Goal: Task Accomplishment & Management: Use online tool/utility

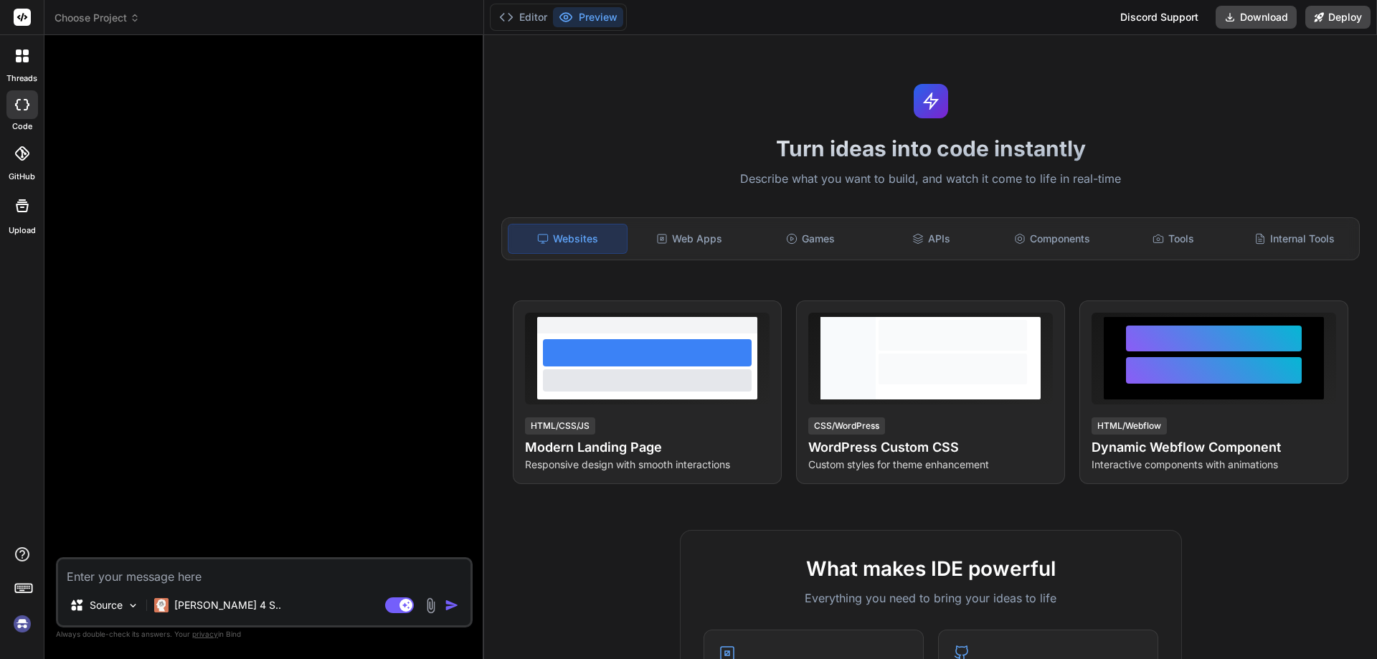
click at [24, 65] on div at bounding box center [22, 56] width 30 height 30
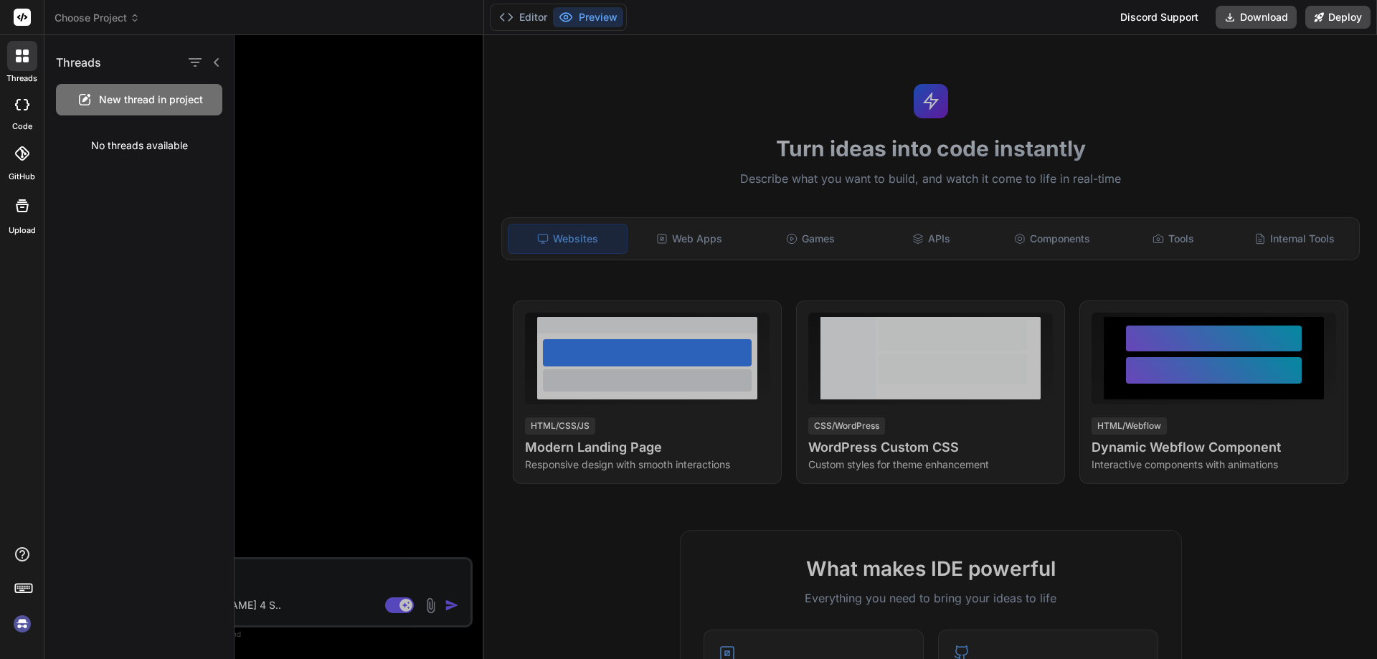
click at [17, 225] on div "Upload" at bounding box center [22, 210] width 44 height 54
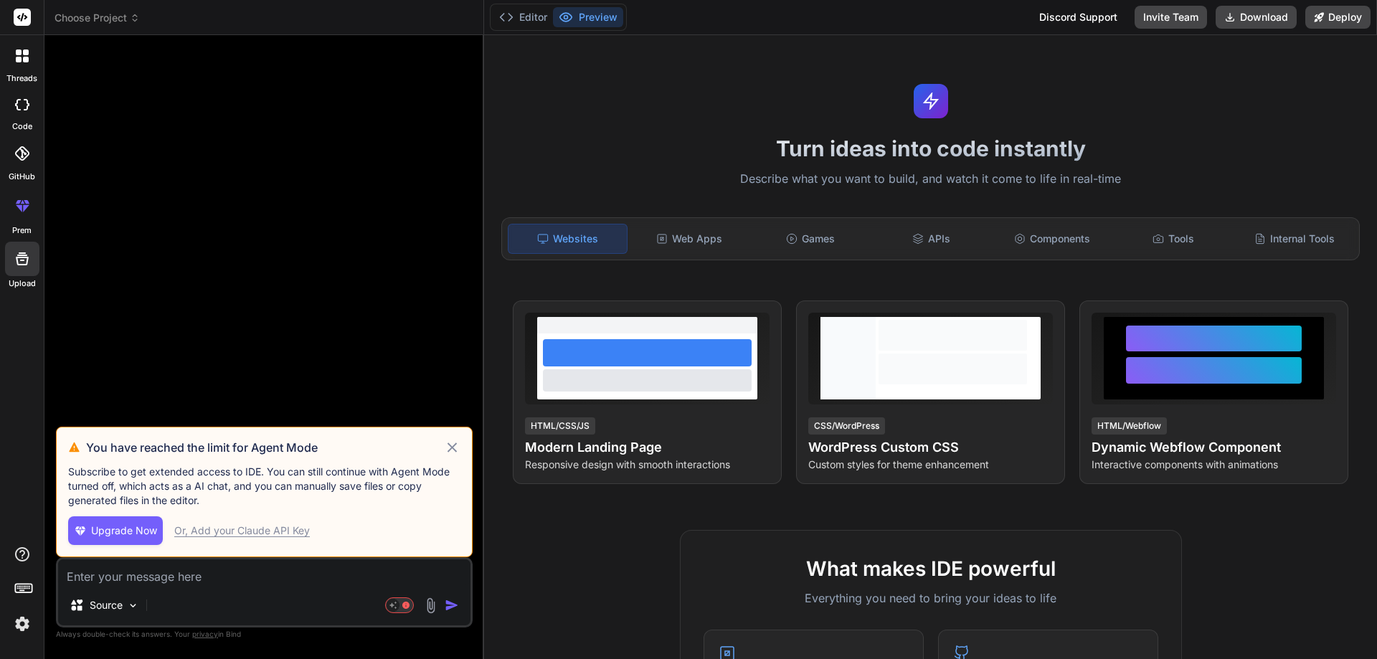
click at [450, 445] on icon at bounding box center [451, 446] width 9 height 9
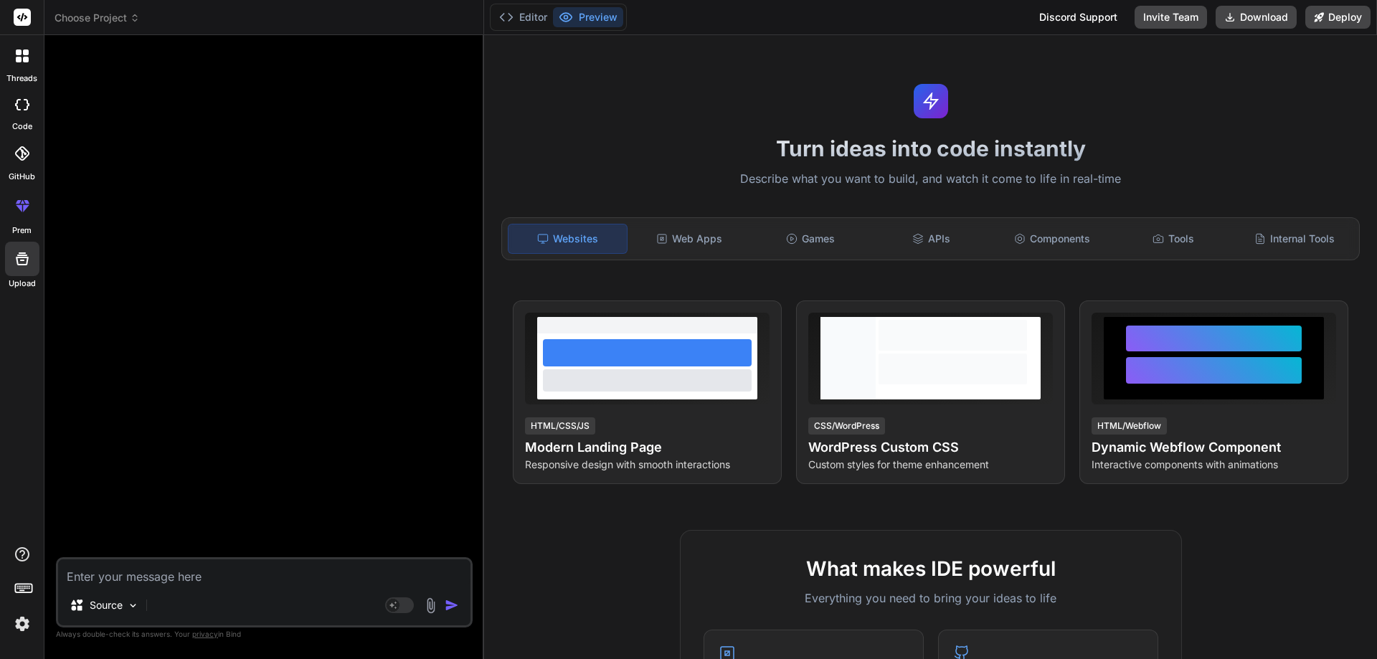
click at [20, 67] on div at bounding box center [22, 56] width 30 height 30
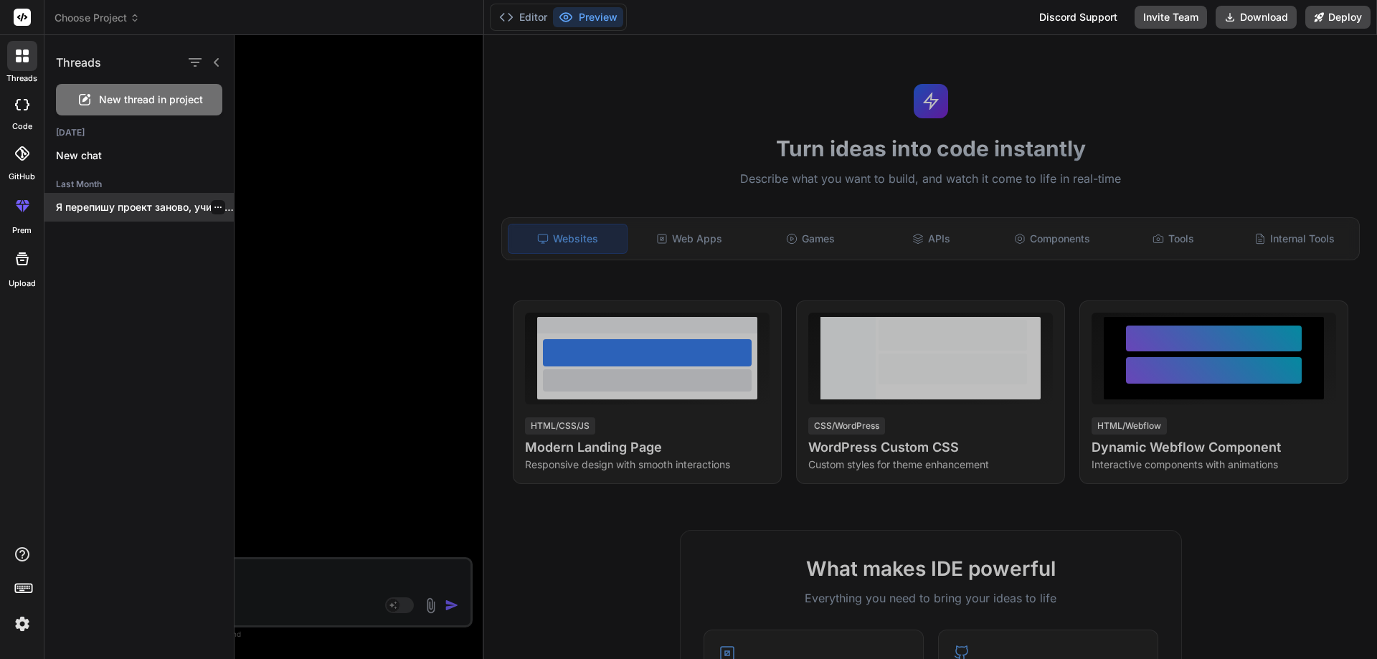
click at [128, 201] on p "Я перепишу проект заново, учитывая все ошибки..." at bounding box center [145, 207] width 178 height 14
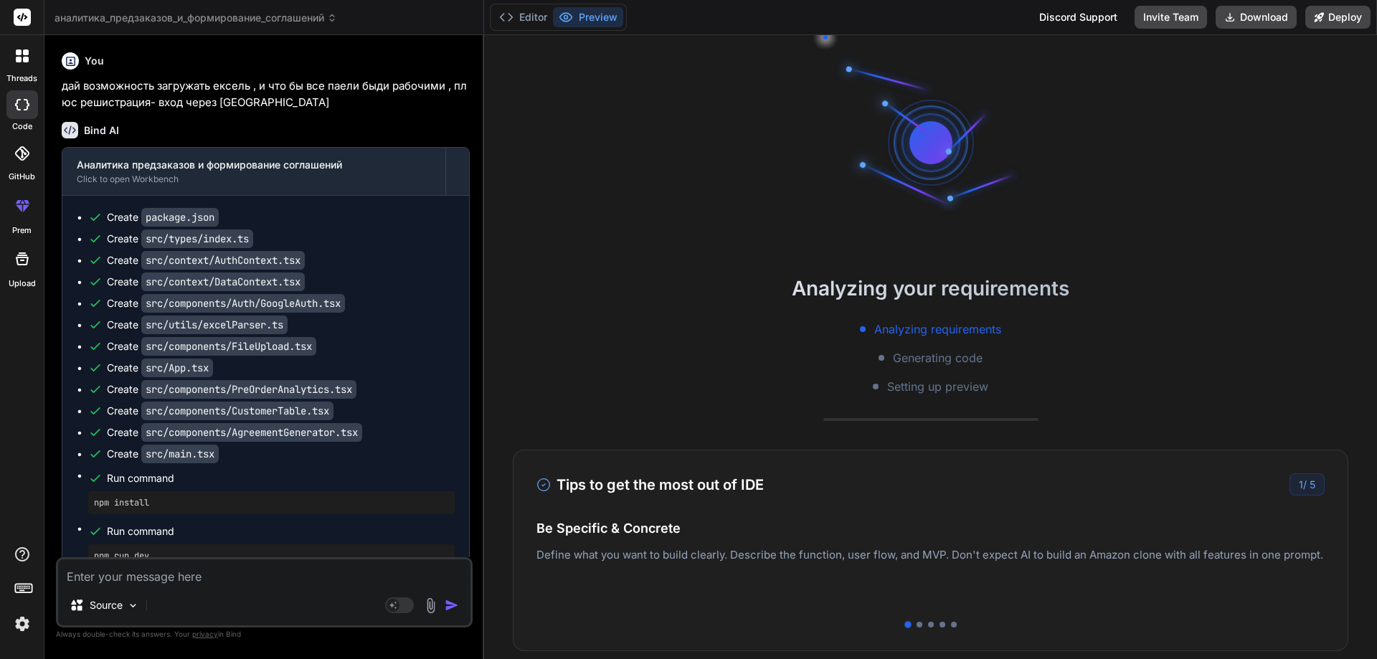
click at [319, 16] on span "аналитика_предзаказов_и_формирование_соглашений" at bounding box center [195, 18] width 282 height 14
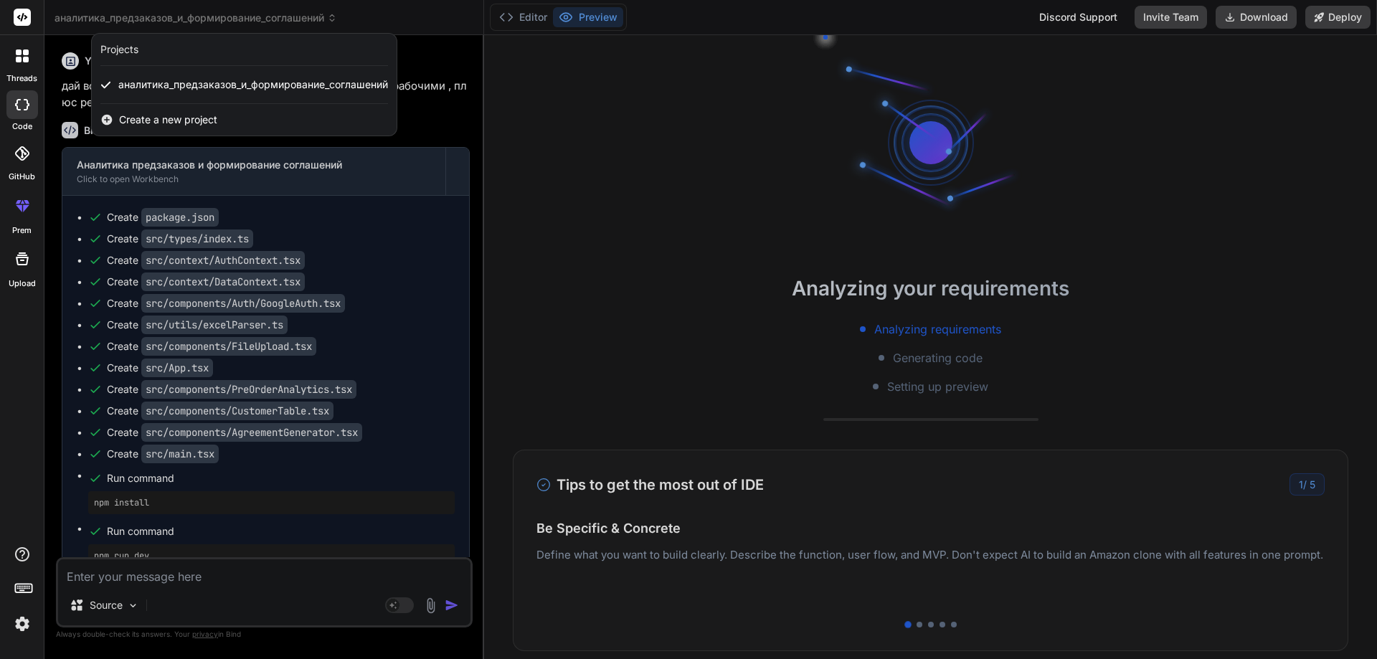
click at [675, 158] on div at bounding box center [688, 329] width 1377 height 659
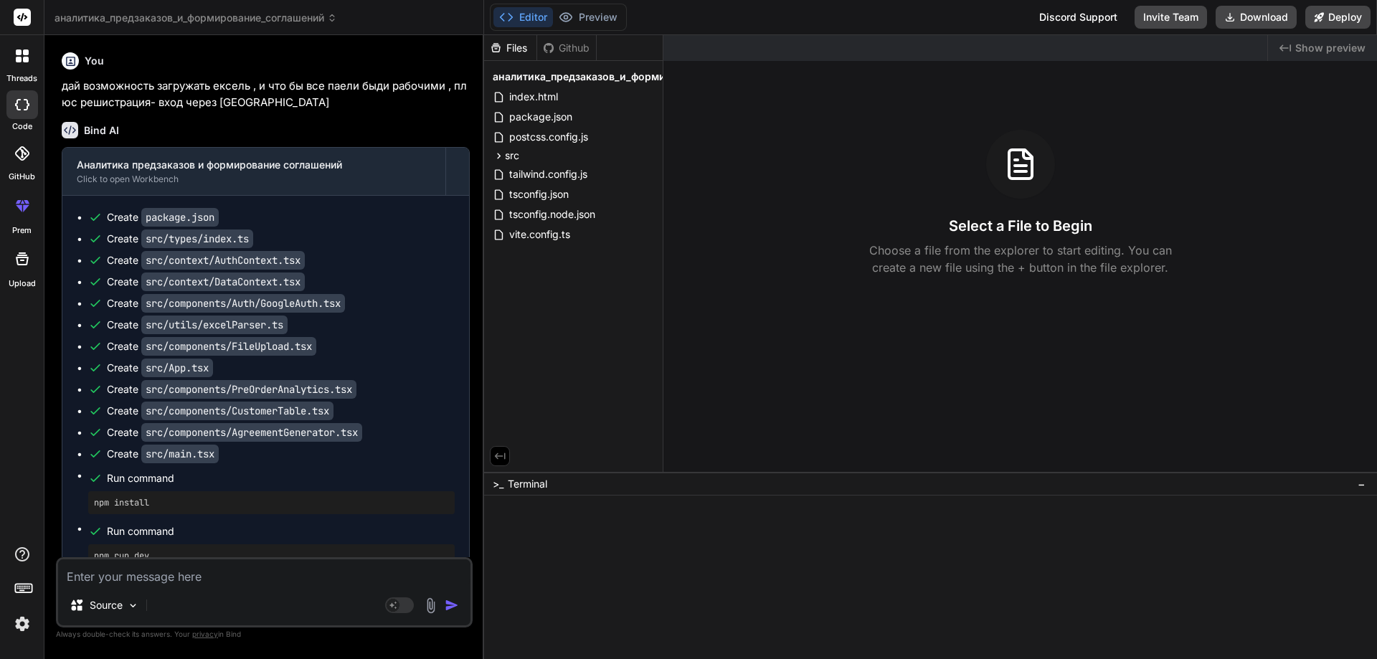
scroll to position [395, 0]
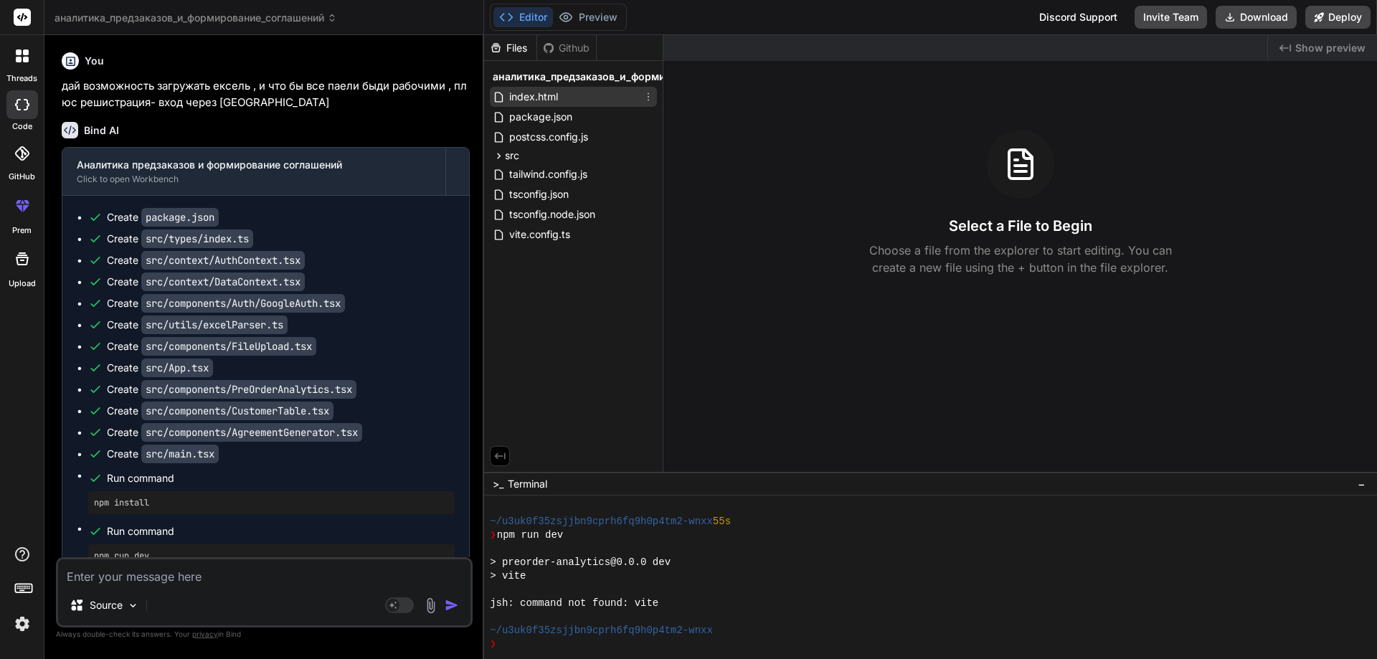
click at [547, 93] on span "index.html" at bounding box center [534, 96] width 52 height 17
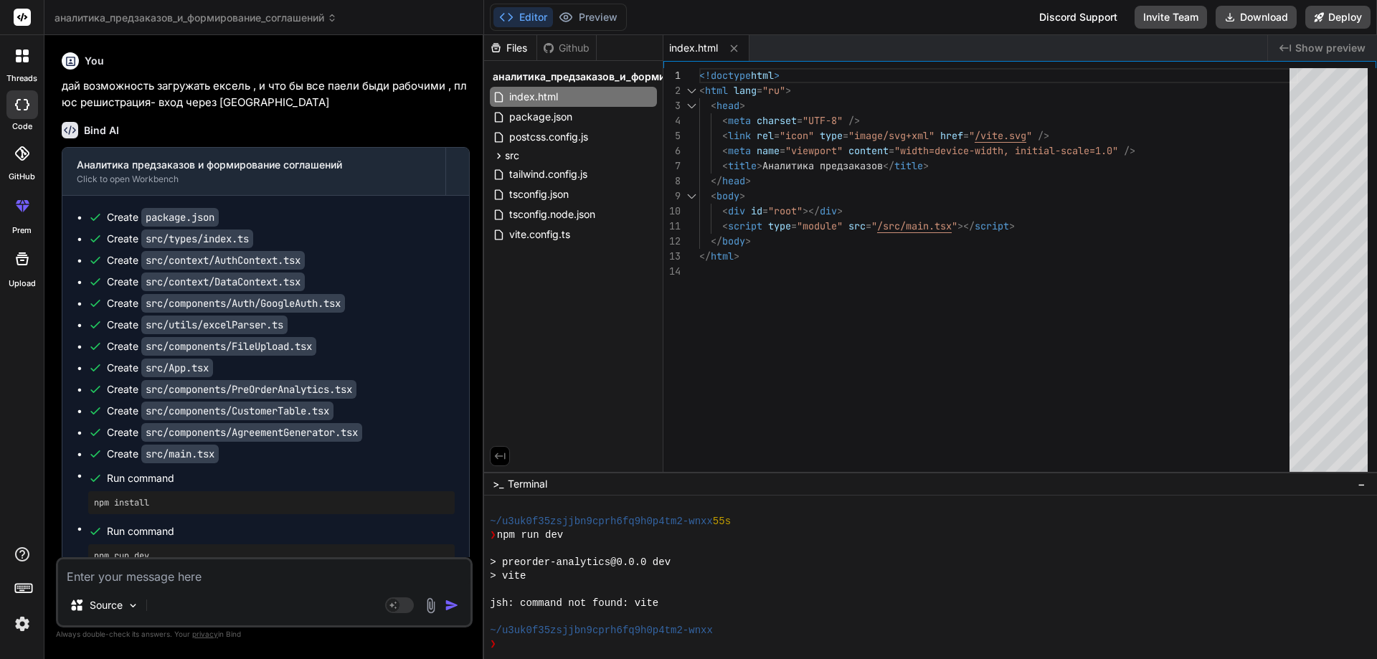
click at [30, 265] on icon at bounding box center [22, 258] width 17 height 17
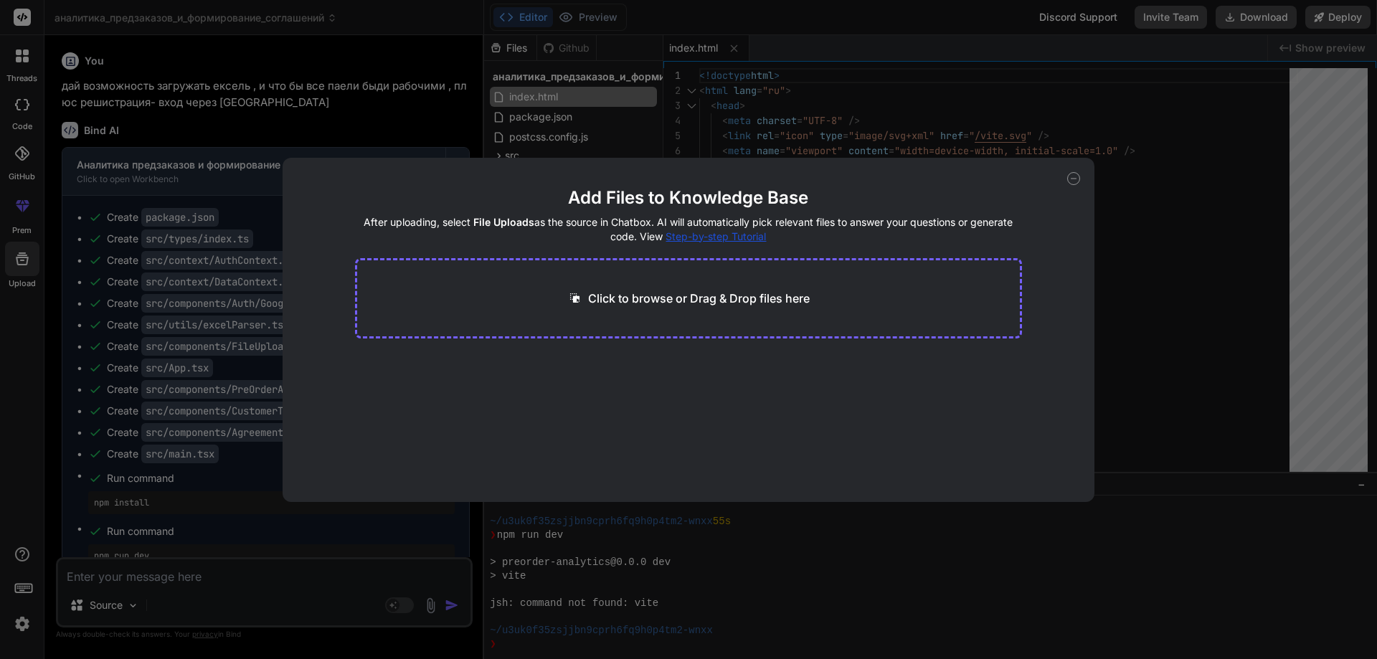
click at [953, 125] on div "Add Files to Knowledge Base After uploading, select File Uploads as the source …" at bounding box center [688, 329] width 1377 height 659
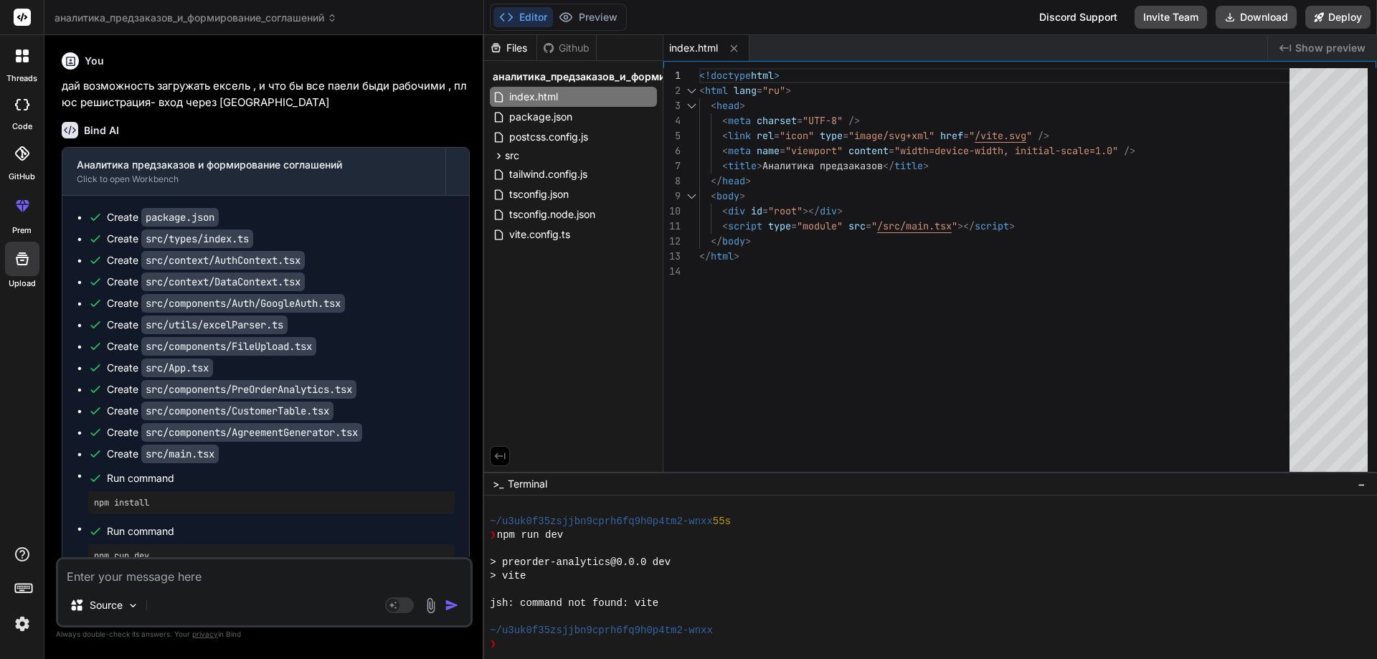
click at [561, 47] on div "Github" at bounding box center [566, 48] width 59 height 14
click at [518, 42] on div "Files" at bounding box center [510, 48] width 52 height 14
click at [564, 48] on div "Github" at bounding box center [566, 48] width 59 height 14
click at [504, 14] on icon at bounding box center [506, 17] width 14 height 14
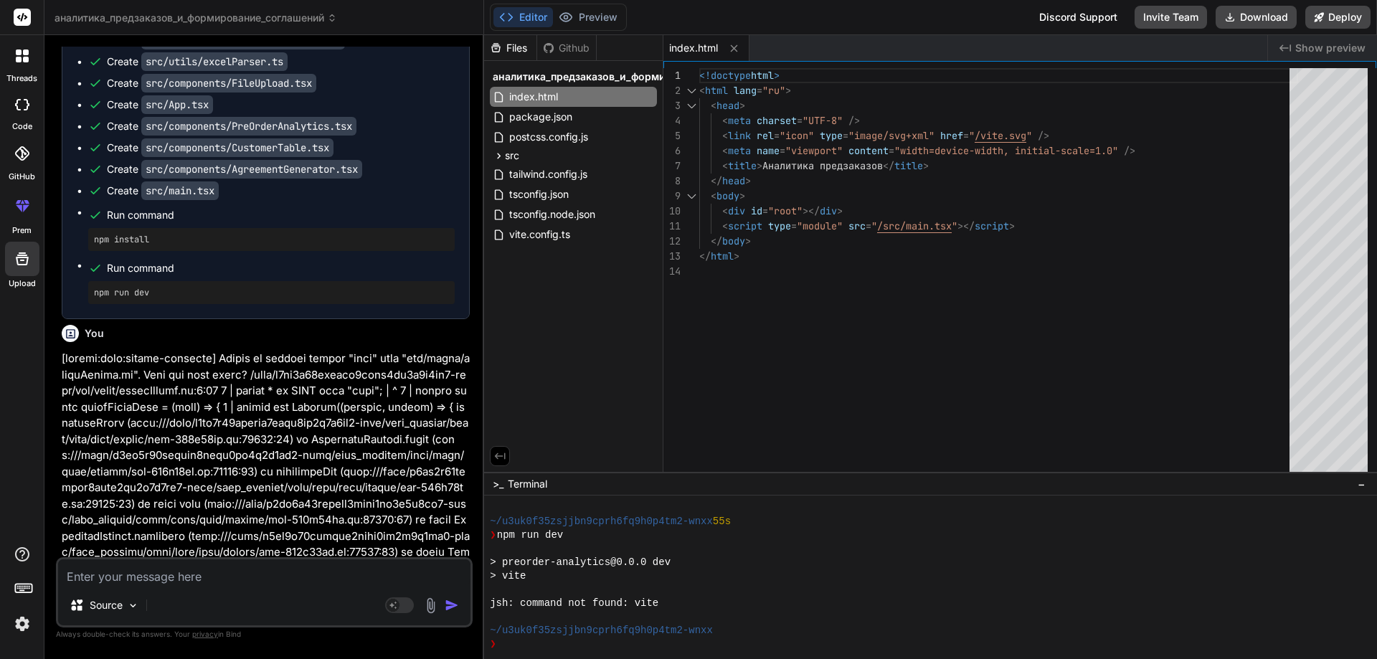
scroll to position [0, 0]
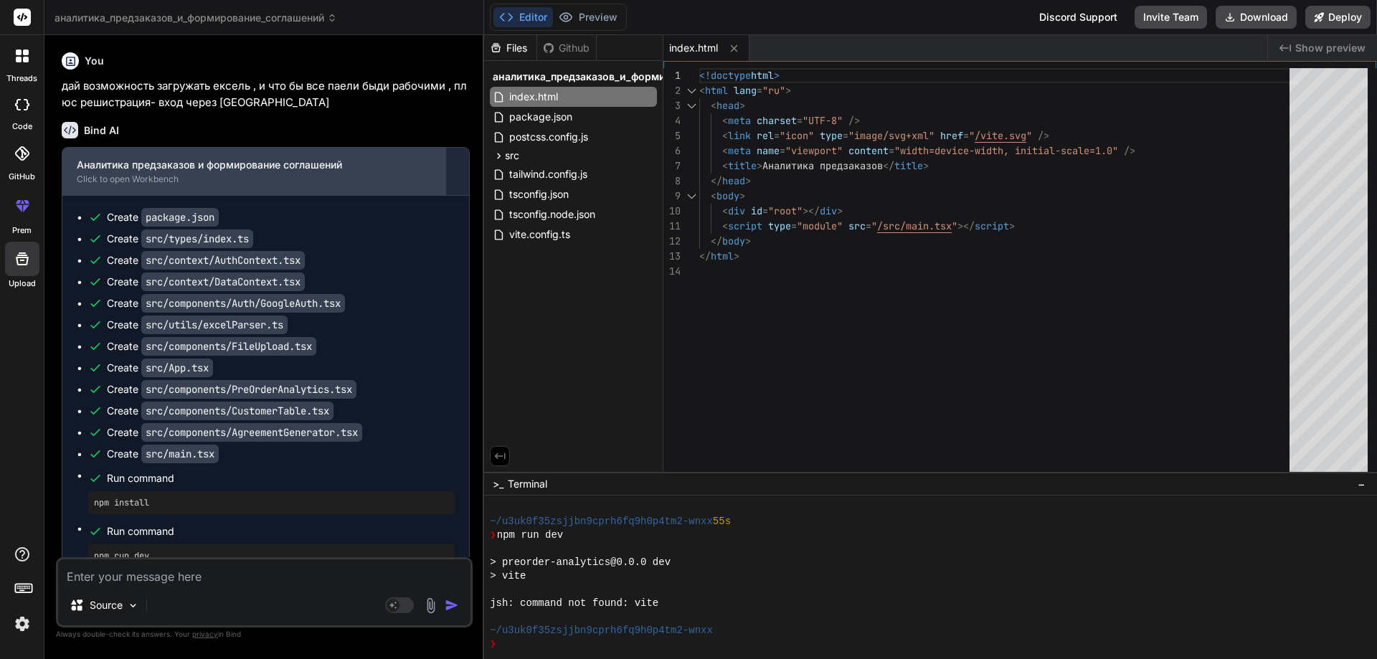
click at [219, 175] on div "Click to open Workbench" at bounding box center [254, 179] width 354 height 11
click at [222, 173] on div "Аналитика предзаказов и формирование соглашений Click to open Workbench" at bounding box center [253, 171] width 383 height 47
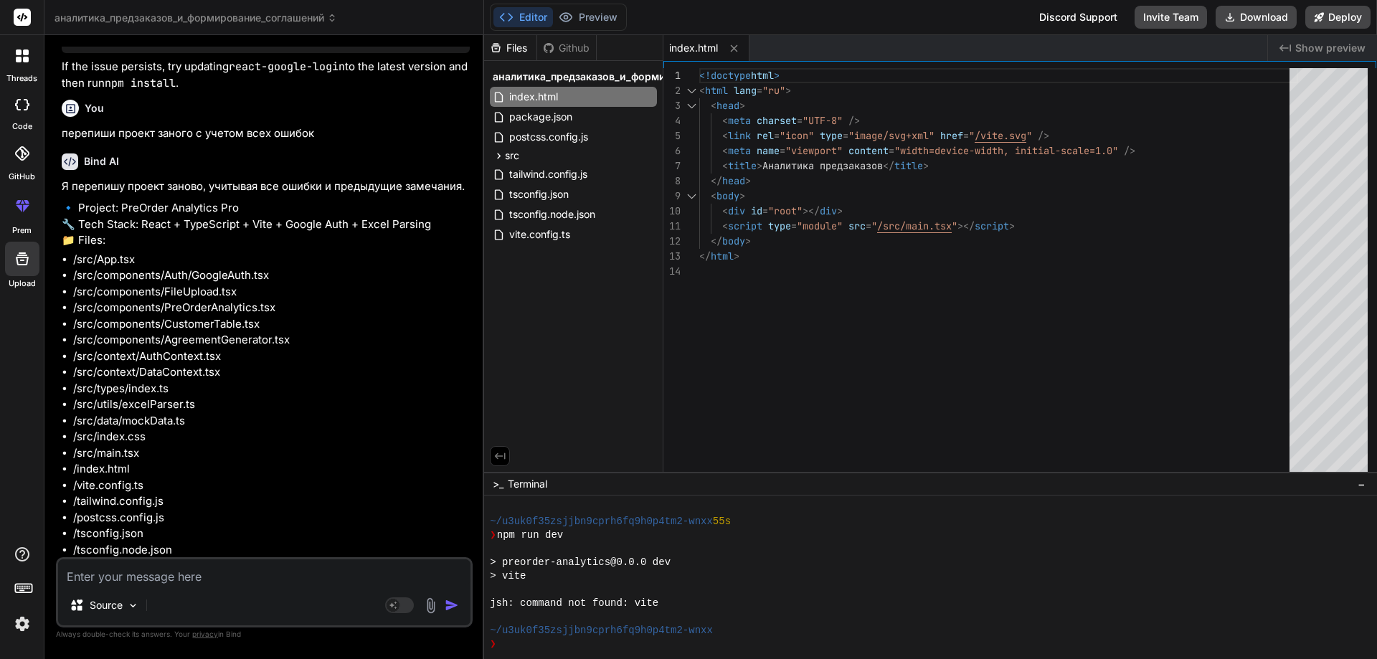
scroll to position [3094, 0]
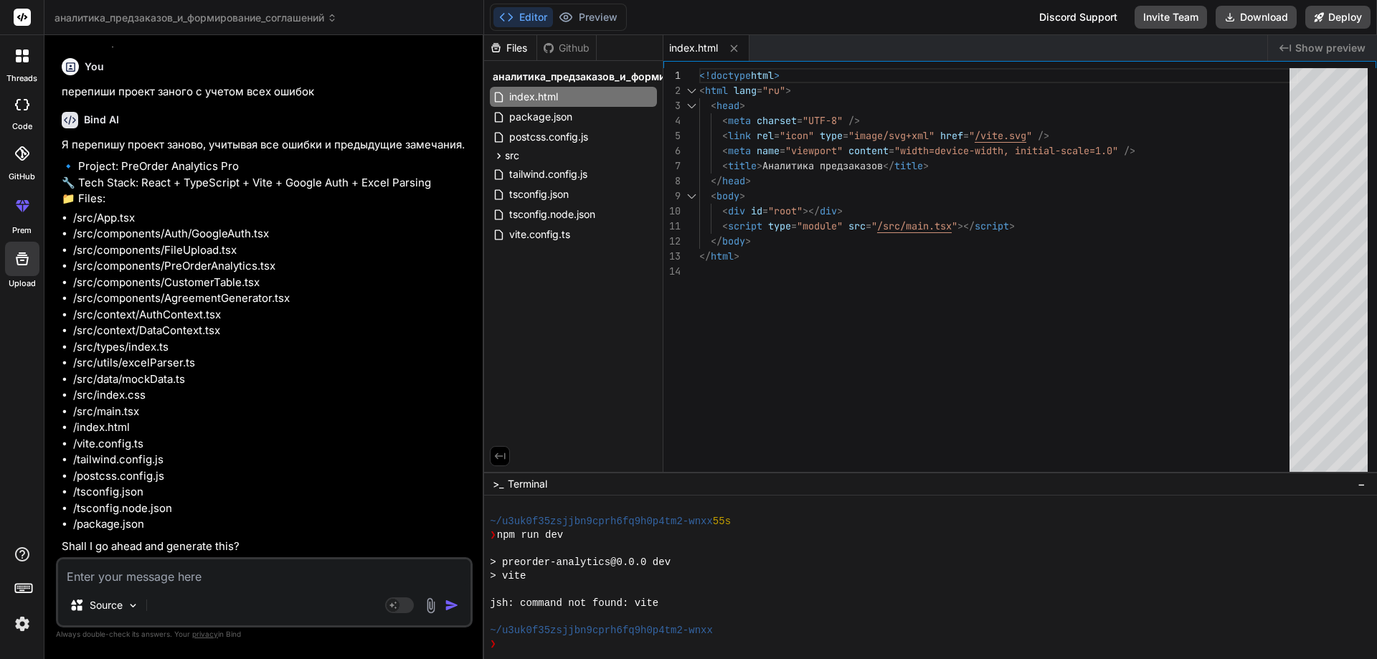
click at [166, 574] on textarea at bounding box center [264, 572] width 412 height 26
click at [400, 604] on rect at bounding box center [399, 605] width 29 height 16
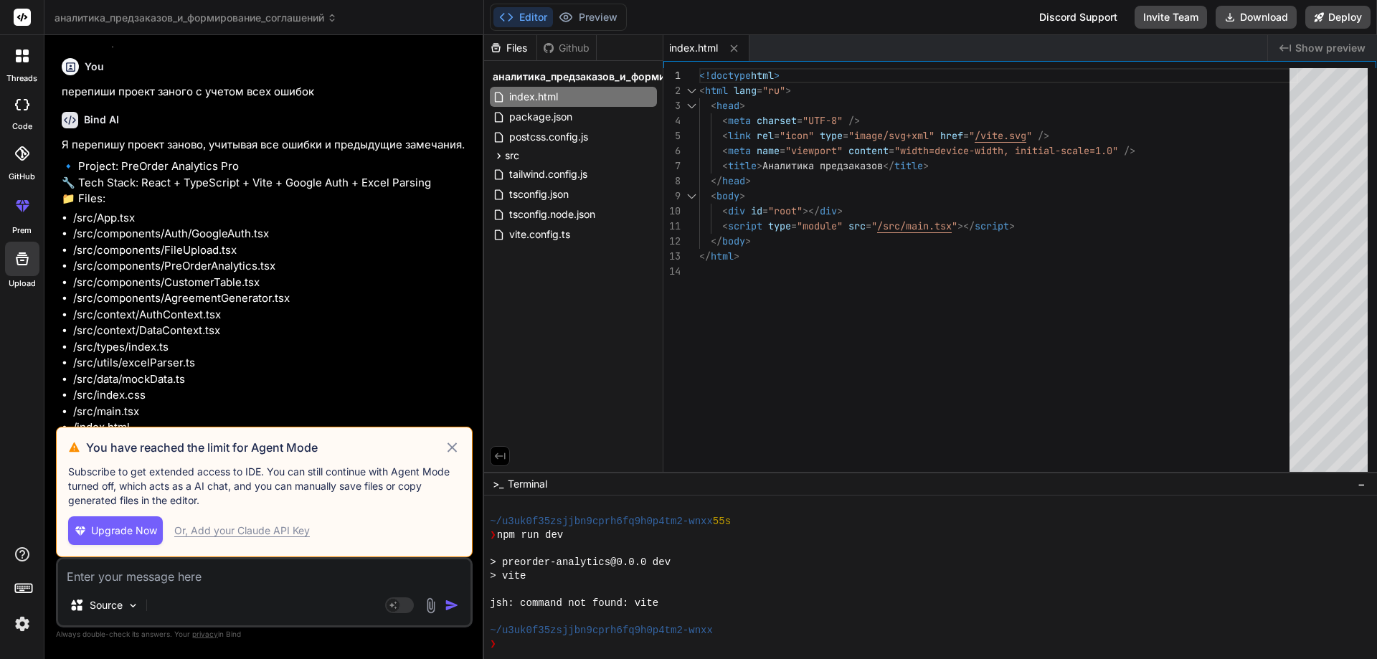
click at [193, 531] on div "Or, Add your Claude API Key" at bounding box center [242, 530] width 136 height 14
type textarea "x"
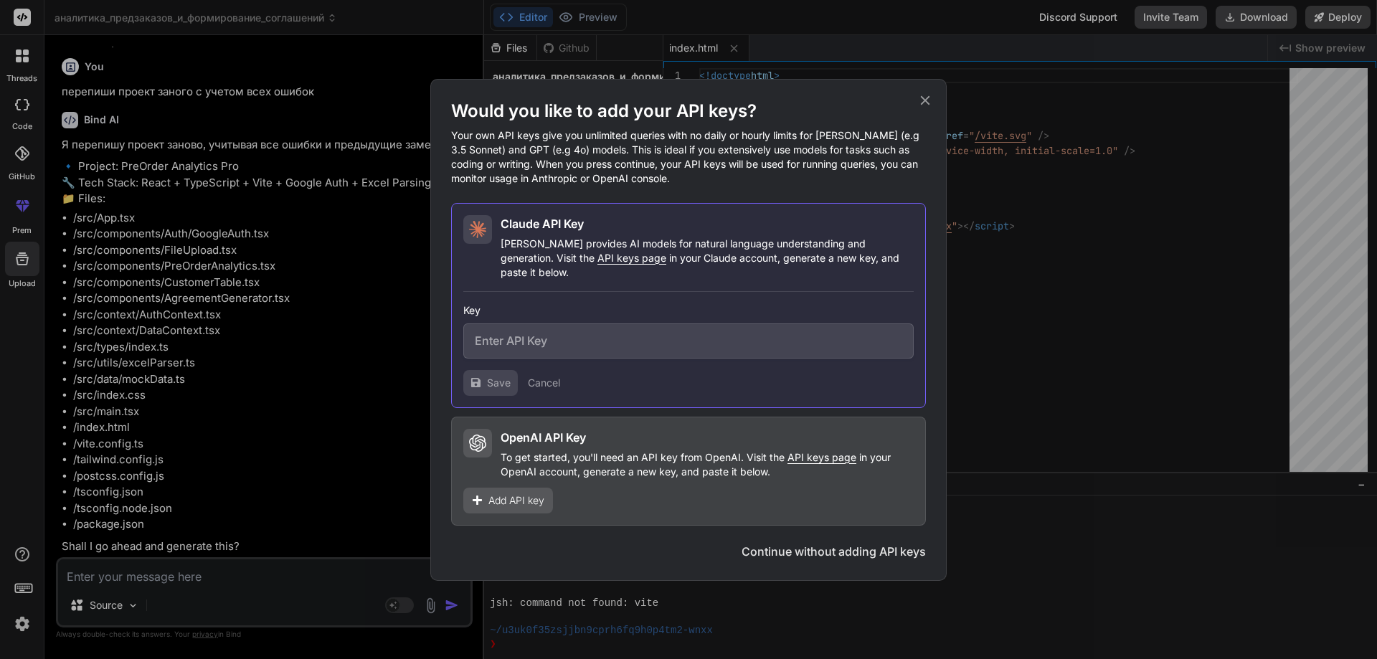
click at [554, 429] on h2 "OpenAI API Key" at bounding box center [542, 437] width 85 height 17
copy h2 "OpenAI API Key"
click at [548, 341] on input "text" at bounding box center [688, 340] width 450 height 35
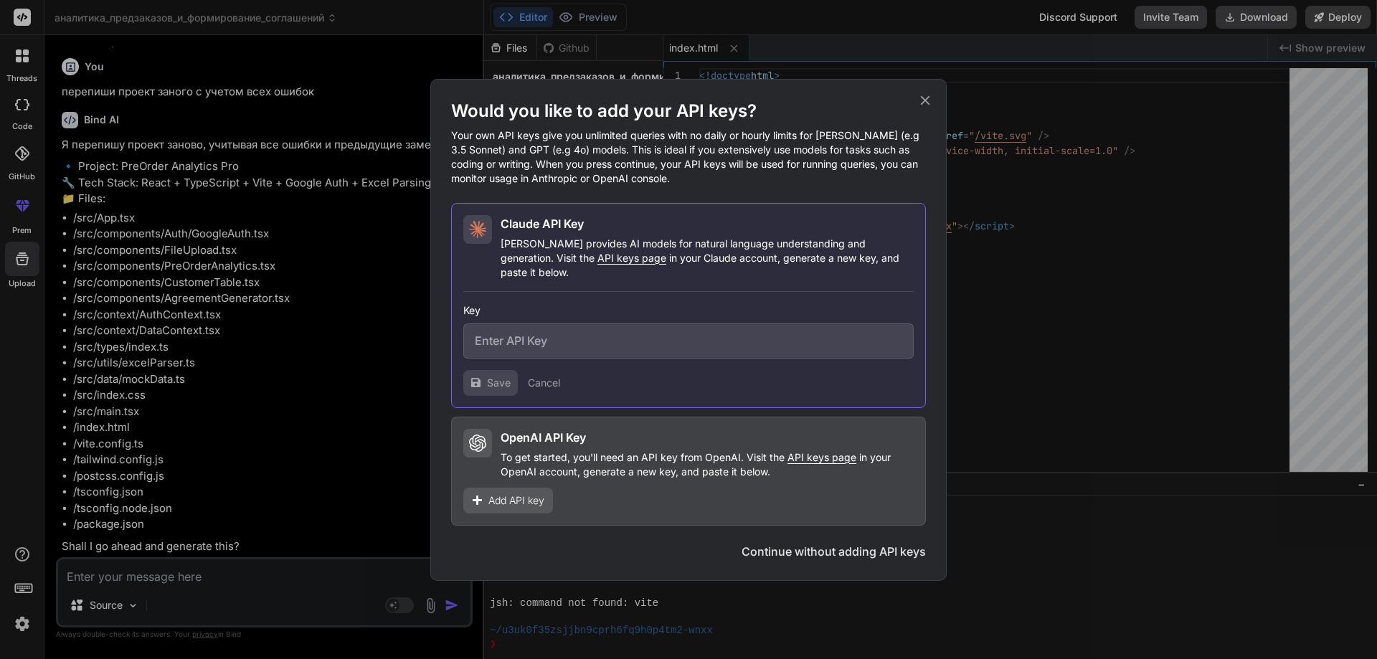
click at [523, 495] on span "Add API key" at bounding box center [516, 500] width 56 height 14
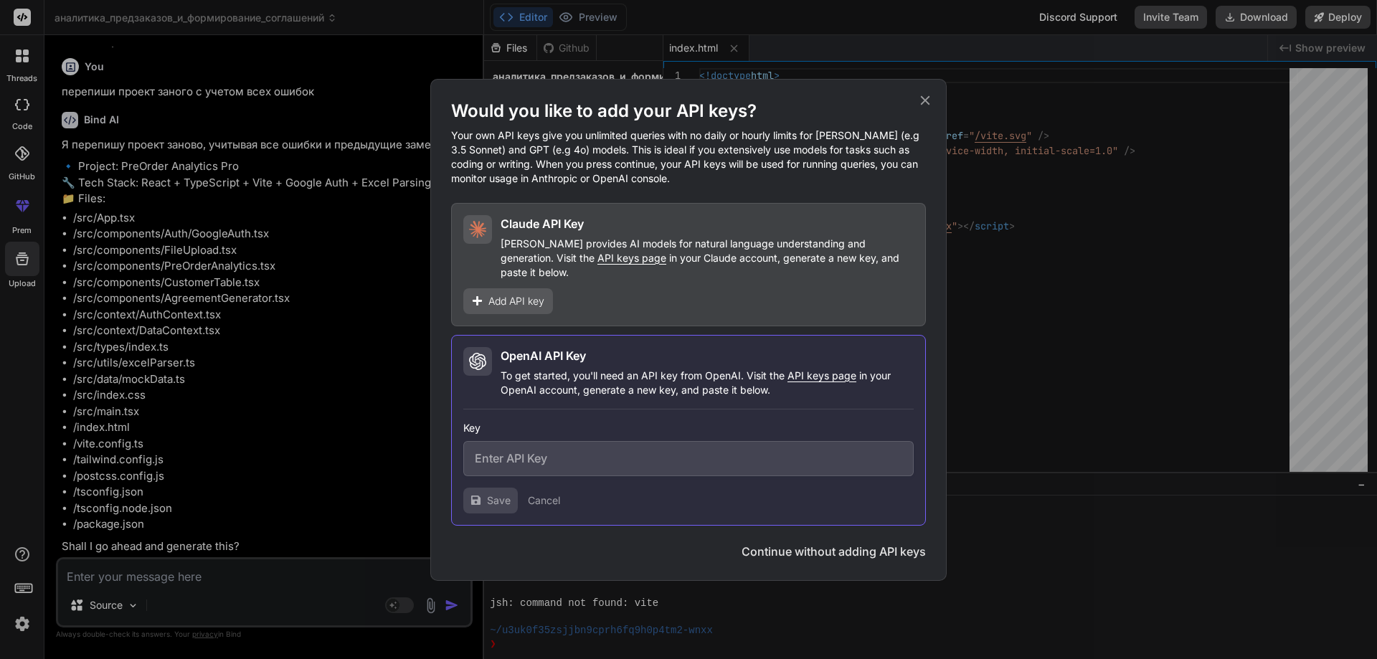
click at [540, 449] on input "text" at bounding box center [688, 458] width 450 height 35
paste input "org-WwGFQm9WXX6nEas3DI6bIwE7"
type input "org-WwGFQm9WXX6nEas3DI6bIwE7"
click at [478, 503] on button "Save" at bounding box center [490, 501] width 54 height 26
click at [645, 459] on input "org-WwGFQm9WXX6nEas3DI6bIwE7" at bounding box center [688, 458] width 450 height 35
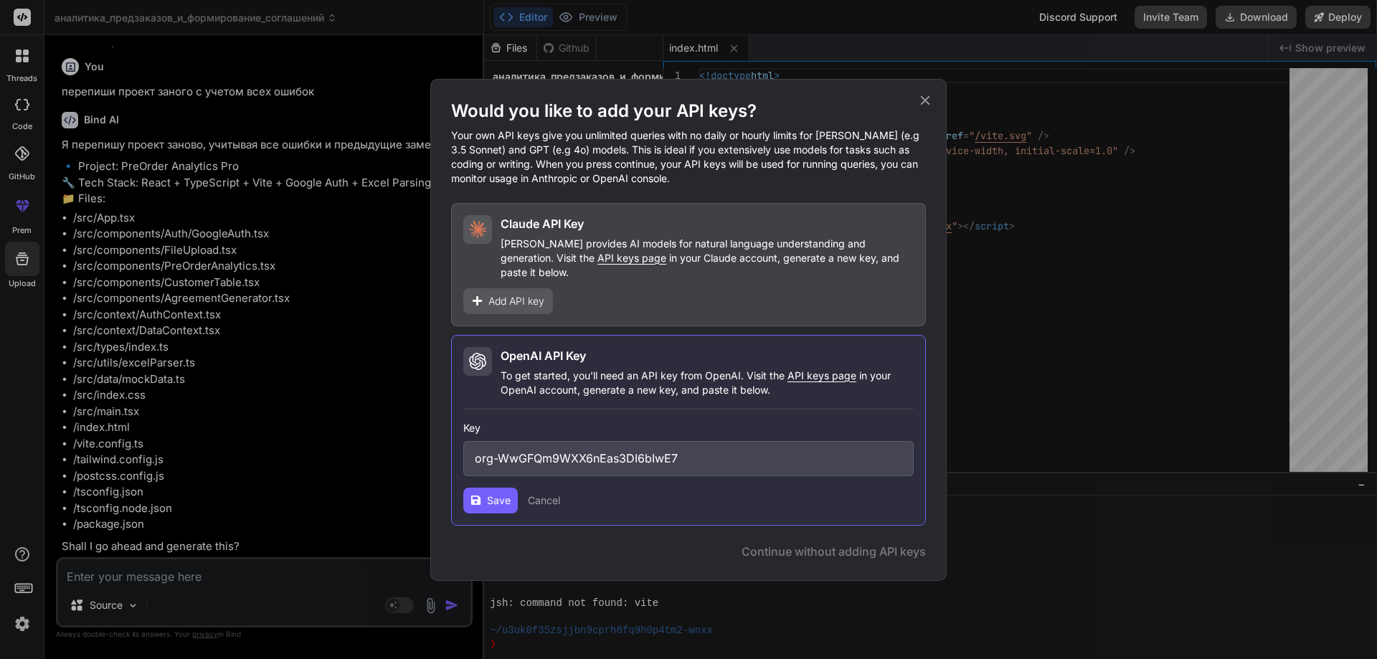
drag, startPoint x: 713, startPoint y: 441, endPoint x: 351, endPoint y: 427, distance: 362.3
click at [350, 428] on div "Would you like to add your API keys? Your own API keys give you unlimited queri…" at bounding box center [688, 329] width 1377 height 659
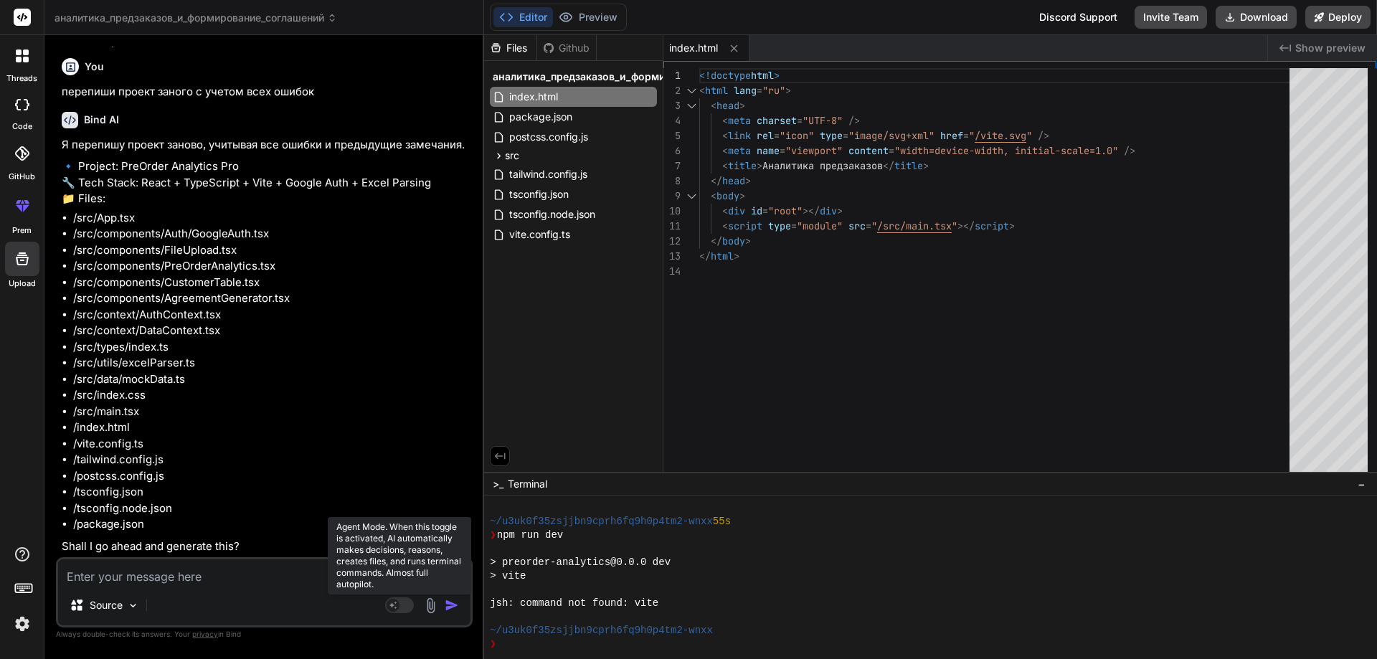
click at [403, 604] on rect at bounding box center [399, 605] width 29 height 16
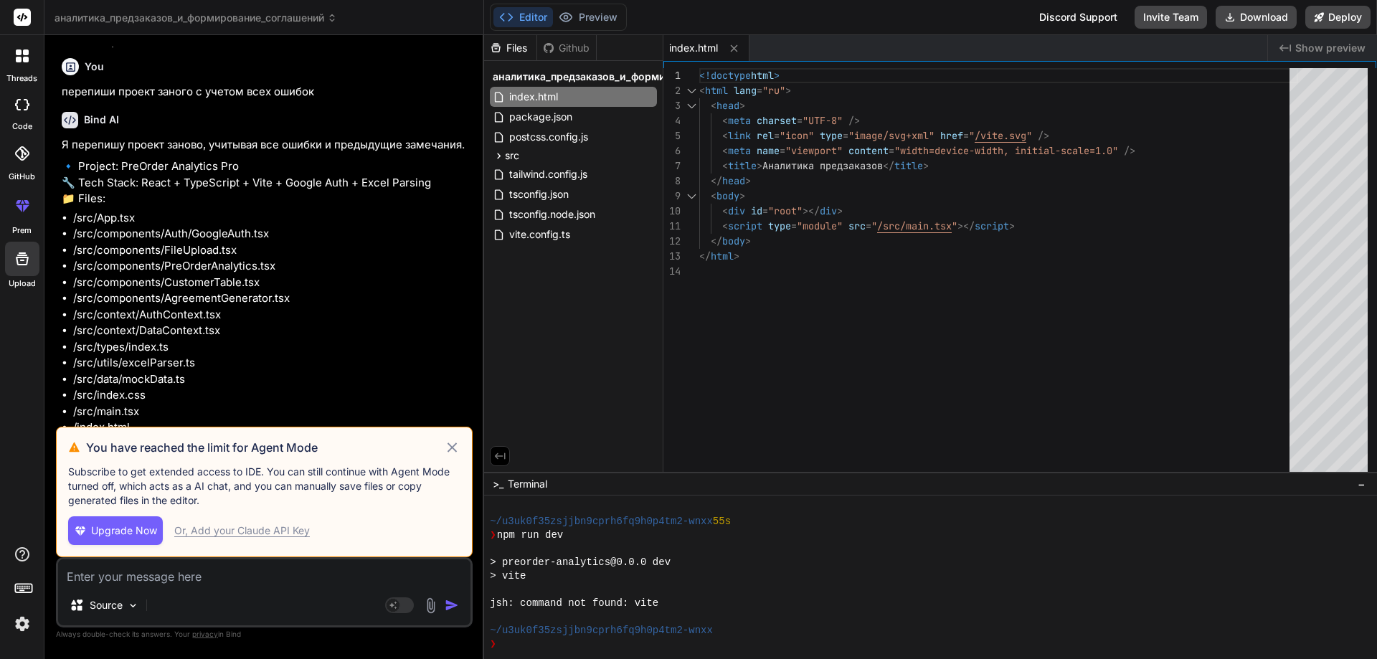
click at [212, 528] on div "Or, Add your Claude API Key" at bounding box center [242, 530] width 136 height 14
type textarea "x"
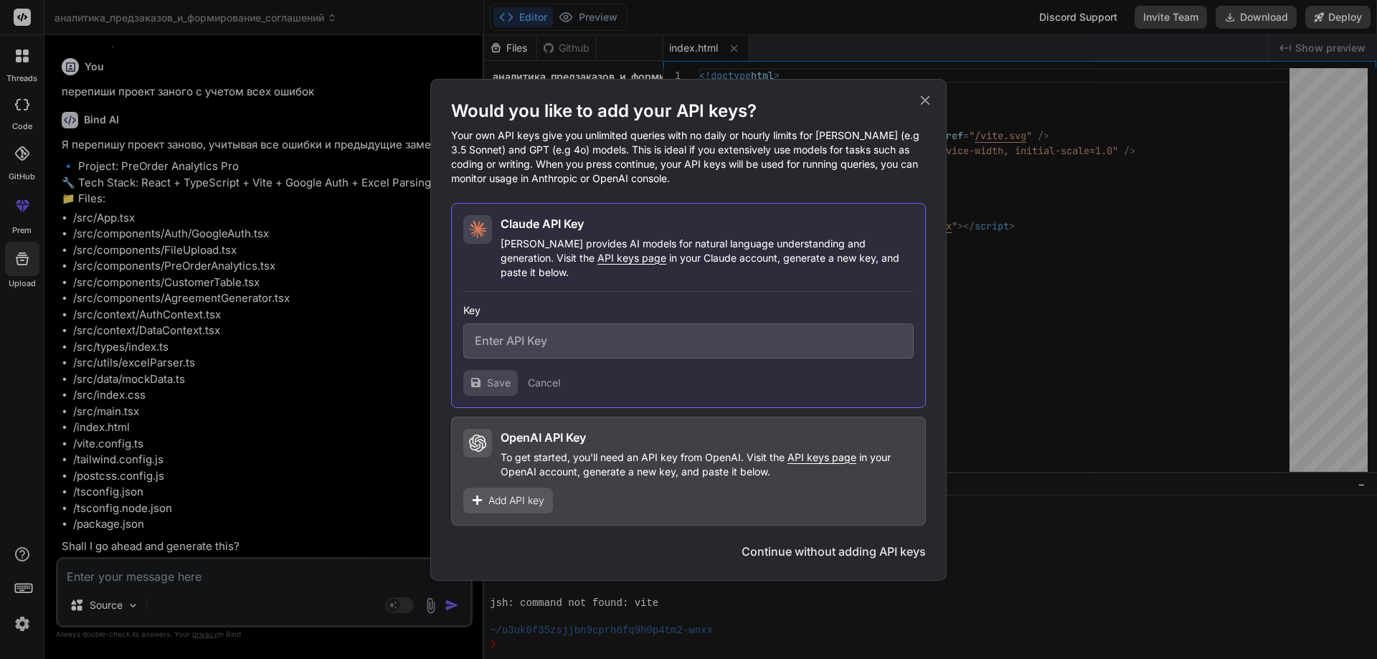
click at [493, 498] on span "Add API key" at bounding box center [516, 500] width 56 height 14
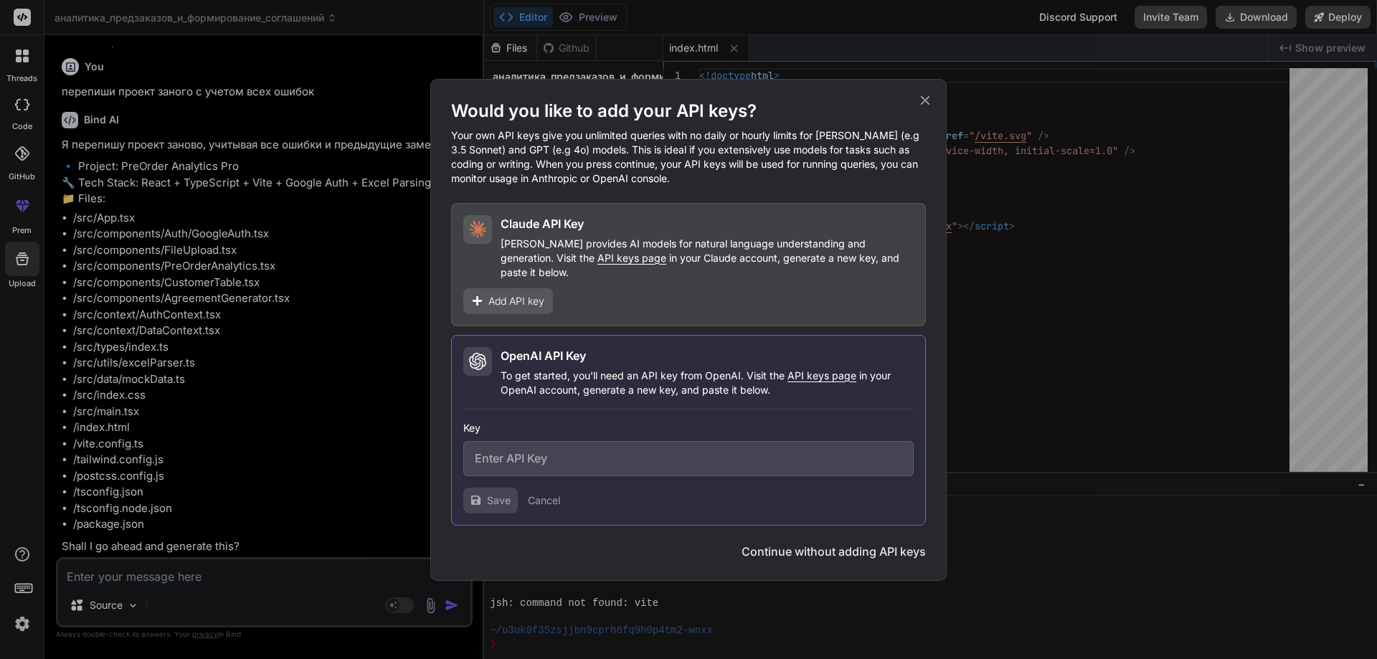
click at [556, 445] on input "text" at bounding box center [688, 458] width 450 height 35
paste input "sk-proj-4PUhW4zrEChbib0Fmm_GT4-qpdMJQMiSRjDIsOZmHBNW9t_7BfRAfMPC58fC8mMH73Vjg3L…"
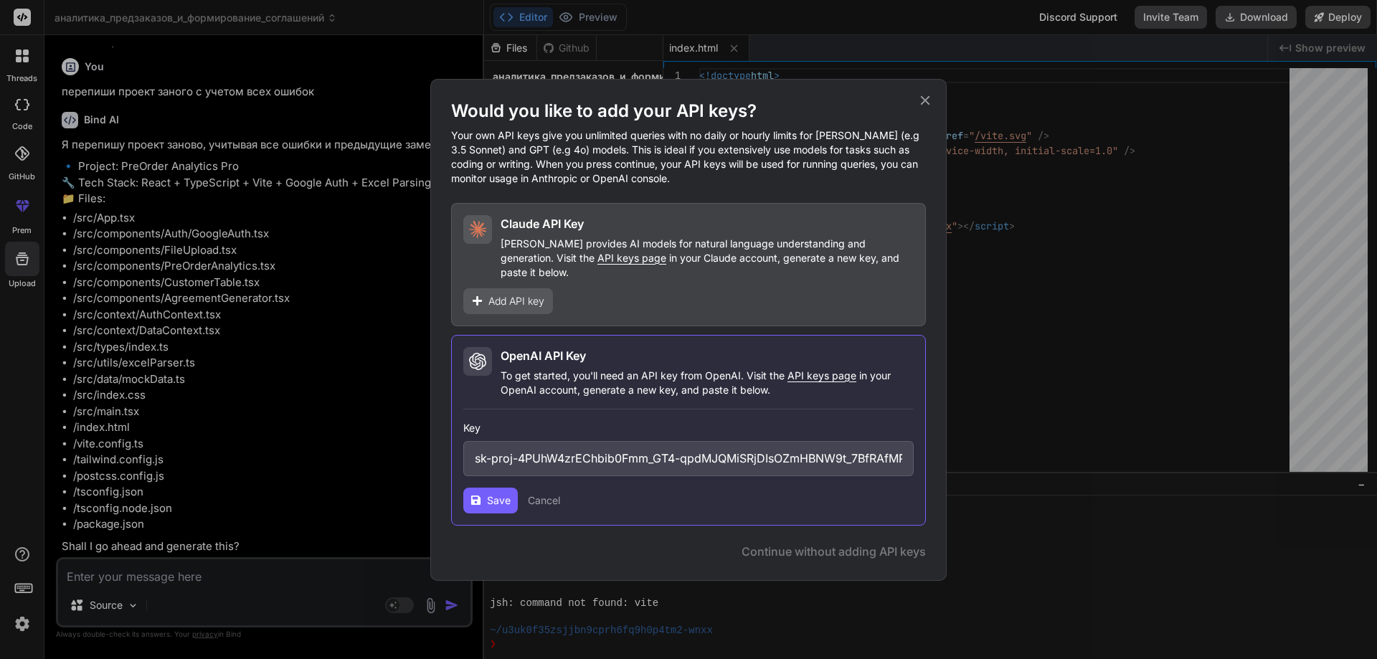
scroll to position [0, 684]
type input "sk-proj-4PUhW4zrEChbib0Fmm_GT4-qpdMJQMiSRjDIsOZmHBNW9t_7BfRAfMPC58fC8mMH73Vjg3L…"
click at [505, 493] on span "Save" at bounding box center [499, 500] width 24 height 14
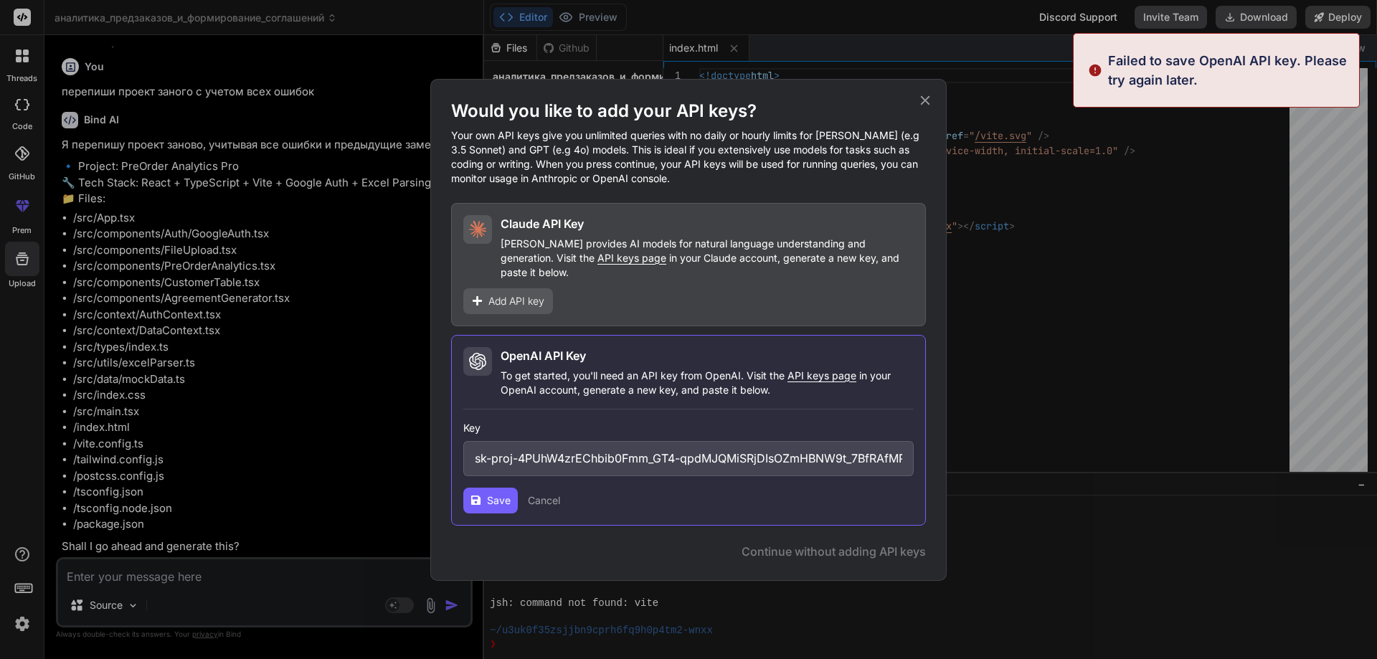
click at [498, 502] on button "Save" at bounding box center [490, 501] width 54 height 26
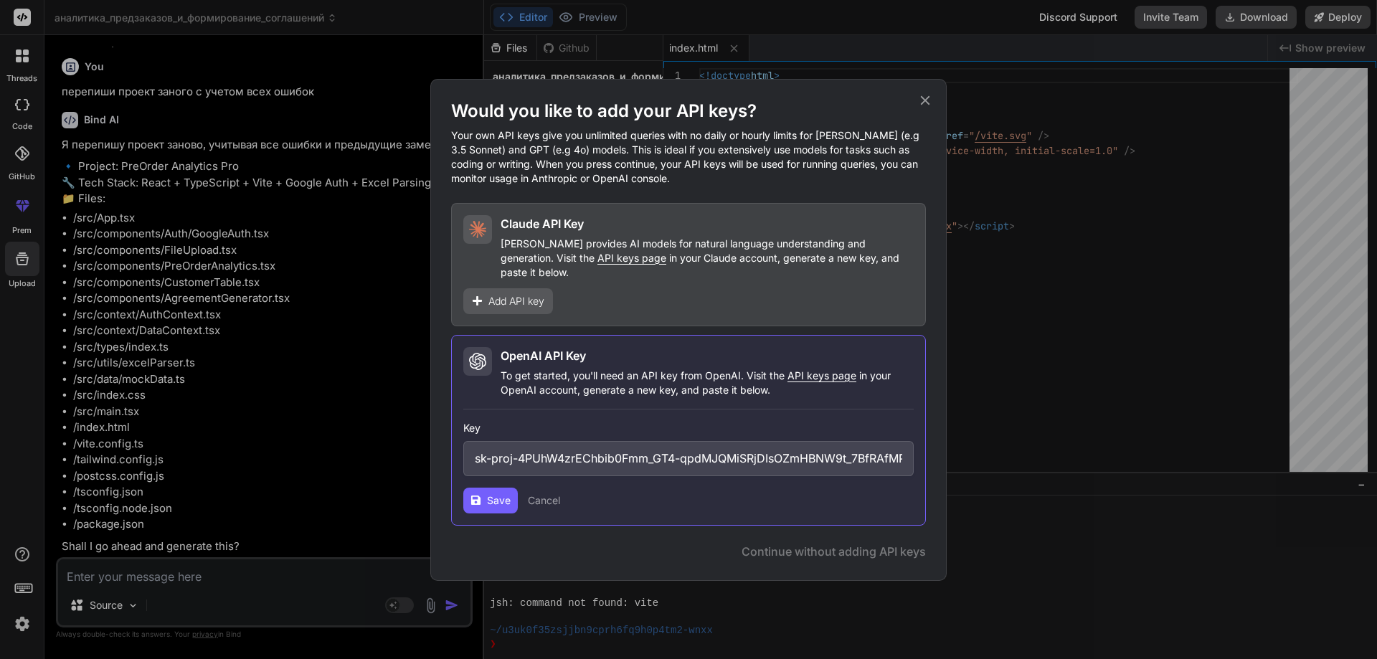
click at [498, 493] on span "Save" at bounding box center [499, 500] width 24 height 14
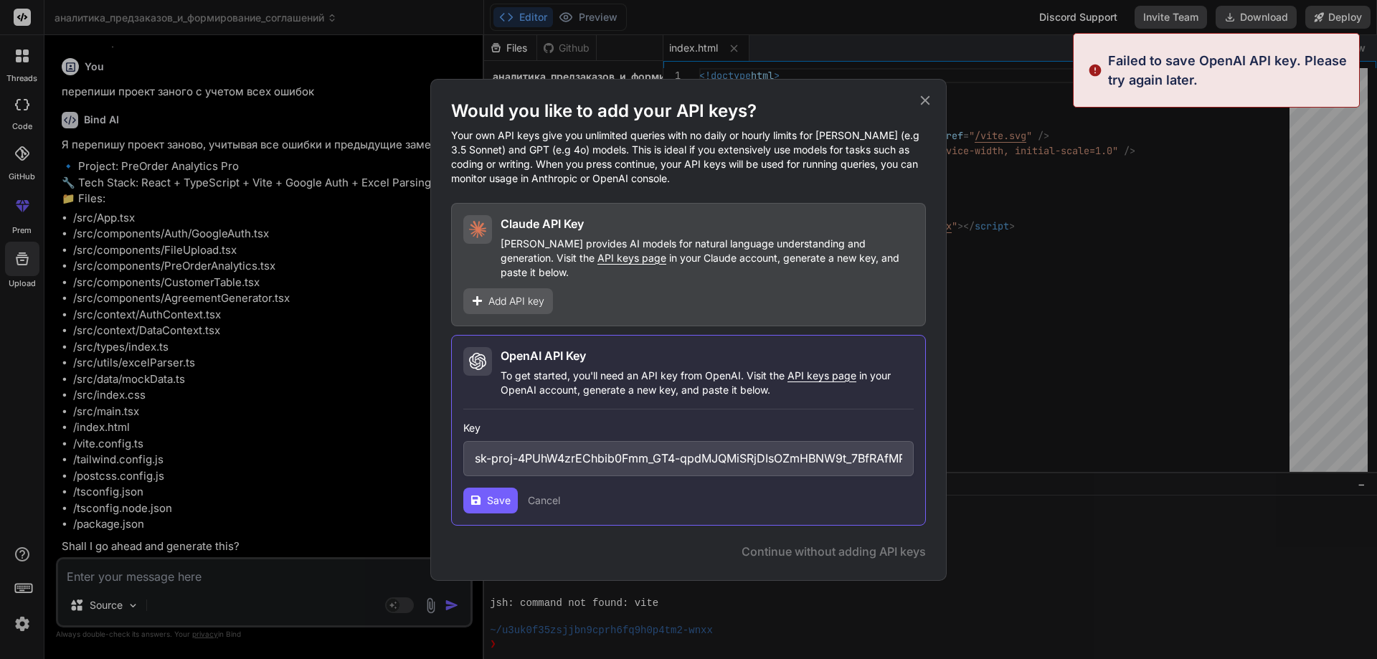
click at [501, 493] on span "Save" at bounding box center [499, 500] width 24 height 14
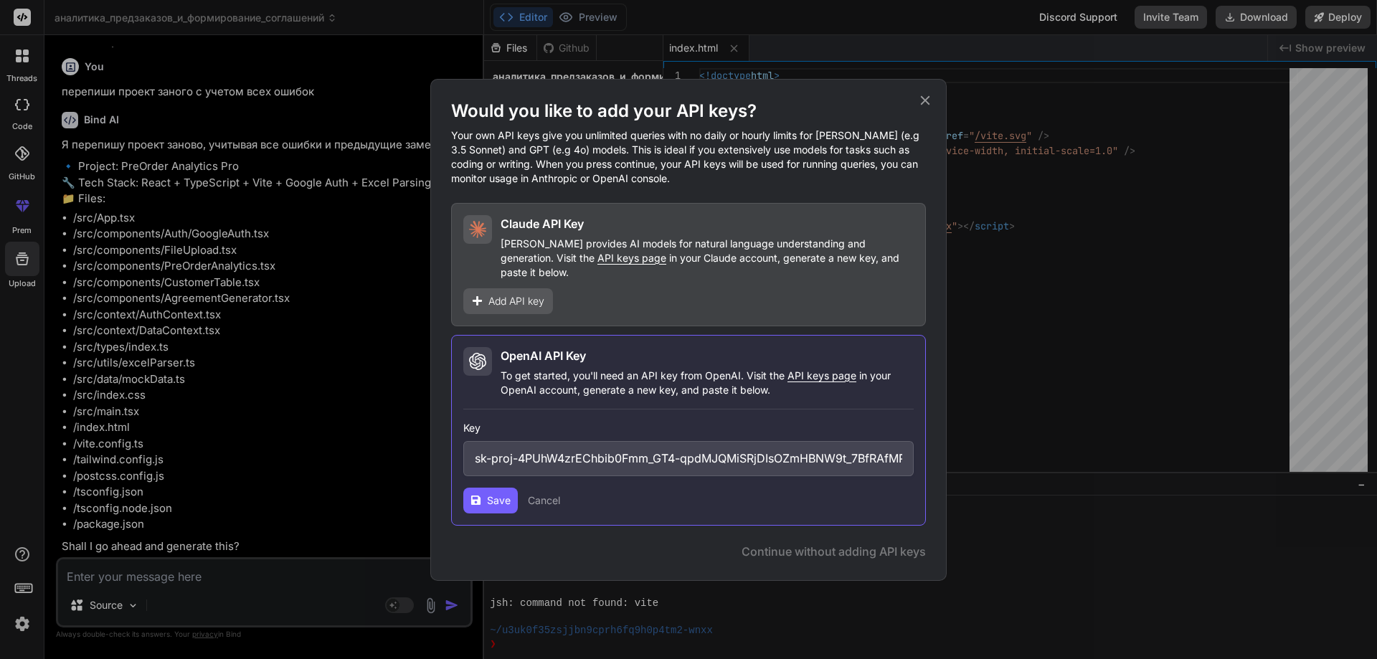
click at [792, 369] on span "API keys page" at bounding box center [821, 375] width 69 height 12
click at [497, 495] on span "Save" at bounding box center [499, 500] width 24 height 14
click at [509, 497] on span "Save" at bounding box center [499, 500] width 24 height 14
click at [508, 495] on span "Save" at bounding box center [499, 500] width 24 height 14
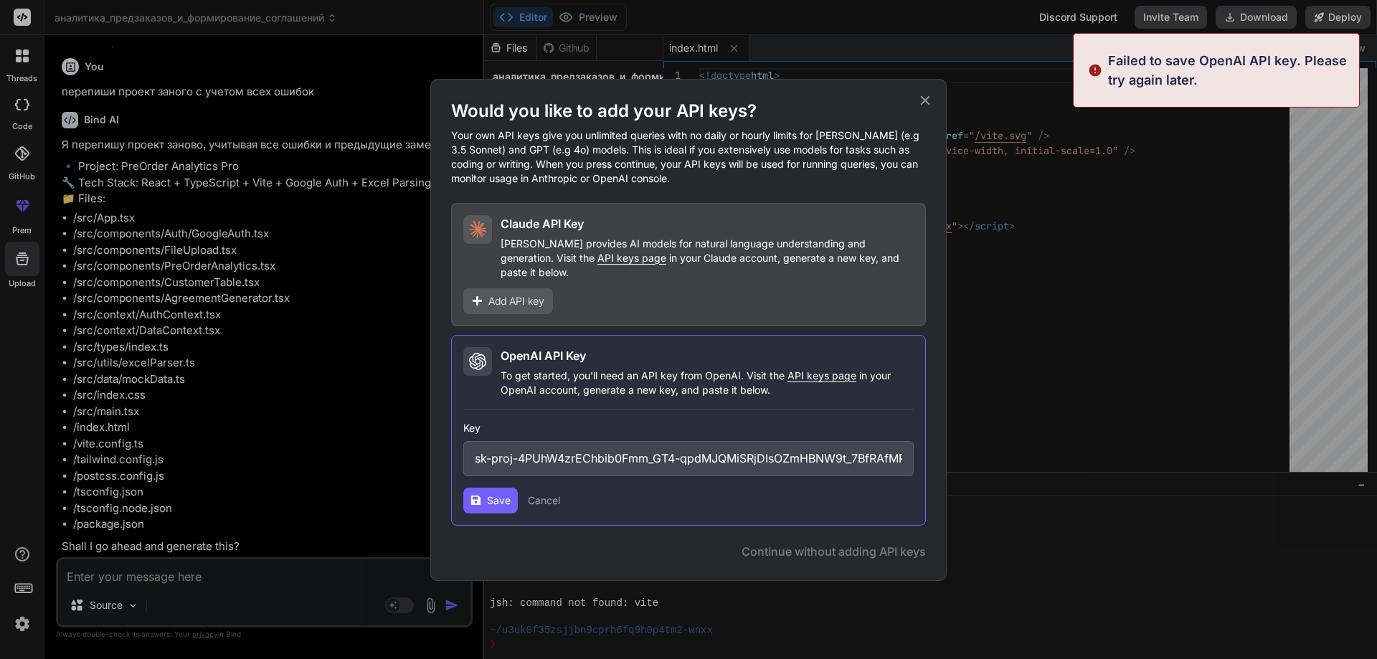
click at [511, 510] on div "OpenAI API Key To get started, you'll need an API key from OpenAI. Visit the AP…" at bounding box center [688, 430] width 475 height 191
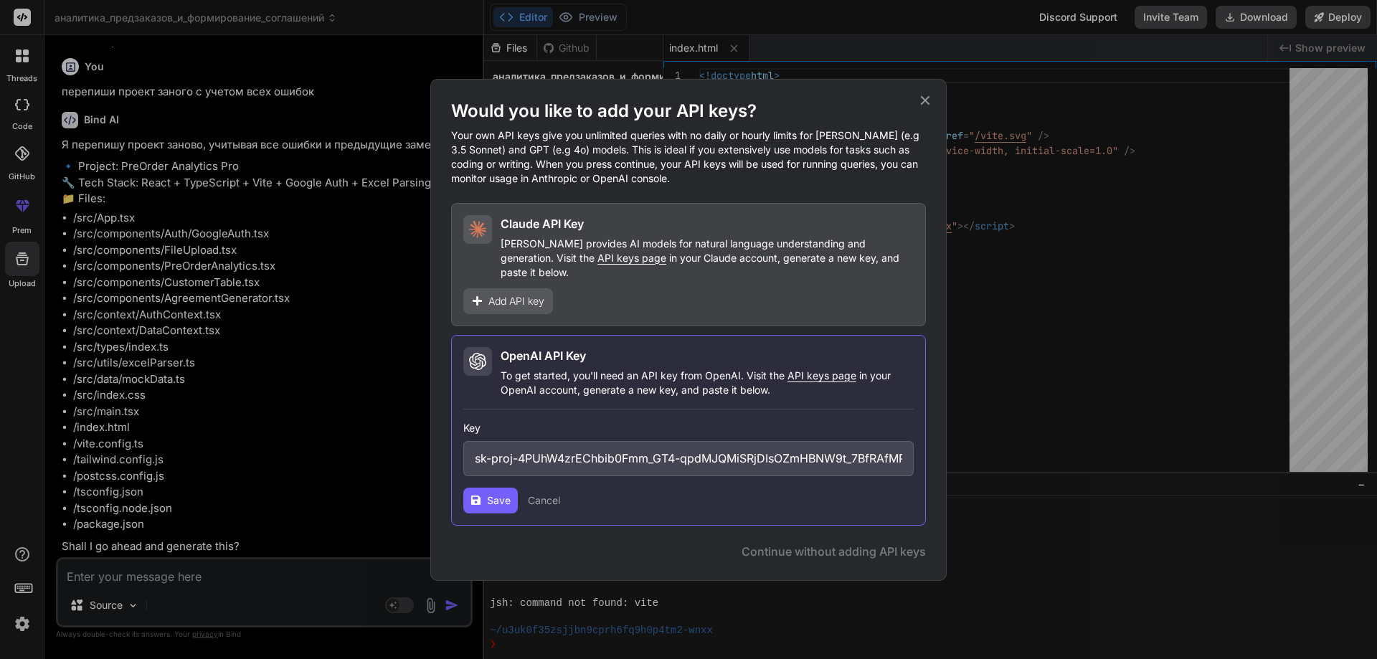
click at [495, 493] on span "Save" at bounding box center [499, 500] width 24 height 14
click at [488, 496] on span "Save" at bounding box center [499, 500] width 24 height 14
click at [476, 499] on button "Save" at bounding box center [490, 501] width 54 height 26
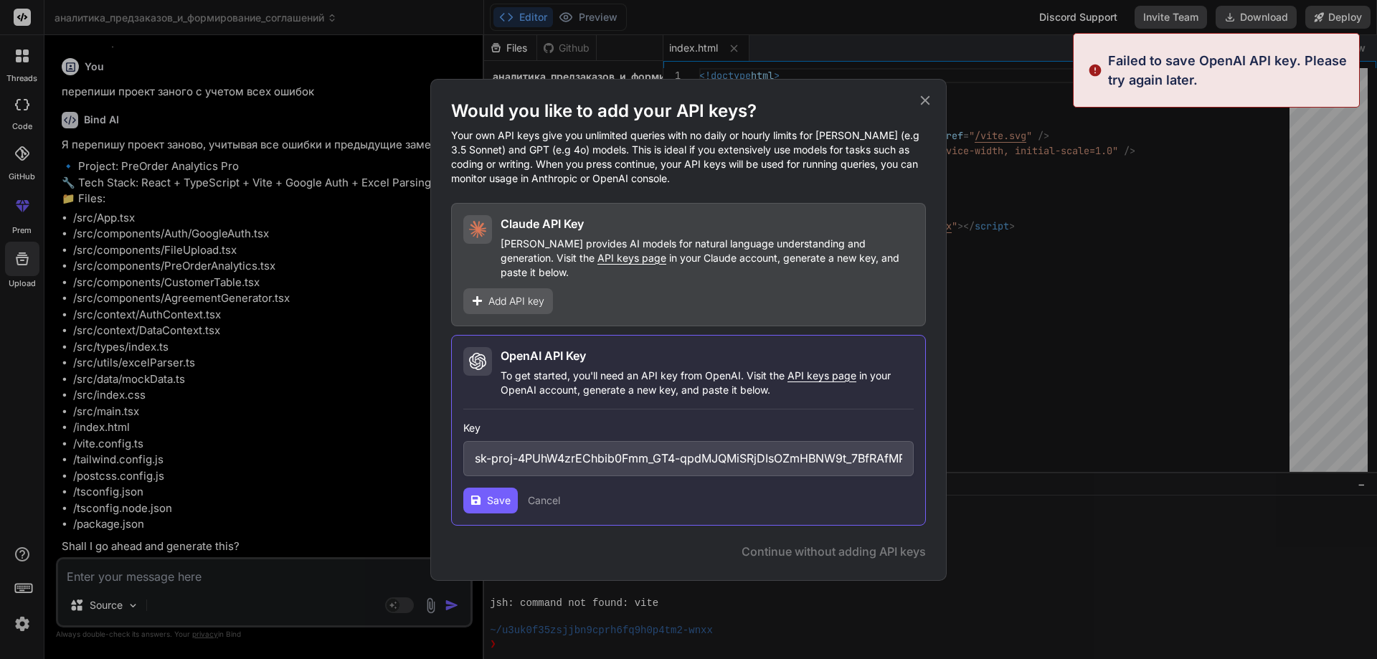
click at [922, 108] on icon at bounding box center [925, 100] width 16 height 16
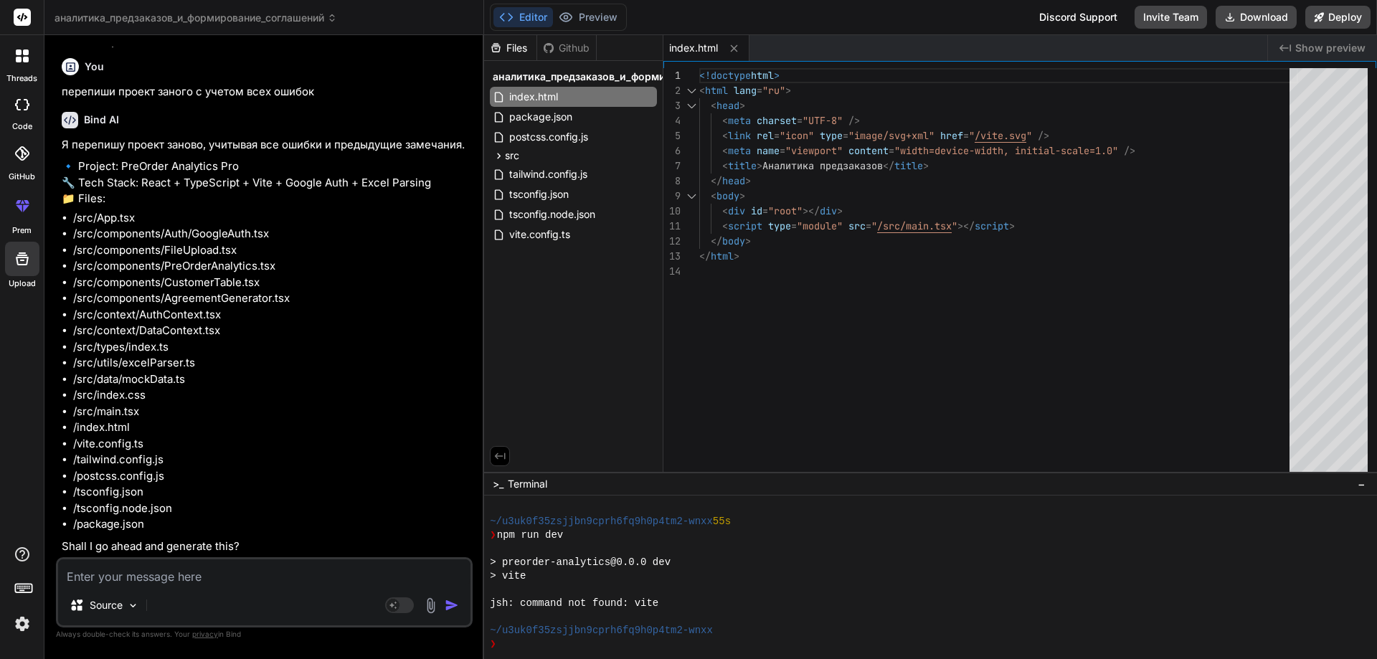
click at [570, 49] on div "Github" at bounding box center [566, 48] width 59 height 14
click at [24, 72] on div "threads" at bounding box center [22, 59] width 44 height 49
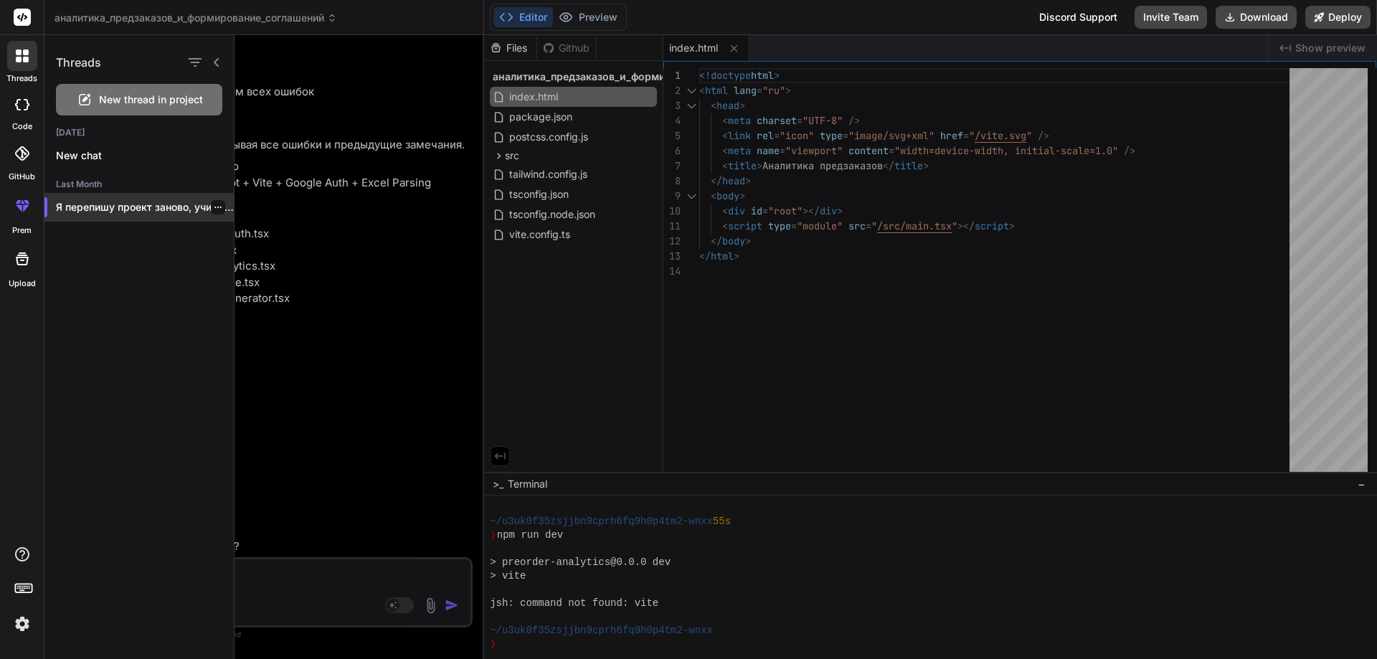
click at [98, 212] on p "Я перепишу проект заново, учитывая все ошибки..." at bounding box center [145, 207] width 178 height 14
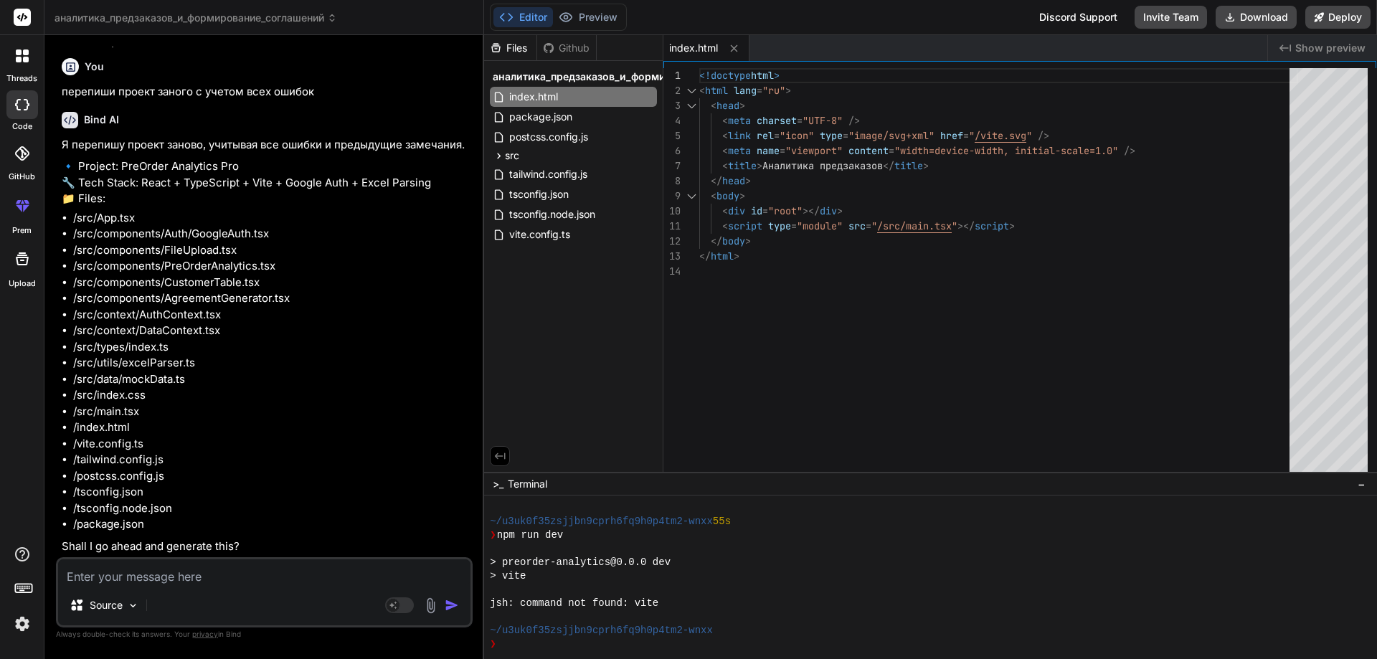
click at [23, 177] on label "GitHub" at bounding box center [22, 177] width 27 height 12
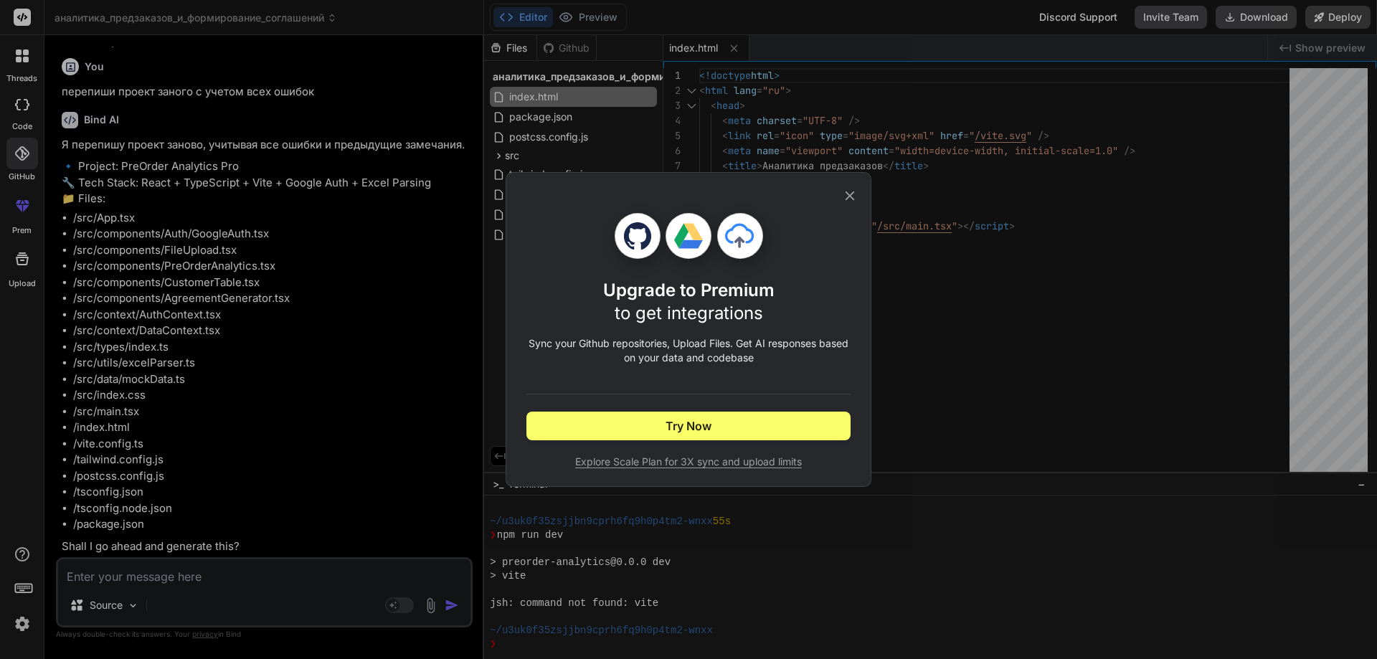
click at [859, 194] on div "Upgrade to Premium to get integrations Sync your Github repositories, Upload Fi…" at bounding box center [688, 329] width 366 height 315
click at [846, 194] on icon at bounding box center [850, 196] width 16 height 16
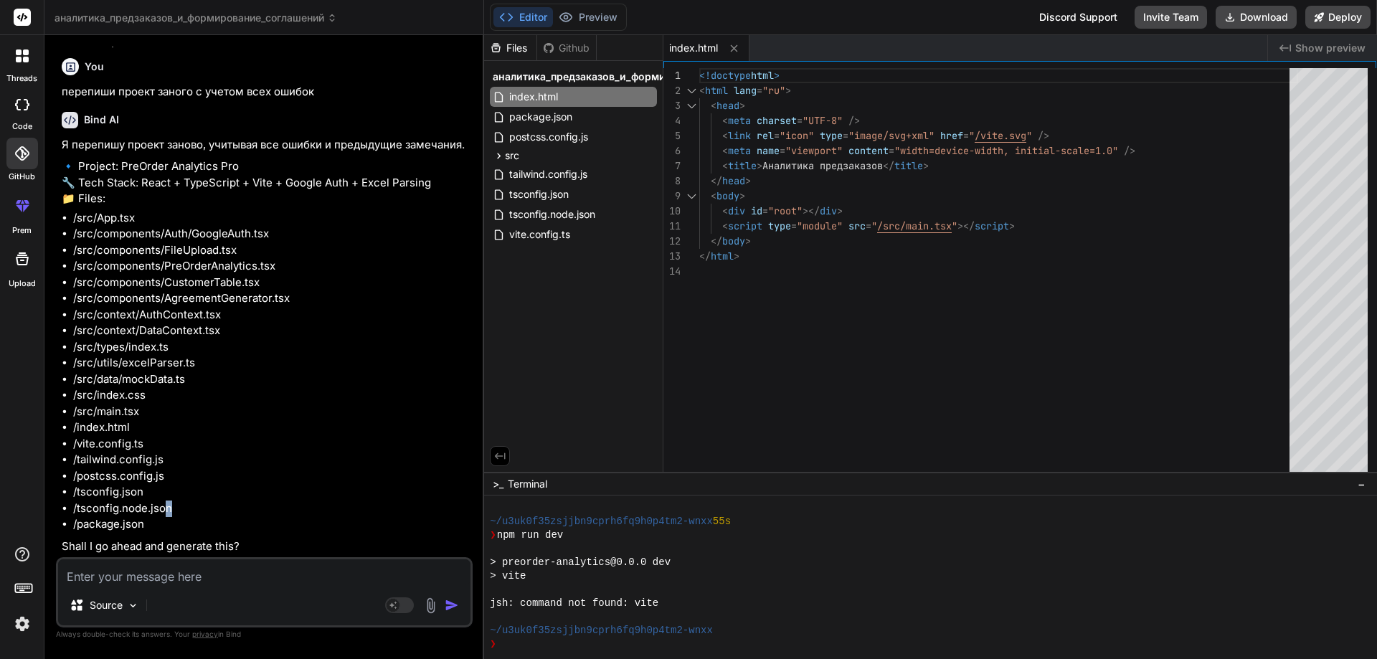
drag, startPoint x: 174, startPoint y: 503, endPoint x: 163, endPoint y: 514, distance: 14.7
click at [164, 508] on li "/tsconfig.node.json" at bounding box center [271, 508] width 396 height 16
click at [122, 602] on p "Source" at bounding box center [106, 605] width 33 height 14
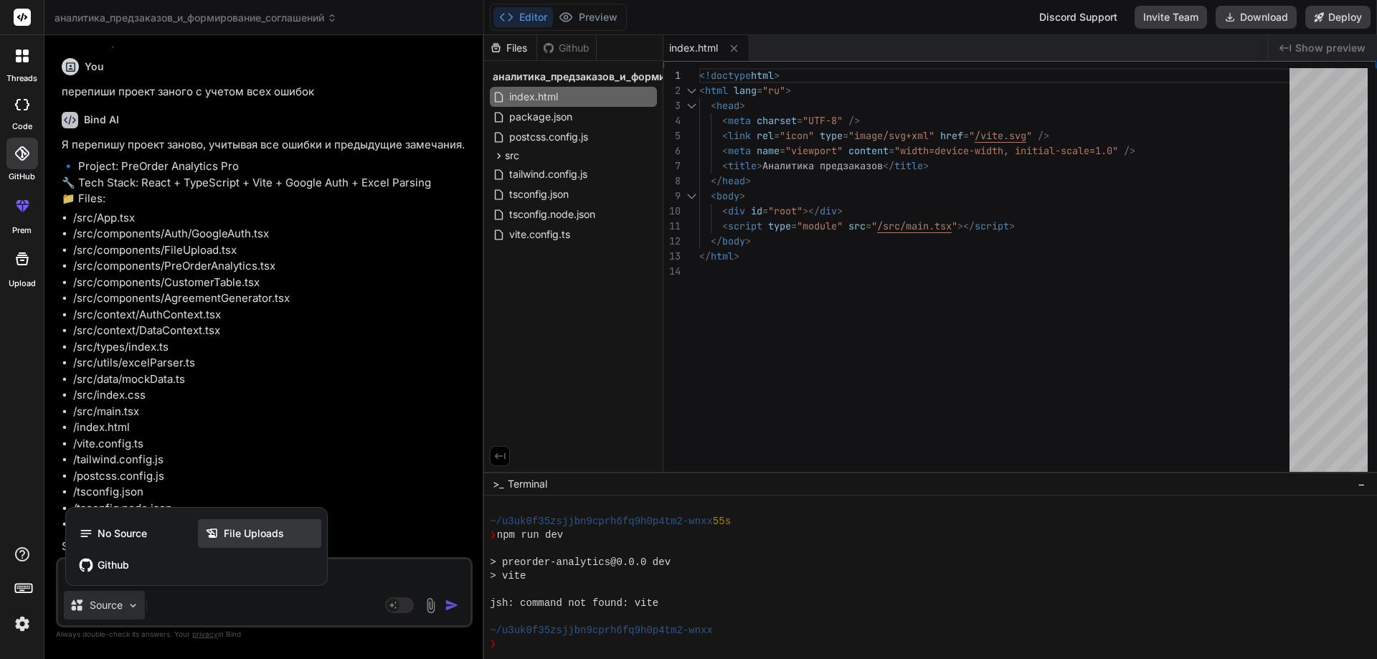
click at [226, 536] on span "File Uploads" at bounding box center [254, 533] width 60 height 14
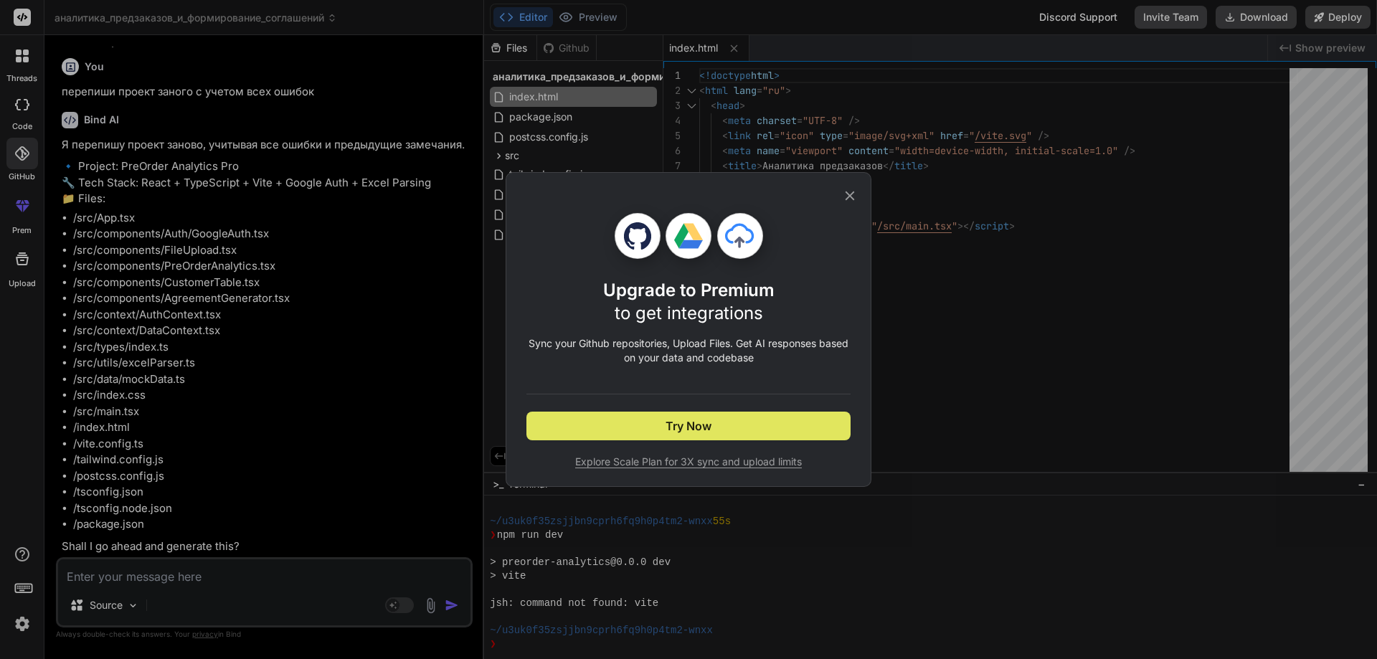
click at [660, 429] on button "Try Now" at bounding box center [688, 426] width 324 height 29
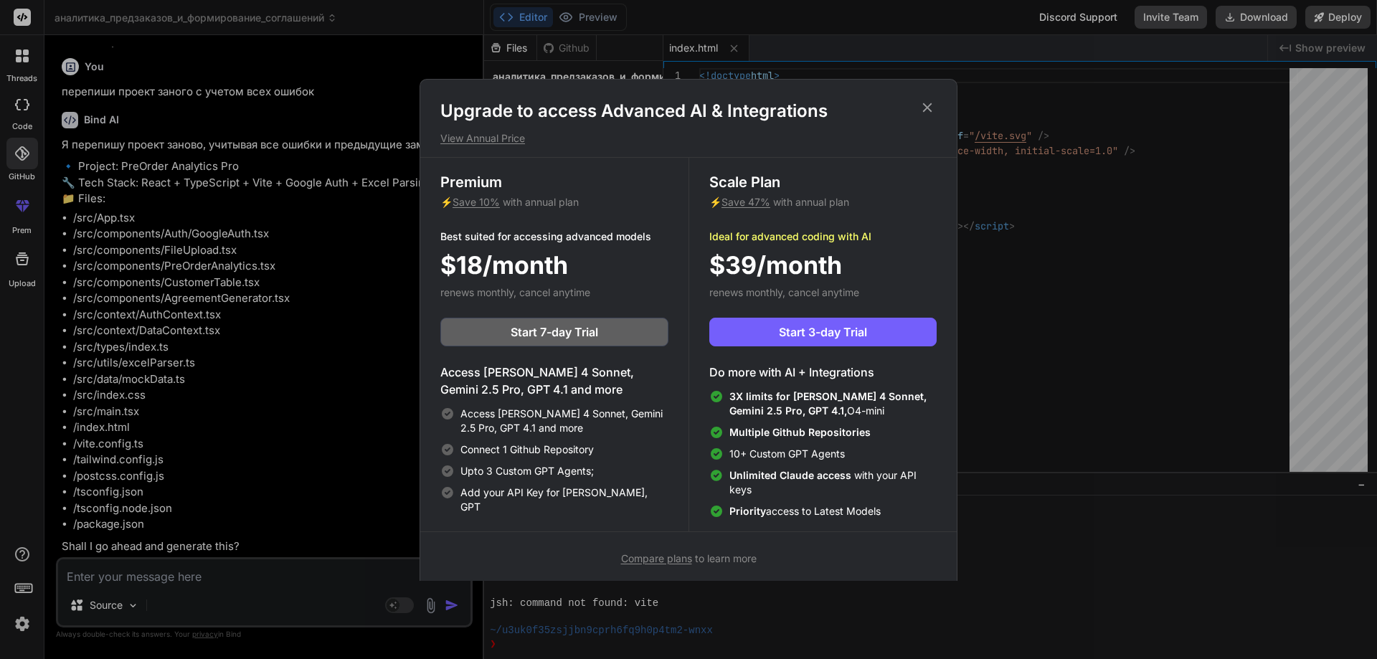
click at [926, 105] on icon at bounding box center [927, 108] width 16 height 16
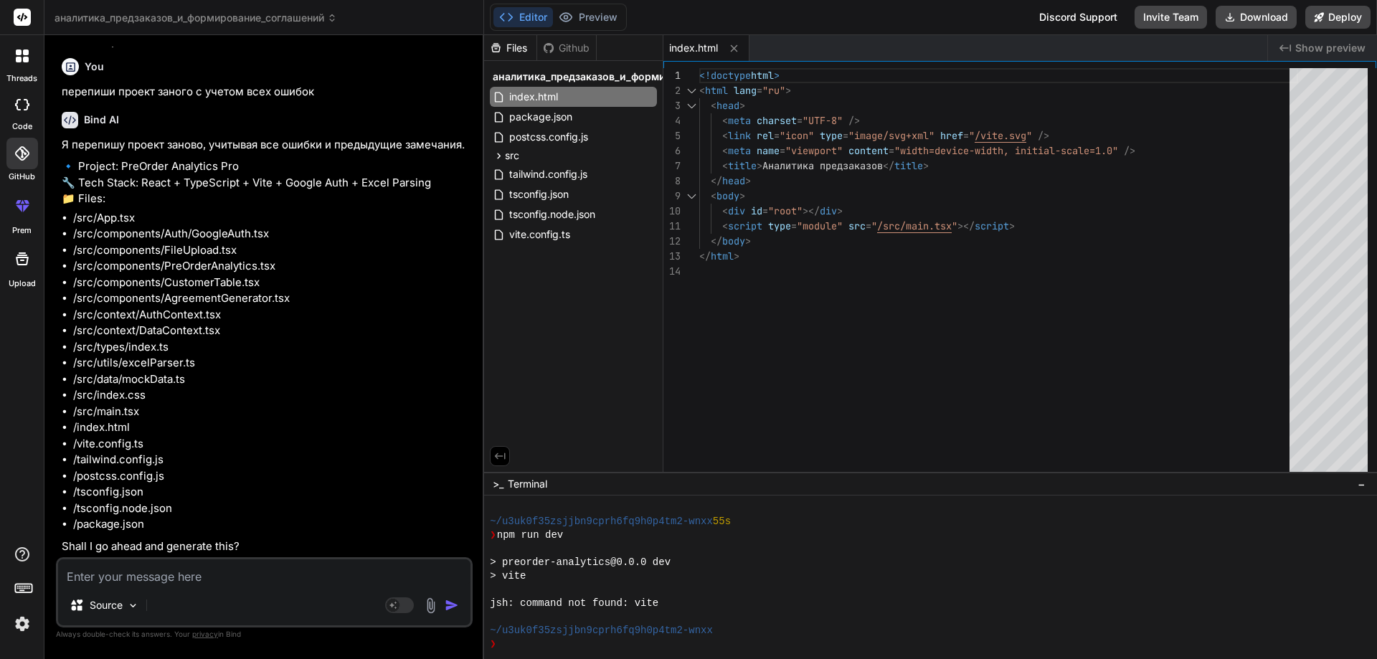
click at [118, 119] on div "Bind AI" at bounding box center [266, 120] width 408 height 16
click at [24, 67] on div at bounding box center [22, 56] width 30 height 30
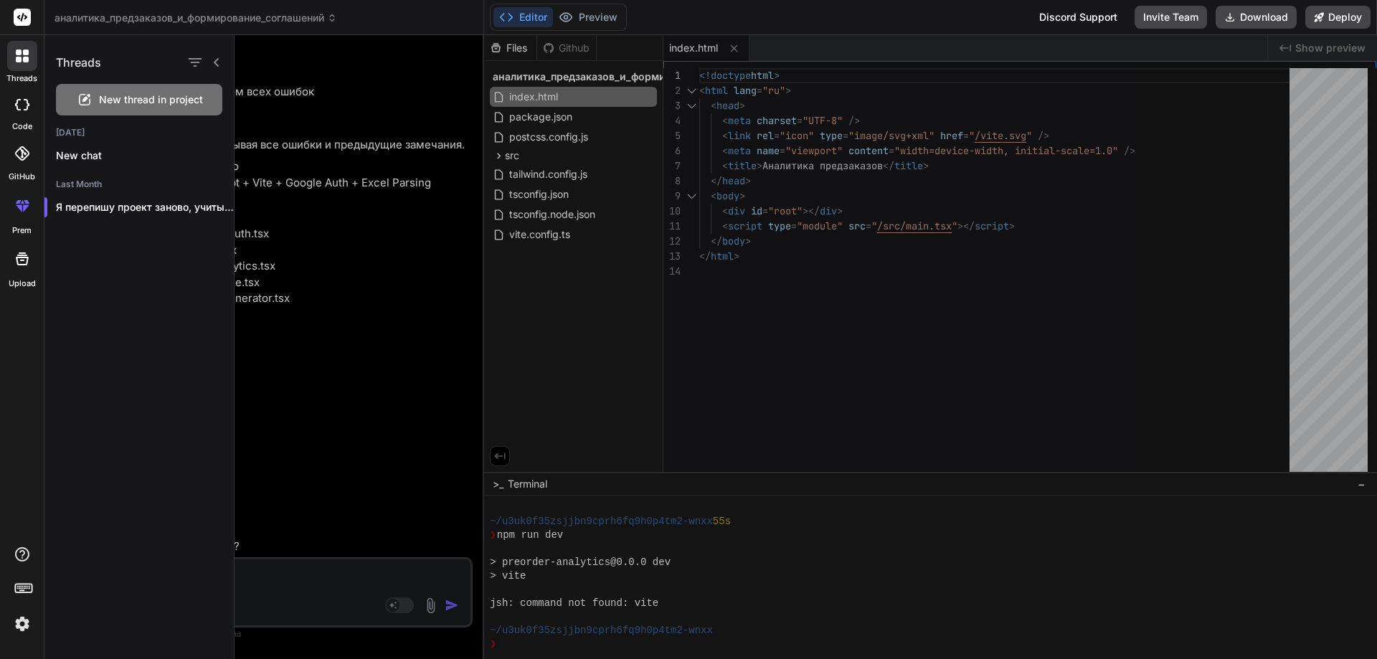
click at [26, 19] on icon at bounding box center [22, 17] width 11 height 9
click at [19, 16] on icon at bounding box center [22, 17] width 11 height 9
click at [1088, 21] on div "Discord Support" at bounding box center [1077, 17] width 95 height 23
click at [27, 45] on div at bounding box center [22, 56] width 30 height 30
click at [11, 117] on div at bounding box center [22, 104] width 32 height 29
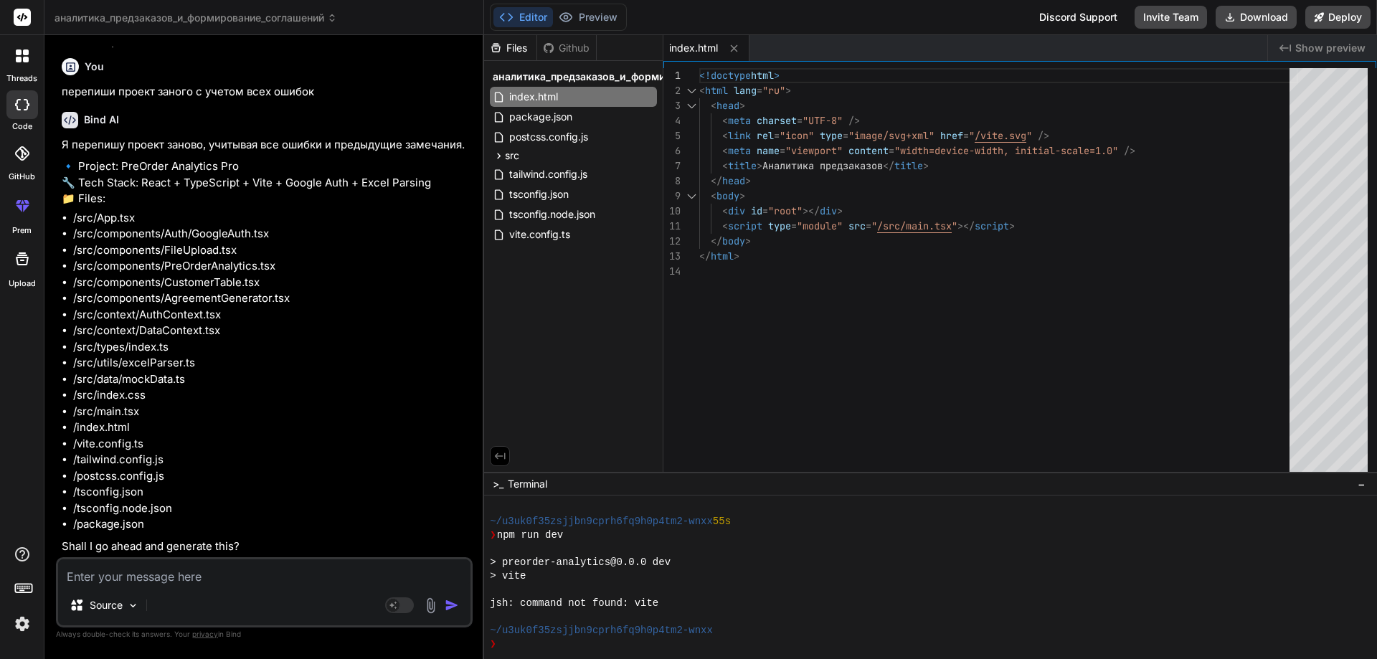
click at [16, 161] on div at bounding box center [22, 154] width 32 height 32
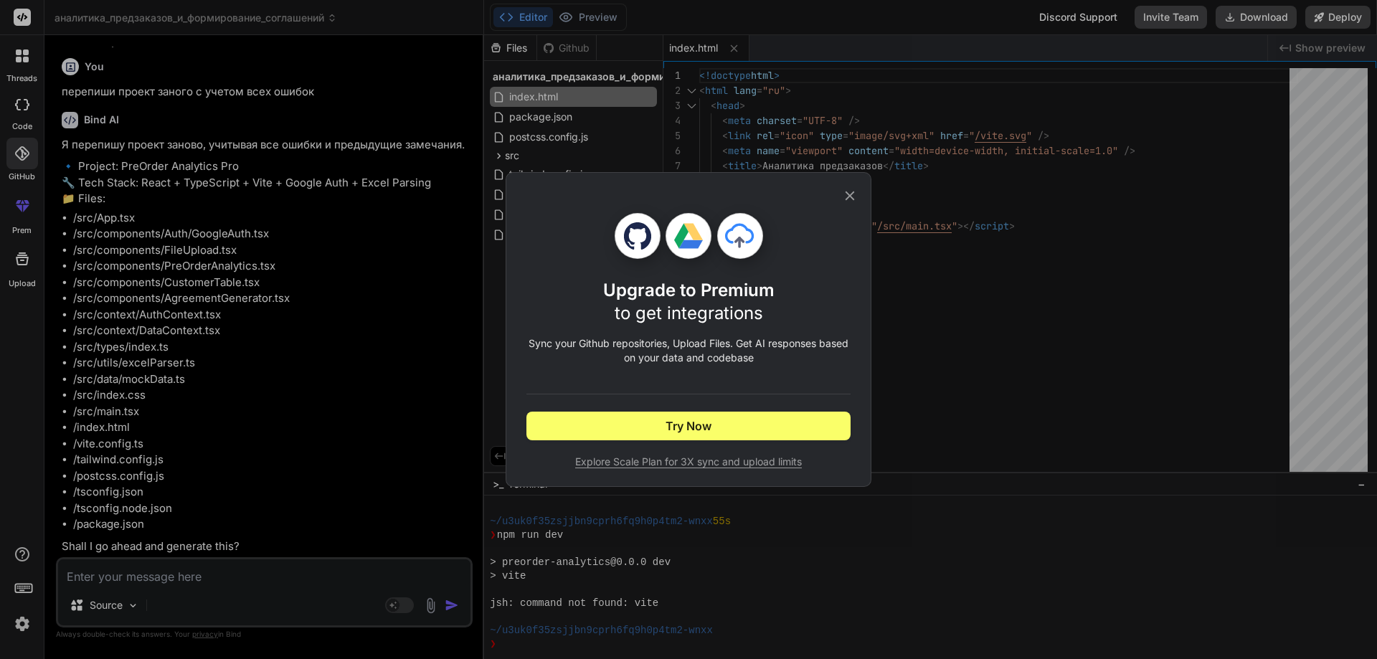
click at [6, 283] on div "Upgrade to Premium to get integrations Sync your Github repositories, Upload Fi…" at bounding box center [688, 329] width 1377 height 659
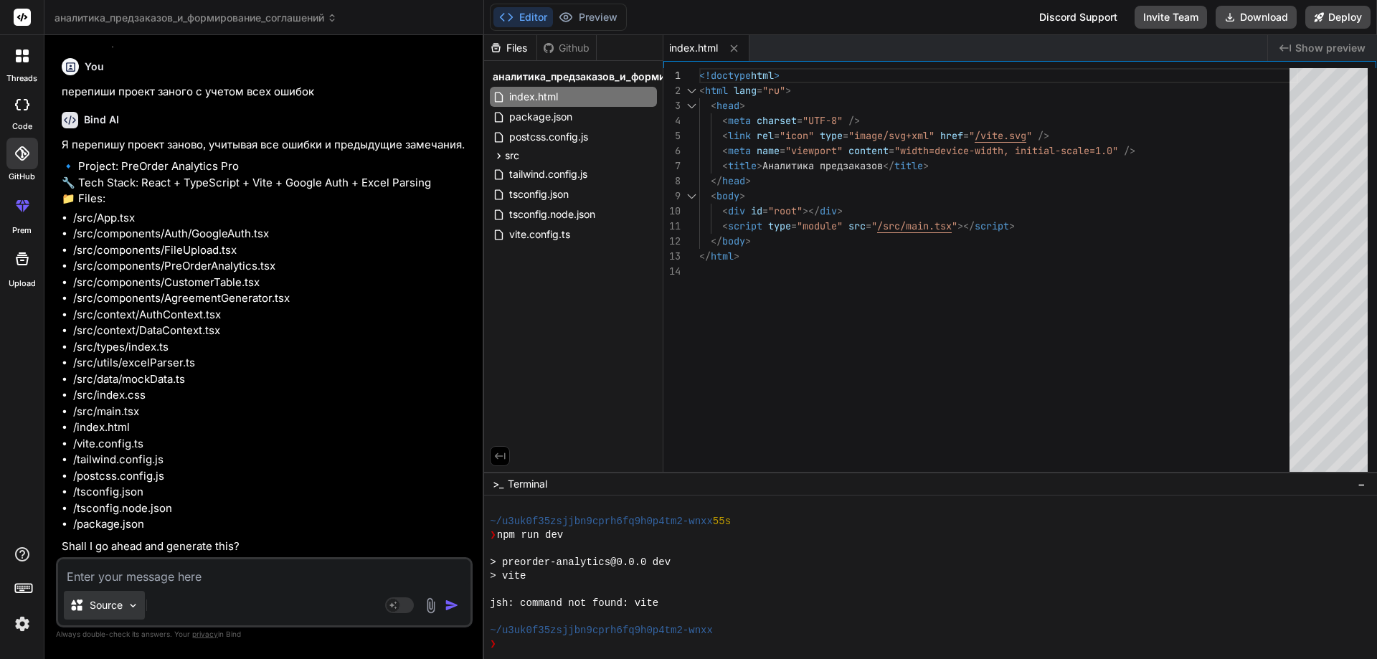
click at [125, 602] on div "Source" at bounding box center [104, 605] width 81 height 29
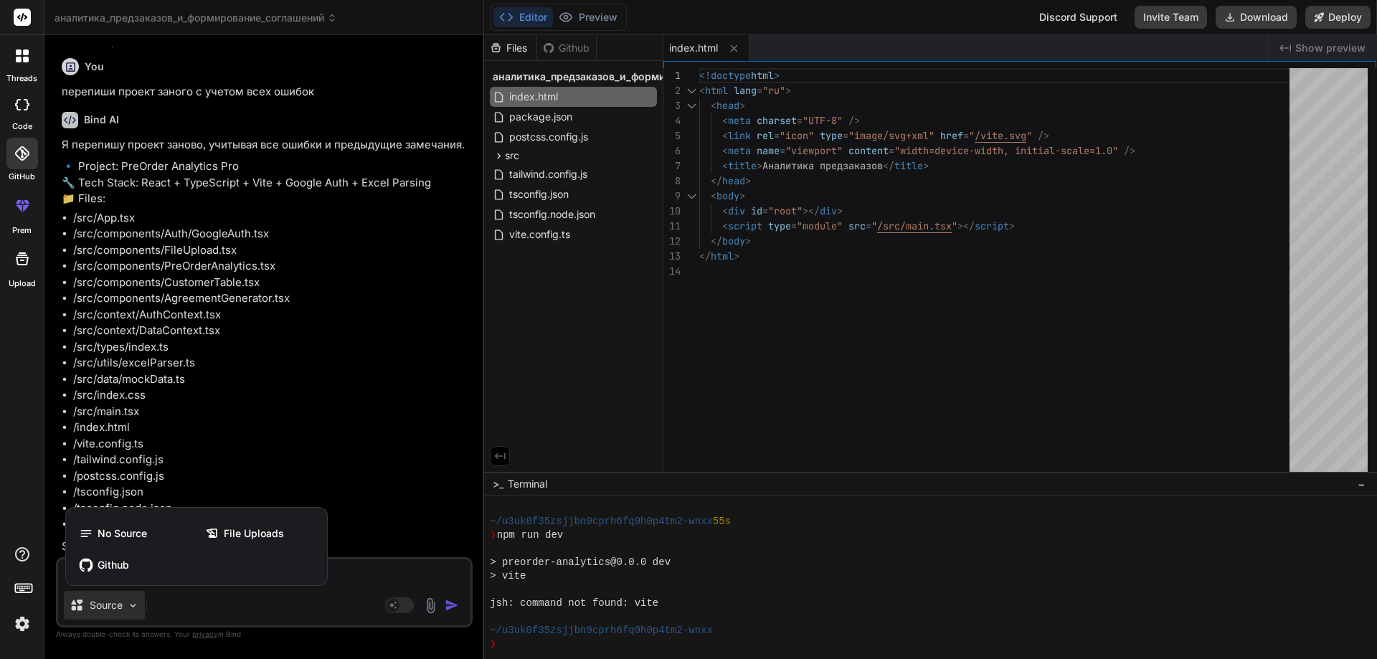
click at [381, 599] on div at bounding box center [688, 329] width 1377 height 659
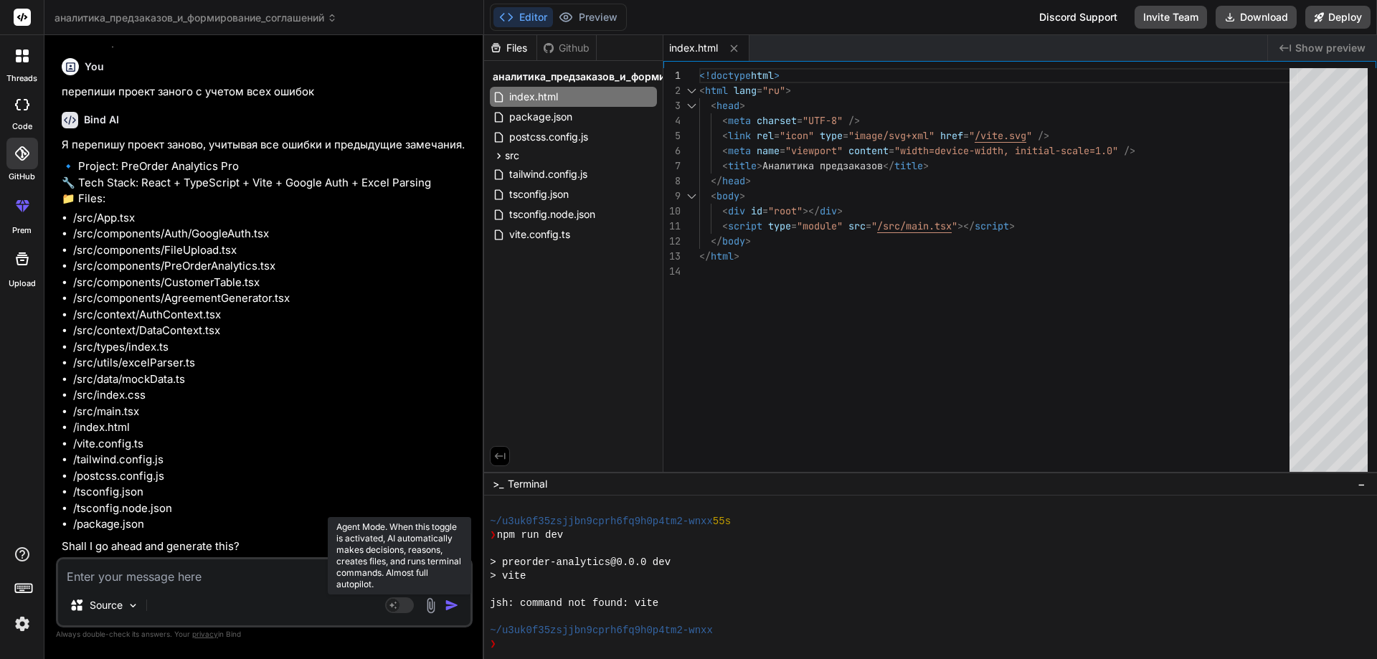
click at [387, 601] on rect at bounding box center [399, 605] width 29 height 16
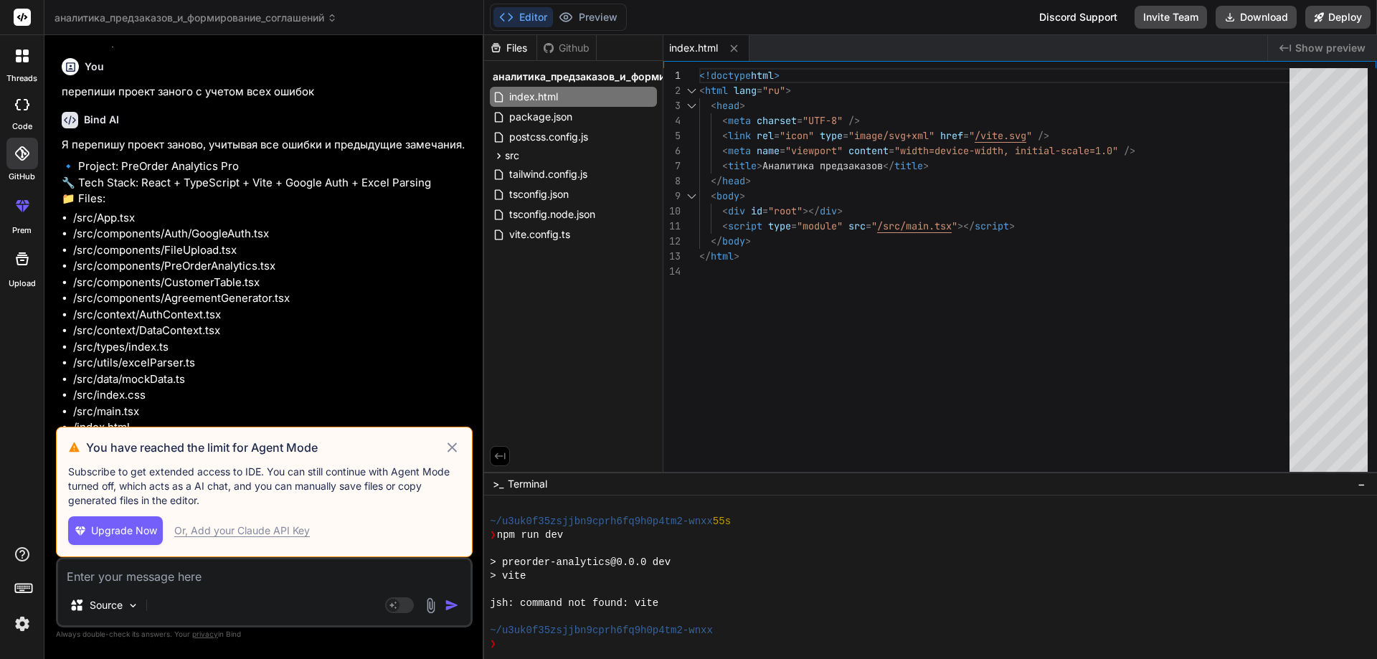
click at [209, 526] on div "Or, Add your Claude API Key" at bounding box center [242, 530] width 136 height 14
type textarea "x"
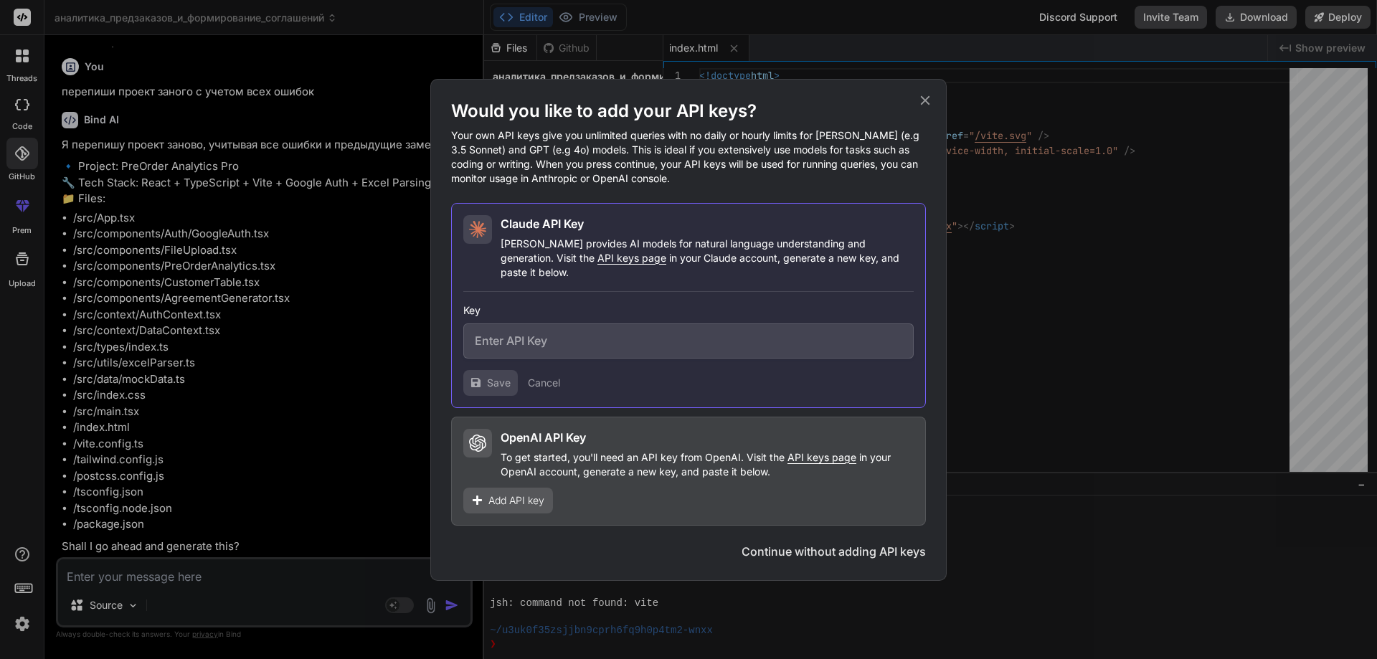
click at [509, 493] on span "Add API key" at bounding box center [516, 500] width 56 height 14
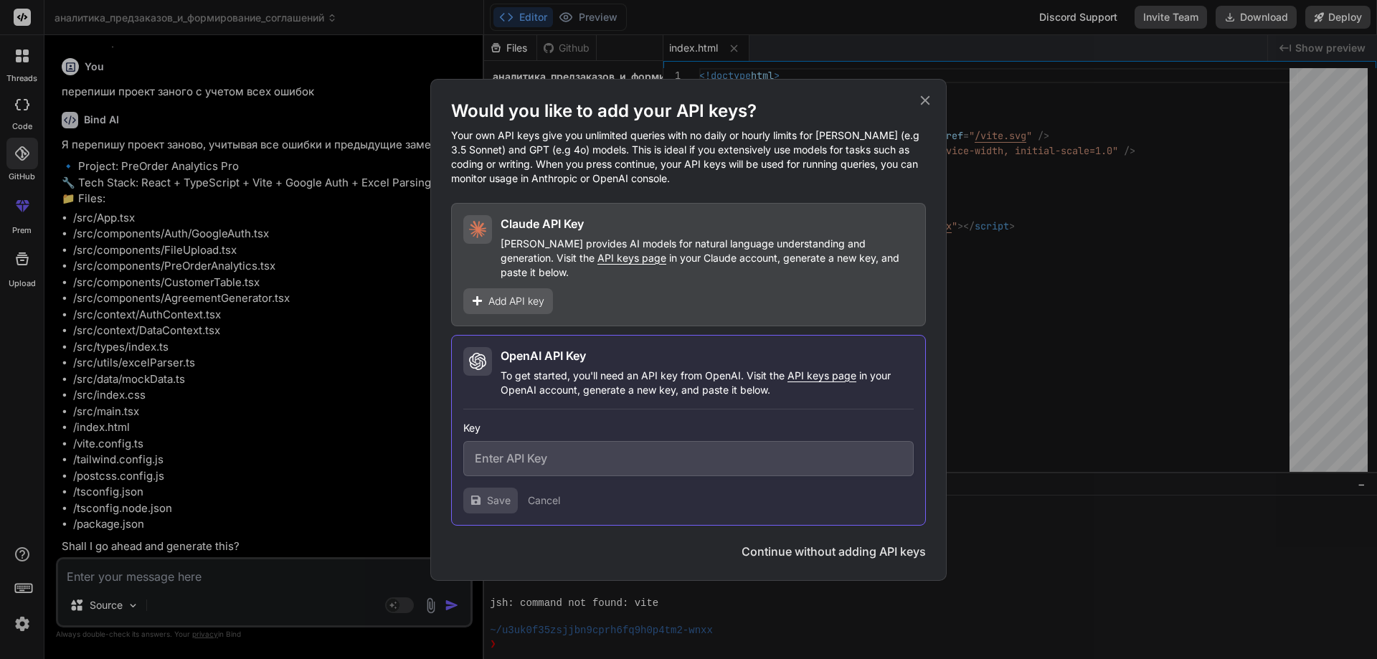
click at [571, 458] on input "text" at bounding box center [688, 458] width 450 height 35
paste input "W: Да, продолжи — добавь форму «Приёмка товара» (документ + обновление остатков…"
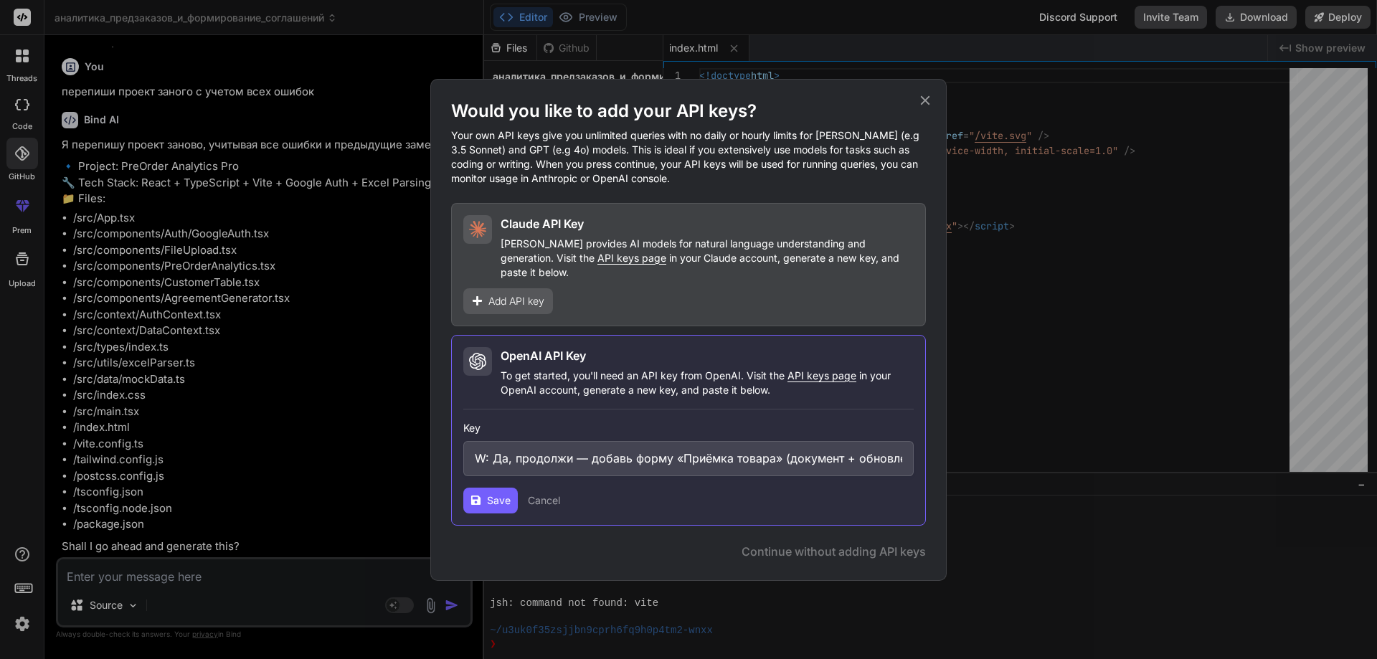
click at [499, 495] on span "Save" at bounding box center [499, 500] width 24 height 14
click at [571, 459] on input "W: Да, продолжи — добавь форму «Приёмка товара» (документ + обновление остатков…" at bounding box center [688, 458] width 450 height 35
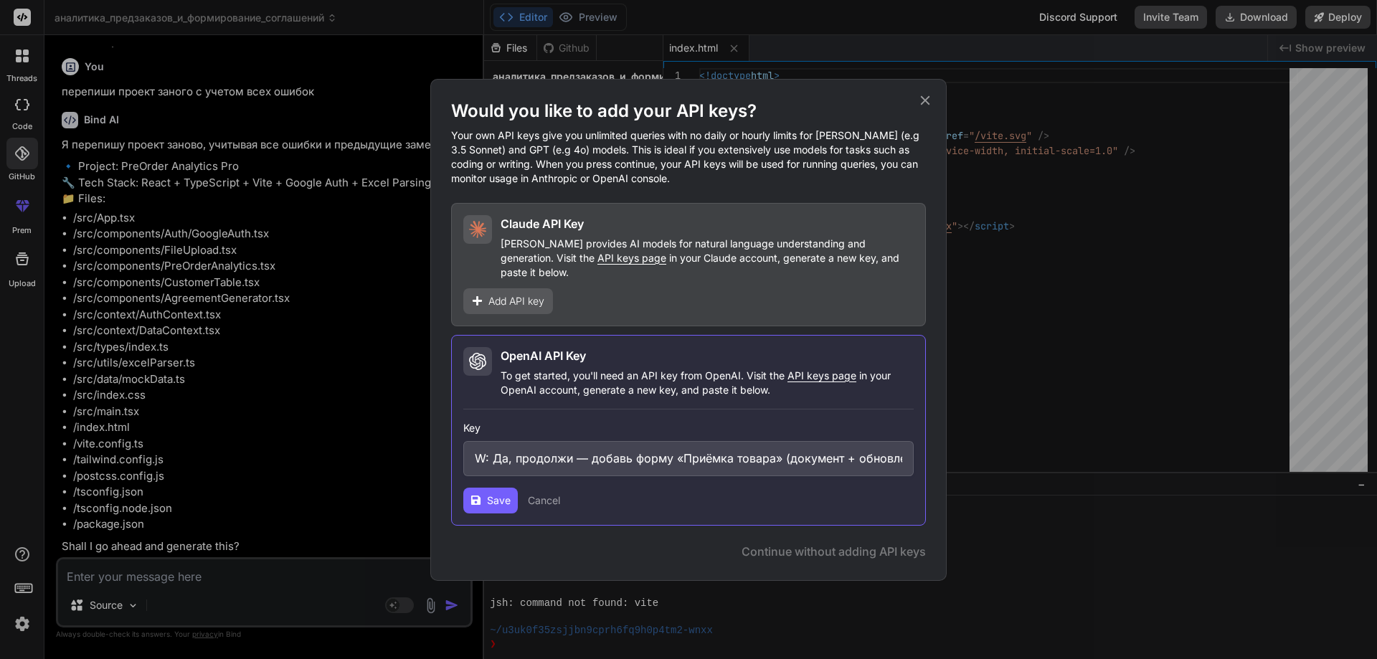
paste input "sk-proj-4PUhW4zrEChbib0Fmm_GT4-qpdMJQMiSRjDIsOZmHBNW9t_7BfRAfMPC"
type input "sk-proj-4PUhW4zrEChbib0Fmm_GT4-qpdMJQMiSRjDIsOZmHBNW9t_7BfRAfMPC"
click at [488, 509] on div "OpenAI API Key To get started, you'll need an API key from OpenAI. Visit the AP…" at bounding box center [688, 430] width 475 height 191
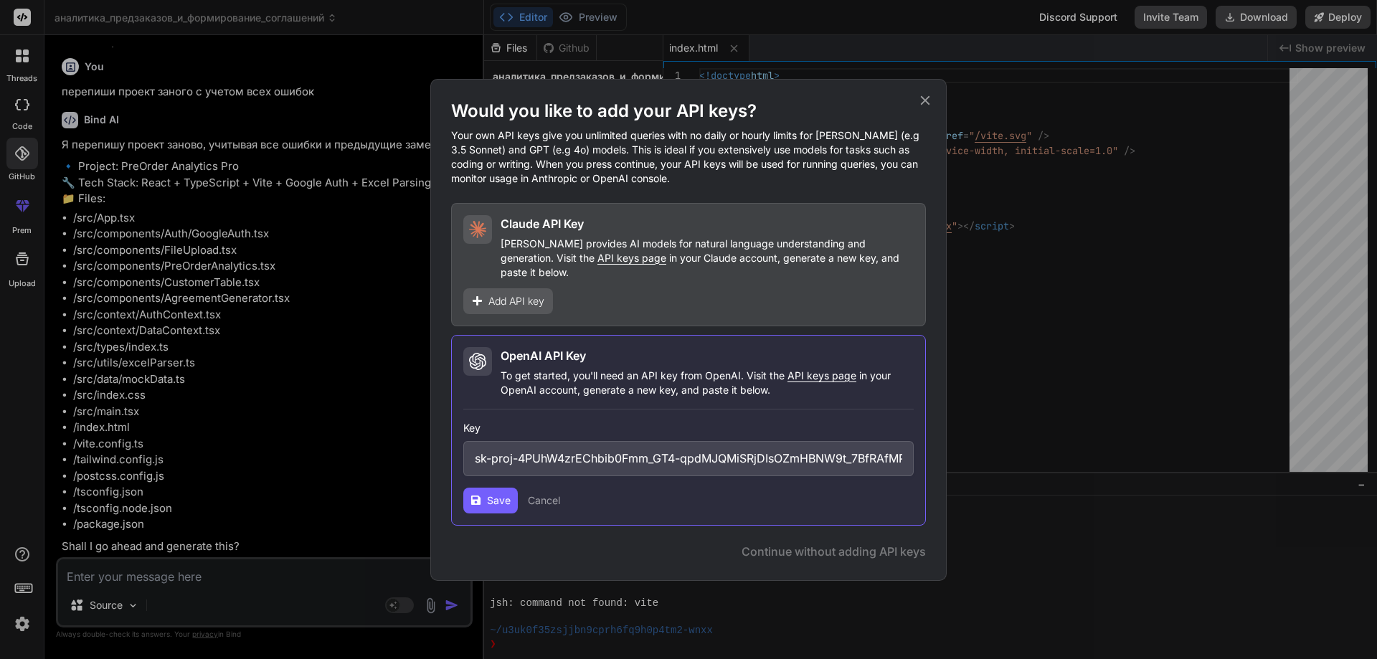
click at [492, 498] on span "Save" at bounding box center [499, 500] width 24 height 14
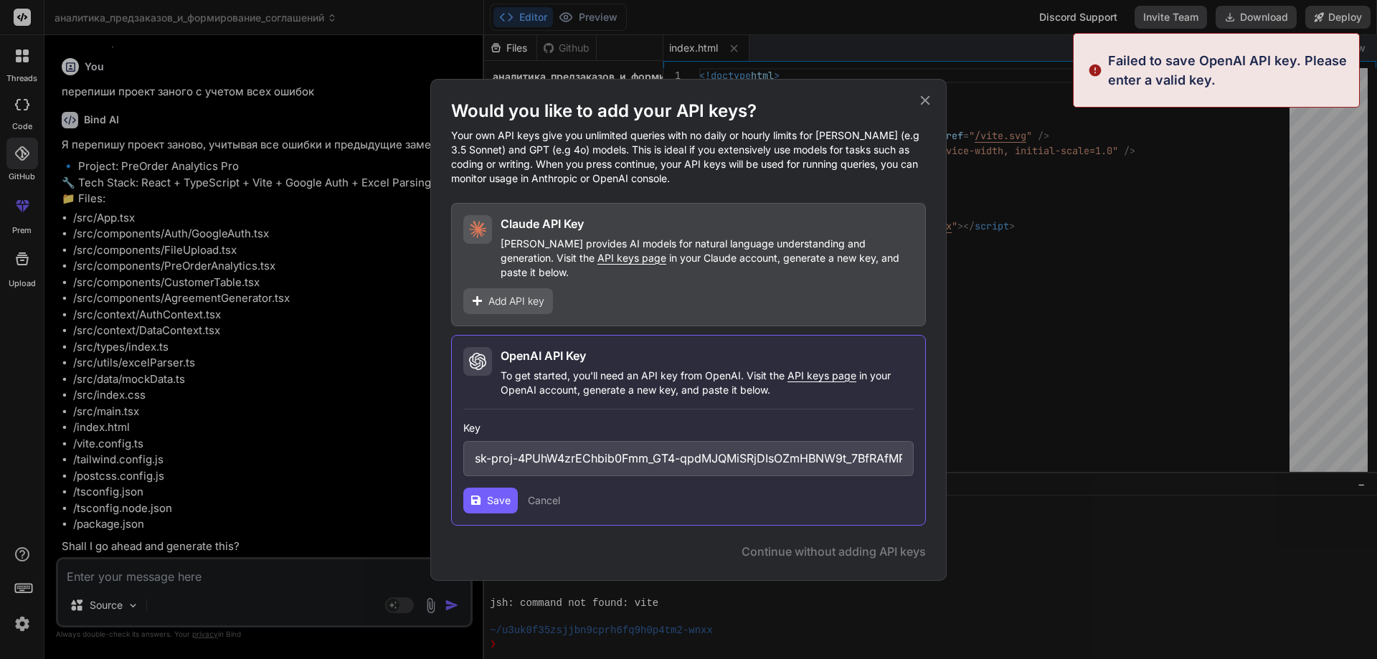
click at [507, 501] on button "Save" at bounding box center [490, 501] width 54 height 26
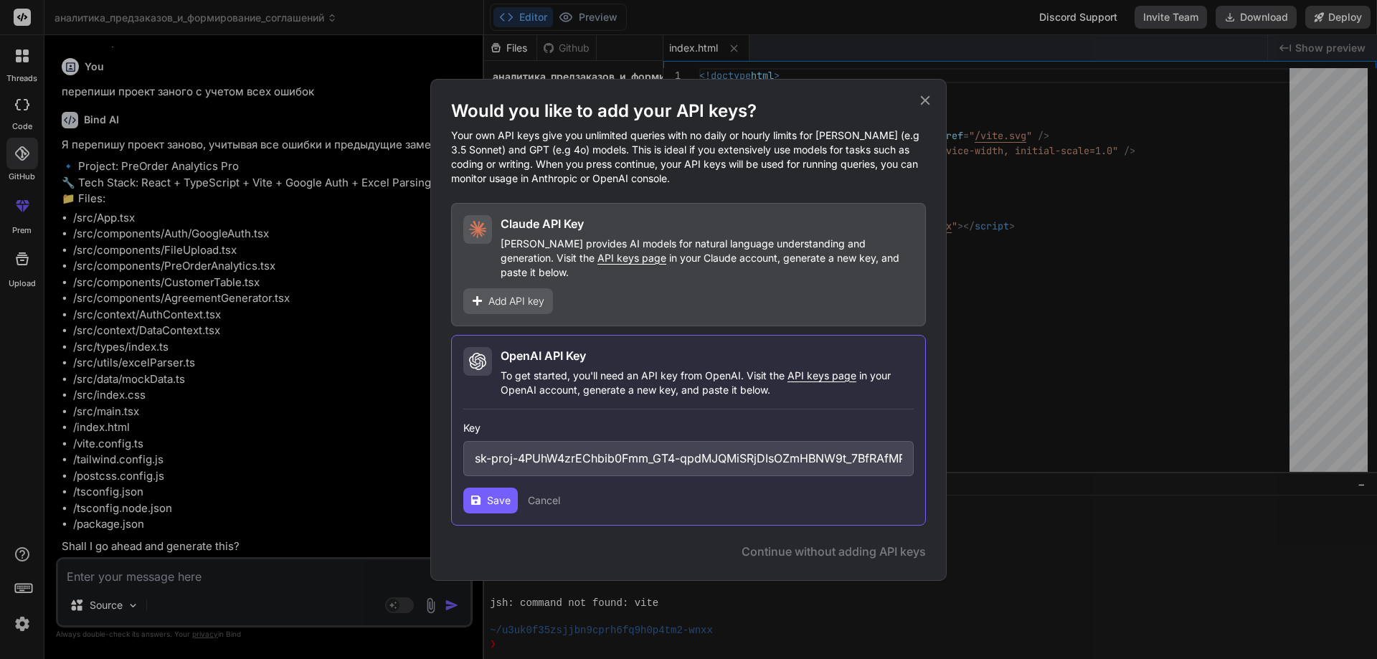
click at [921, 98] on div "Would you like to add your API keys? Your own API keys give you unlimited queri…" at bounding box center [688, 330] width 516 height 502
click at [26, 211] on div "Would you like to add your API keys? Your own API keys give you unlimited queri…" at bounding box center [688, 329] width 1377 height 659
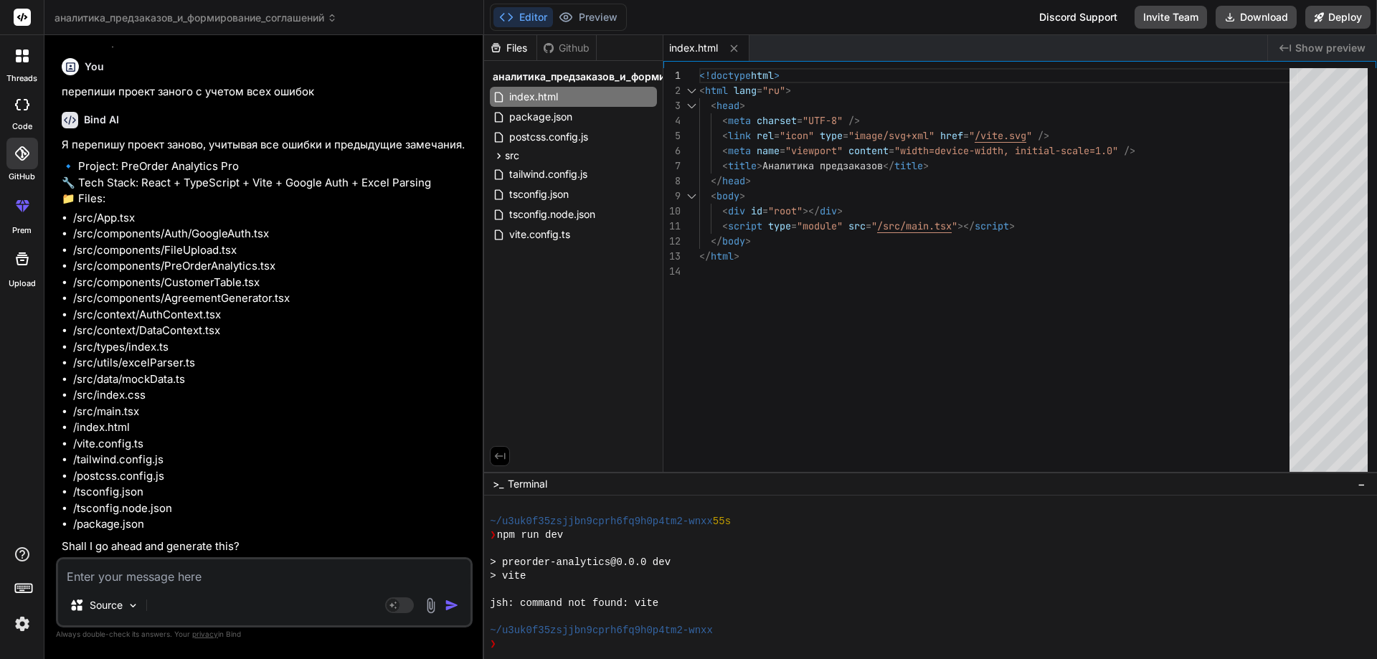
click at [25, 214] on icon at bounding box center [22, 205] width 17 height 17
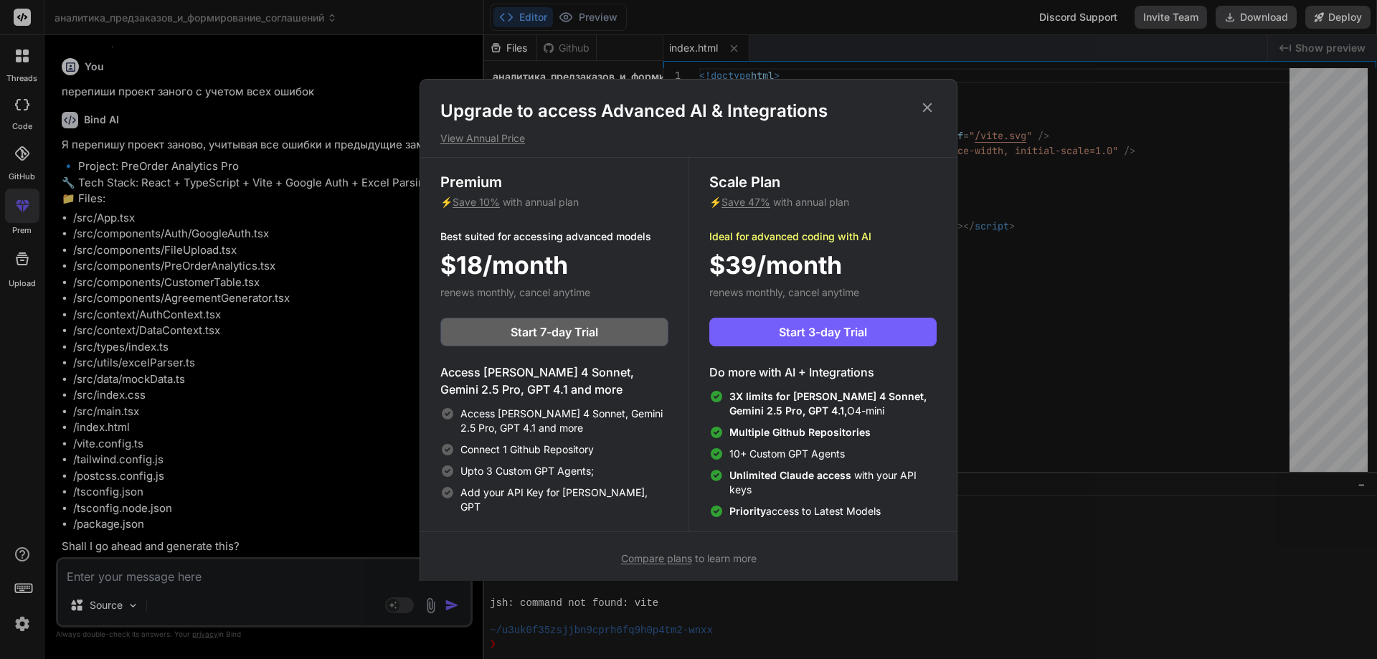
click at [671, 560] on span "Compare plans" at bounding box center [656, 558] width 71 height 12
click at [224, 88] on div "Upgrade to access Advanced AI & Integrations View Annual Price Premium ⚡ Save 1…" at bounding box center [688, 329] width 1377 height 659
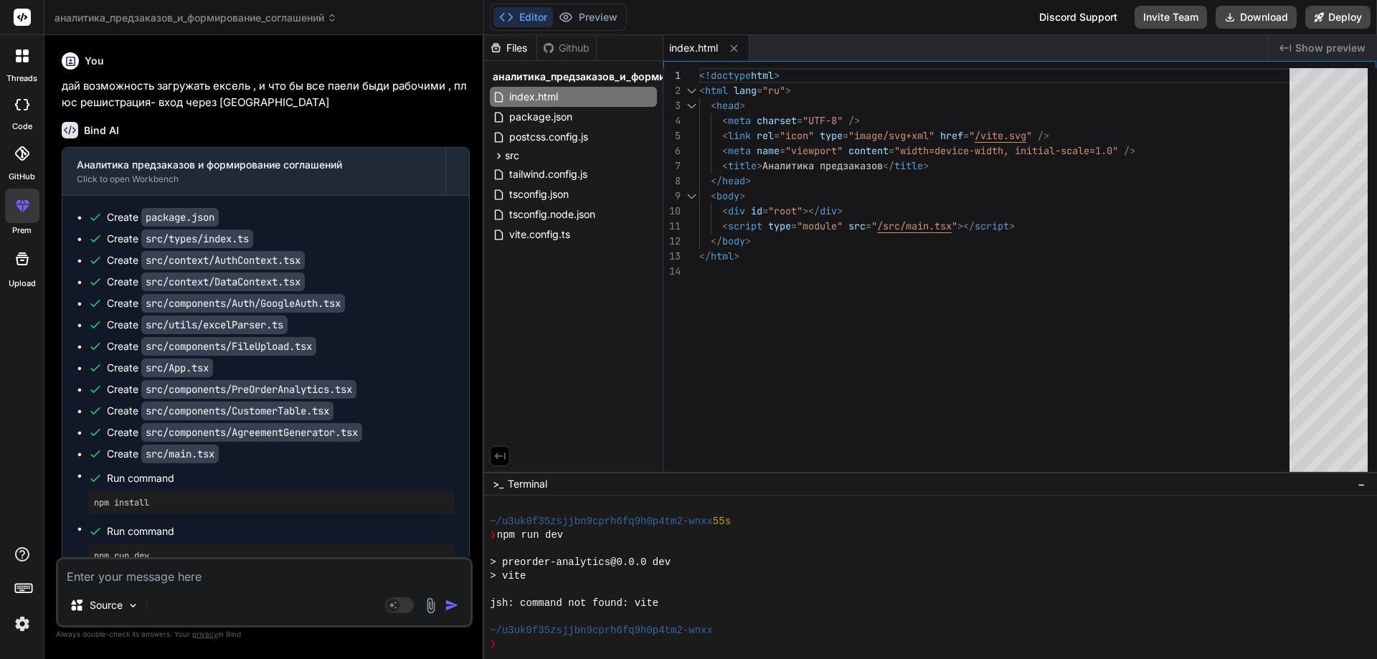
click at [413, 72] on div "You дай возможность загружать ексель , и что бы все паели быди рабочими , плюс …" at bounding box center [266, 79] width 408 height 64
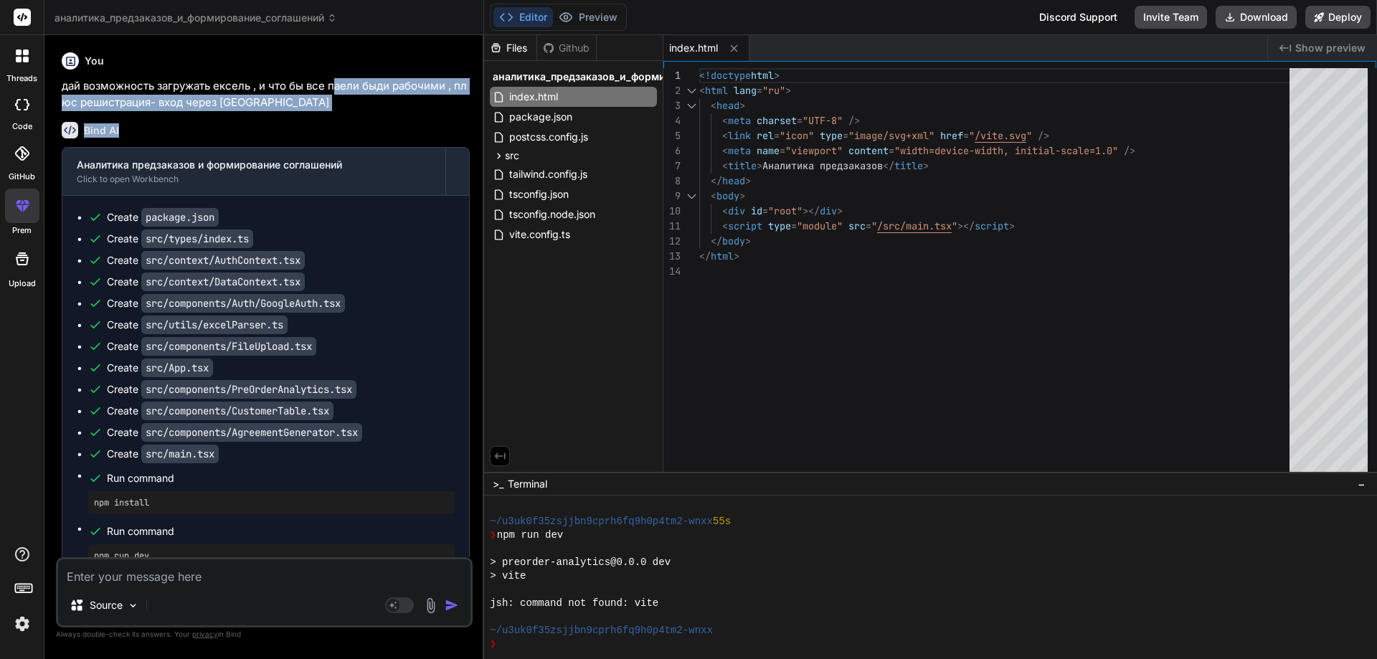
drag, startPoint x: 338, startPoint y: 82, endPoint x: 344, endPoint y: 120, distance: 37.8
click at [344, 120] on div "You дай возможность загружать ексель , и что бы все паели быди рабочими , плюс …" at bounding box center [266, 302] width 414 height 510
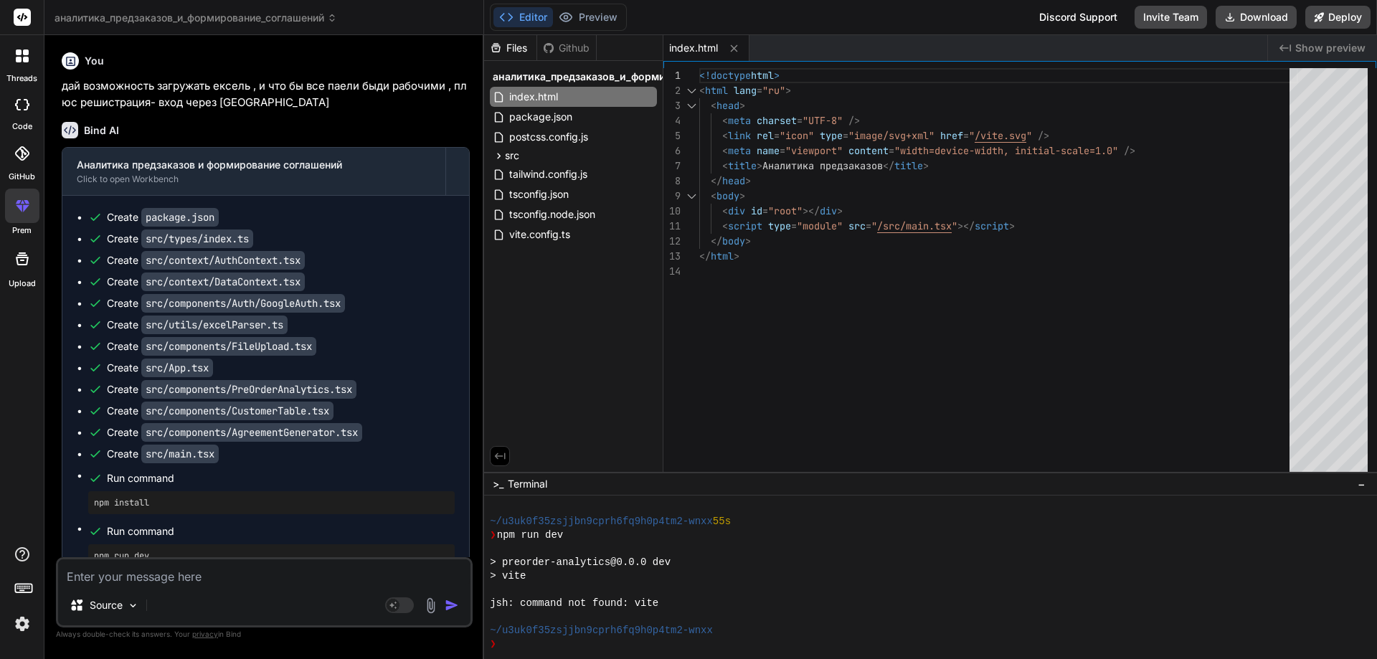
click at [237, 258] on code "src/context/AuthContext.tsx" at bounding box center [222, 260] width 163 height 19
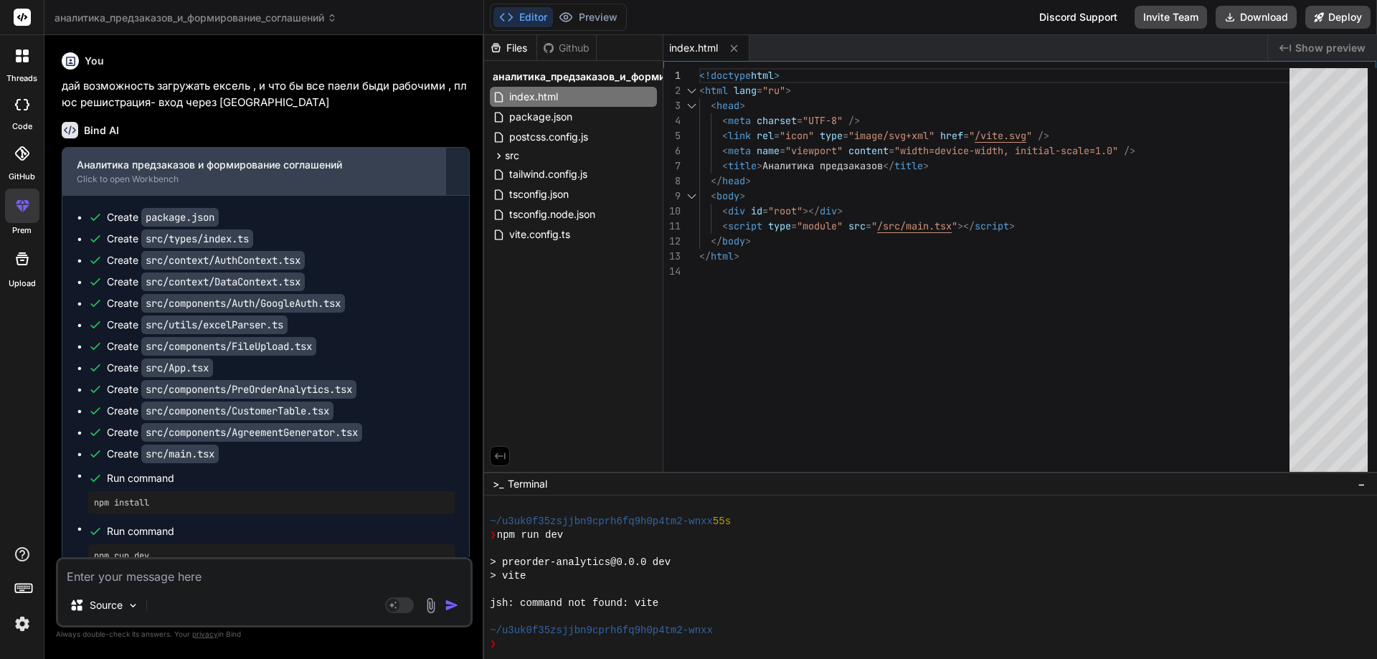
click at [219, 176] on div "Click to open Workbench" at bounding box center [254, 179] width 354 height 11
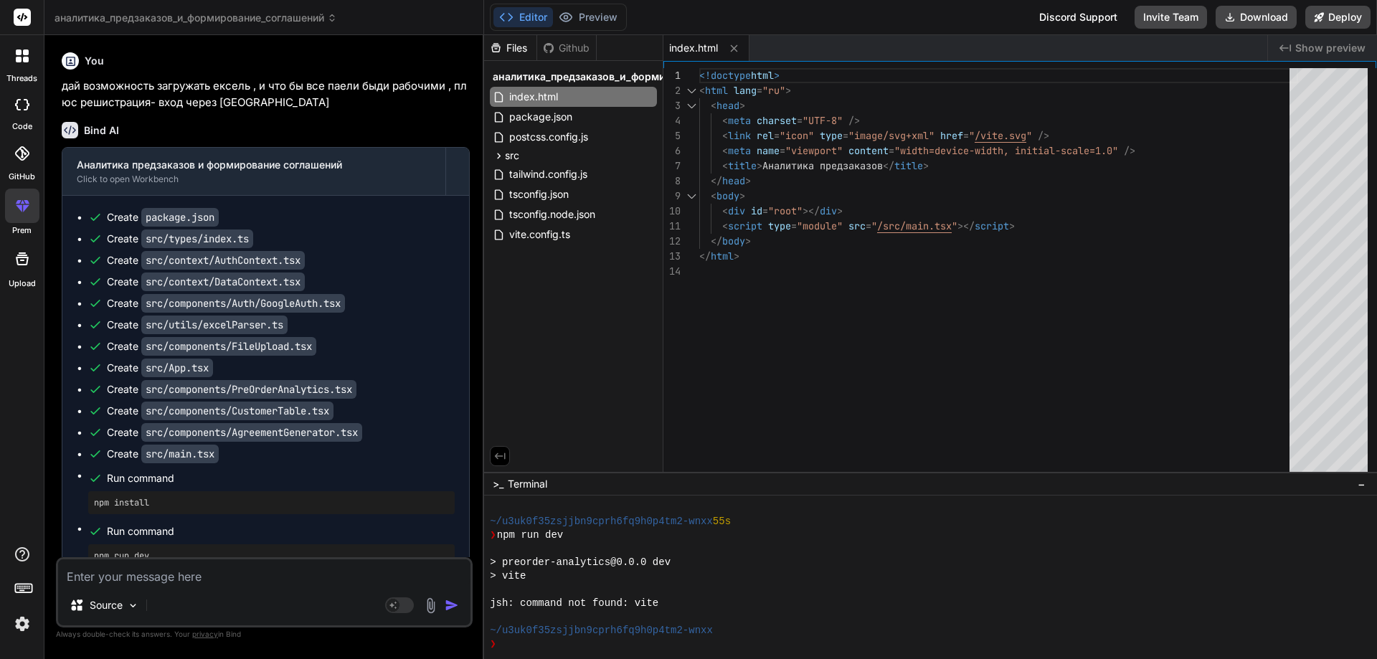
click at [546, 53] on icon at bounding box center [548, 47] width 11 height 11
click at [317, 22] on span "аналитика_предзаказов_и_формирование_соглашений" at bounding box center [195, 18] width 282 height 14
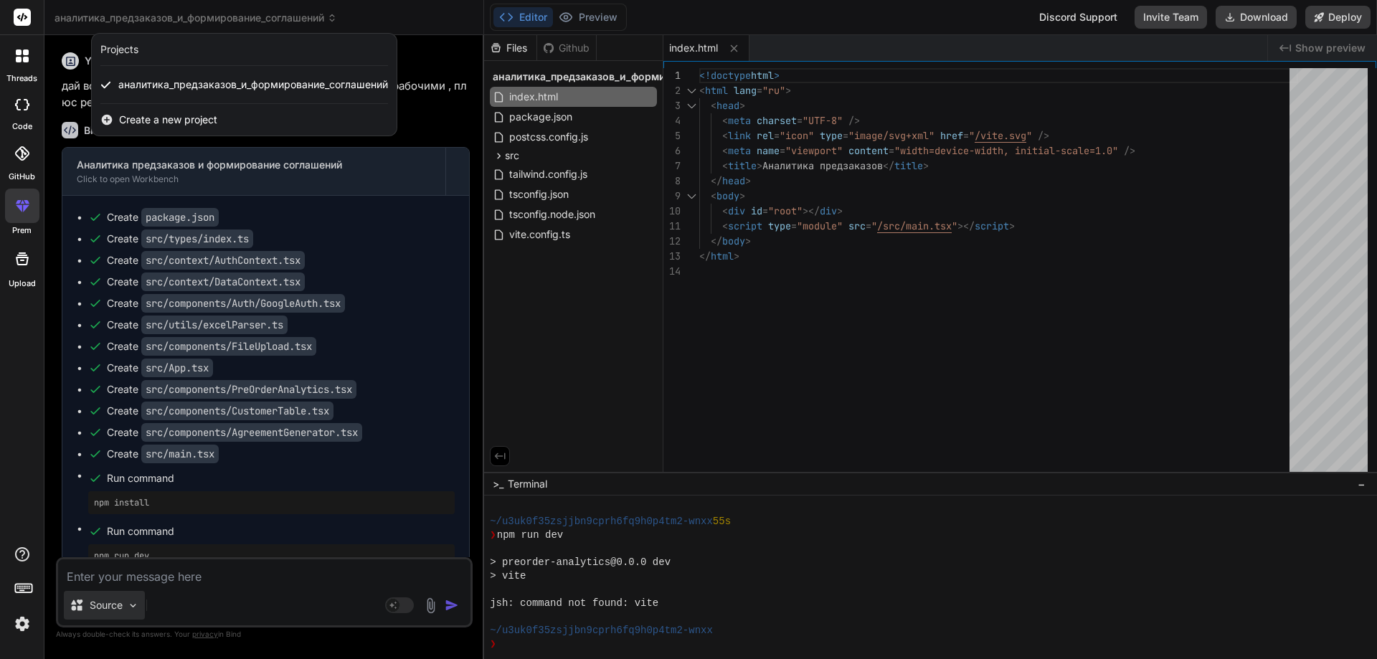
click at [138, 602] on div at bounding box center [688, 329] width 1377 height 659
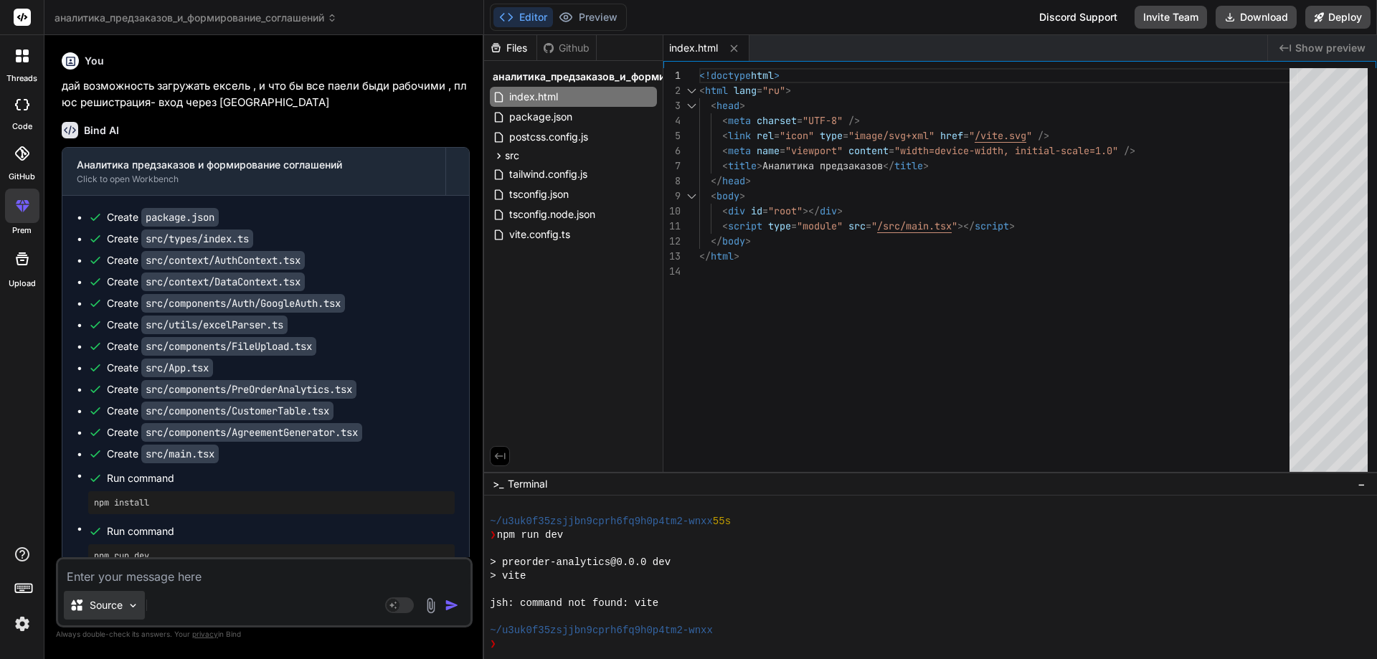
click at [126, 599] on div "Source" at bounding box center [104, 605] width 81 height 29
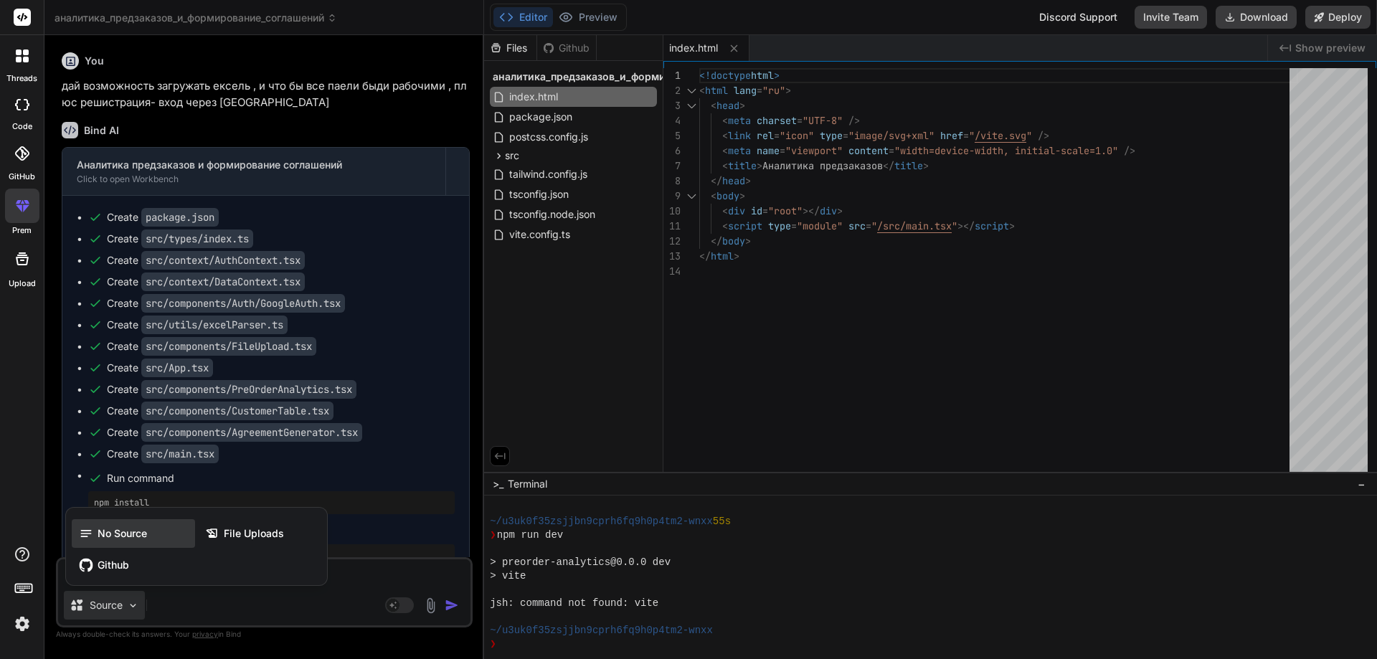
click at [130, 535] on span "No Source" at bounding box center [122, 533] width 49 height 14
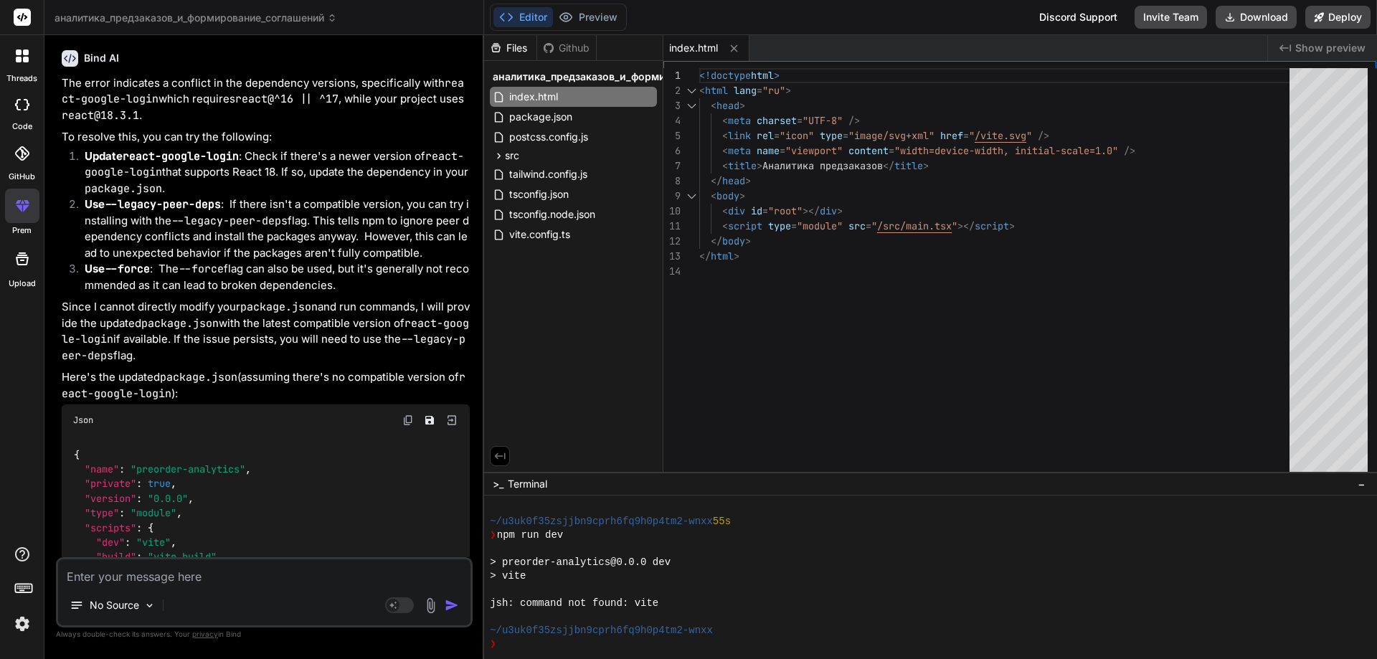
scroll to position [2103, 0]
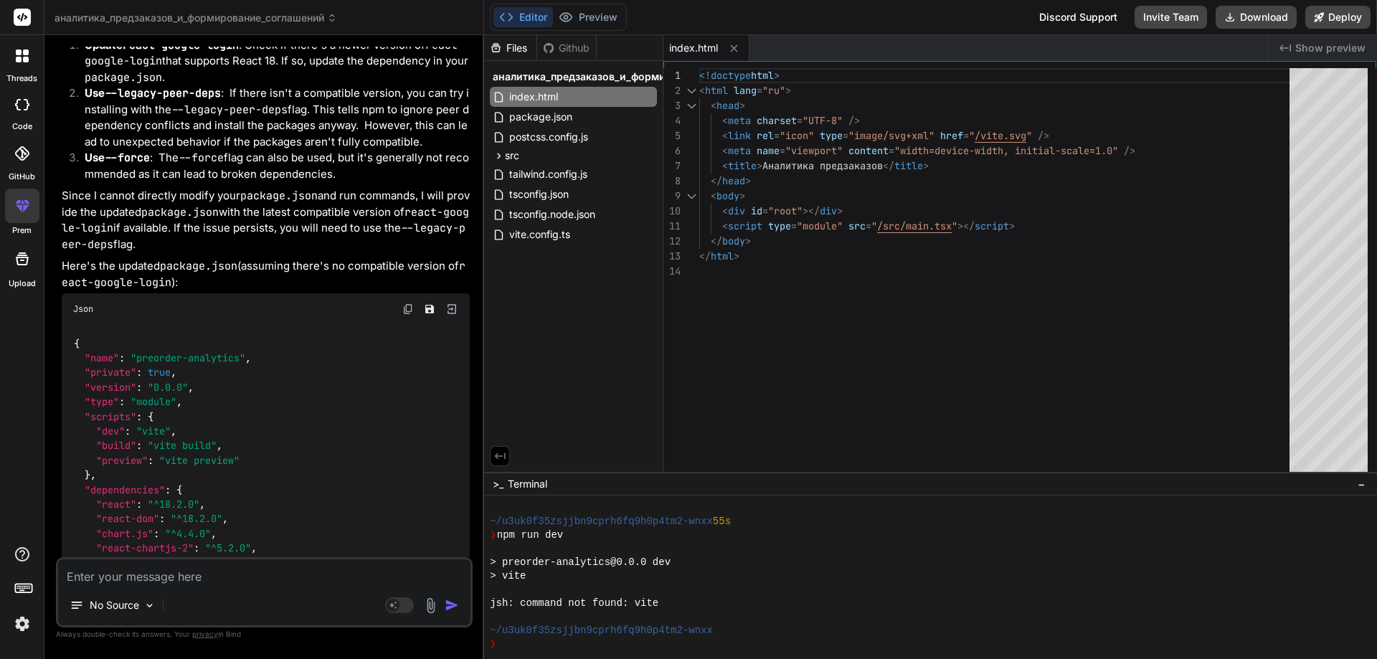
click at [22, 598] on div at bounding box center [22, 591] width 44 height 90
click at [22, 623] on img at bounding box center [22, 624] width 24 height 24
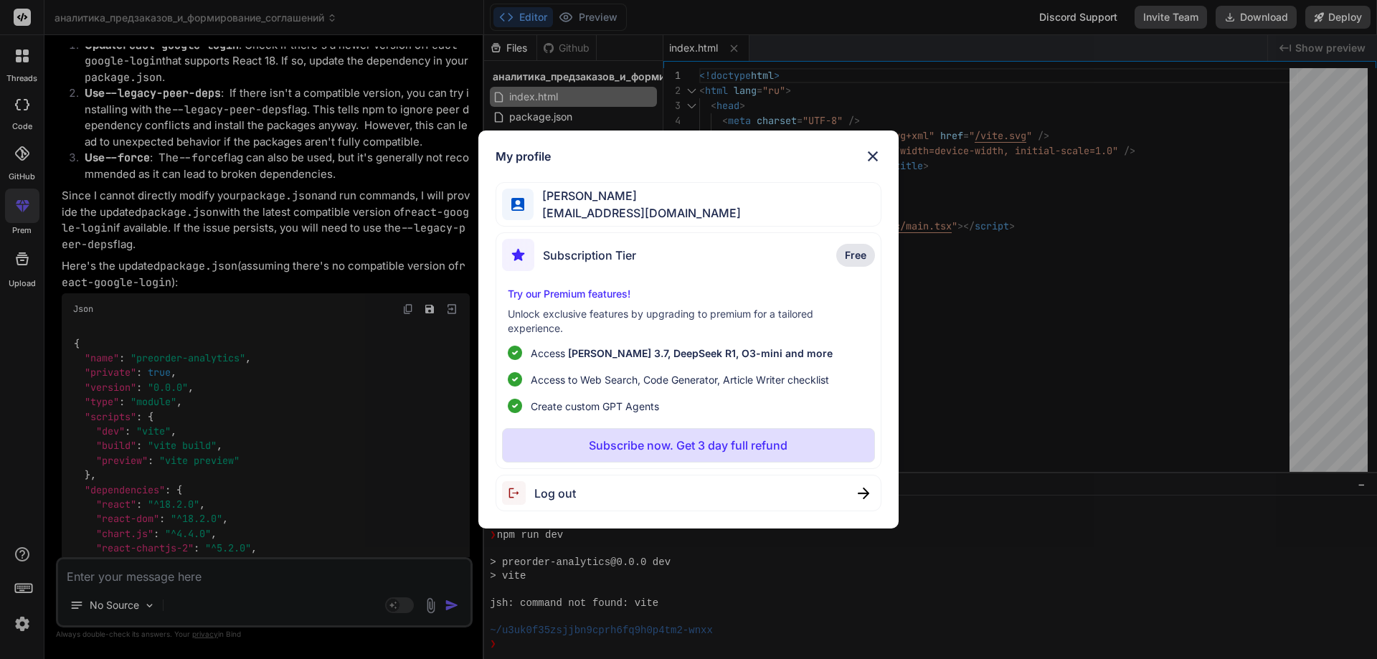
click at [868, 156] on img at bounding box center [872, 156] width 17 height 17
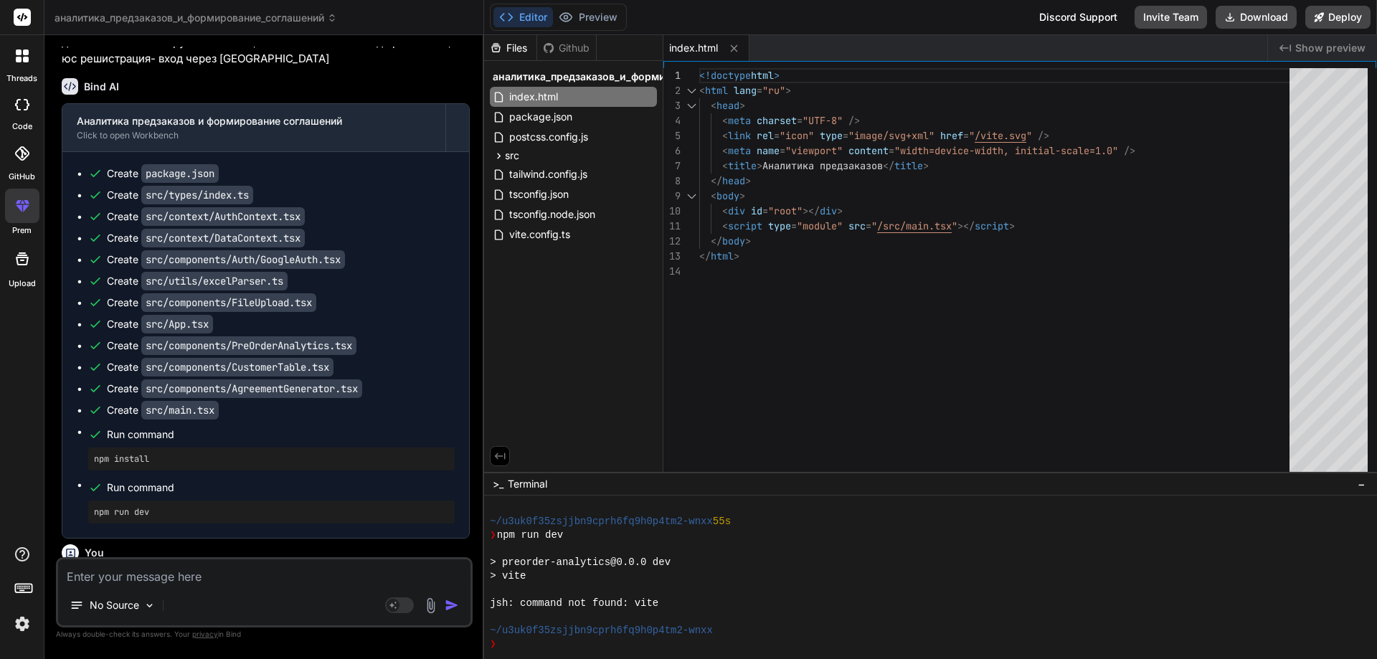
scroll to position [0, 0]
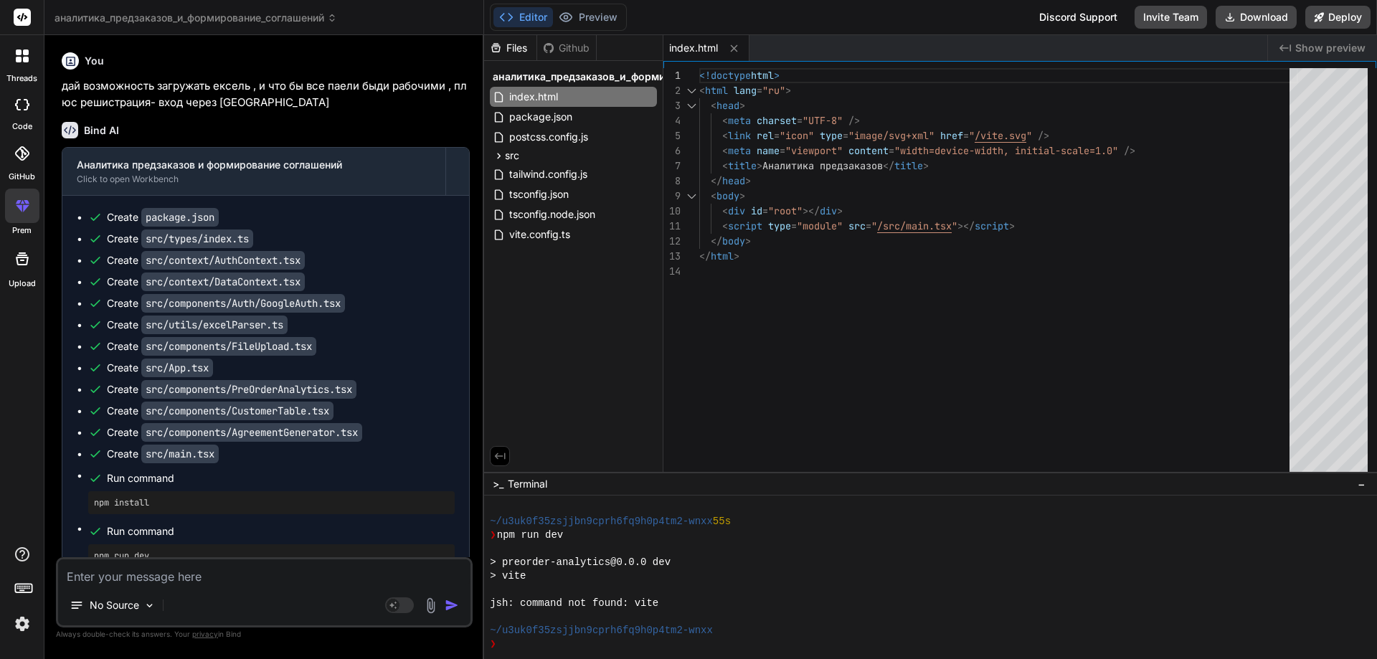
click at [229, 57] on div "You" at bounding box center [266, 60] width 408 height 17
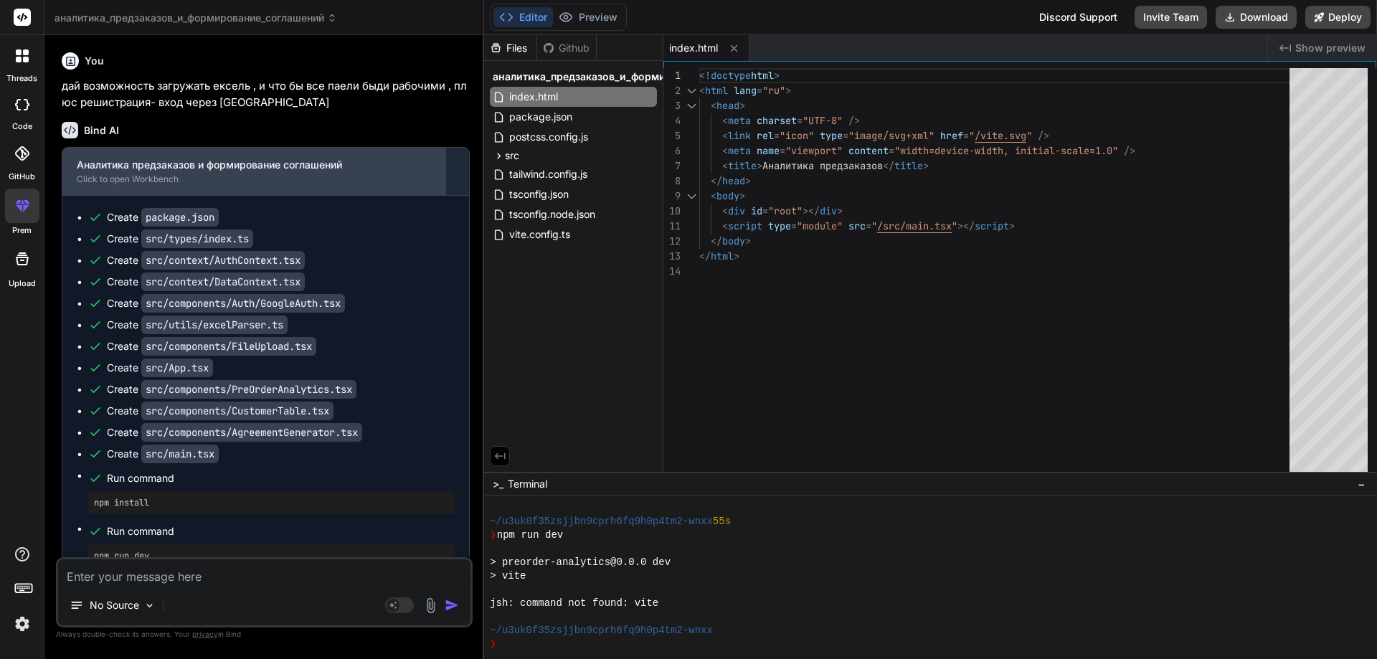
click at [295, 194] on div "Аналитика предзаказов и формирование соглашений Click to open Workbench" at bounding box center [253, 171] width 383 height 47
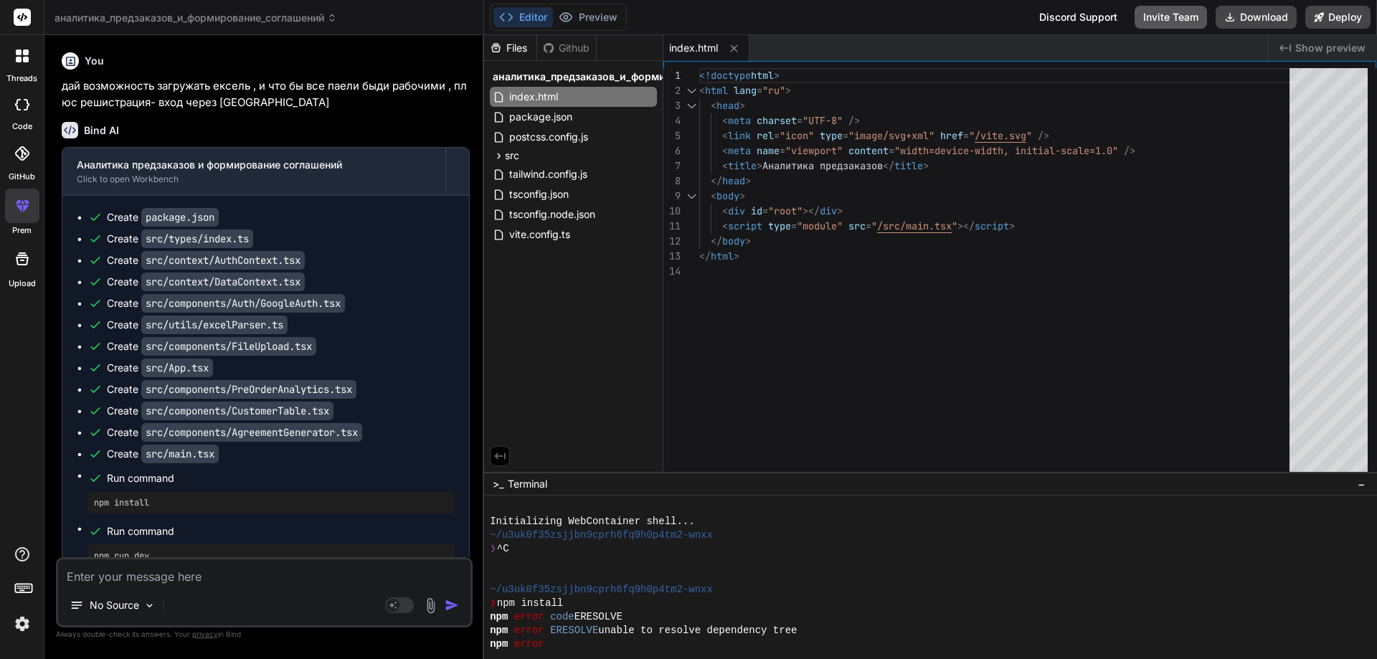
click at [1176, 24] on button "Invite Team" at bounding box center [1170, 17] width 72 height 23
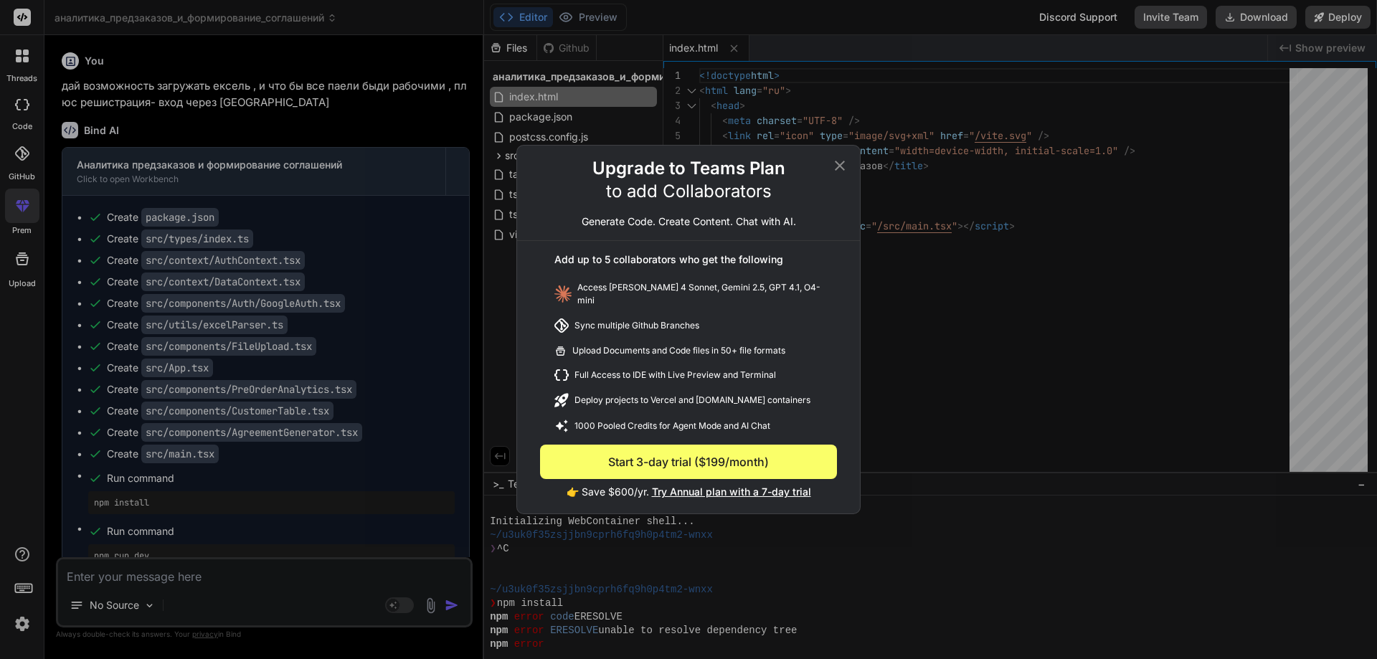
click at [979, 358] on div "Upgrade to Teams Plan to add Collaborators Generate Code. Create Content. Chat …" at bounding box center [688, 329] width 1377 height 659
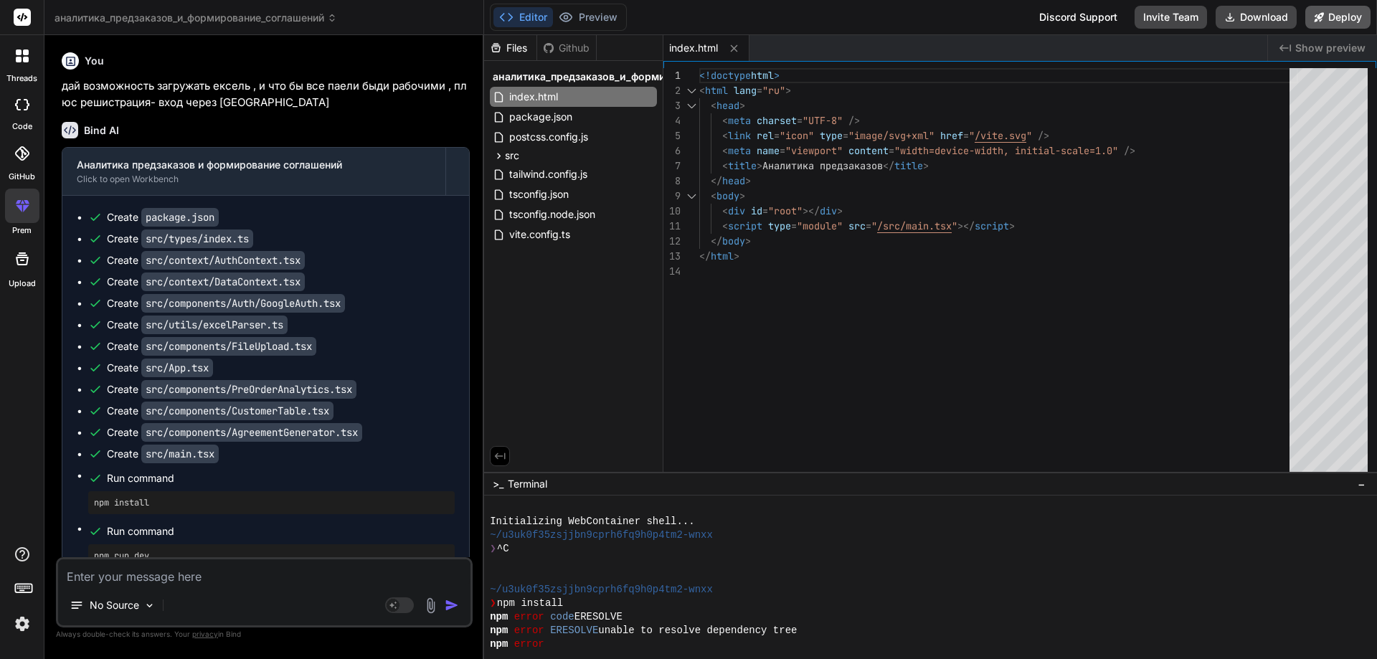
click at [1355, 21] on button "Deploy" at bounding box center [1337, 17] width 65 height 23
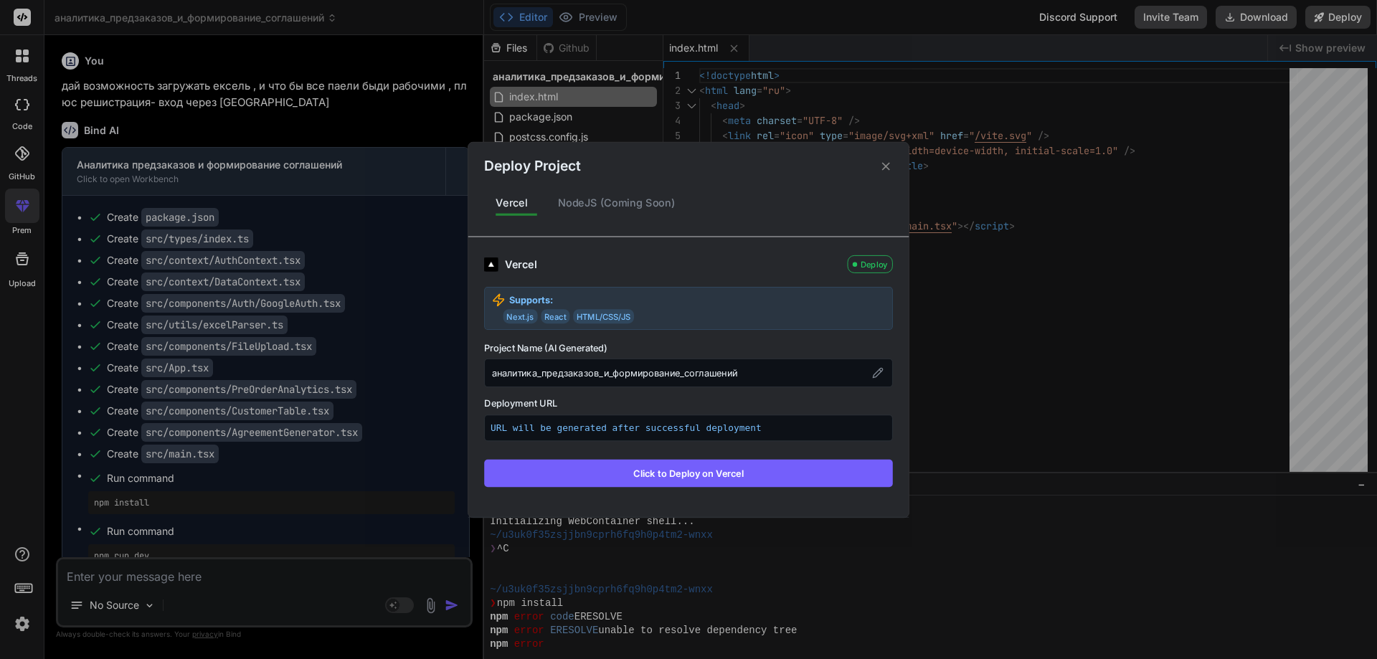
click at [739, 478] on button "Click to Deploy on Vercel" at bounding box center [688, 472] width 409 height 27
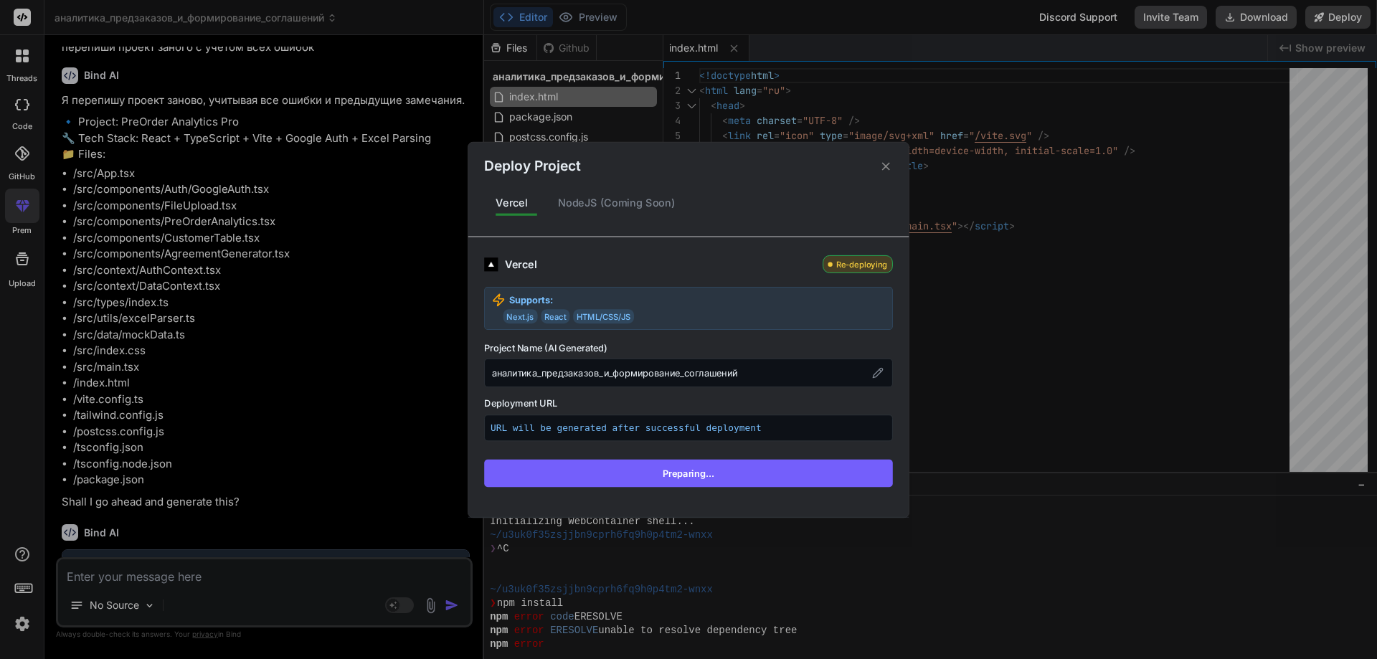
scroll to position [3148, 0]
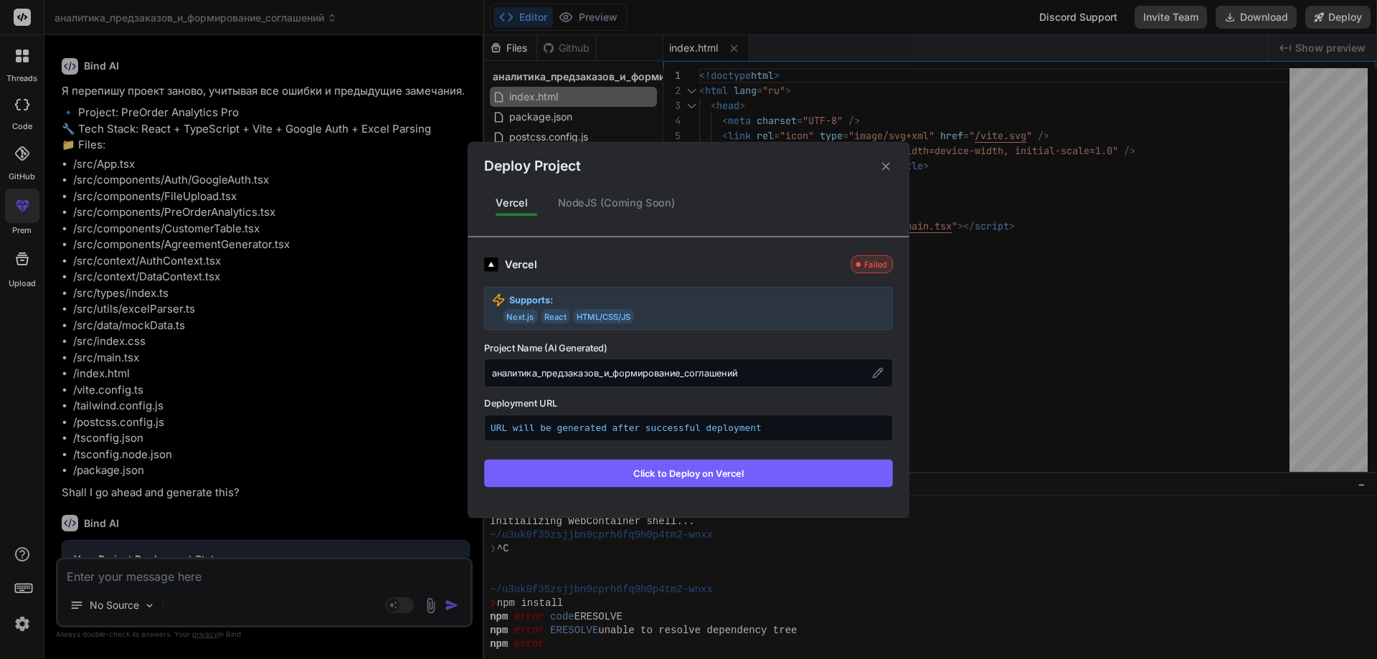
click at [739, 478] on button "Click to Deploy on Vercel" at bounding box center [688, 472] width 409 height 27
type textarea "x"
click at [637, 373] on div "аналитика_предзаказов_и_формирование_соглашений" at bounding box center [688, 372] width 409 height 29
click at [631, 429] on p "URL will be generated after successful deployment" at bounding box center [688, 428] width 396 height 14
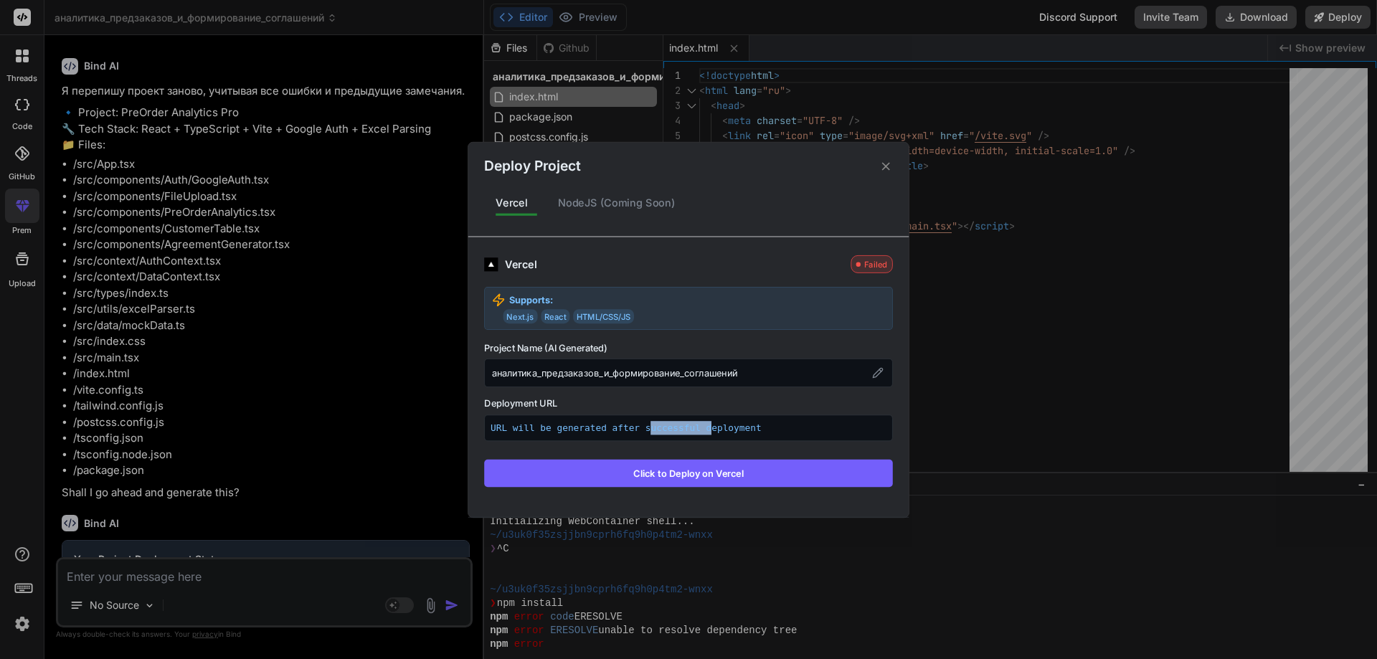
click at [631, 429] on p "URL will be generated after successful deployment" at bounding box center [688, 428] width 396 height 14
click at [617, 206] on div "NodeJS (Coming Soon)" at bounding box center [616, 203] width 141 height 30
click at [569, 211] on div "NodeJS (Coming Soon)" at bounding box center [616, 203] width 141 height 30
click at [589, 203] on div "NodeJS (Coming Soon)" at bounding box center [616, 203] width 141 height 30
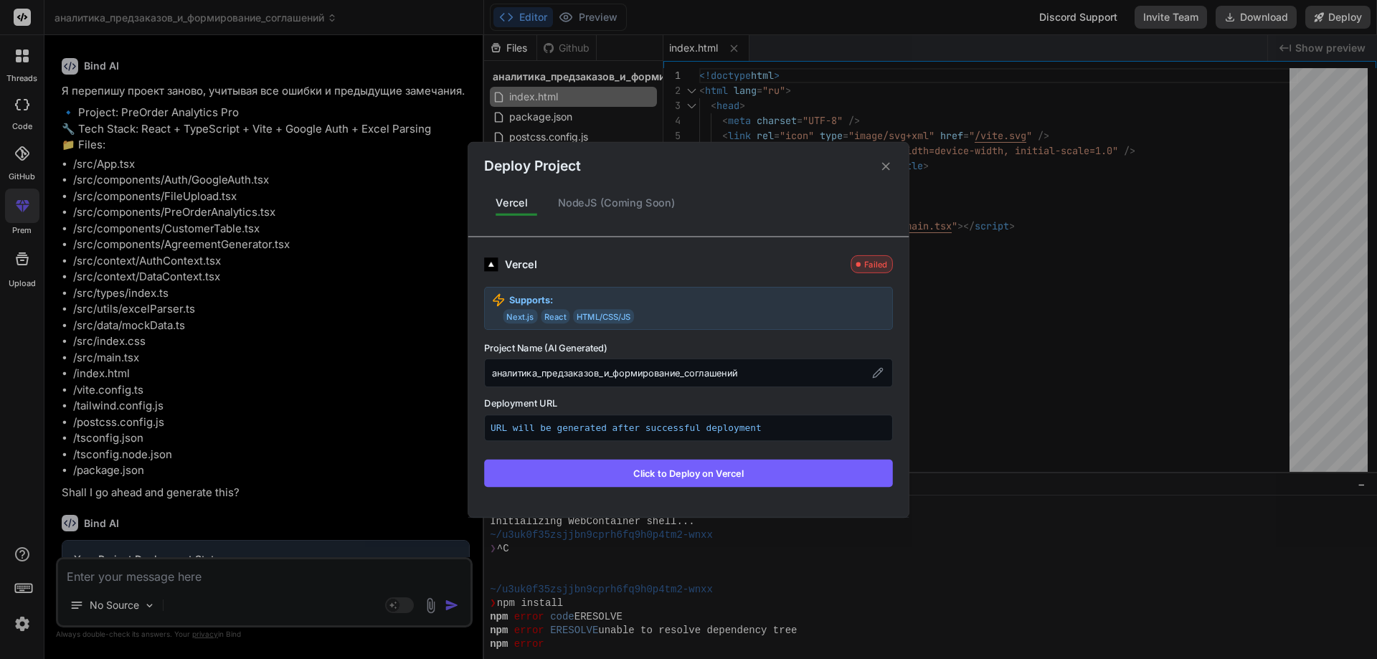
click at [887, 161] on icon at bounding box center [886, 166] width 14 height 14
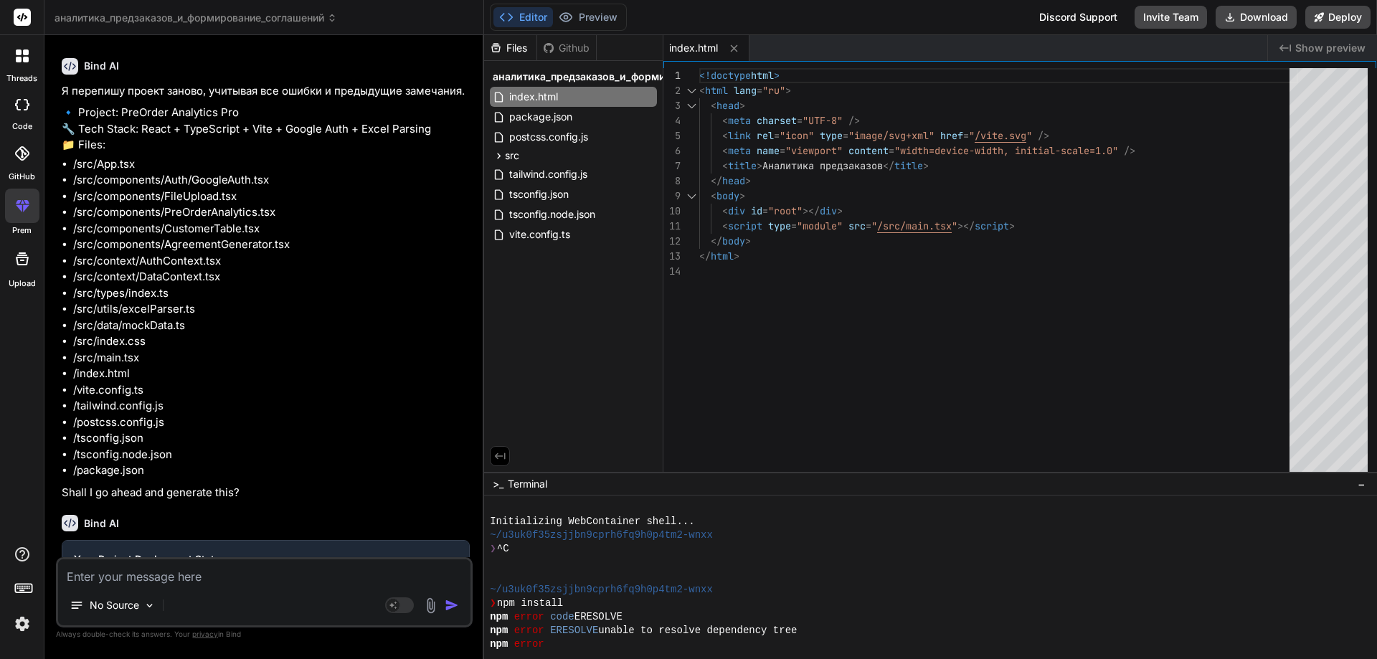
click at [578, 47] on div "Github" at bounding box center [566, 48] width 59 height 14
click at [732, 51] on icon at bounding box center [734, 48] width 12 height 12
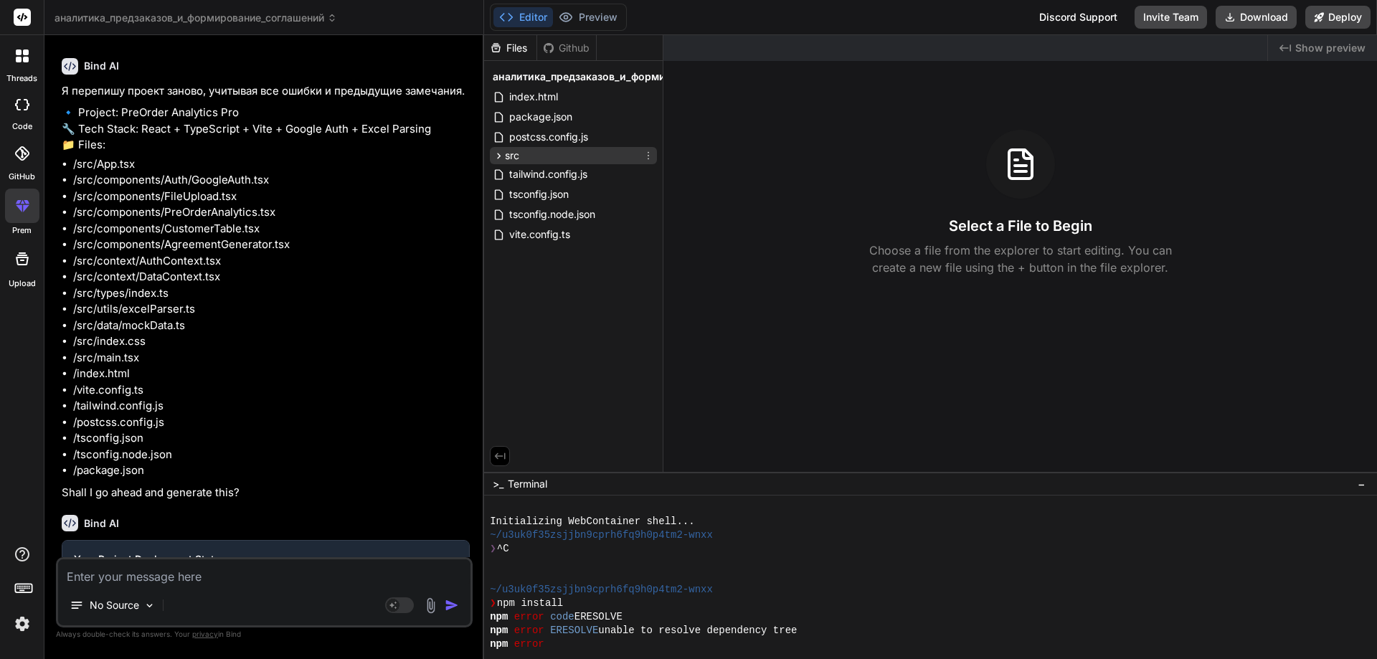
click at [538, 153] on div "src" at bounding box center [573, 155] width 167 height 17
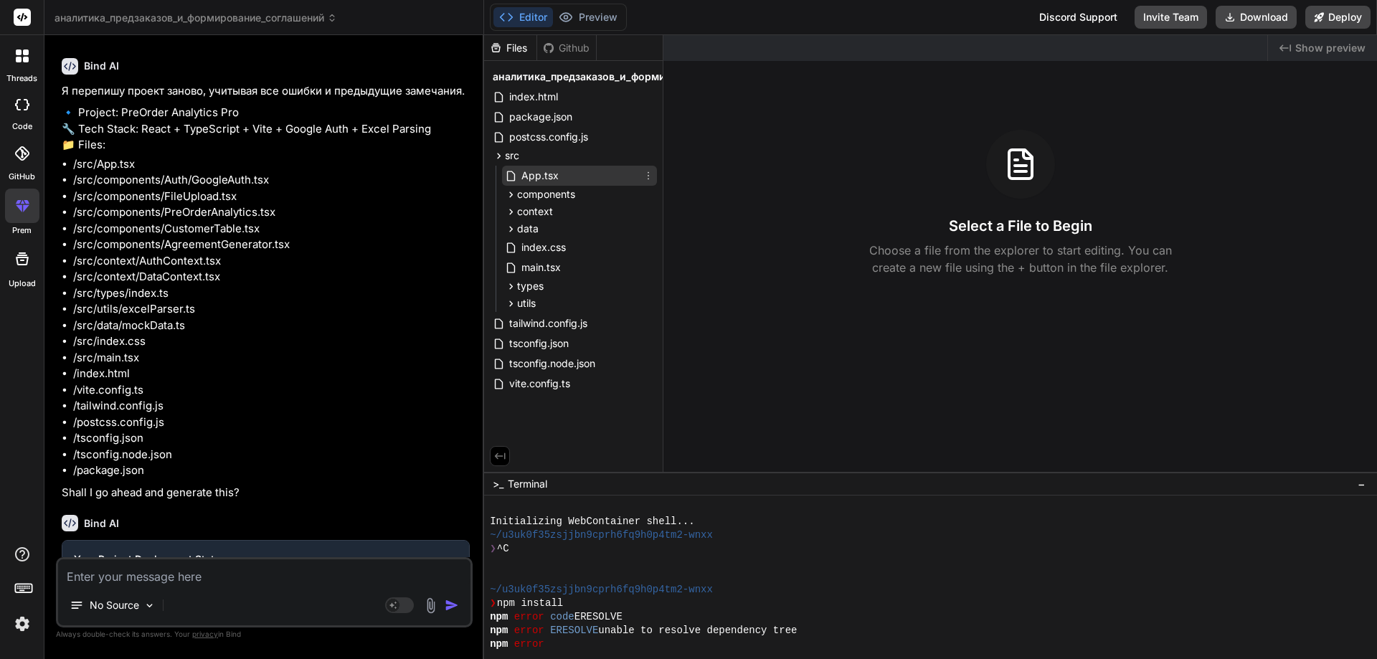
click at [543, 176] on span "App.tsx" at bounding box center [540, 175] width 40 height 17
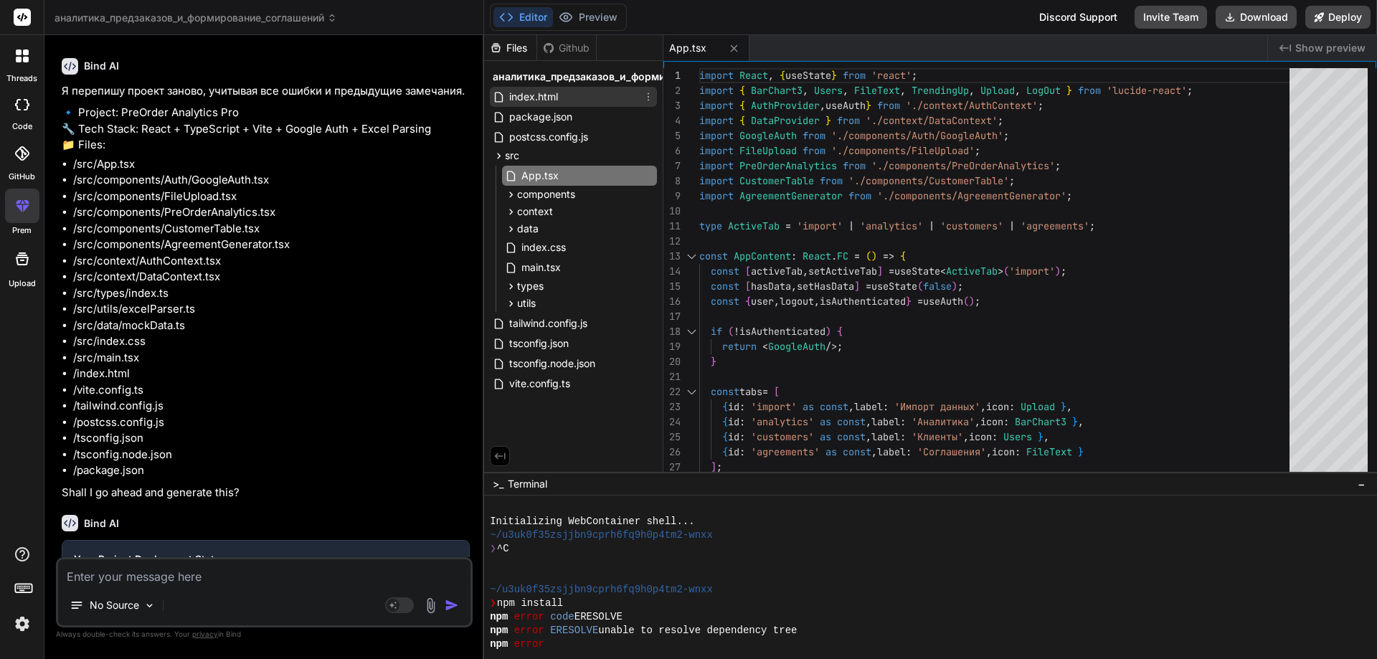
click at [532, 93] on span "index.html" at bounding box center [534, 96] width 52 height 17
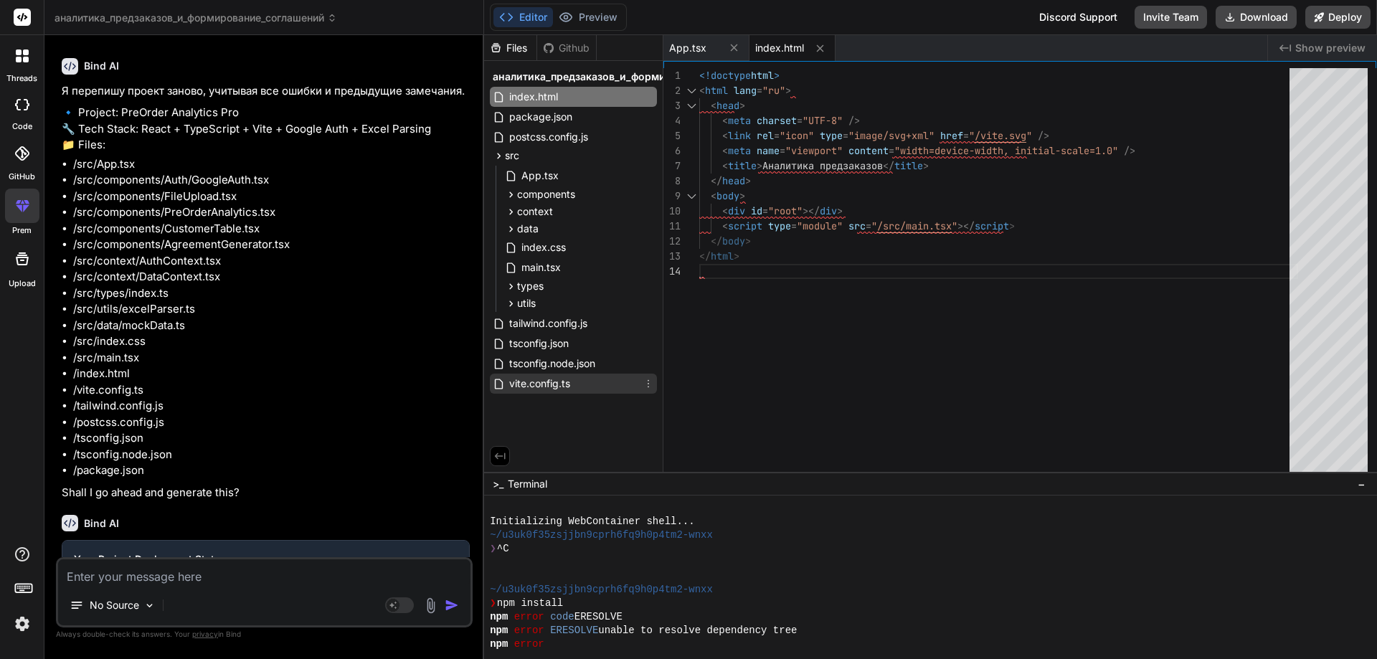
click at [521, 384] on span "vite.config.ts" at bounding box center [540, 383] width 64 height 17
type textarea "import { defineConfig } from 'vite' import react from '@vitejs/plugin-react' ex…"
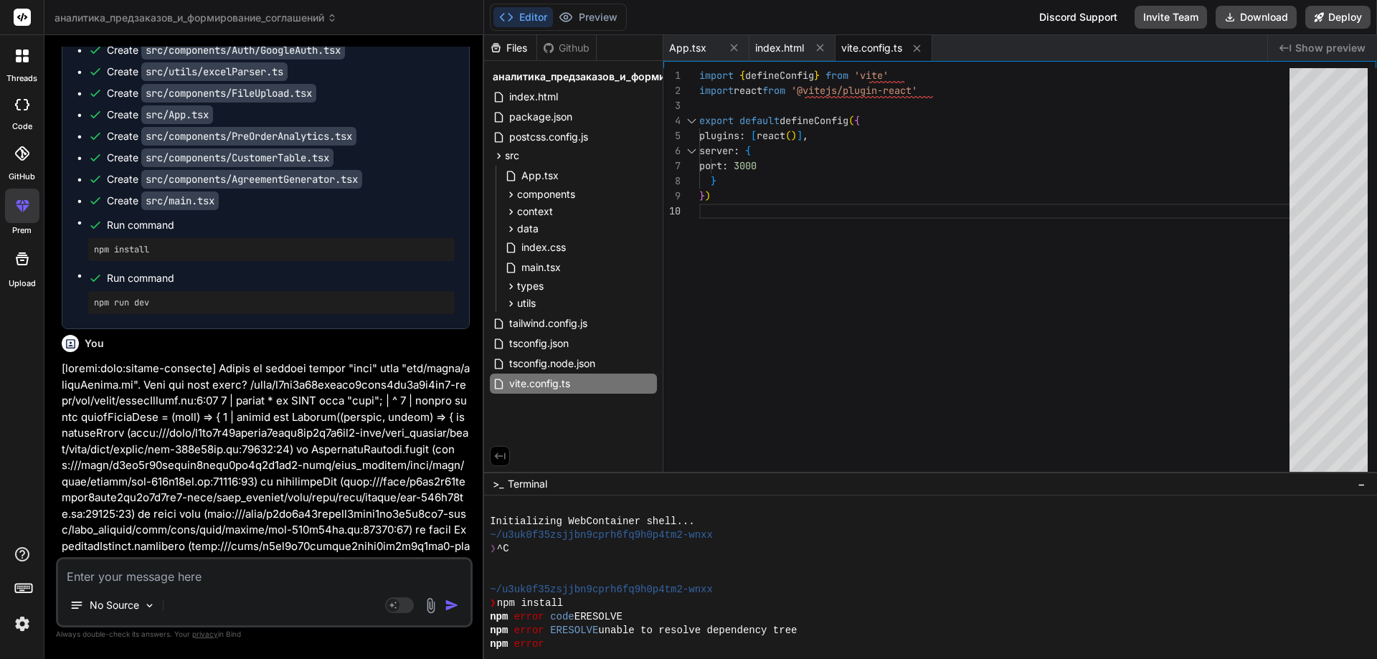
scroll to position [0, 0]
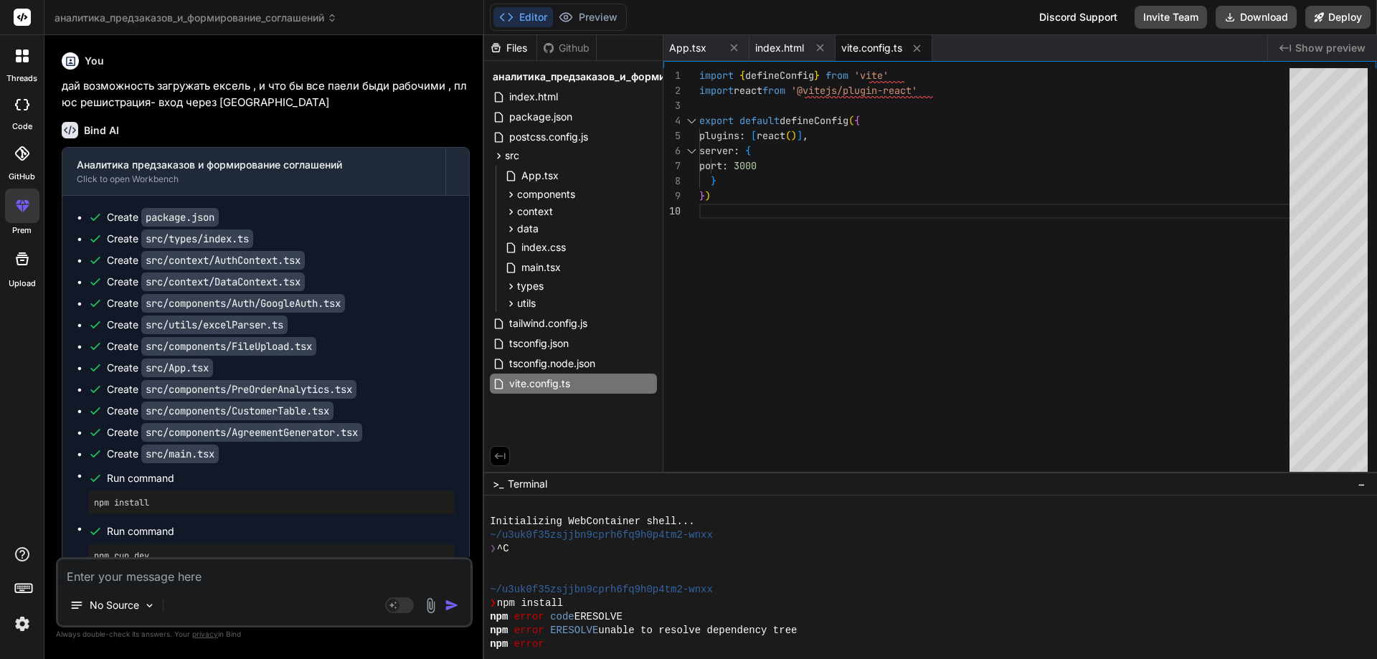
click at [102, 18] on span "аналитика_предзаказов_и_формирование_соглашений" at bounding box center [195, 18] width 282 height 14
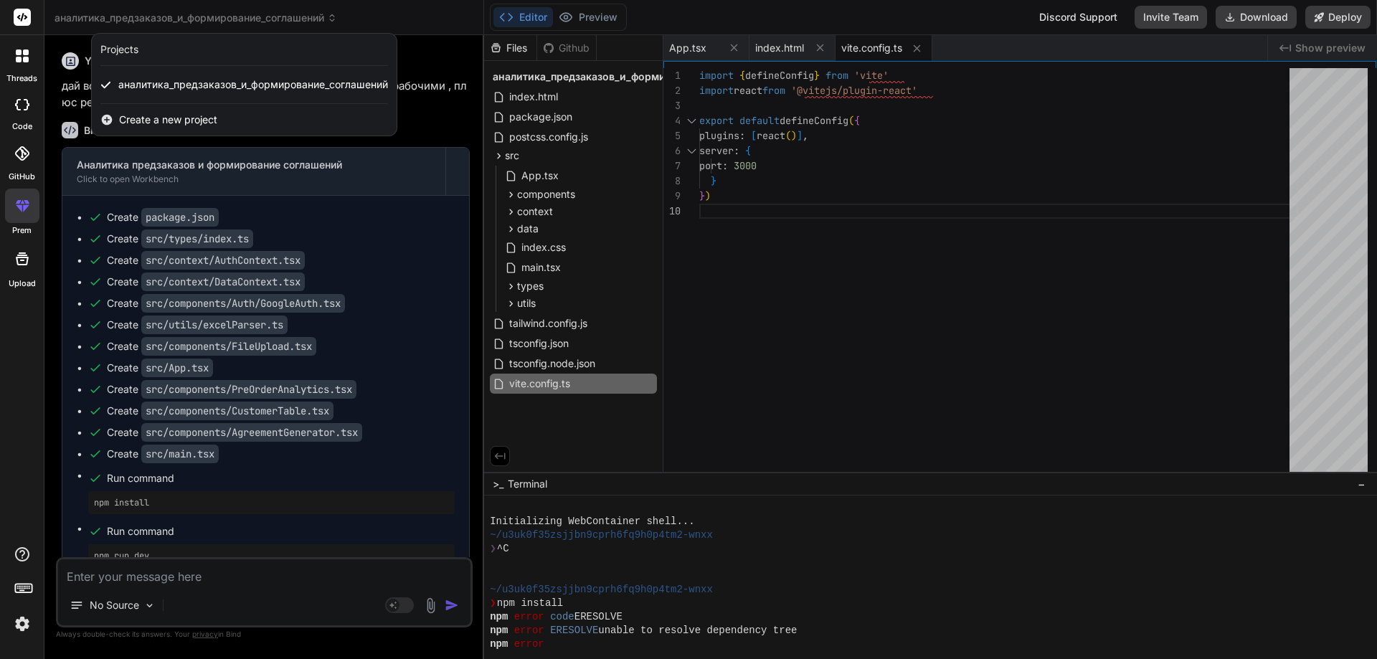
click at [133, 113] on span "Create a new project" at bounding box center [168, 120] width 98 height 14
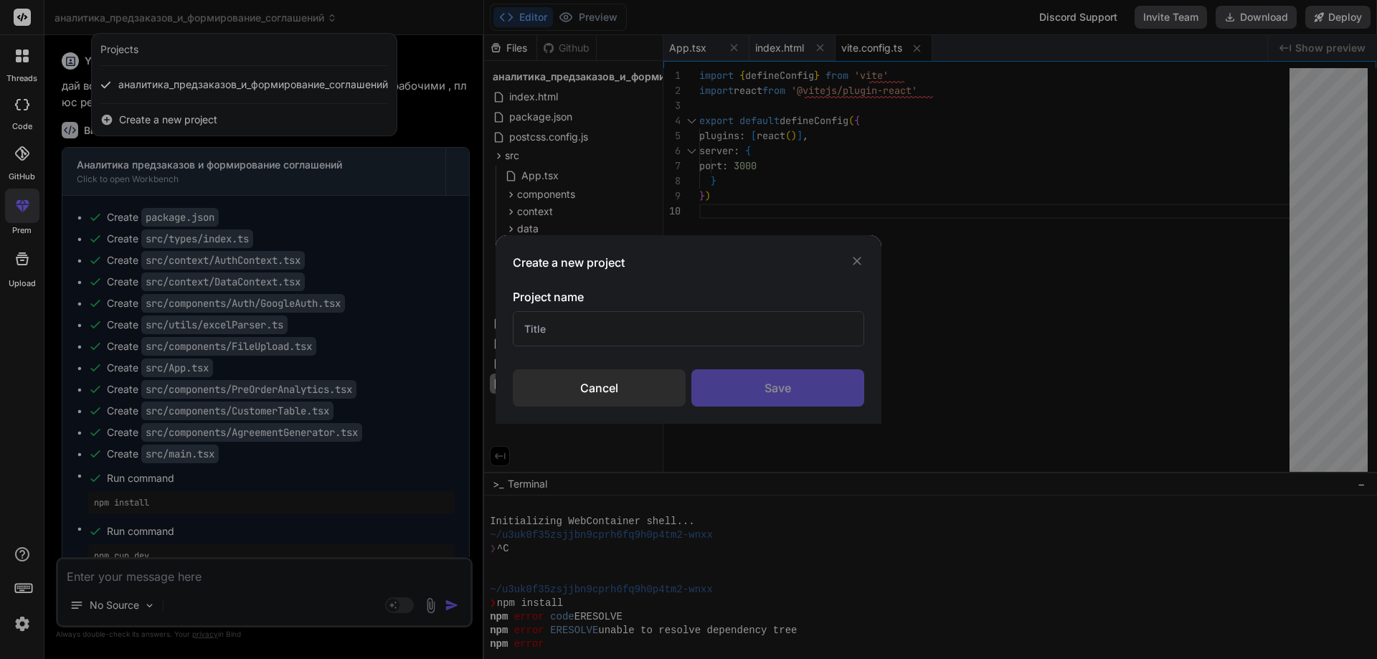
click at [673, 330] on input "text" at bounding box center [688, 328] width 351 height 35
type input "1с"
click at [767, 401] on div "Save" at bounding box center [777, 387] width 173 height 37
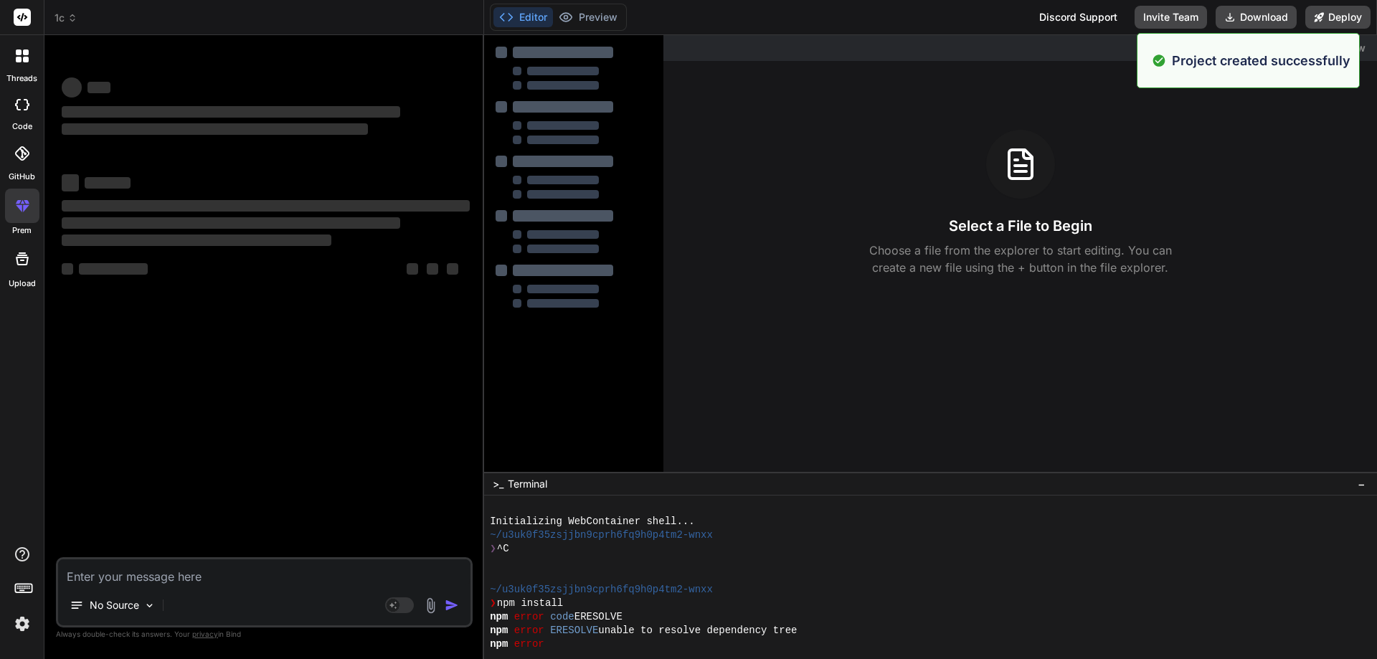
click at [1250, 239] on div "Select a File to Begin Choose a file from the explorer to start editing. You ca…" at bounding box center [1019, 203] width 713 height 146
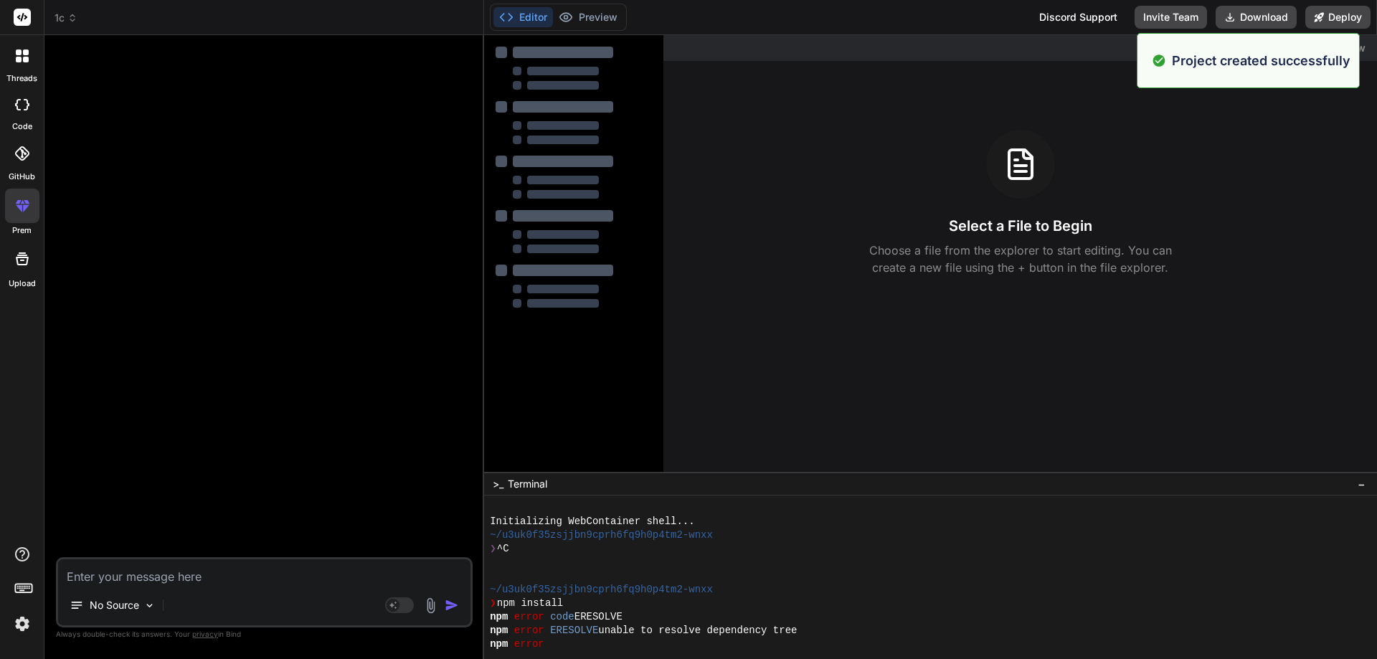
type textarea "x"
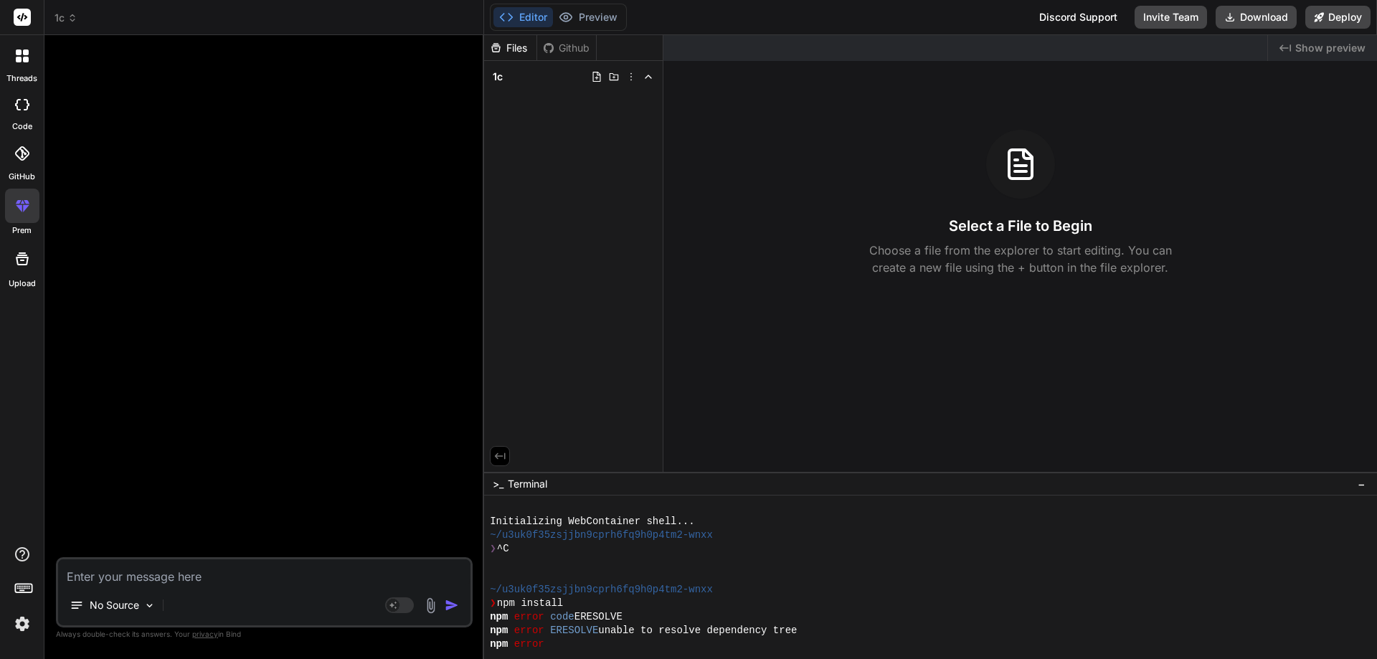
drag, startPoint x: 122, startPoint y: 110, endPoint x: 121, endPoint y: 123, distance: 12.9
click at [122, 110] on div at bounding box center [266, 302] width 414 height 510
click at [174, 572] on textarea at bounding box center [264, 572] width 412 height 26
type textarea "н"
type textarea "x"
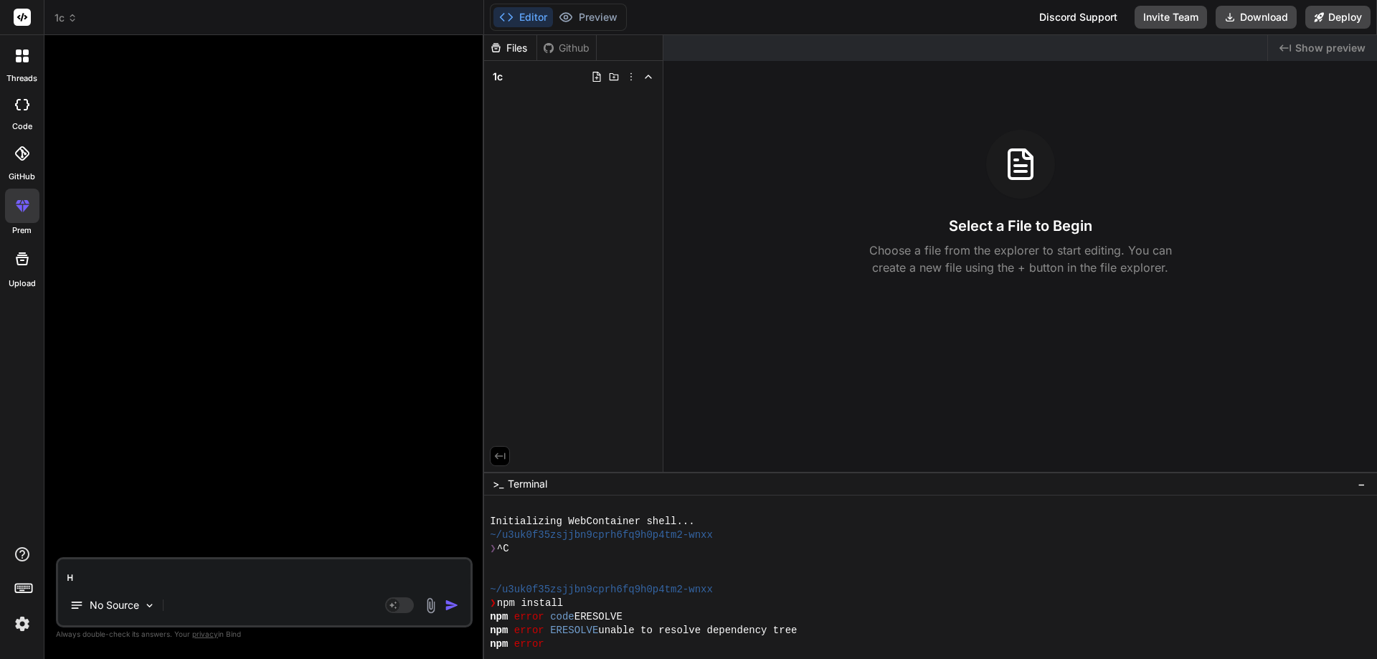
type textarea "ну"
type textarea "x"
type textarea "нуж"
type textarea "x"
type textarea "нужн"
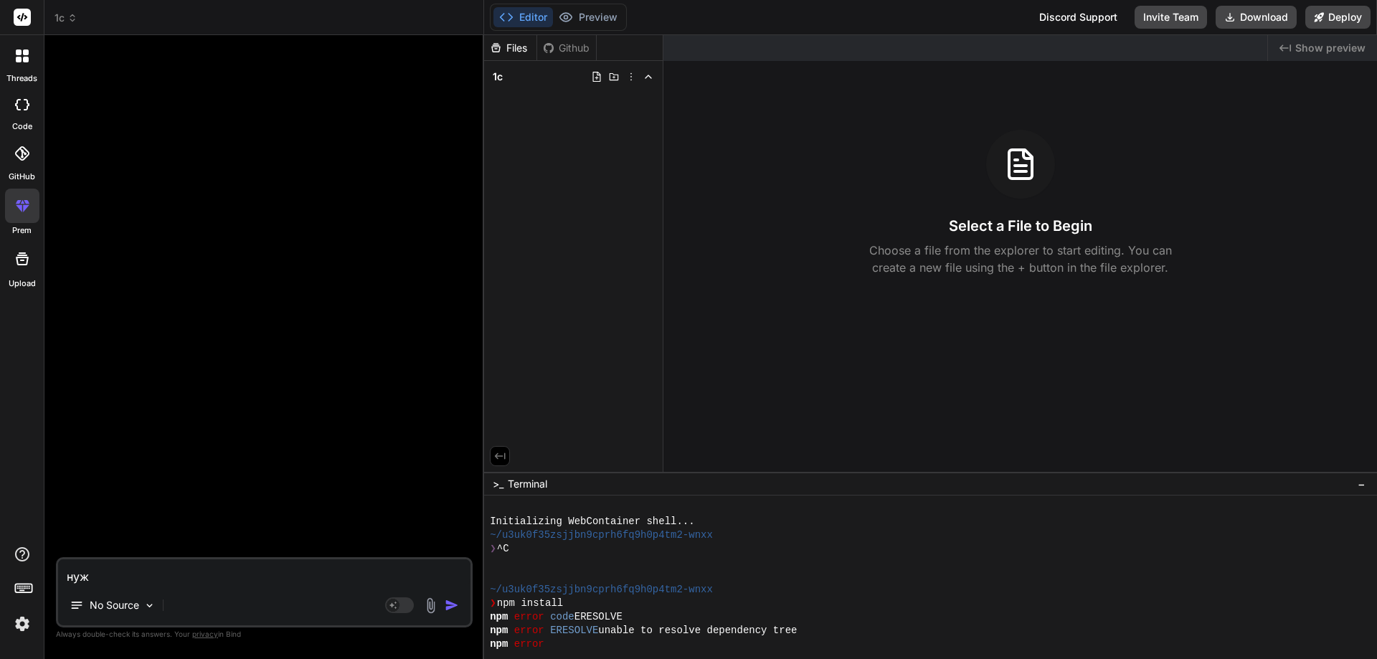
type textarea "x"
type textarea "нужна"
type textarea "x"
type textarea "нужна"
type textarea "x"
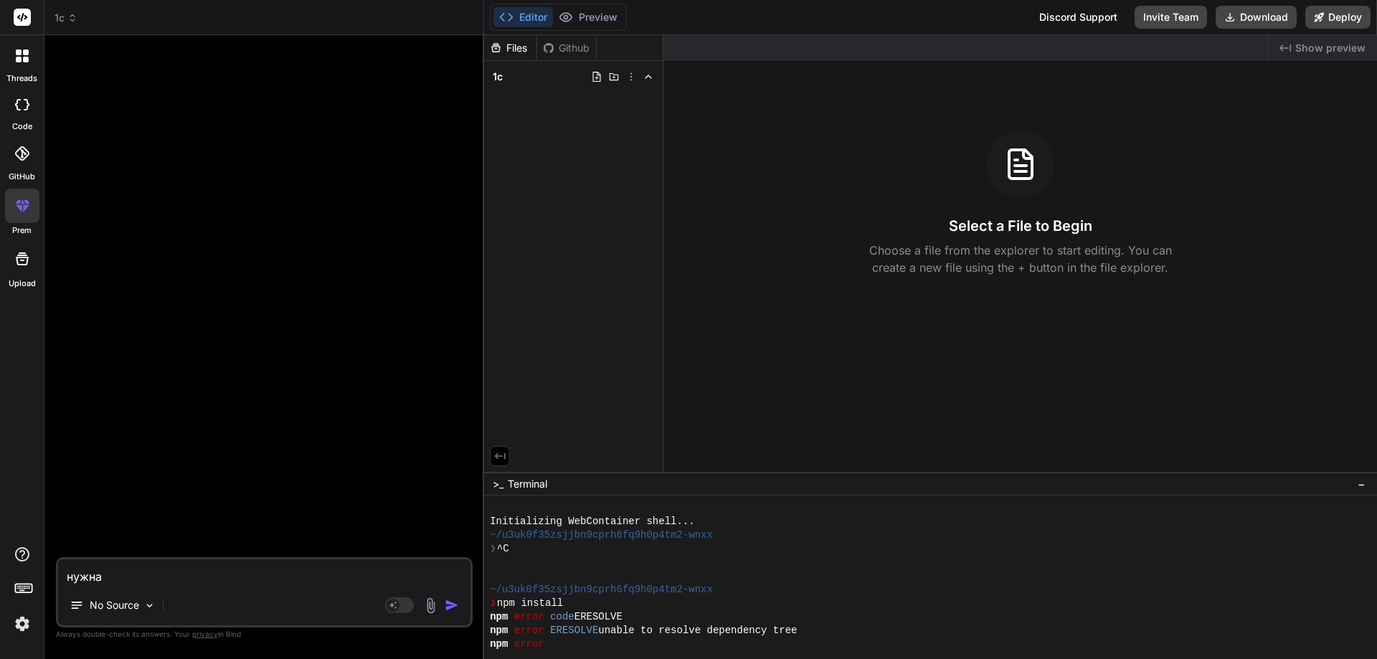
type textarea "нужна п"
type textarea "x"
type textarea "нужна пр"
type textarea "x"
type textarea "нужна про"
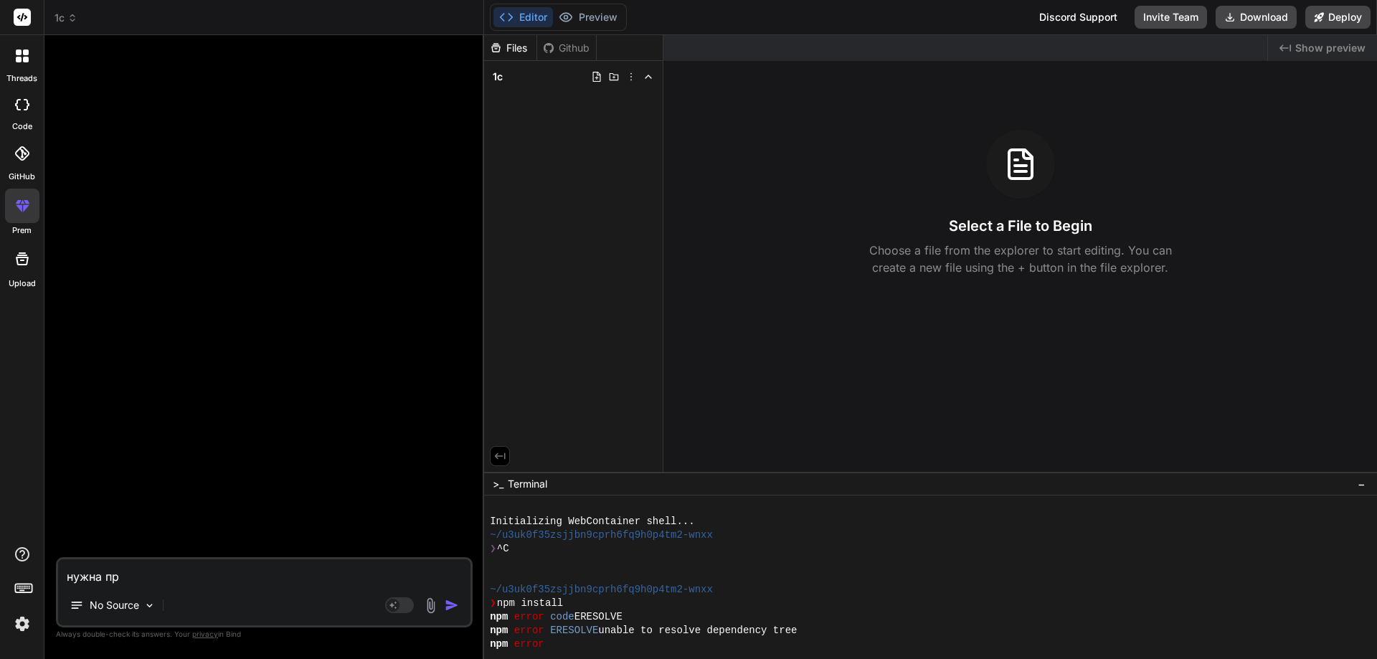
type textarea "x"
type textarea "нужна прог"
type textarea "x"
type textarea "нужна прогр"
type textarea "x"
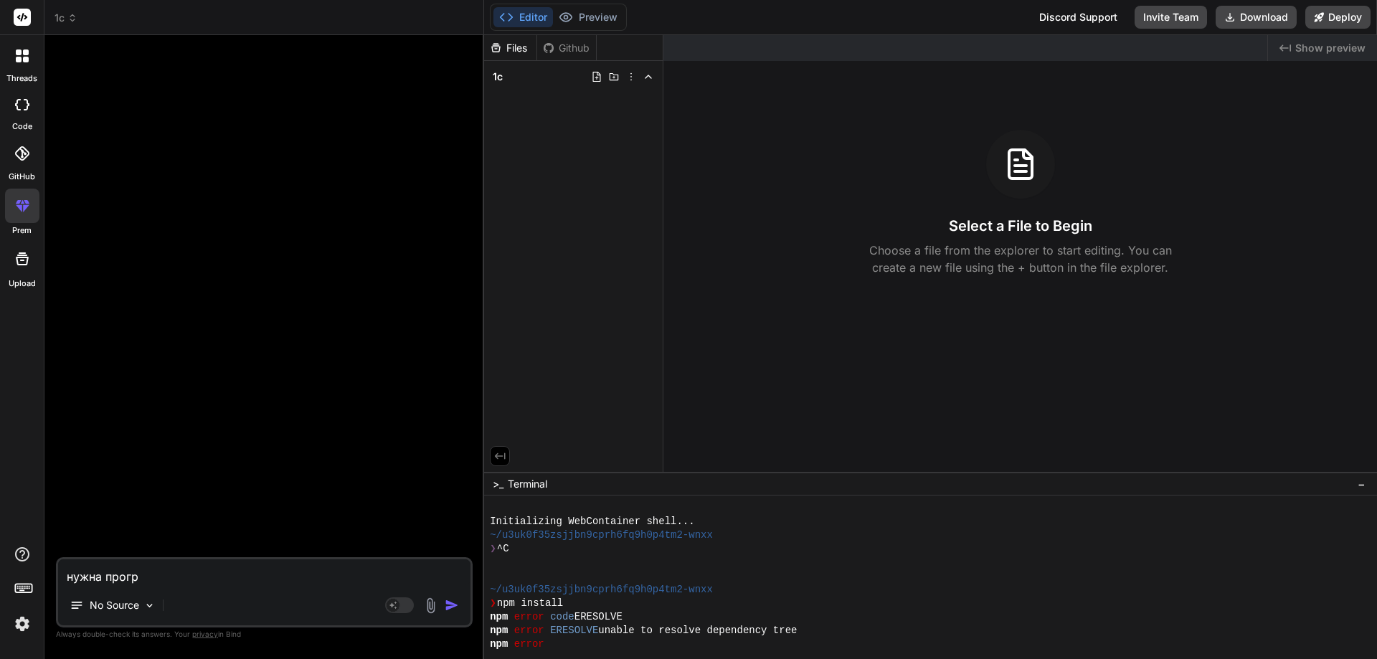
type textarea "нужна програ"
type textarea "x"
type textarea "нужна програм"
type textarea "x"
type textarea "нужна программ"
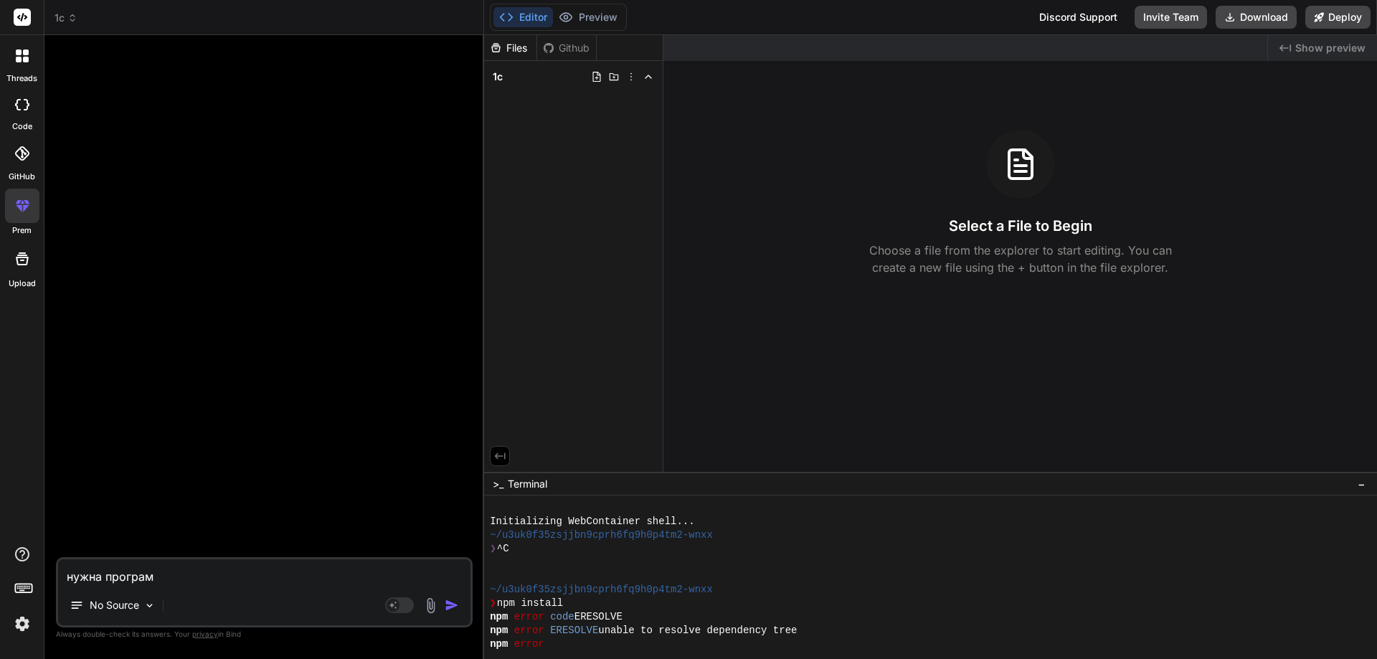
type textarea "x"
type textarea "нужна программа"
type textarea "x"
type textarea "нужна программа"
type textarea "x"
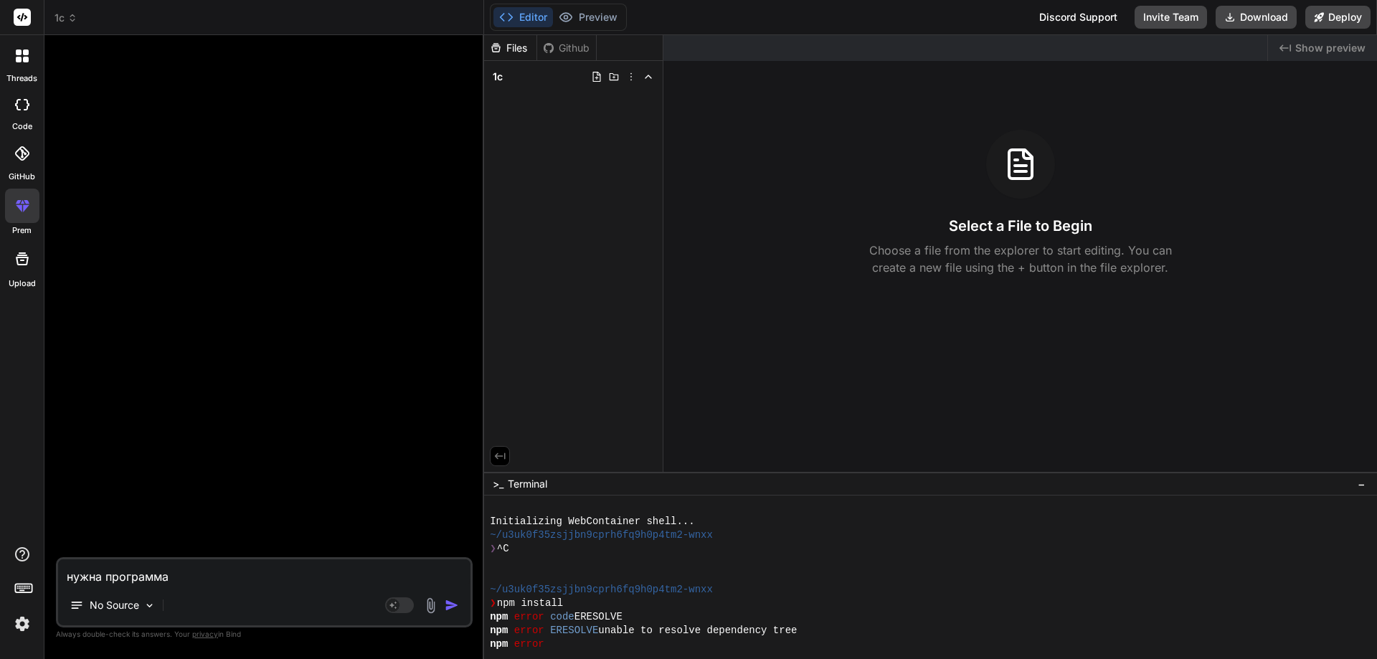
type textarea "нужна программа о"
type textarea "x"
type textarea "нужна программа"
type textarea "x"
type textarea "нужна программа к"
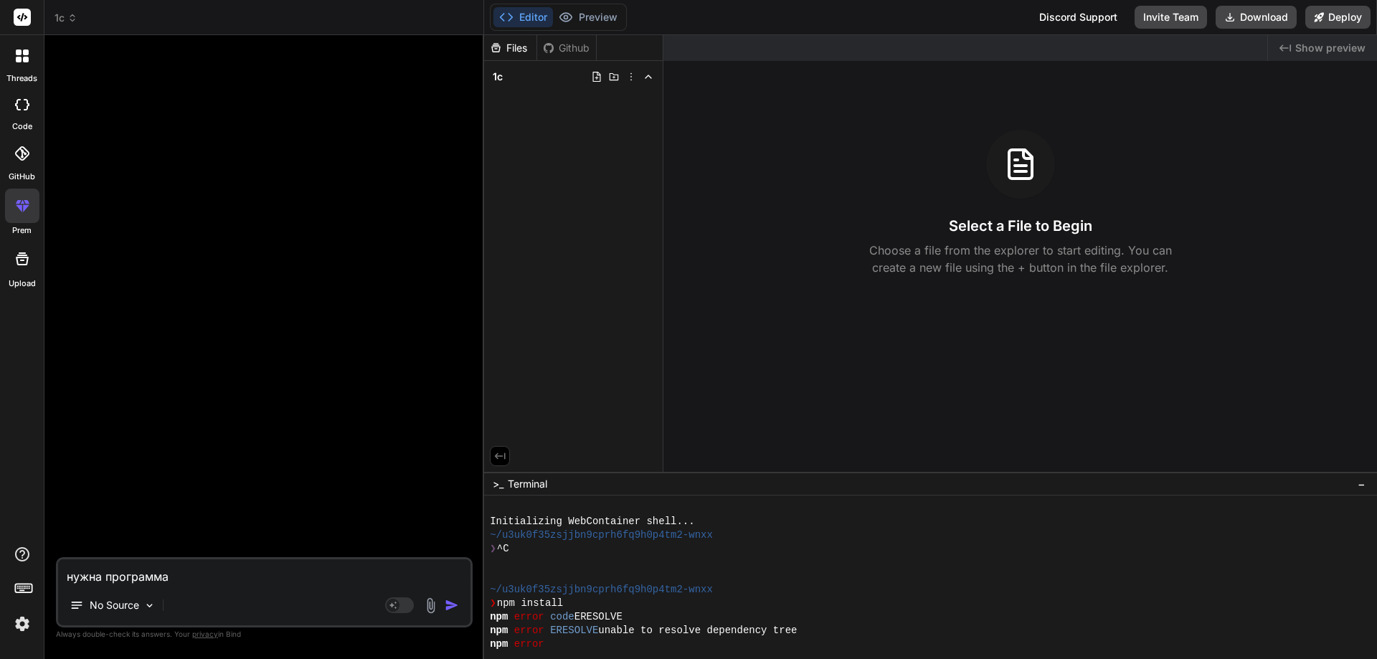
type textarea "x"
type textarea "нужна программа кт"
type textarea "x"
type textarea "нужна программа кто"
type textarea "x"
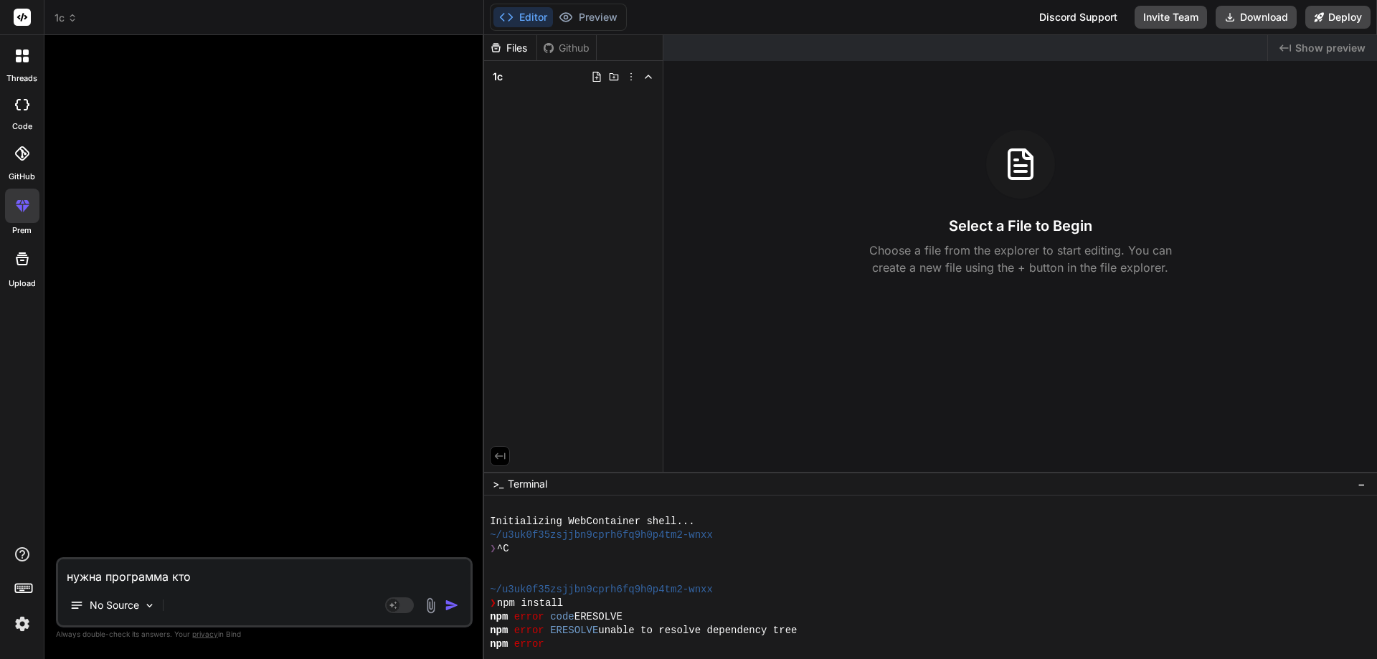
type textarea "нужна программа ктор"
type textarea "x"
type textarea "нужна программа ктора"
type textarea "x"
type textarea "нужна программа кторая"
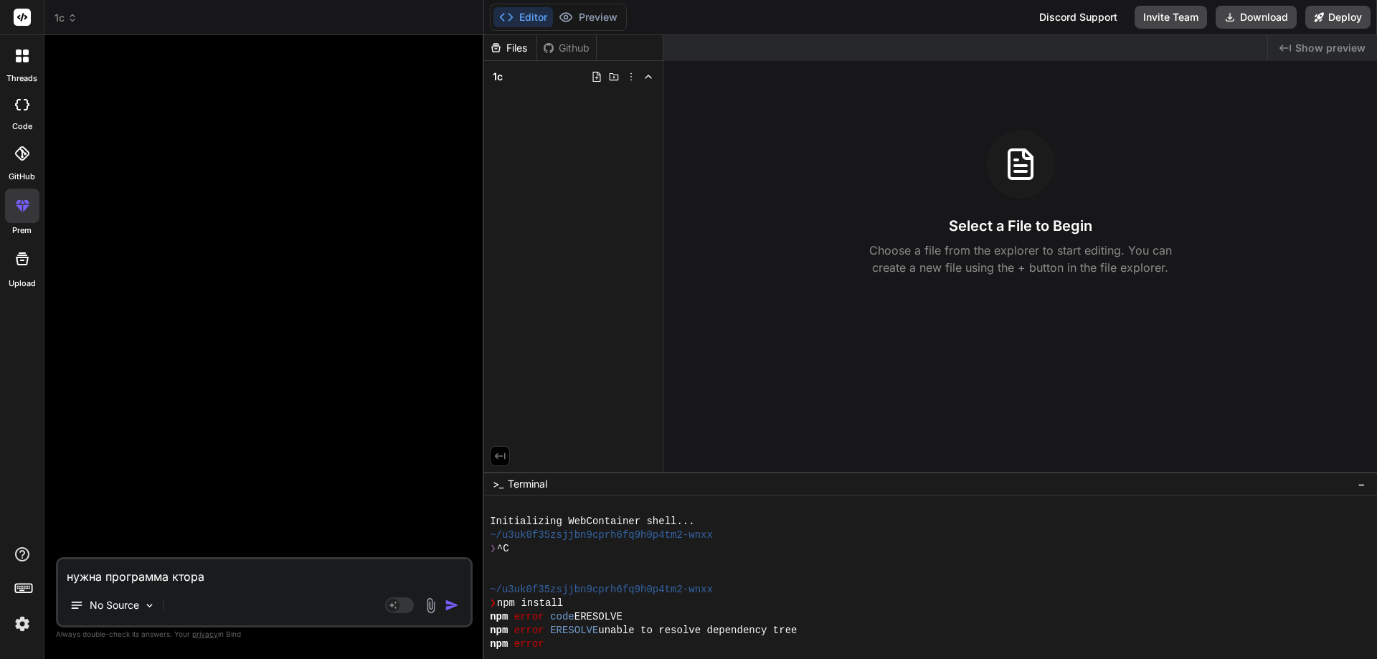
type textarea "x"
type textarea "нужна программа ктораяч"
type textarea "x"
type textarea "нужна программа ктораяч"
type textarea "x"
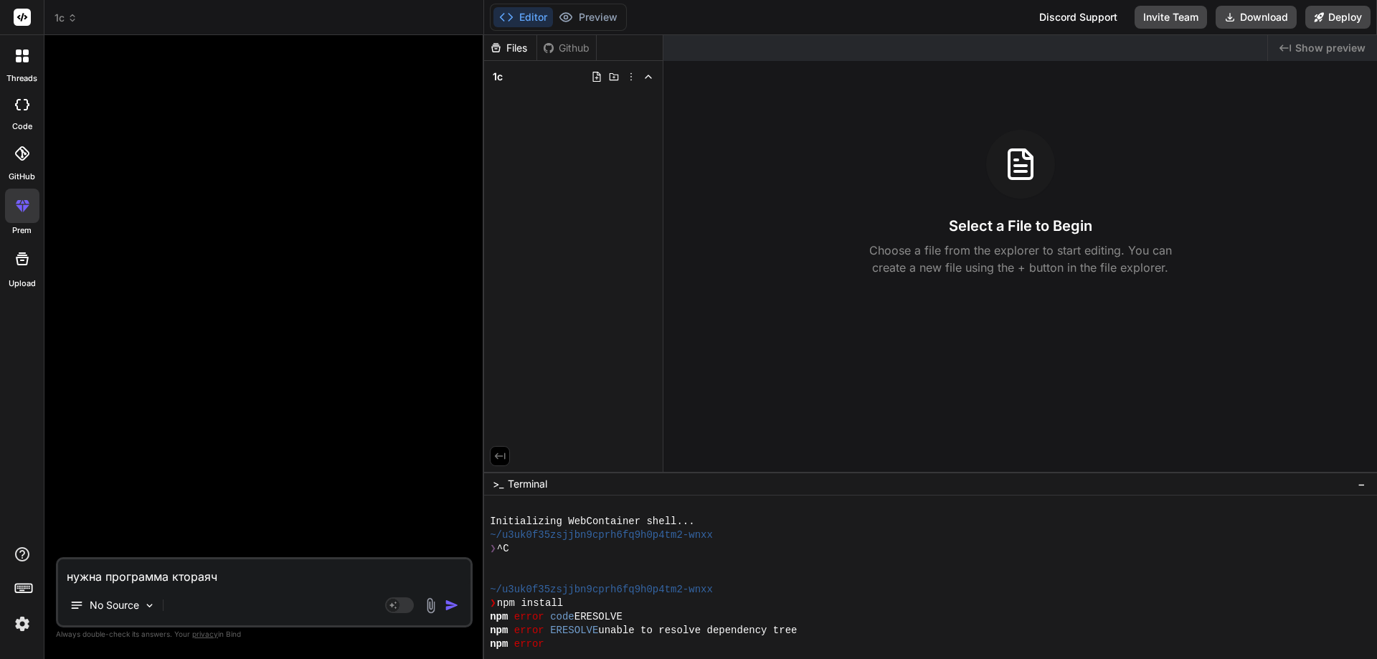
type textarea "нужна программа ктораяч б"
type textarea "x"
type textarea "нужна программа ктораяч бу"
type textarea "x"
type textarea "нужна программа ктораяч буд"
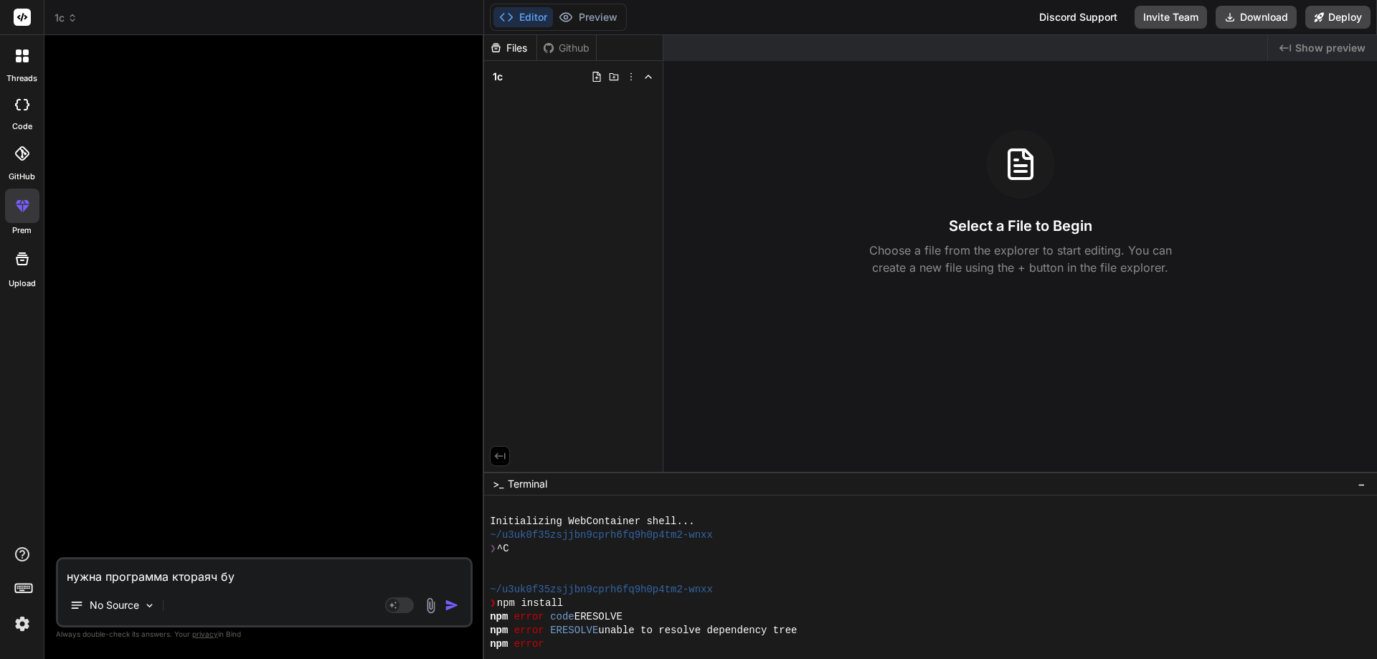
type textarea "x"
type textarea "нужна программа ктораяч буде"
type textarea "x"
type textarea "нужна программа ктораяч будет"
type textarea "x"
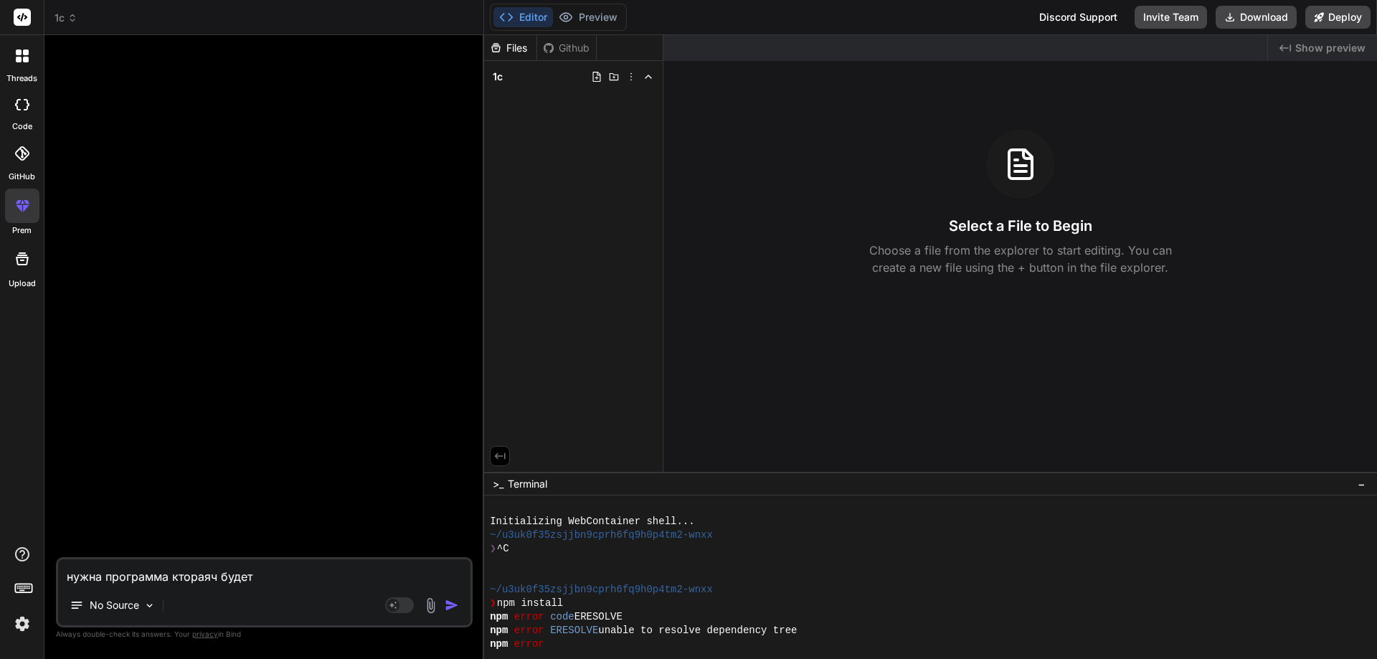
type textarea "нужна программа ктораяч будет"
type textarea "x"
type textarea "нужна программа ктораяч будет д"
type textarea "x"
type textarea "нужна программа ктораяч будет да"
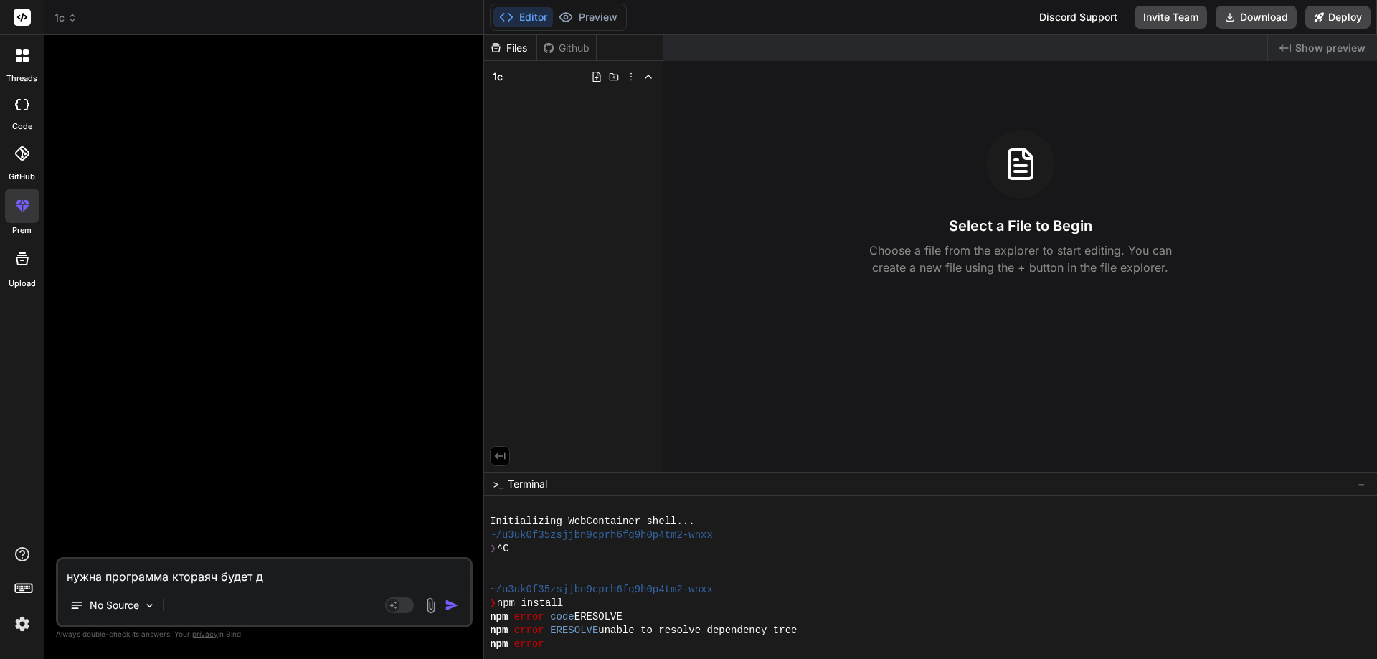
type textarea "x"
type textarea "нужна программа ктораяч будет дав"
type textarea "x"
type textarea "нужна программа ктораяч будет дава"
type textarea "x"
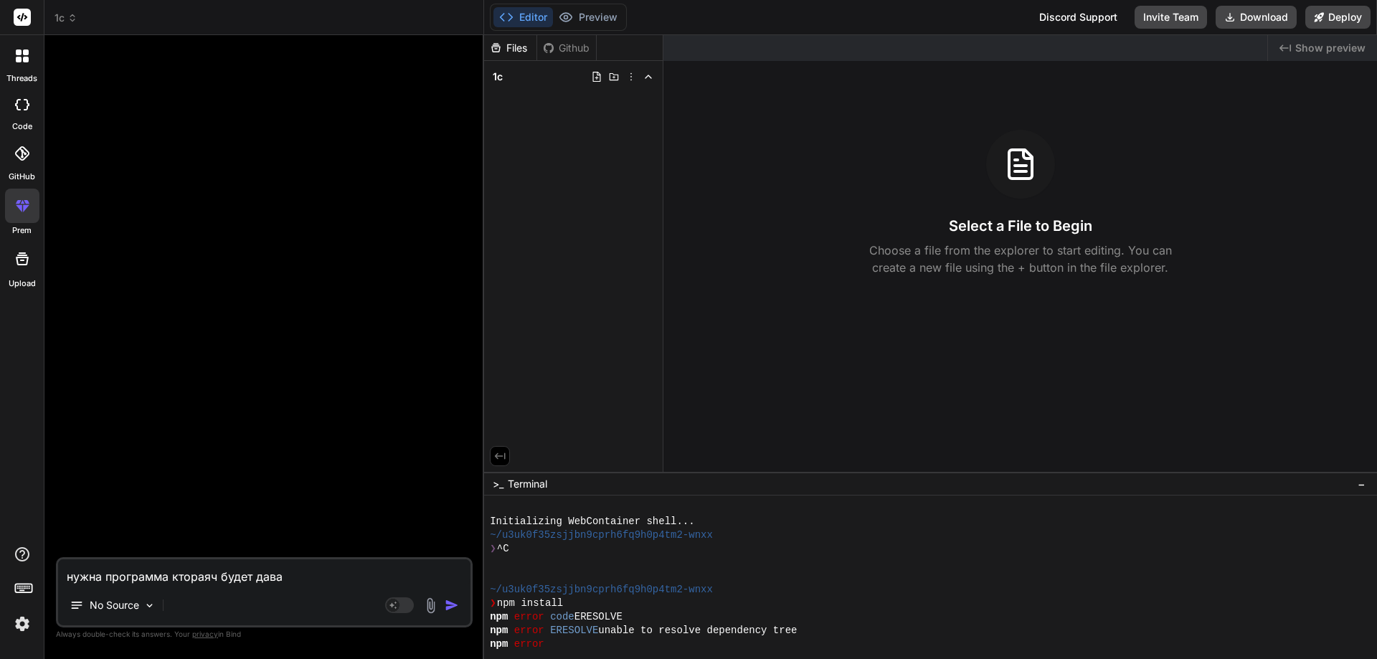
type textarea "нужна программа ктораяч будет дават"
type textarea "x"
type textarea "нужна программа ктораяч будет давать"
type textarea "x"
type textarea "нужна программа ктораяч будет давать"
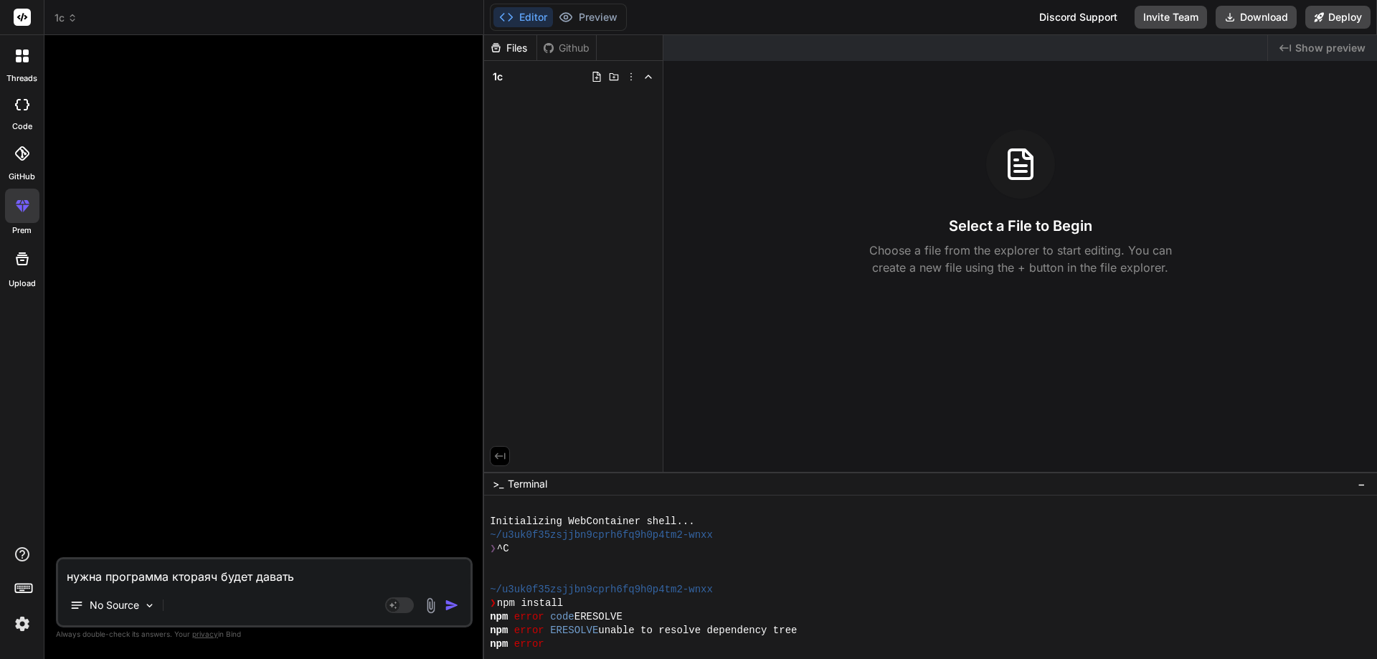
type textarea "x"
type textarea "нужна программа ктораяч будет давать [PERSON_NAME]"
type textarea "x"
type textarea "нужна программа ктораяч будет давать во"
type textarea "x"
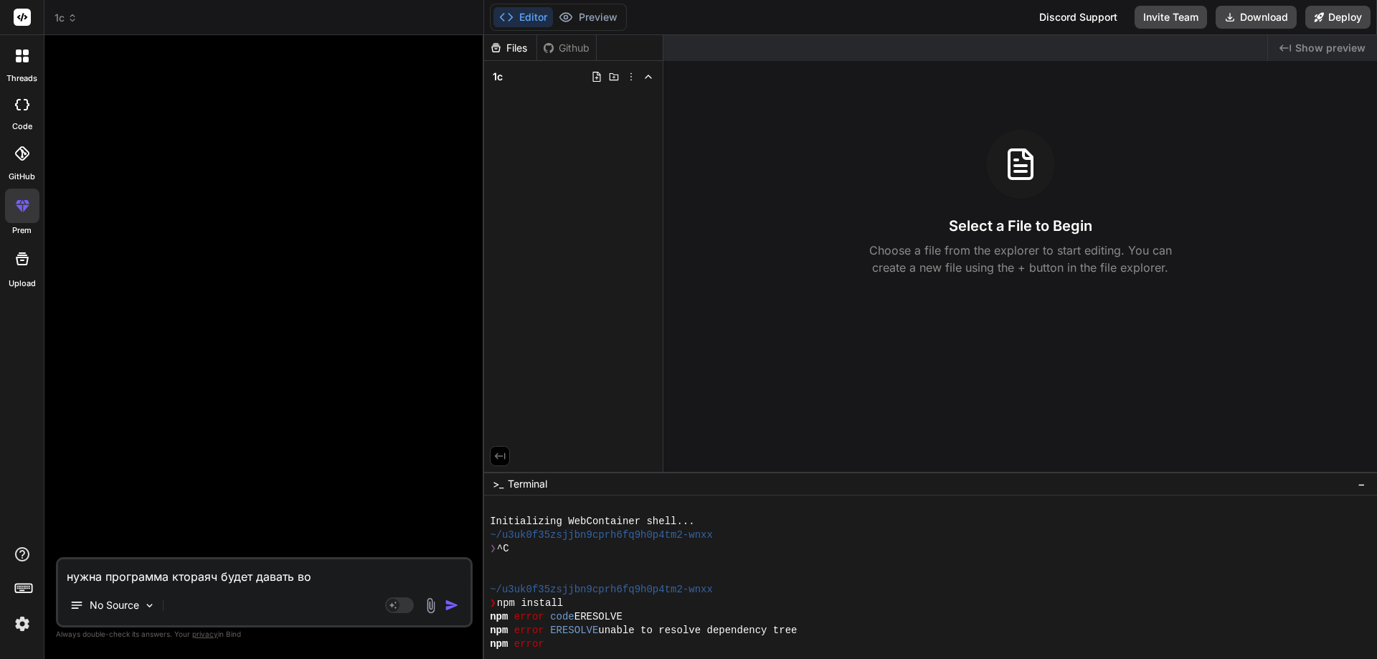
type textarea "нужна программа ктораяч будет давать воз"
type textarea "x"
type textarea "нужна программа ктораяч будет давать возм"
type textarea "x"
type textarea "нужна программа ктораяч будет давать возмо"
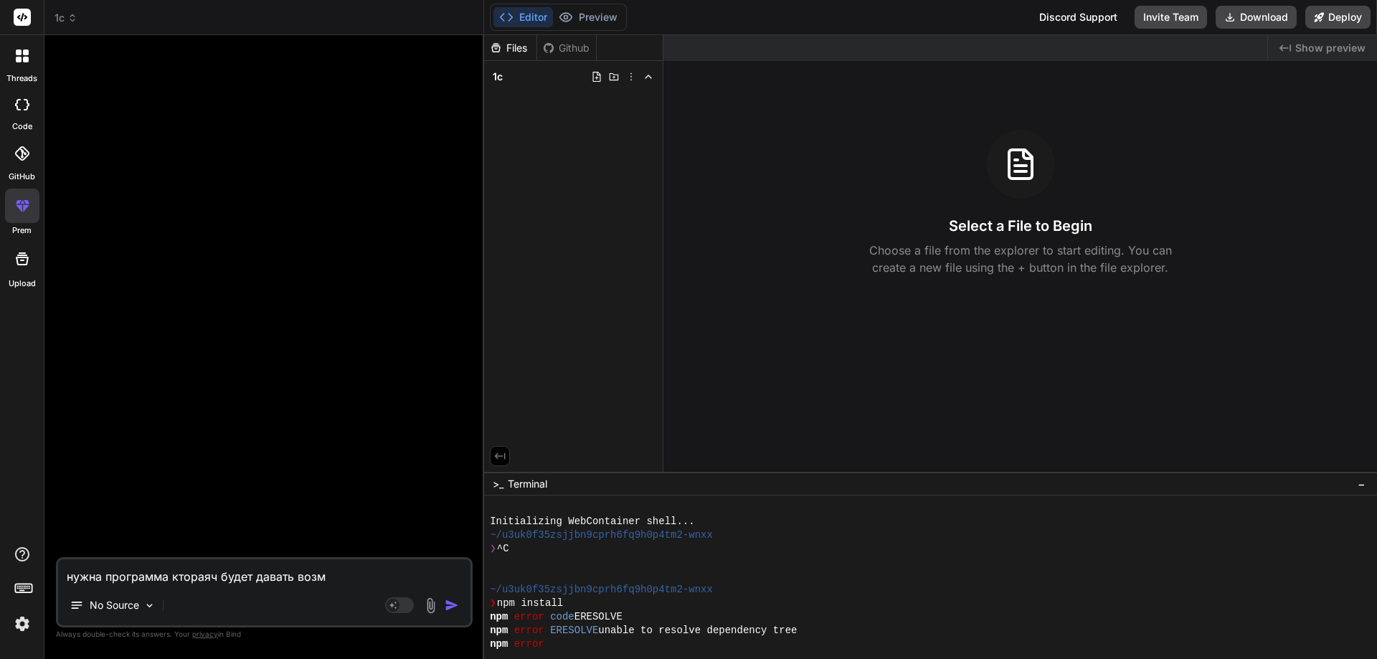
type textarea "x"
type textarea "нужна программа ктораяч будет давать возмож"
type textarea "x"
type textarea "нужна программа ктораяч будет давать возможн"
type textarea "x"
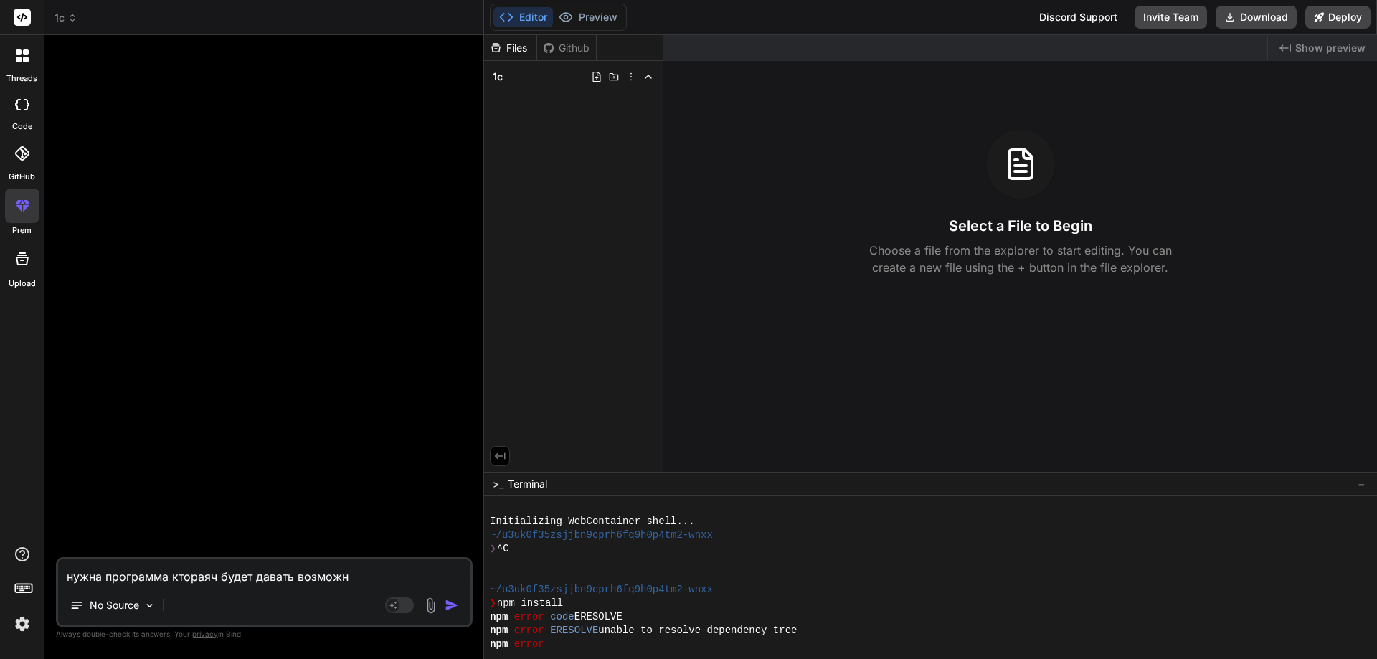
type textarea "нужна программа ктораяч будет давать возможно"
type textarea "x"
type textarea "нужна программа ктораяч будет давать возможнос"
type textarea "x"
type textarea "нужна программа ктораяч будет давать возможност"
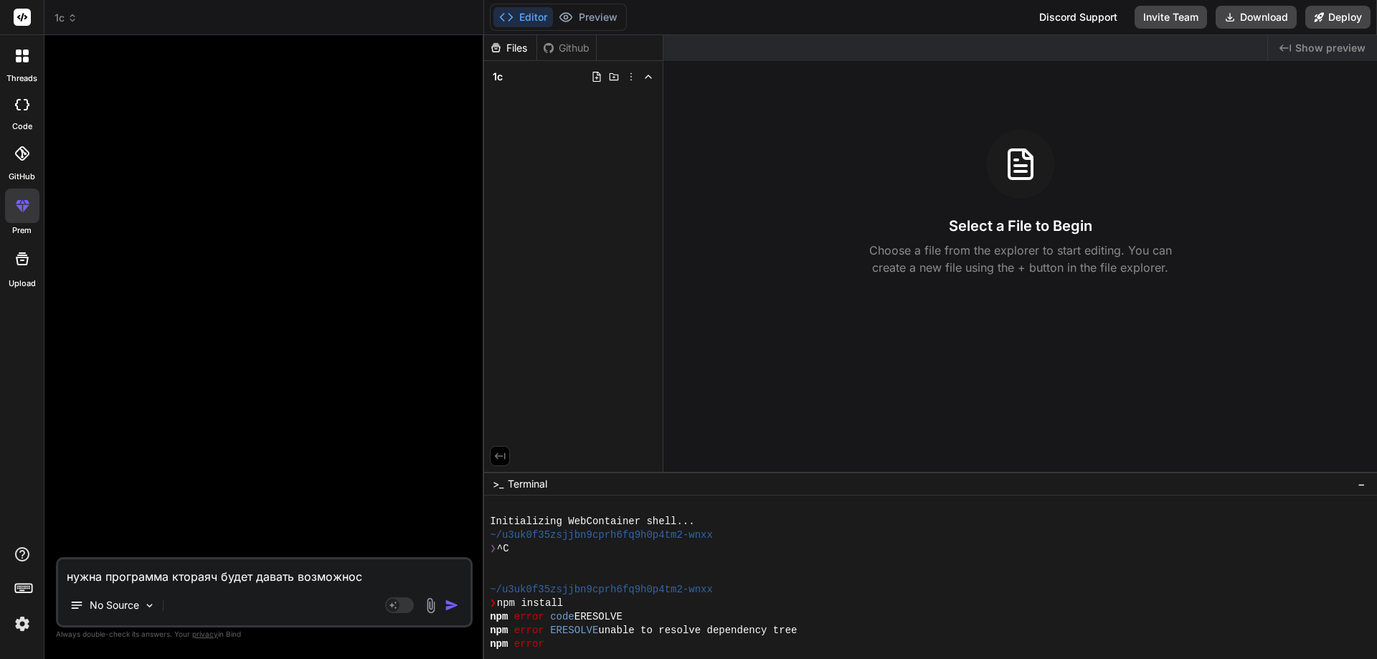
type textarea "x"
type textarea "нужна программа ктораяч будет давать возможность"
type textarea "x"
type textarea "нужна программа ктораяч будет давать возможность"
type textarea "x"
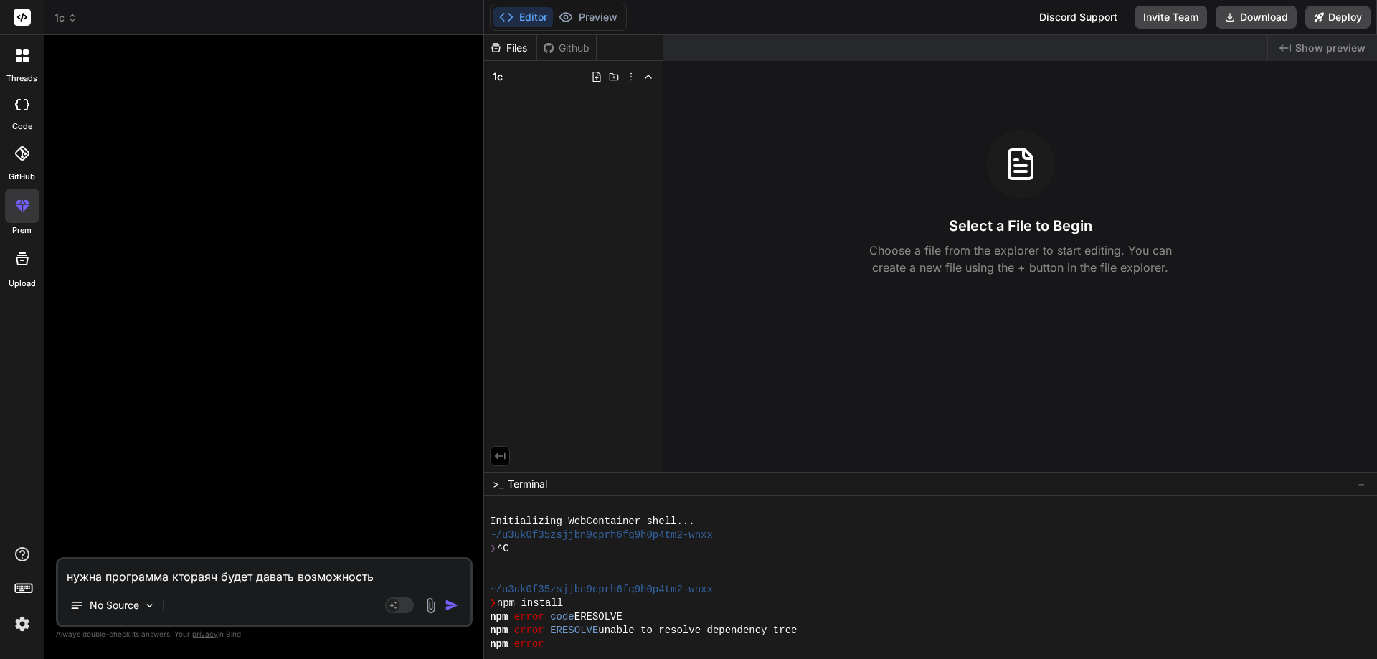
type textarea "нужна программа ктораяч будет давать возможность з"
type textarea "x"
type textarea "нужна программа ктораяч будет давать возможность за"
type textarea "x"
type textarea "нужна программа ктораяч будет давать возможность зак"
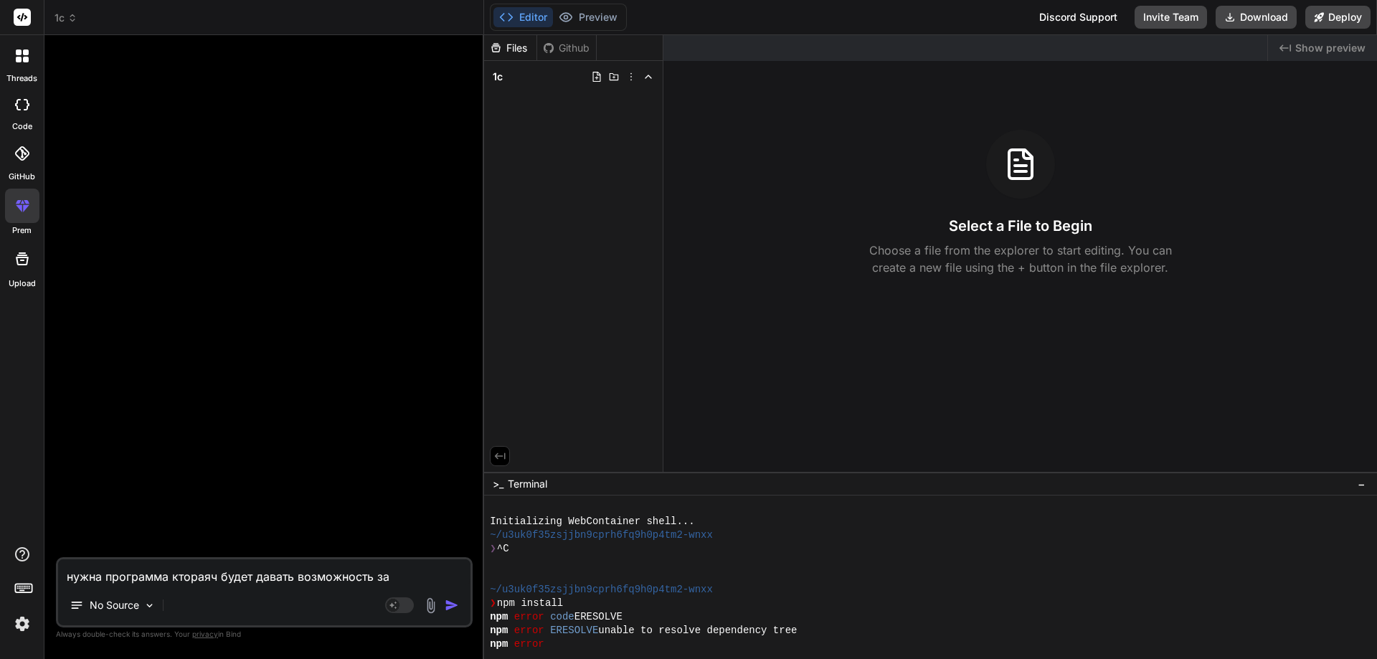
type textarea "x"
type textarea "нужна программа ктораяч будет давать возможность закг"
type textarea "x"
type textarea "нужна программа ктораяч будет давать возможность закгр"
type textarea "x"
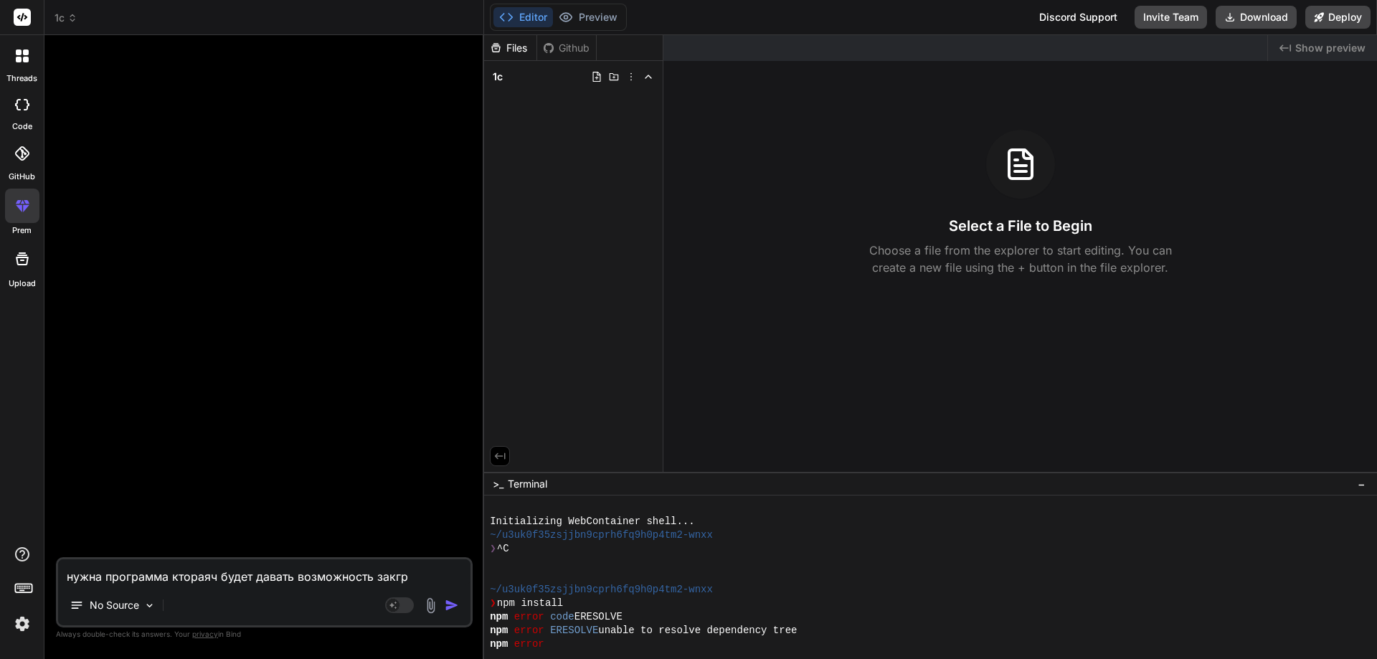
type textarea "нужна программа ктораяч будет давать возможность закгру"
type textarea "x"
type textarea "нужна программа ктораяч будет давать возможность закгруж"
type textarea "x"
type textarea "нужна программа ктораяч будет давать возможность закгружа"
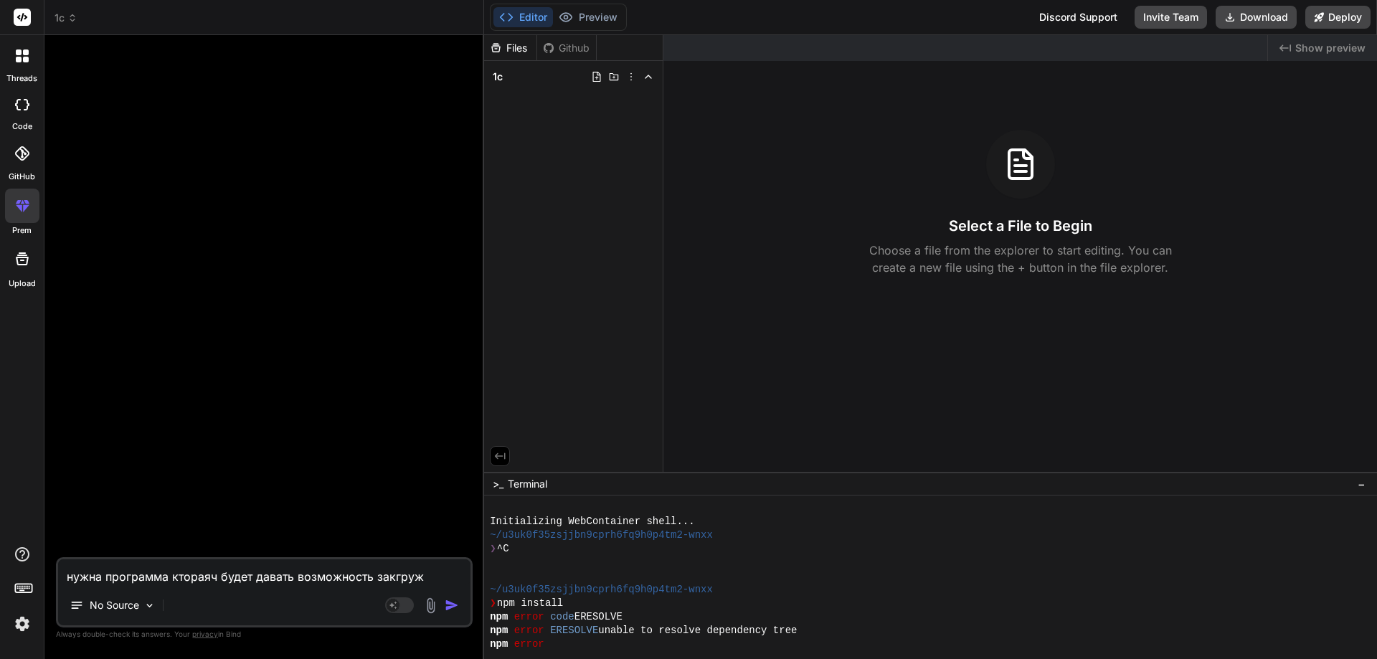
type textarea "x"
type textarea "нужна программа ктораяч будет давать возможность закгружат"
type textarea "x"
type textarea "нужна программа ктораяч будет давать возможность закгружать"
type textarea "x"
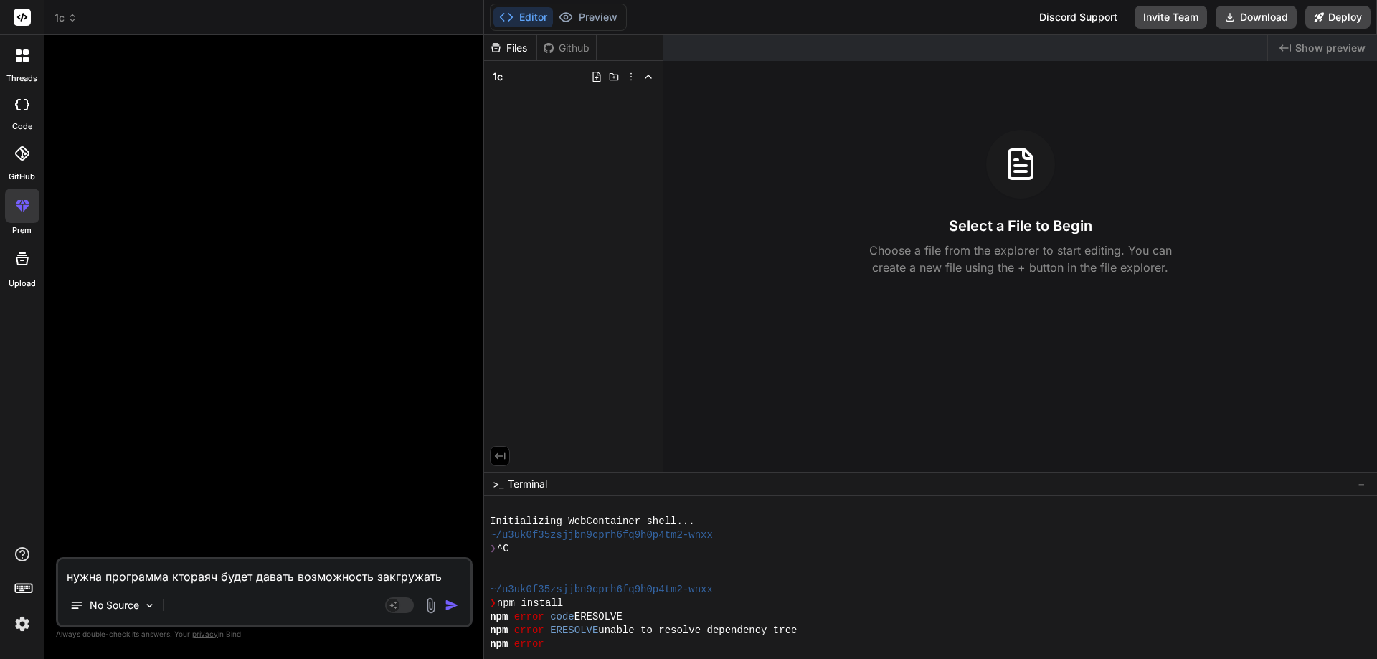
type textarea "нужна программа ктораяч будет давать возможность закгружать"
type textarea "x"
type textarea "нужна программа ктораяч будет давать возможность закгружать п"
type textarea "x"
type textarea "нужна программа ктораяч будет давать возможность закгружать пр"
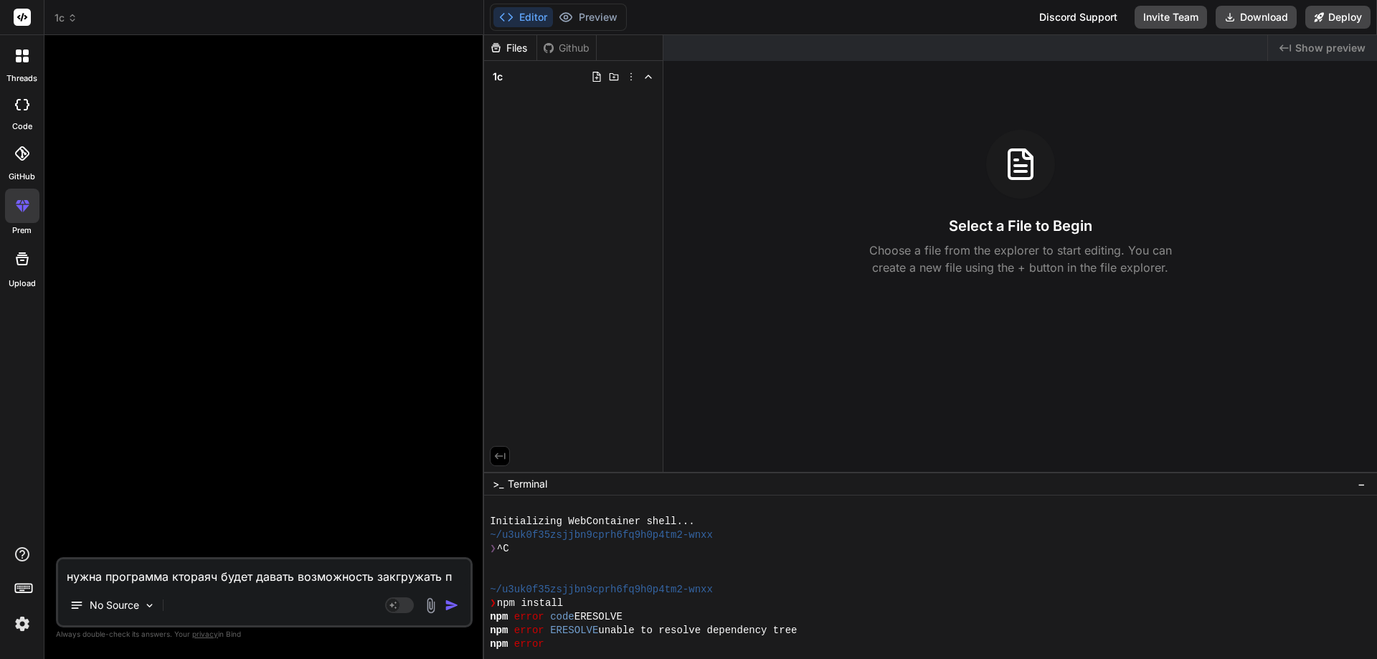
type textarea "x"
type textarea "нужна программа ктораяч будет давать возможность закгружать пре"
type textarea "x"
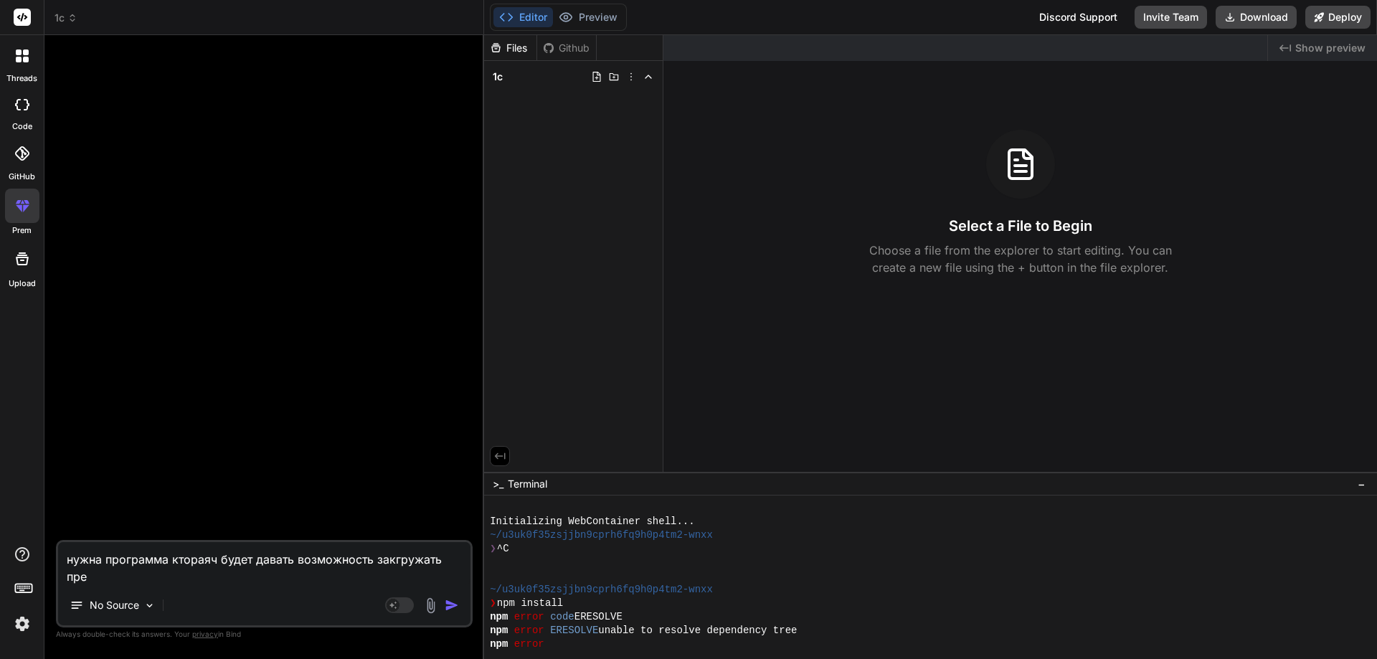
type textarea "нужна программа ктораяч будет давать возможность закгружать пред"
type textarea "x"
type textarea "нужна программа ктораяч будет давать возможность закгружать предз"
type textarea "x"
type textarea "нужна программа ктораяч будет давать возможность закгружать предза"
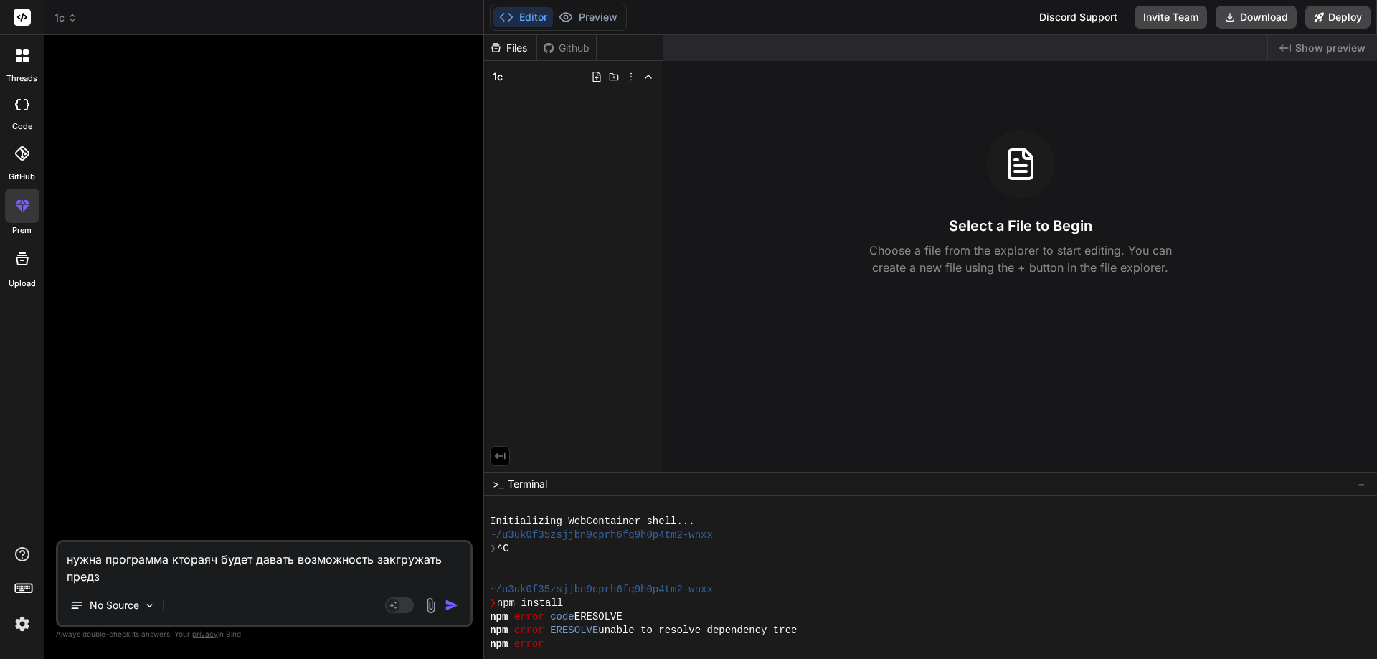
type textarea "x"
type textarea "нужна программа ктораяч будет давать возможность закгружать предзак"
type textarea "x"
type textarea "нужна программа ктораяч будет давать возможность закгружать предзака"
type textarea "x"
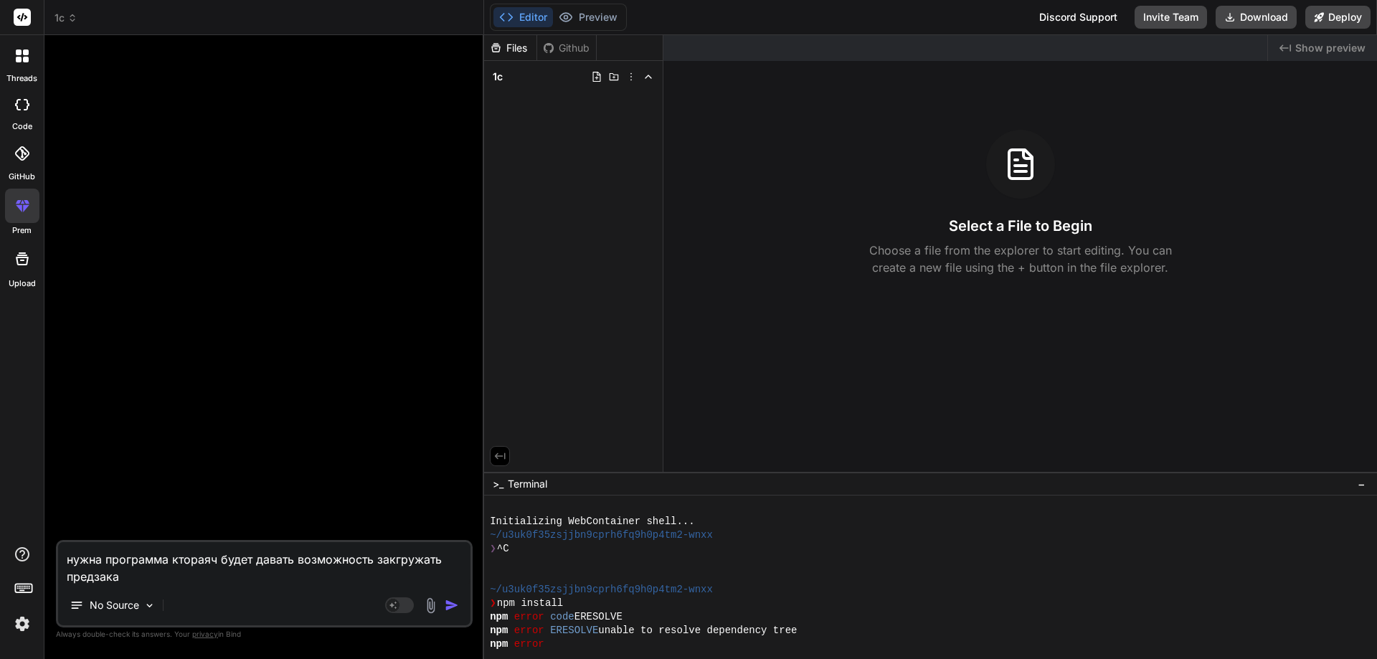
type textarea "нужна программа ктораяч будет давать возможность закгружать предзаказ"
type textarea "x"
type textarea "нужна программа ктораяч будет давать возможность закгружать предзаказы"
type textarea "x"
type textarea "нужна программа ктораяч будет давать возможность закгружать предзаказы"
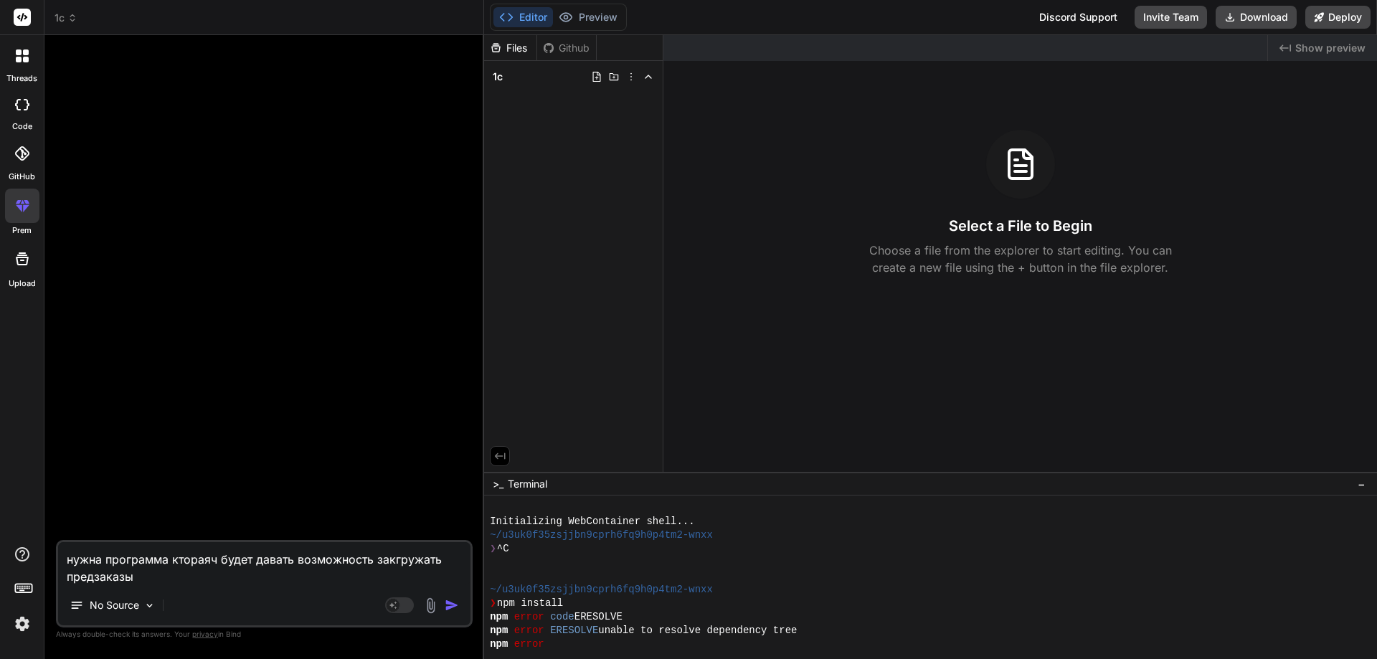
type textarea "x"
type textarea "нужна программа ктораяч будет давать возможность закгружать предзаказы"
type textarea "x"
type textarea "нужна программа ктораяч будет давать возможность закгружать предзаказы [PERSON_…"
type textarea "x"
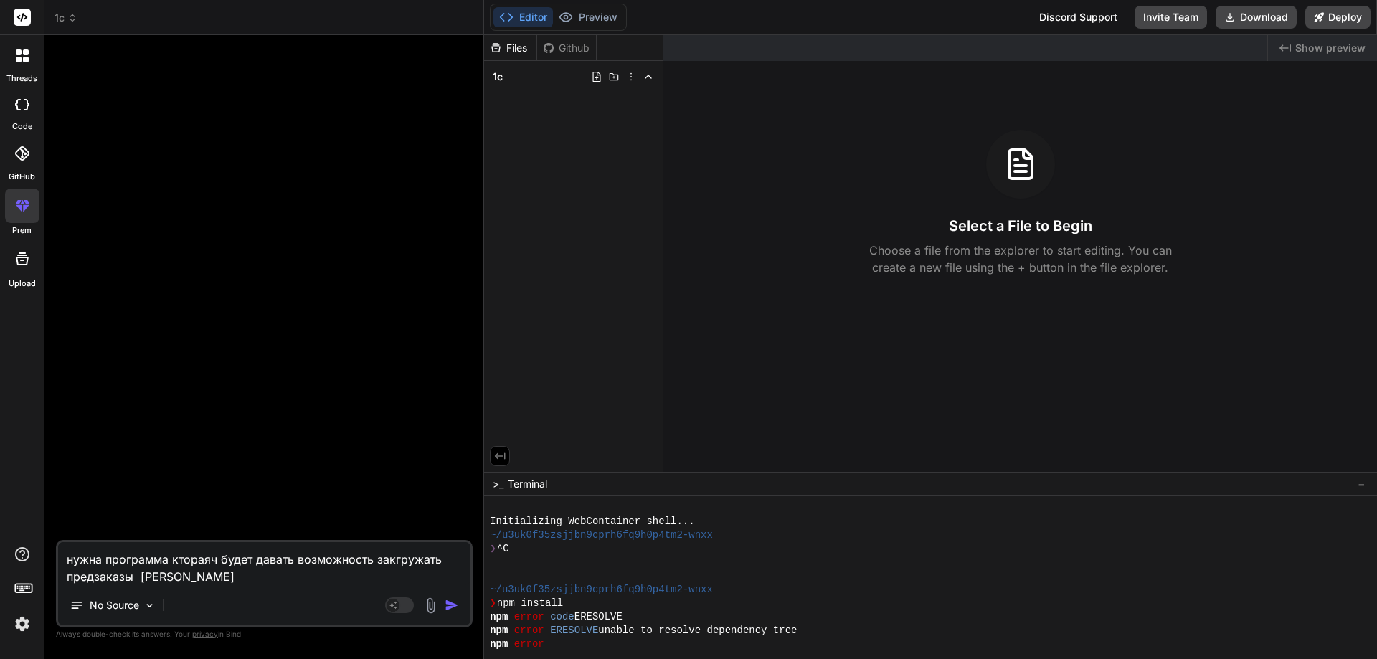
type textarea "нужна программа ктораяч будет давать возможность закгружать предзаказы ко"
type textarea "x"
type textarea "нужна программа ктораяч будет давать возможность закгружать предзаказы кон"
type textarea "x"
type textarea "нужна программа ктораяч будет давать возможность закгружать предзаказы конт"
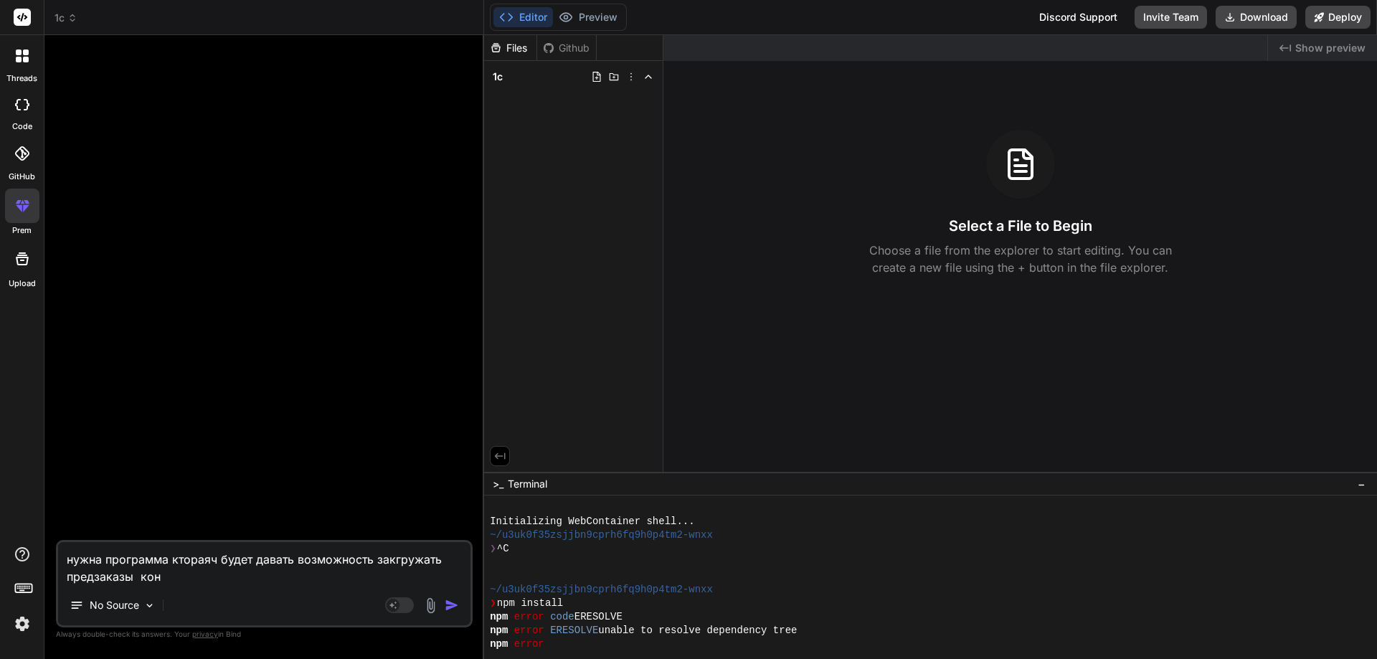
type textarea "x"
type textarea "нужна программа ктораяч будет давать возможность закгружать предзаказы контр"
type textarea "x"
type textarea "нужна программа ктораяч будет давать возможность закгружать предзаказы контра"
type textarea "x"
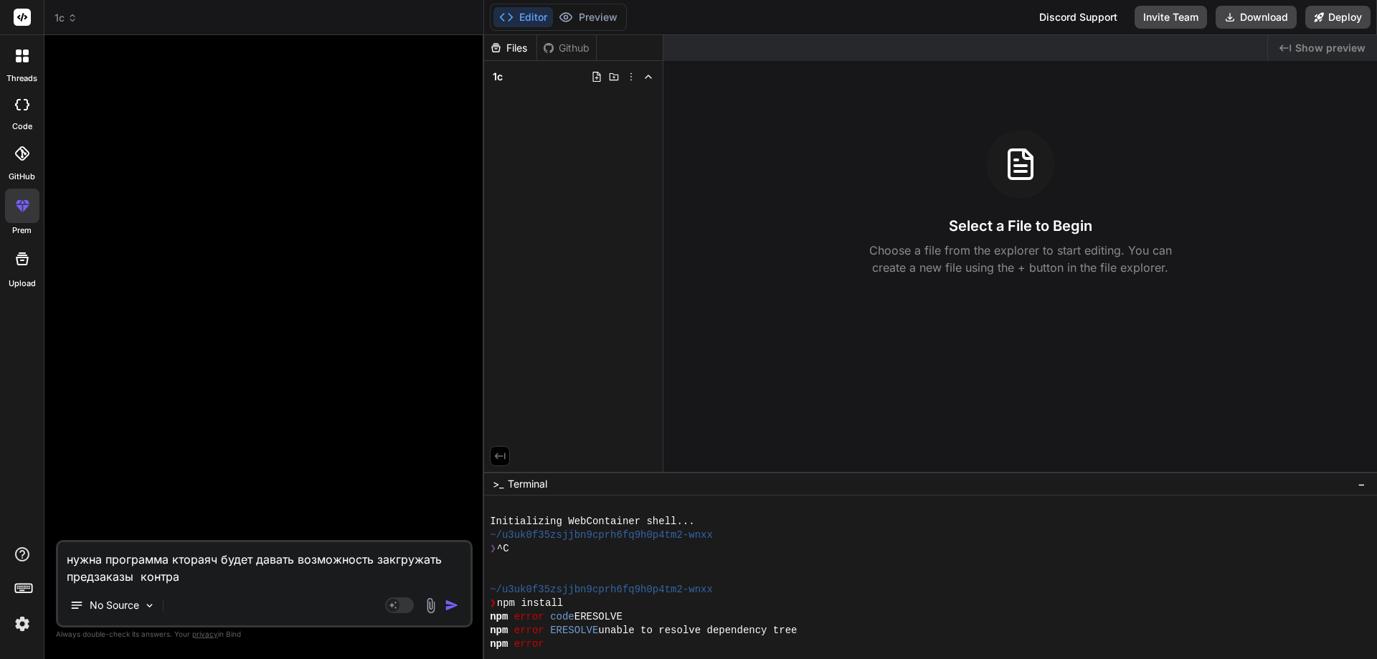
type textarea "нужна программа ктораяч будет давать возможность закгружать предзаказы контраг"
type textarea "x"
type textarea "нужна программа ктораяч будет давать возможность закгружать предзаказы контраге"
type textarea "x"
type textarea "нужна программа ктораяч будет давать возможность закгружать предзаказы контраген"
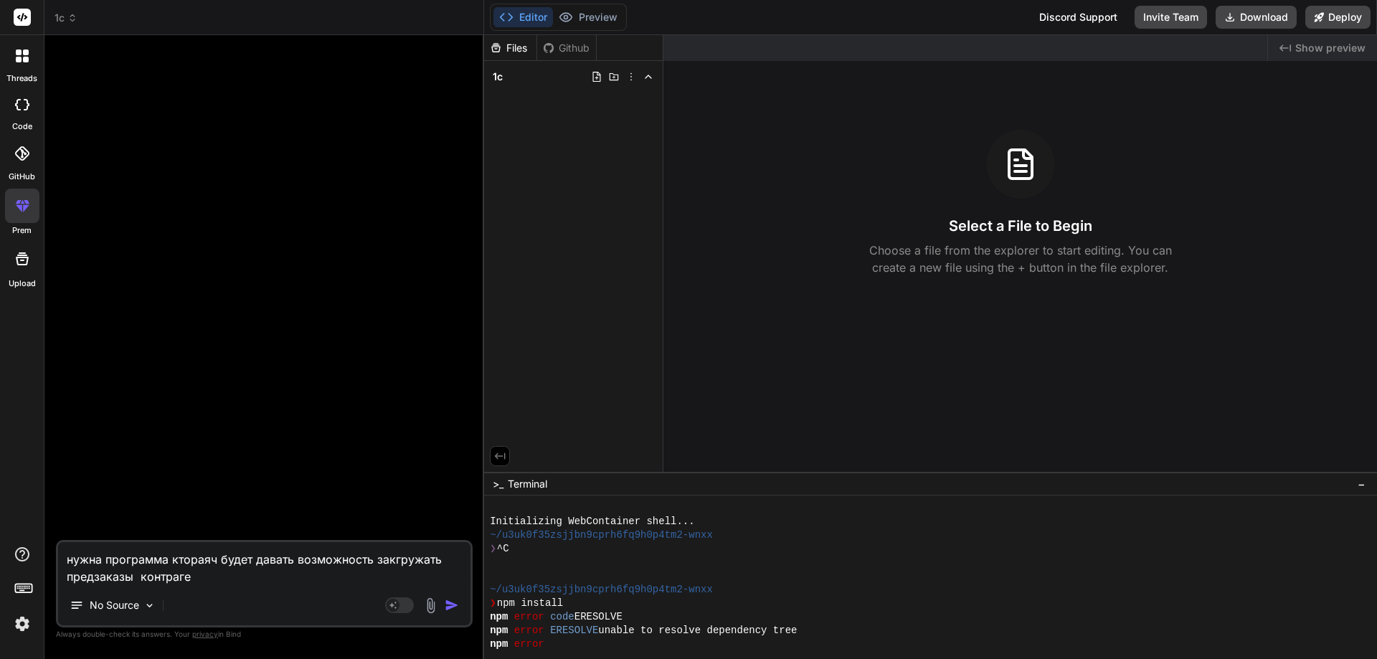
type textarea "x"
type textarea "нужна программа ктораяч будет давать возможность закгружать предзаказы контраге…"
type textarea "x"
type textarea "нужна программа ктораяч будет давать возможность закгружать предзаказы контраге…"
type textarea "x"
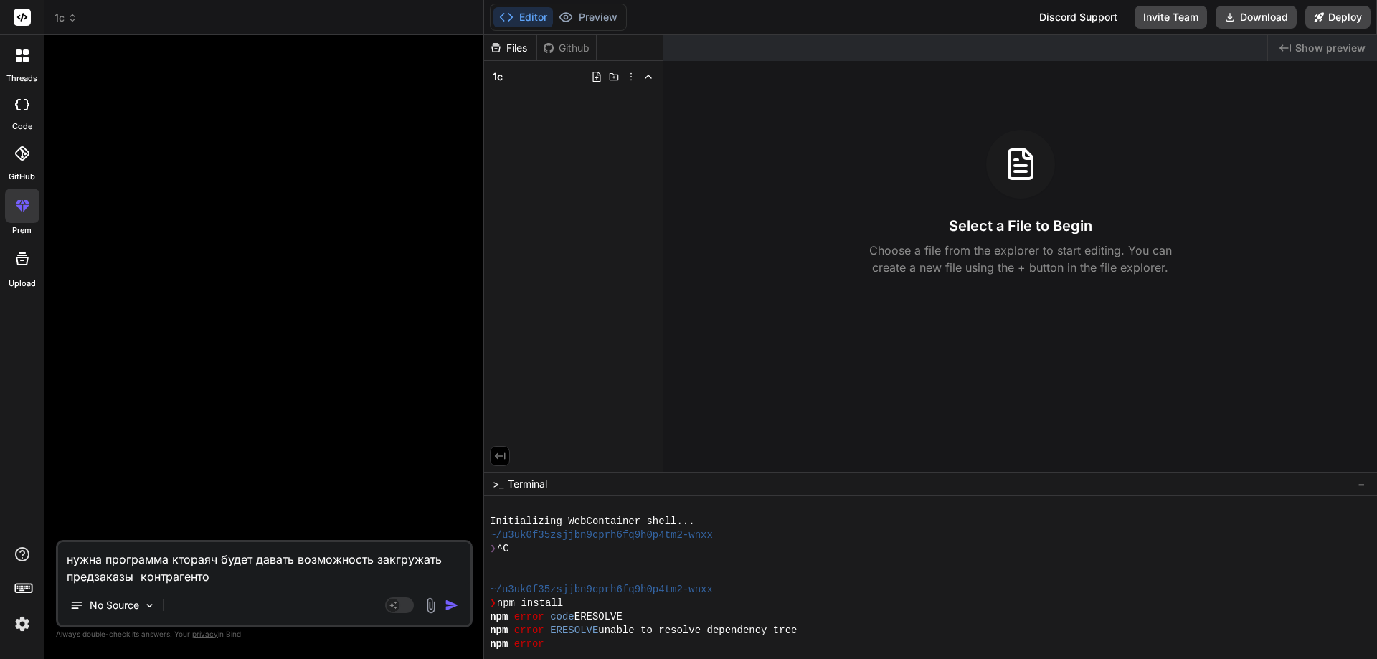
type textarea "нужна программа ктораяч будет давать возможность закгружать предзаказы контраге…"
type textarea "x"
type textarea "нужна программа ктораяч будет давать возможность закгружать предзаказы контраге…"
type textarea "x"
type textarea "нужна программа ктораяч будет давать возможность закгружать предзаказы контраге…"
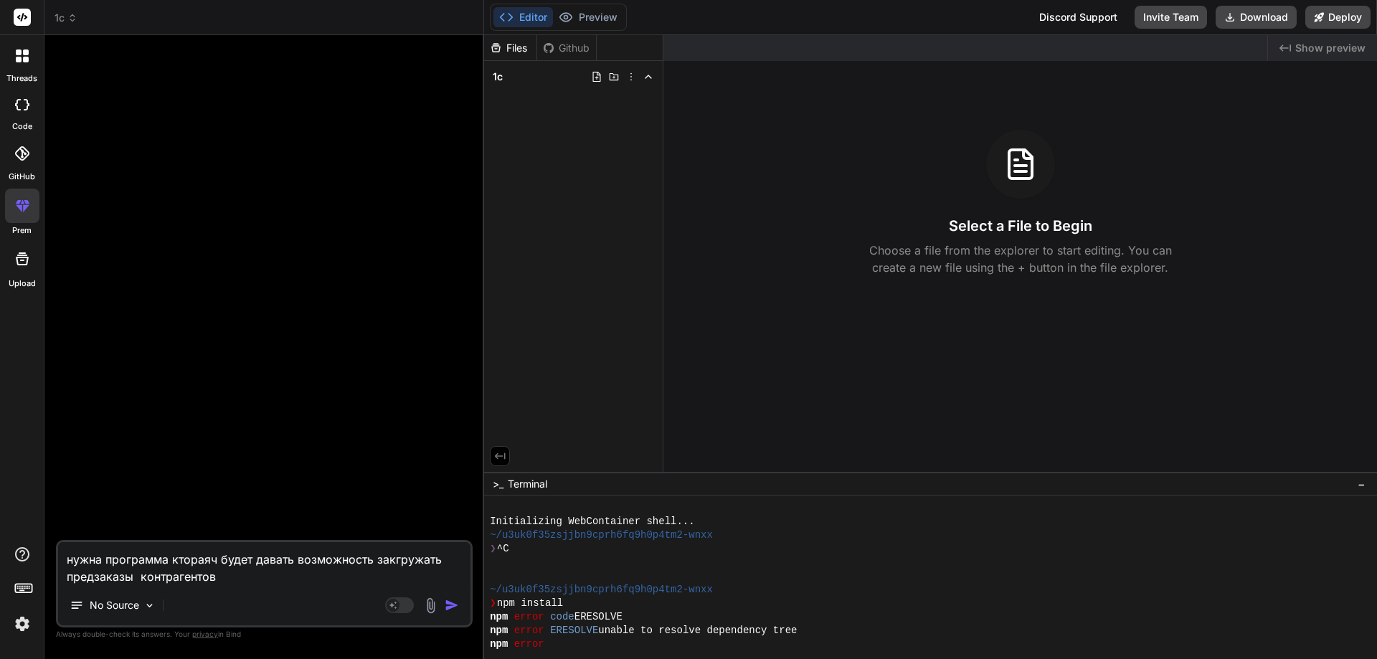
type textarea "x"
type textarea "нужна программа ктораяч будет давать возможность закгружать предзаказы контраге…"
type textarea "x"
type textarea "нужна программа ктораяч будет давать возможность закгружать предзаказы контраге…"
type textarea "x"
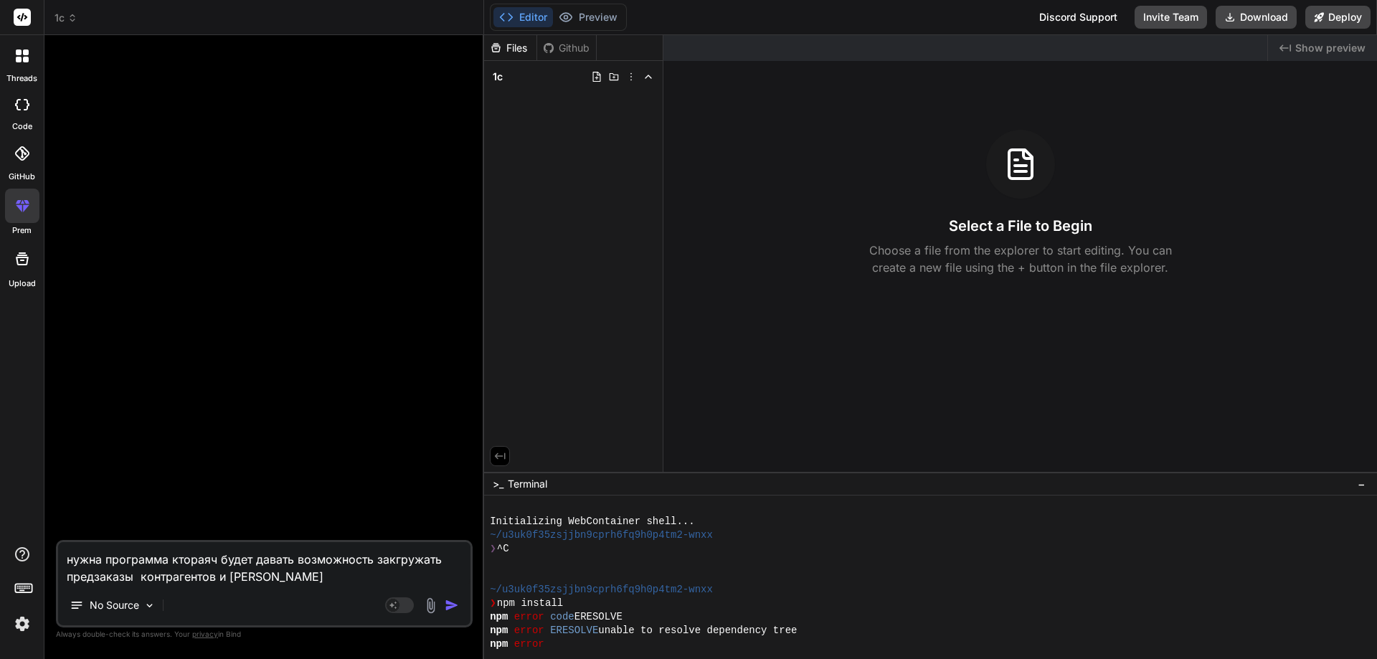
type textarea "нужна программа ктораяч будет давать возможность закгружать предзаказы контраге…"
type textarea "x"
type textarea "нужна программа ктораяч будет давать возможность закгружать предзаказы контраге…"
type textarea "x"
type textarea "нужна программа ктораяч будет давать возможность закгружать предзаказы контраге…"
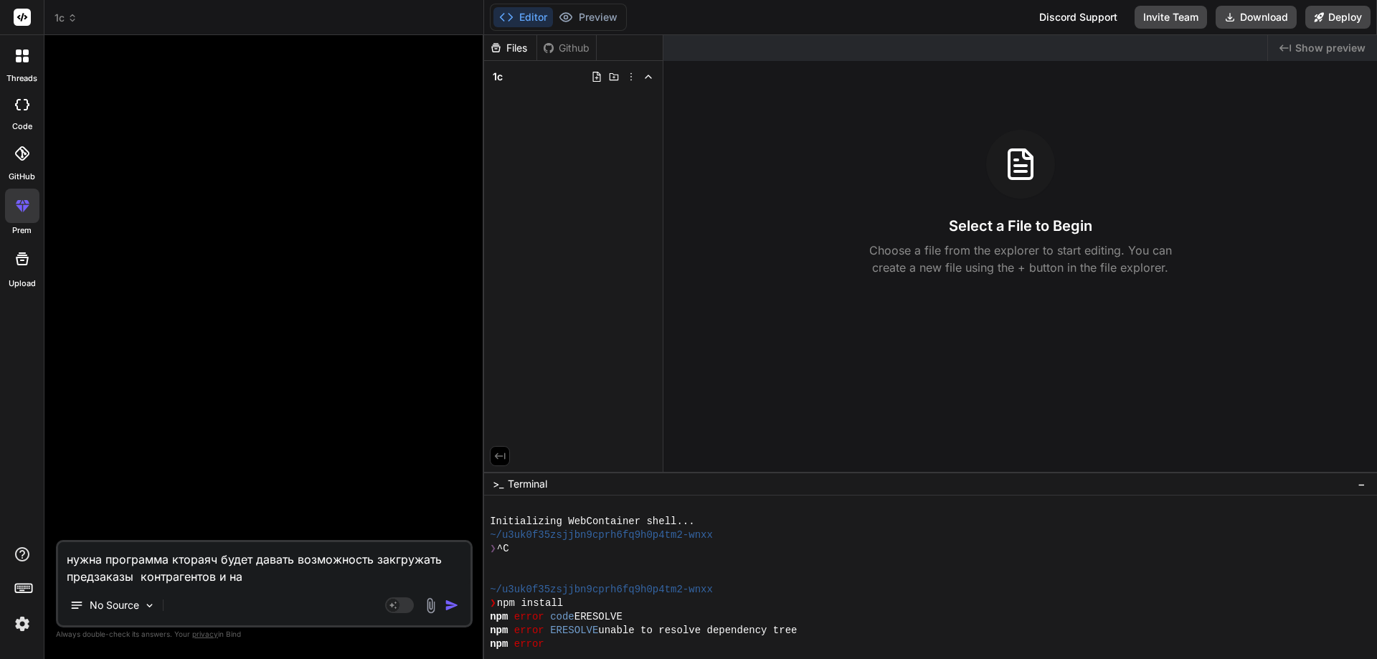
type textarea "x"
type textarea "нужна программа ктораяч будет давать возможность закгружать предзаказы контраге…"
type textarea "x"
type textarea "нужна программа ктораяч будет давать возможность закгружать предзаказы контраге…"
type textarea "x"
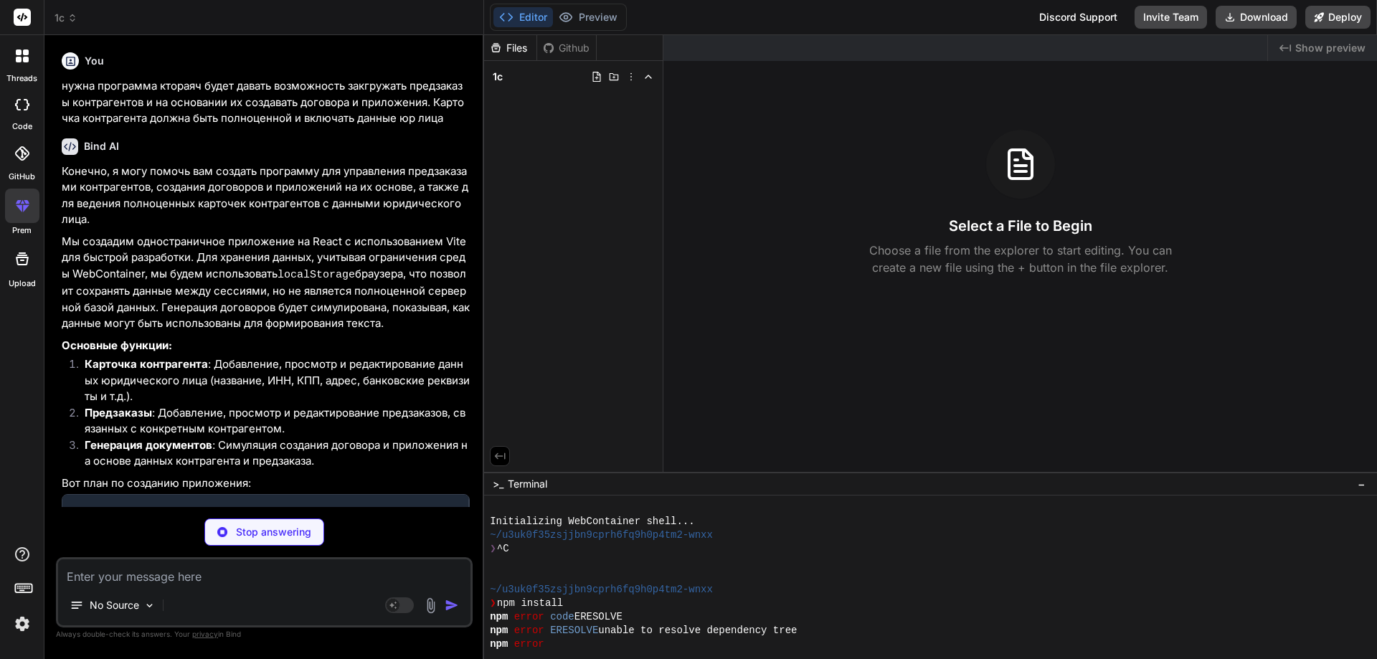
click at [168, 320] on p "Мы создадим одностраничное приложение на React с использованием Vite для быстро…" at bounding box center [266, 283] width 408 height 98
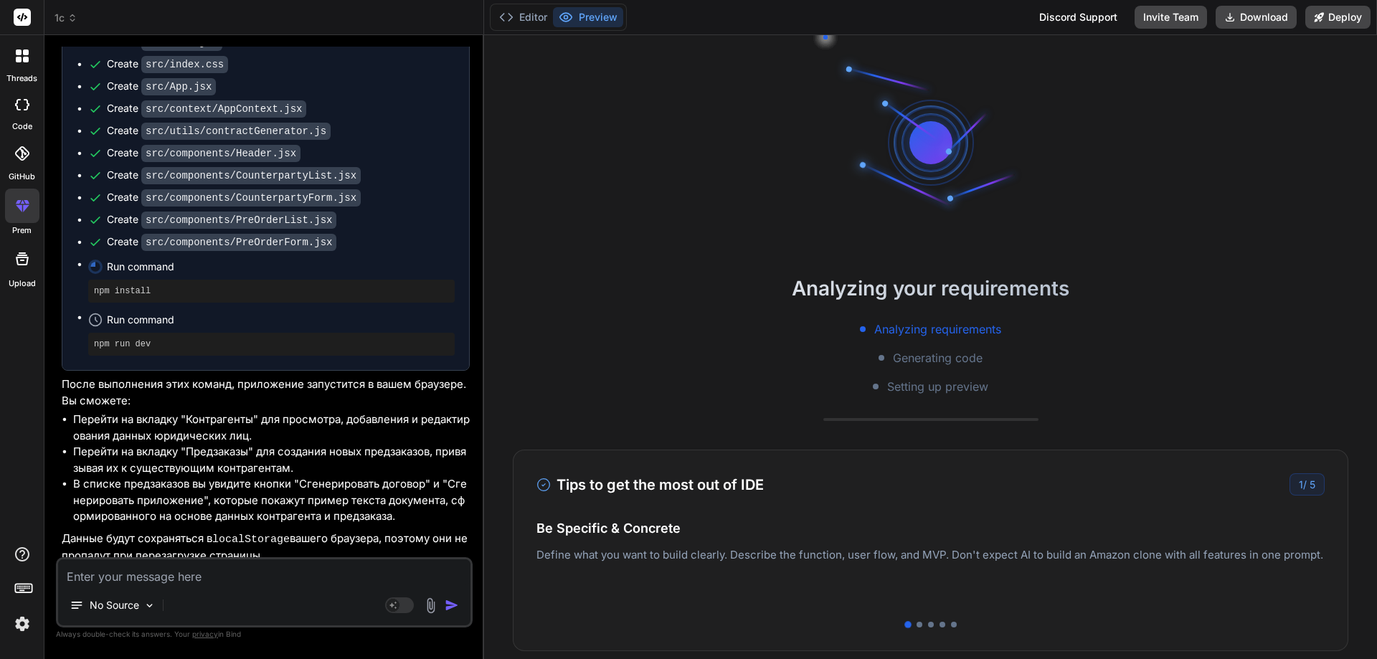
scroll to position [574, 0]
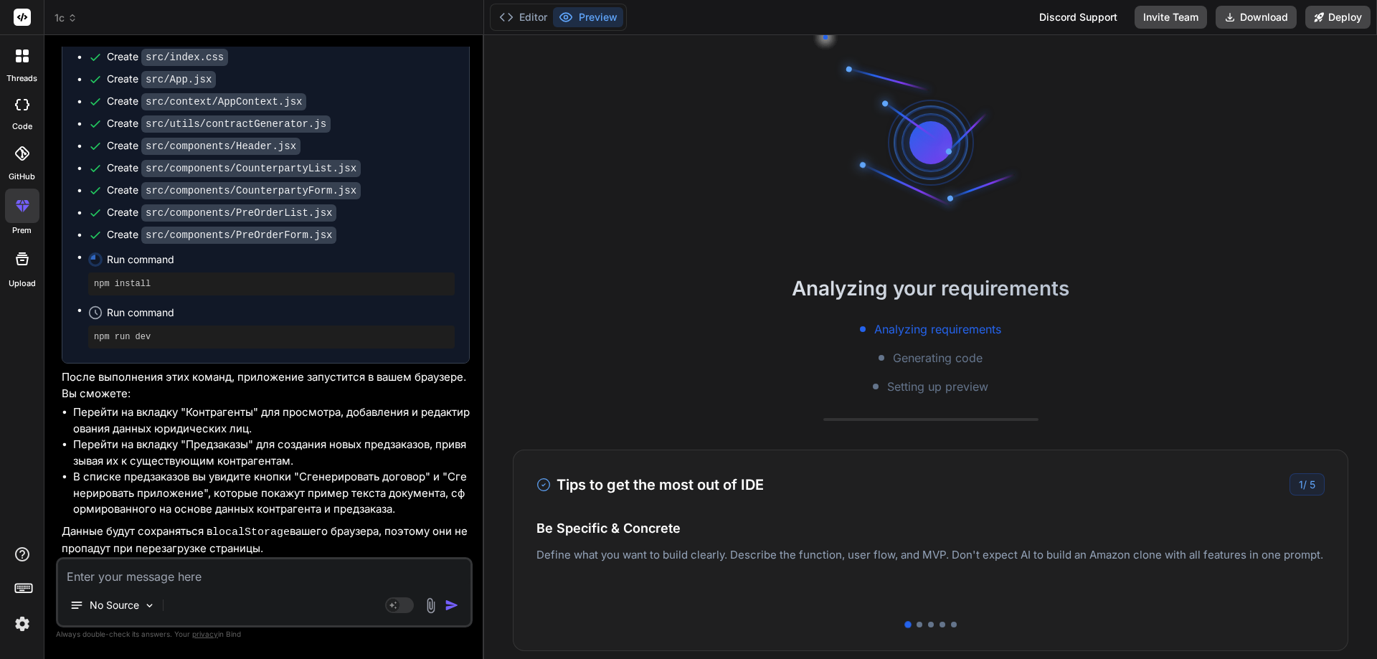
click at [952, 21] on div "Editor Preview Discord Support Invite Team Download Deploy" at bounding box center [930, 17] width 893 height 35
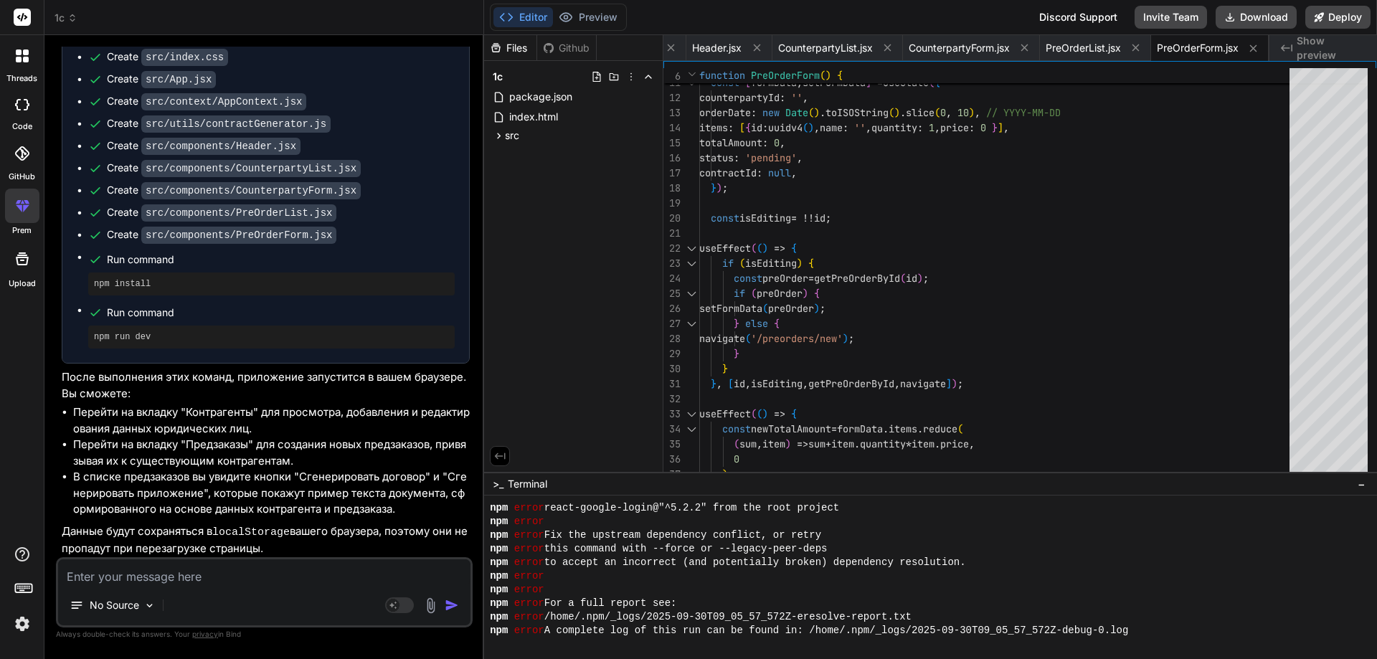
scroll to position [0, 0]
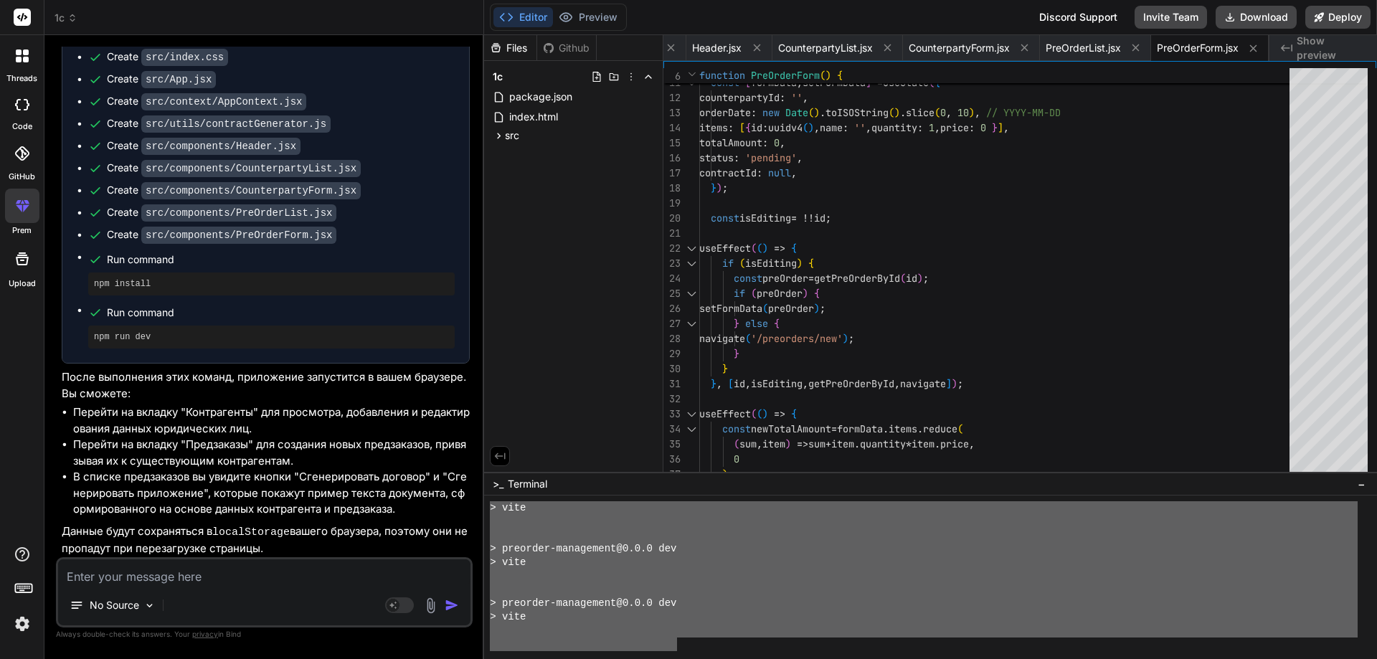
drag, startPoint x: 502, startPoint y: 608, endPoint x: 675, endPoint y: 637, distance: 175.3
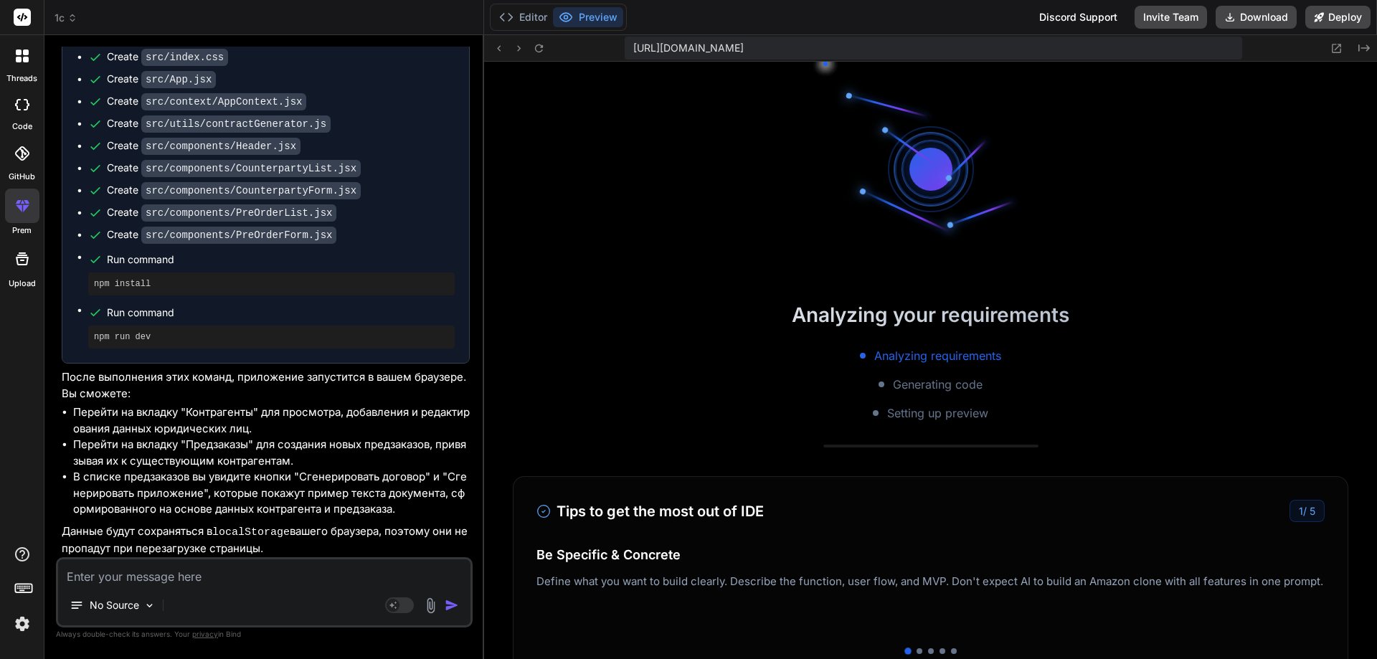
scroll to position [1349, 0]
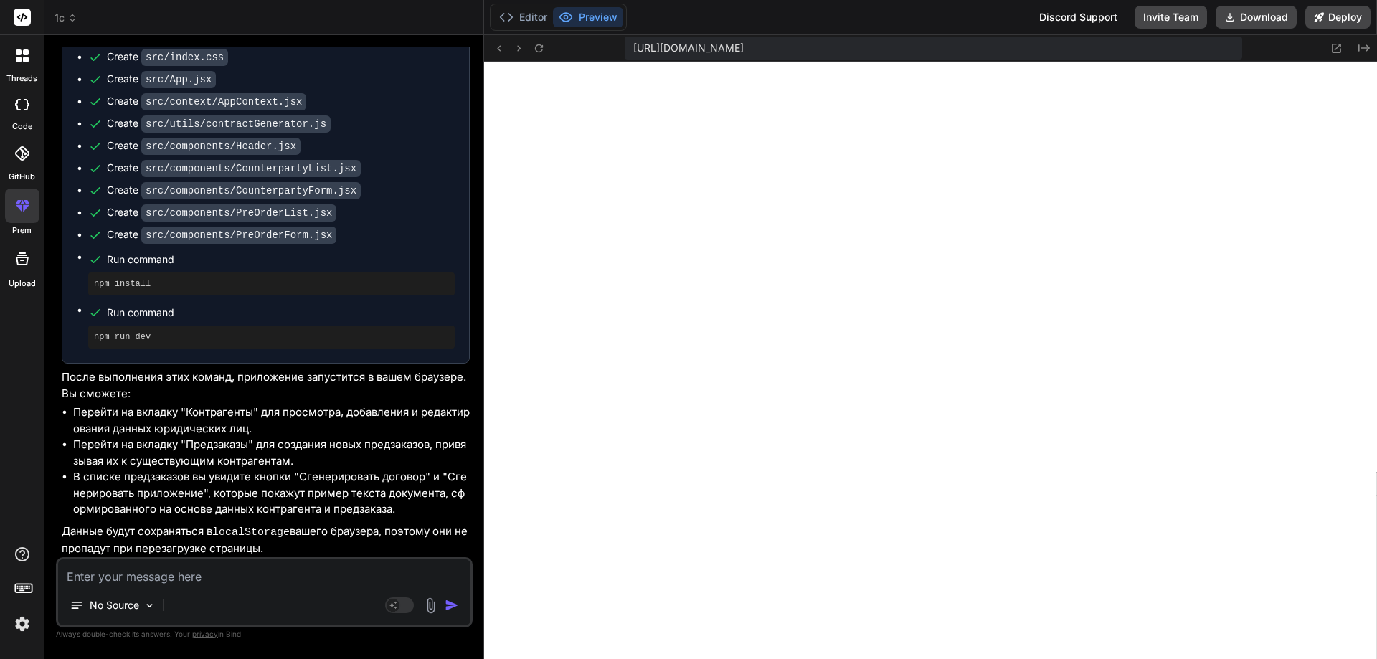
click at [302, 432] on li "Перейти на вкладку "Контрагенты" для просмотра, добавления и редактирования дан…" at bounding box center [271, 420] width 396 height 32
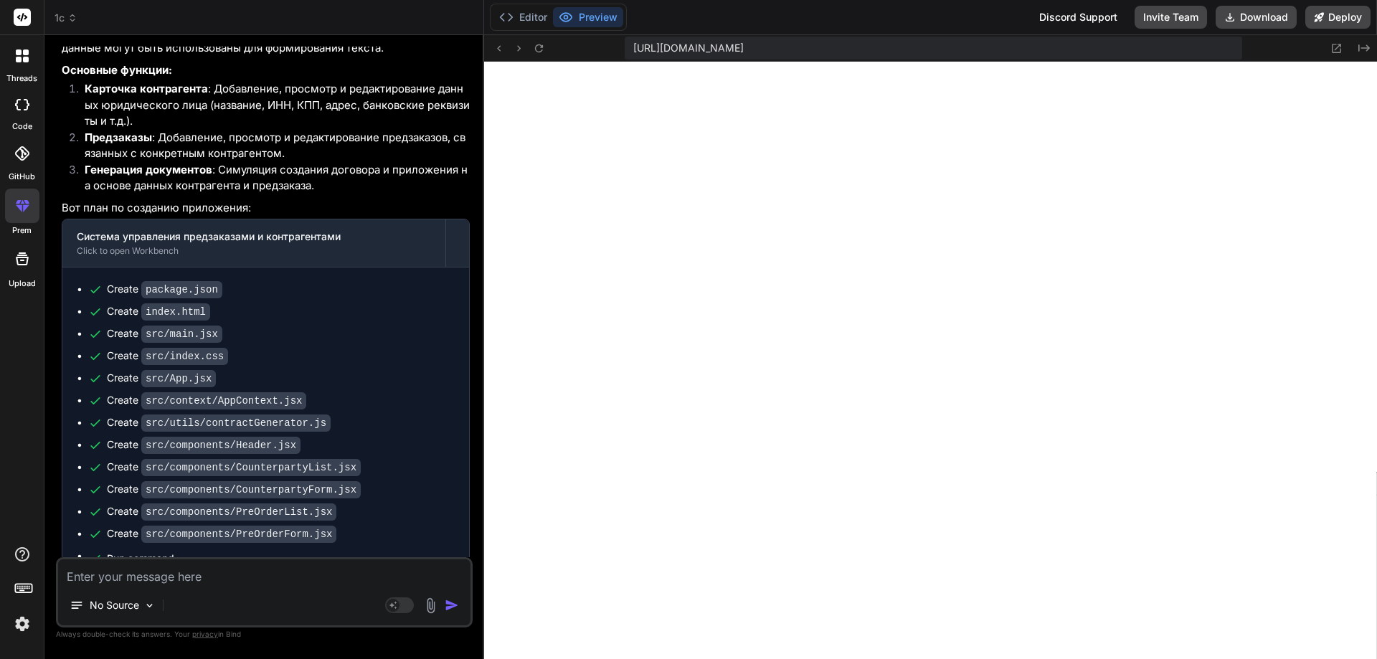
scroll to position [574, 0]
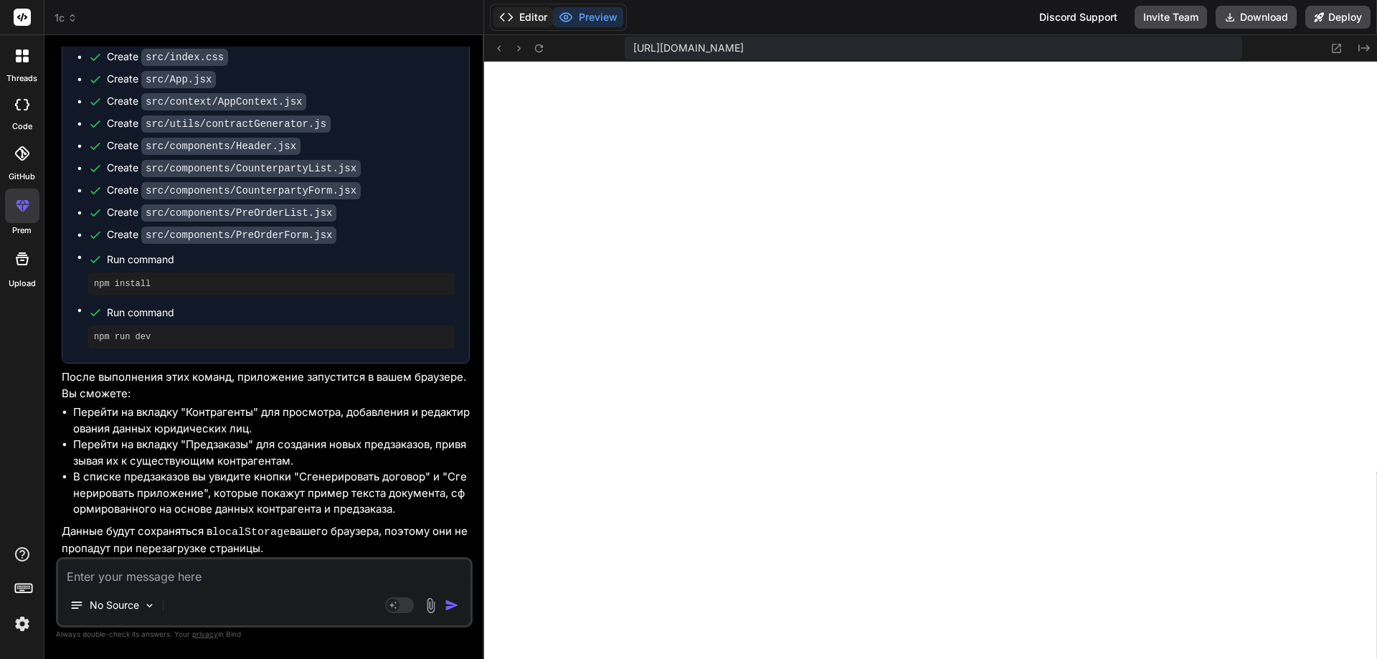
click at [516, 9] on button "Editor" at bounding box center [523, 17] width 60 height 20
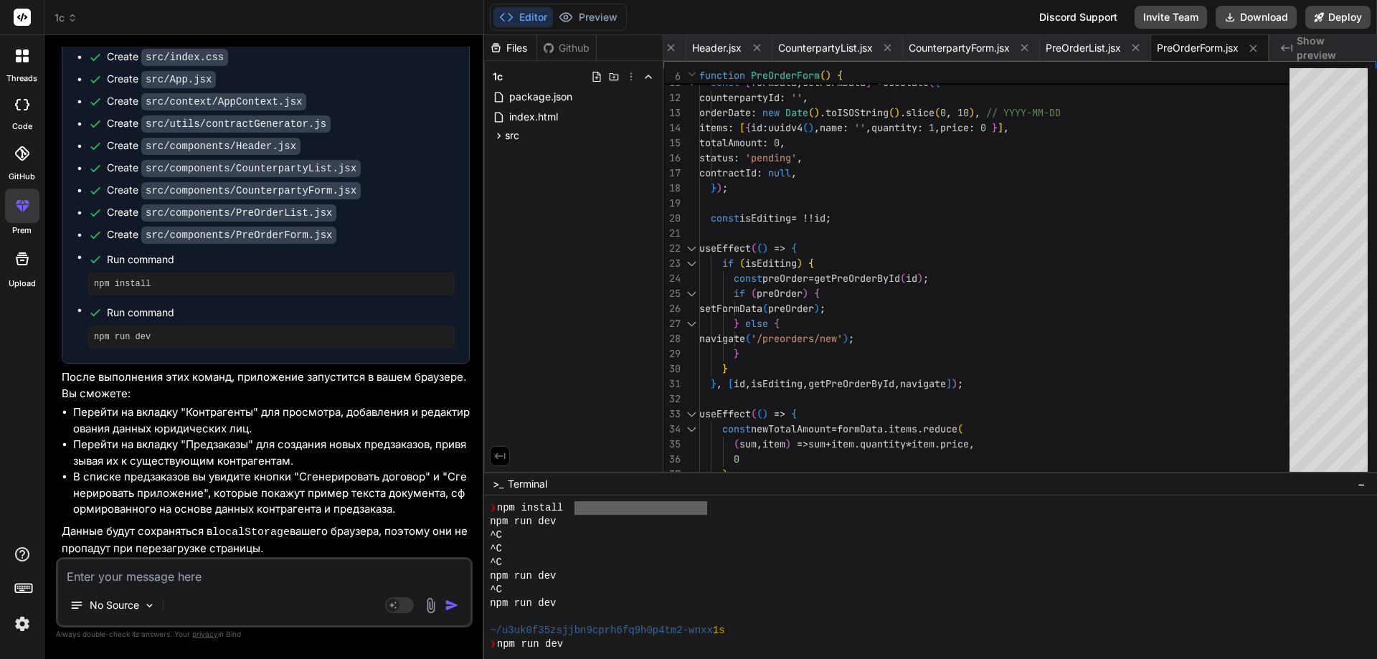
scroll to position [296, 0]
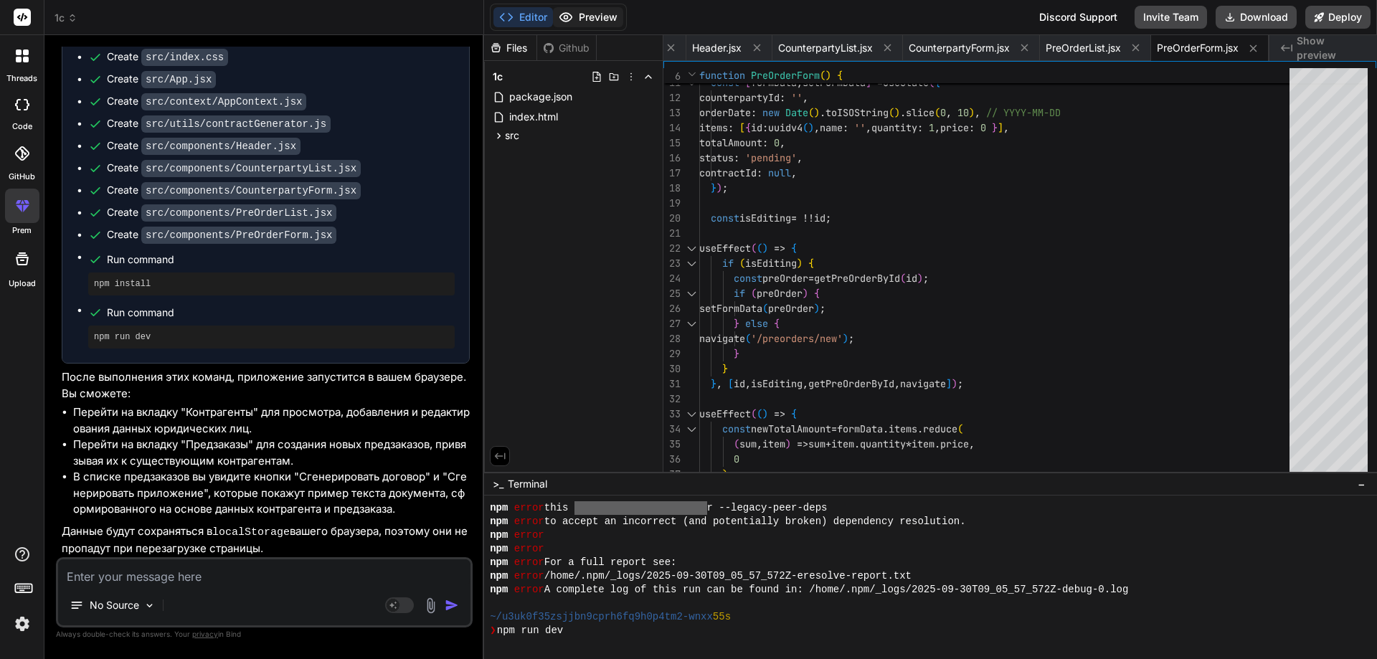
click at [588, 24] on button "Preview" at bounding box center [588, 17] width 70 height 20
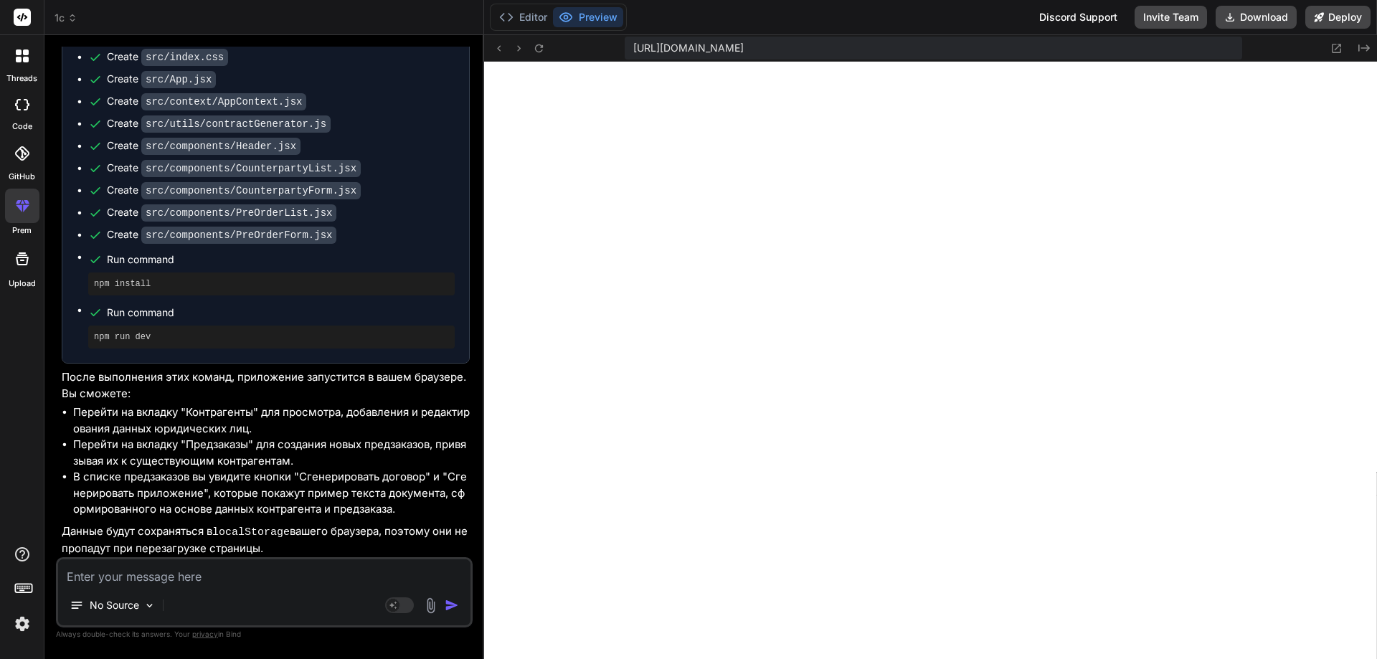
click at [298, 579] on textarea at bounding box center [264, 572] width 412 height 26
click at [450, 613] on div "Agent Mode. When this toggle is activated, AI automatically makes decisions, re…" at bounding box center [423, 605] width 82 height 17
click at [452, 607] on img "button" at bounding box center [452, 605] width 14 height 14
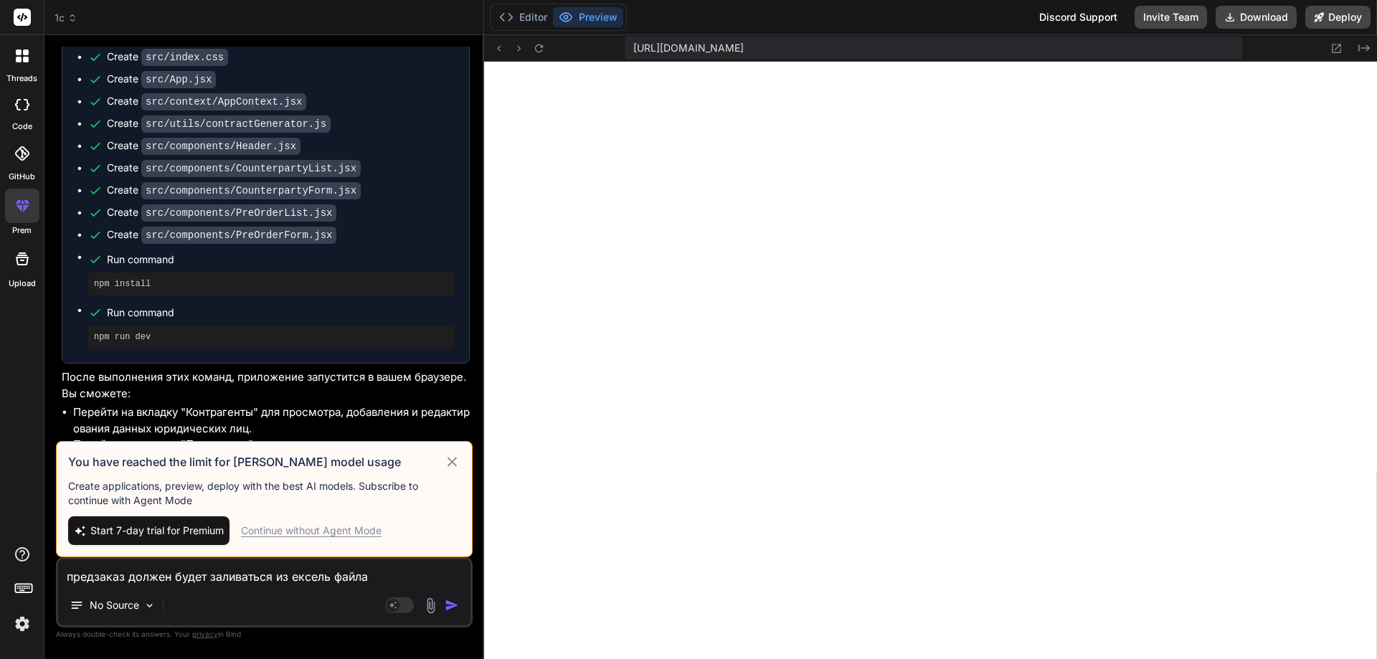
click at [454, 603] on img "button" at bounding box center [452, 605] width 14 height 14
click at [341, 528] on div "Continue without Agent Mode" at bounding box center [311, 530] width 141 height 14
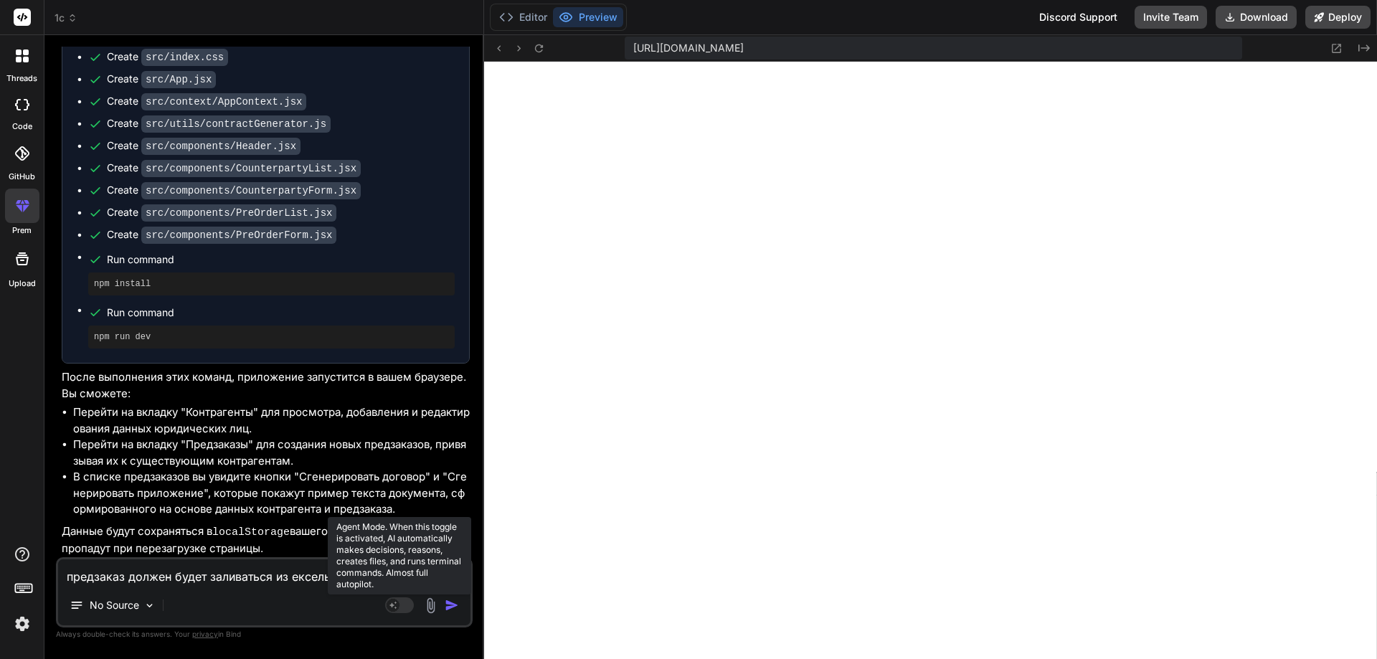
click at [404, 609] on rect at bounding box center [399, 605] width 29 height 16
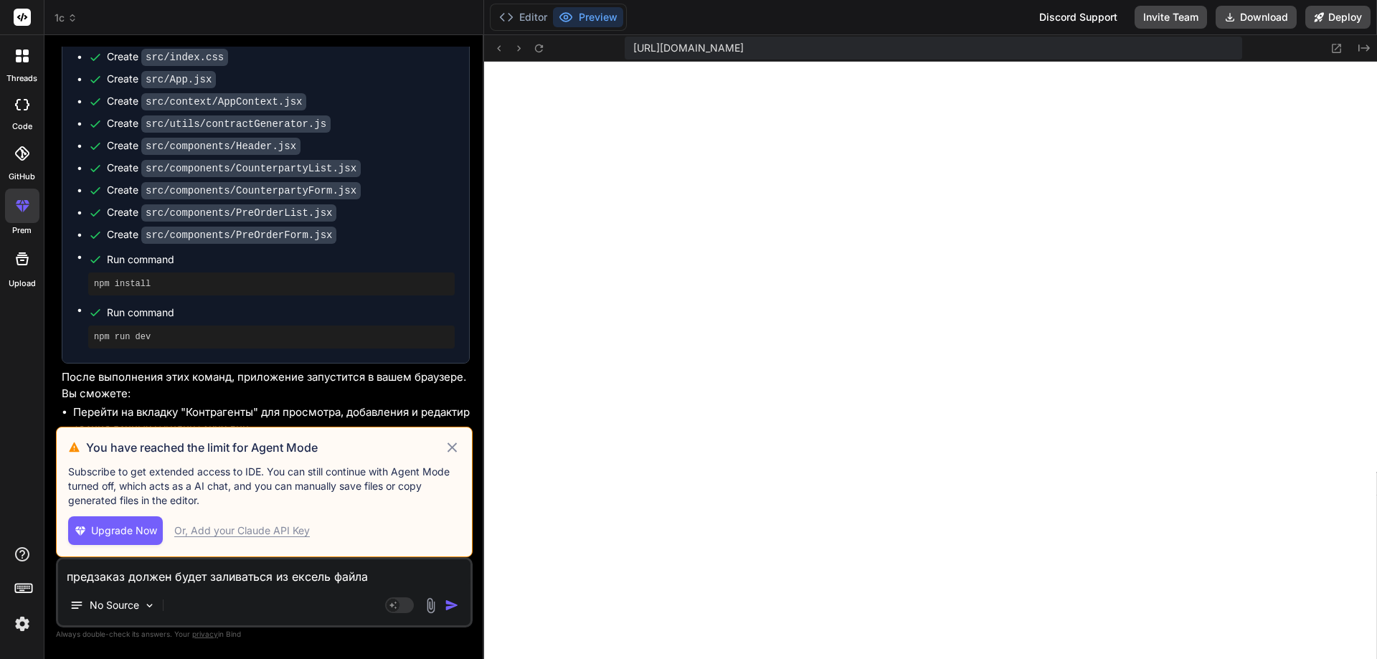
click at [280, 527] on div "Or, Add your Claude API Key" at bounding box center [242, 530] width 136 height 14
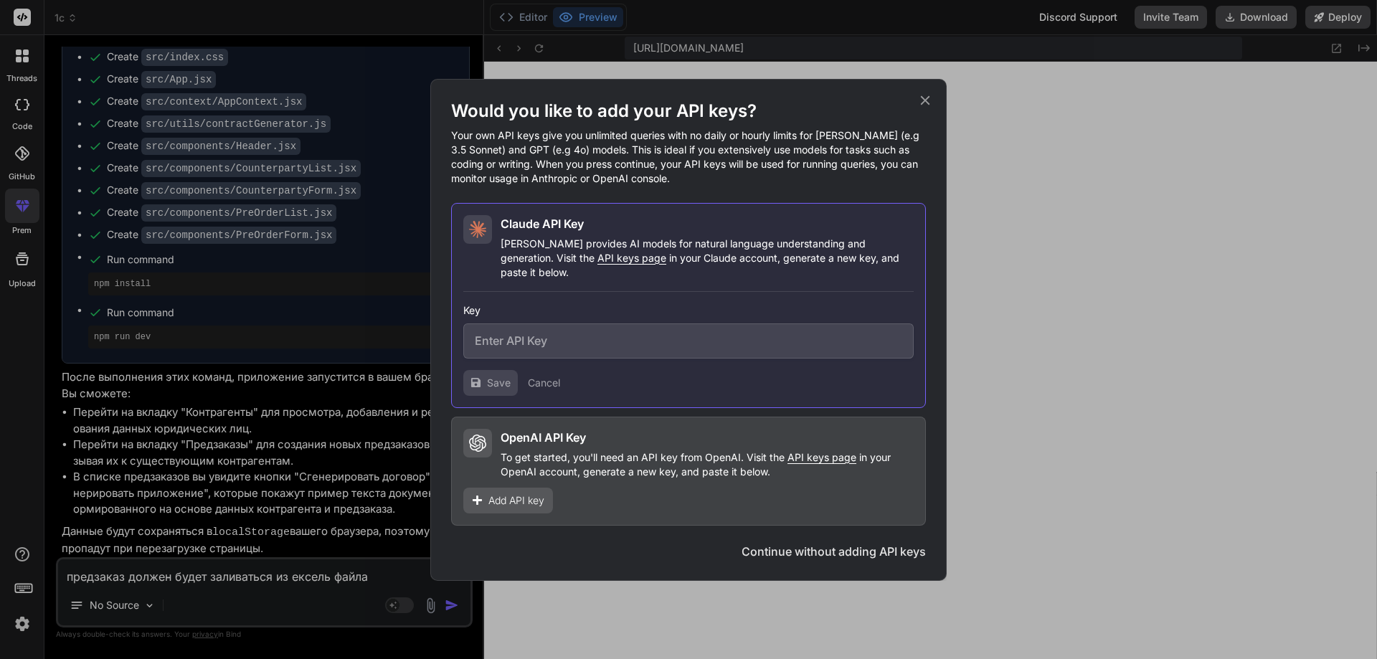
click at [516, 498] on span "Add API key" at bounding box center [516, 500] width 56 height 14
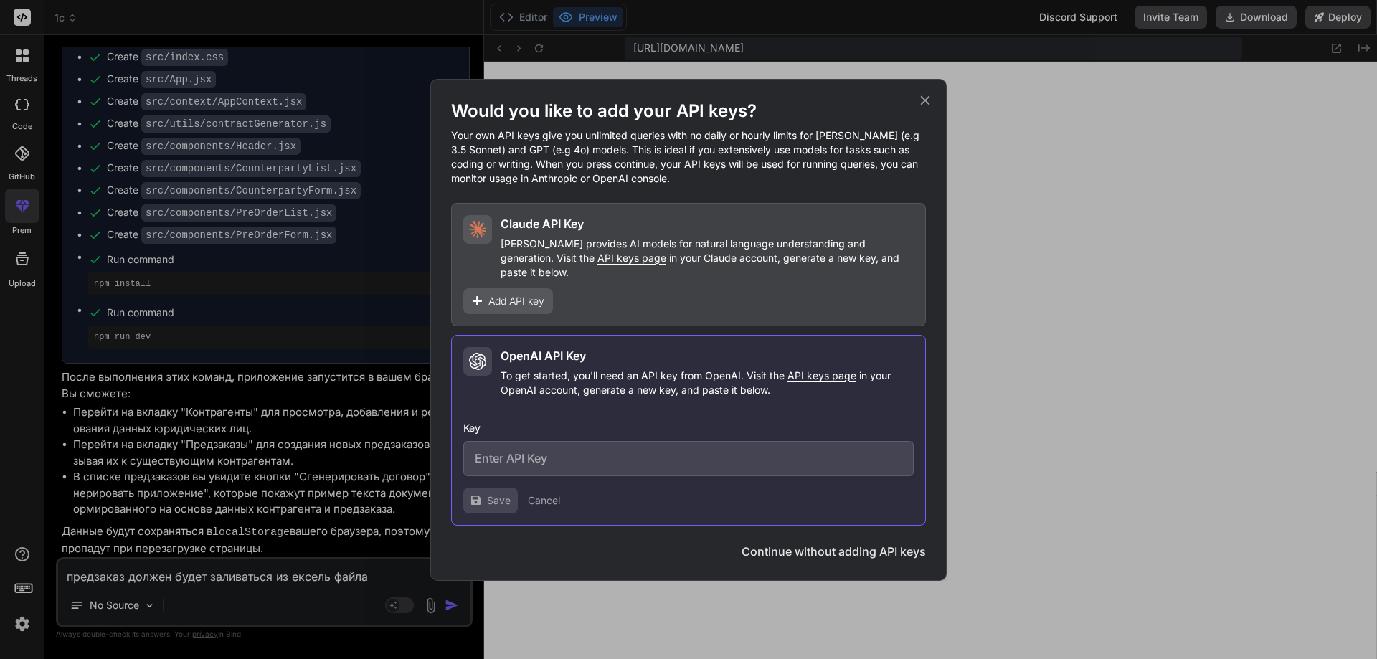
click at [548, 444] on input "text" at bounding box center [688, 458] width 450 height 35
paste input "sk-proj-4PUhW4zrEChbib0Fmm_GT4-qpdMJQMiSRjDIsOZmHBNW9t_7BfRAfMPC"
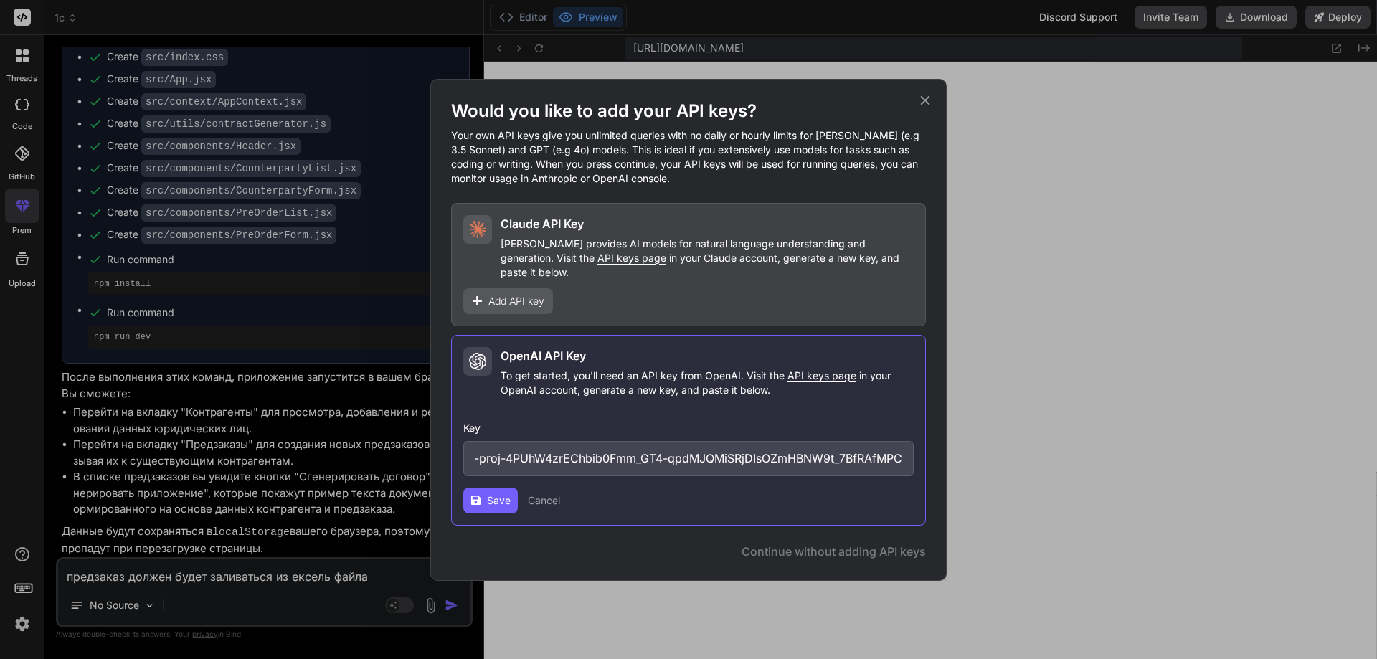
scroll to position [0, 0]
click at [496, 493] on span "Save" at bounding box center [499, 500] width 24 height 14
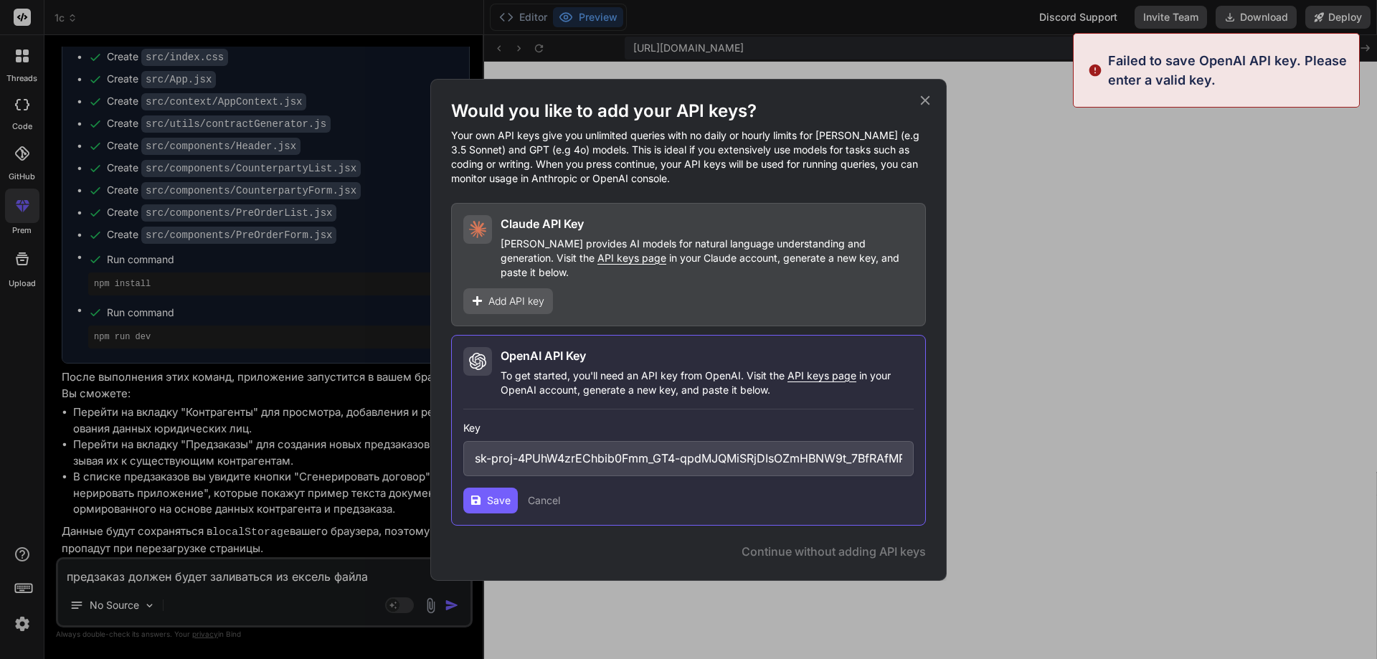
click at [926, 103] on icon at bounding box center [925, 100] width 16 height 16
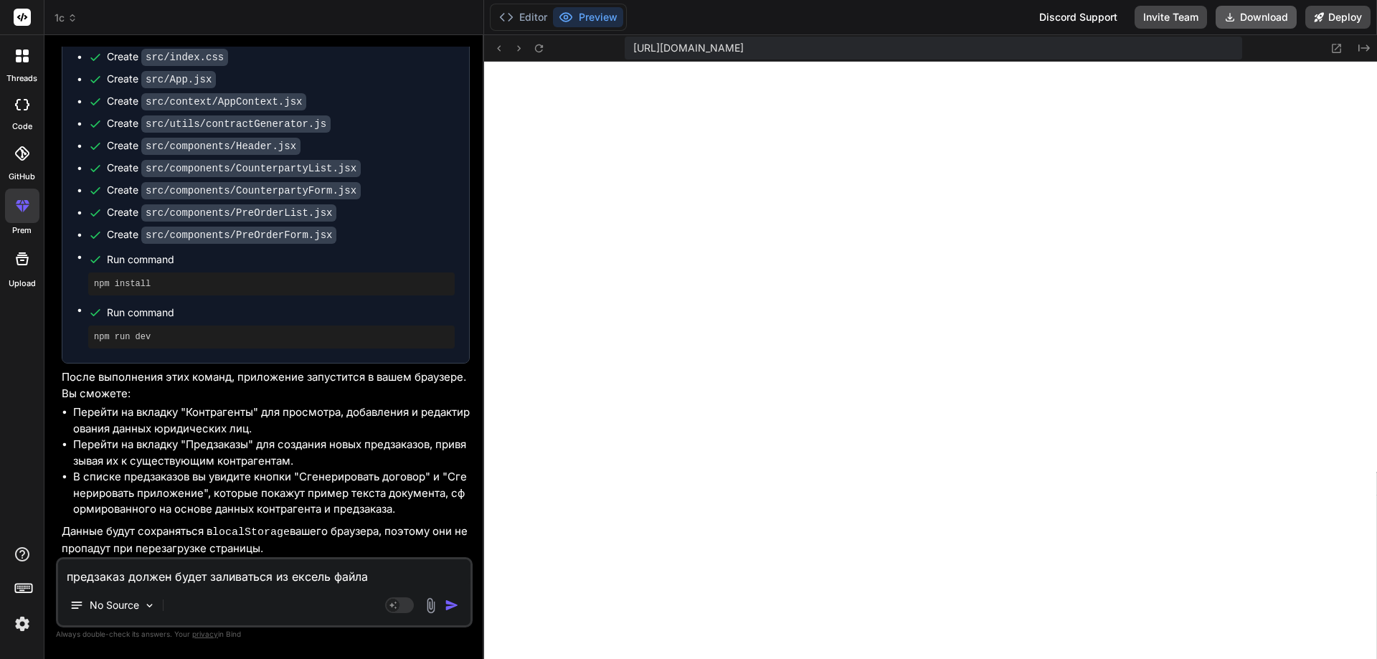
click at [1247, 18] on button "Download" at bounding box center [1255, 17] width 81 height 23
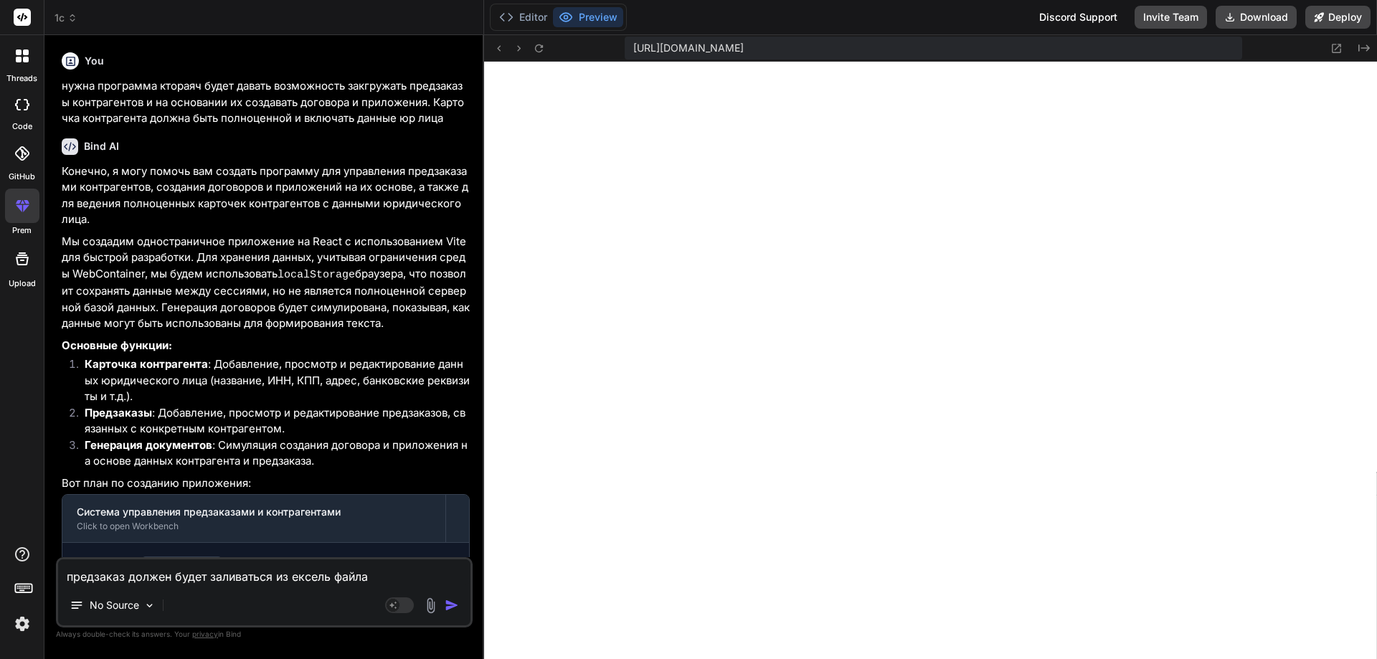
click at [347, 219] on p "Конечно, я могу помочь вам создать программу для управления предзаказами контра…" at bounding box center [266, 195] width 408 height 65
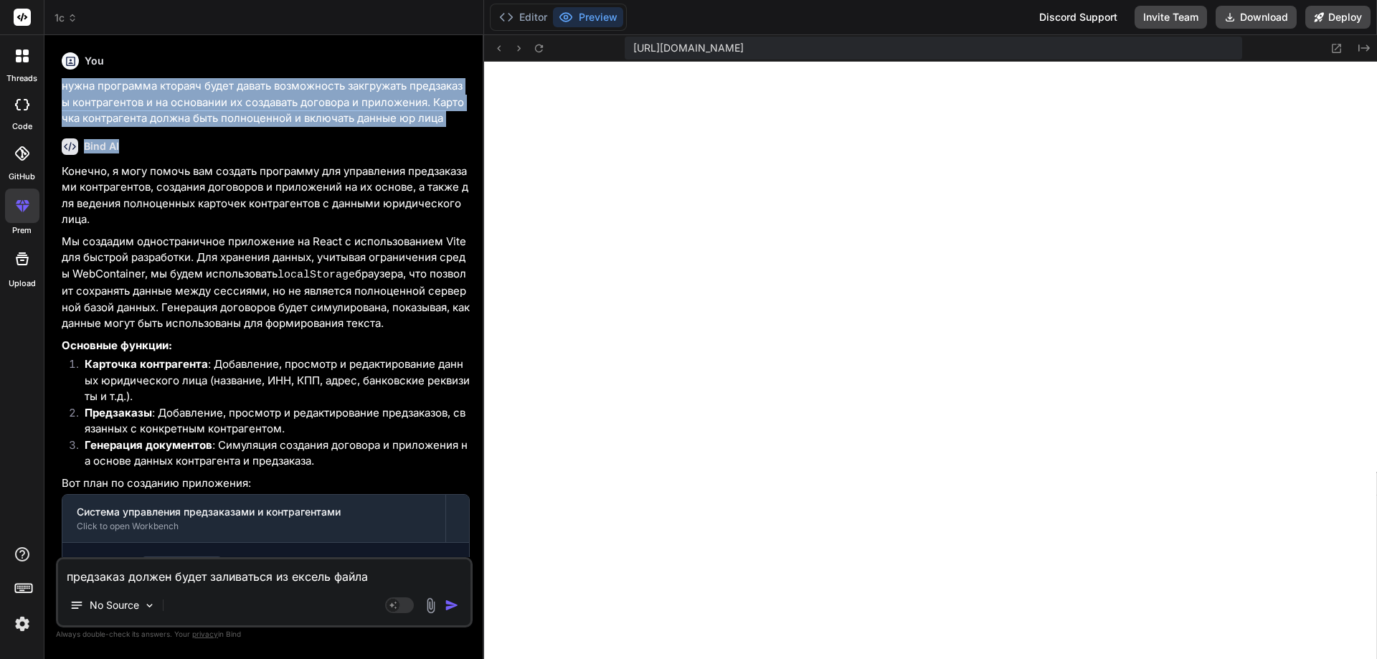
drag, startPoint x: 452, startPoint y: 126, endPoint x: 53, endPoint y: 87, distance: 400.5
click at [53, 87] on div "Bind AI Web Search Created with Pixso. Code Generator You нужна программа ктора…" at bounding box center [264, 346] width 440 height 623
copy div "нужна программа ктораяч будет давать возможность закгружать предзаказы контраге…"
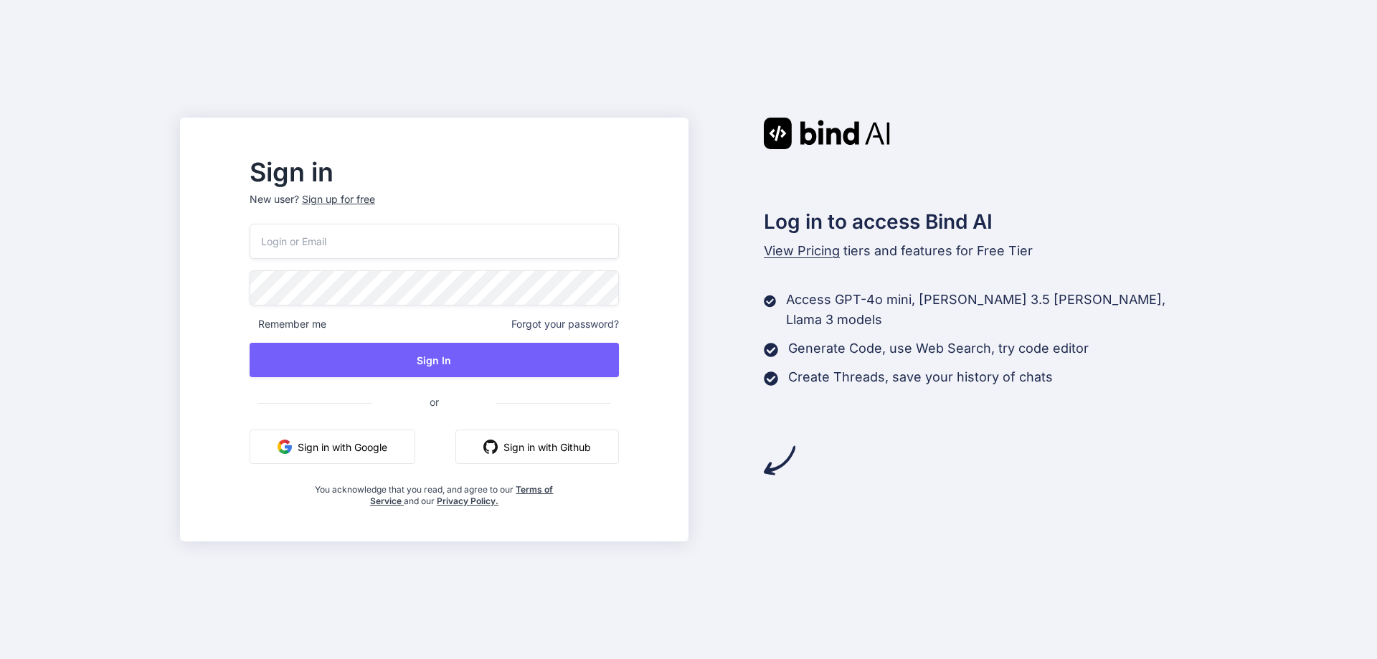
click at [386, 454] on button "Sign in with Google" at bounding box center [333, 446] width 166 height 34
